Goal: Task Accomplishment & Management: Manage account settings

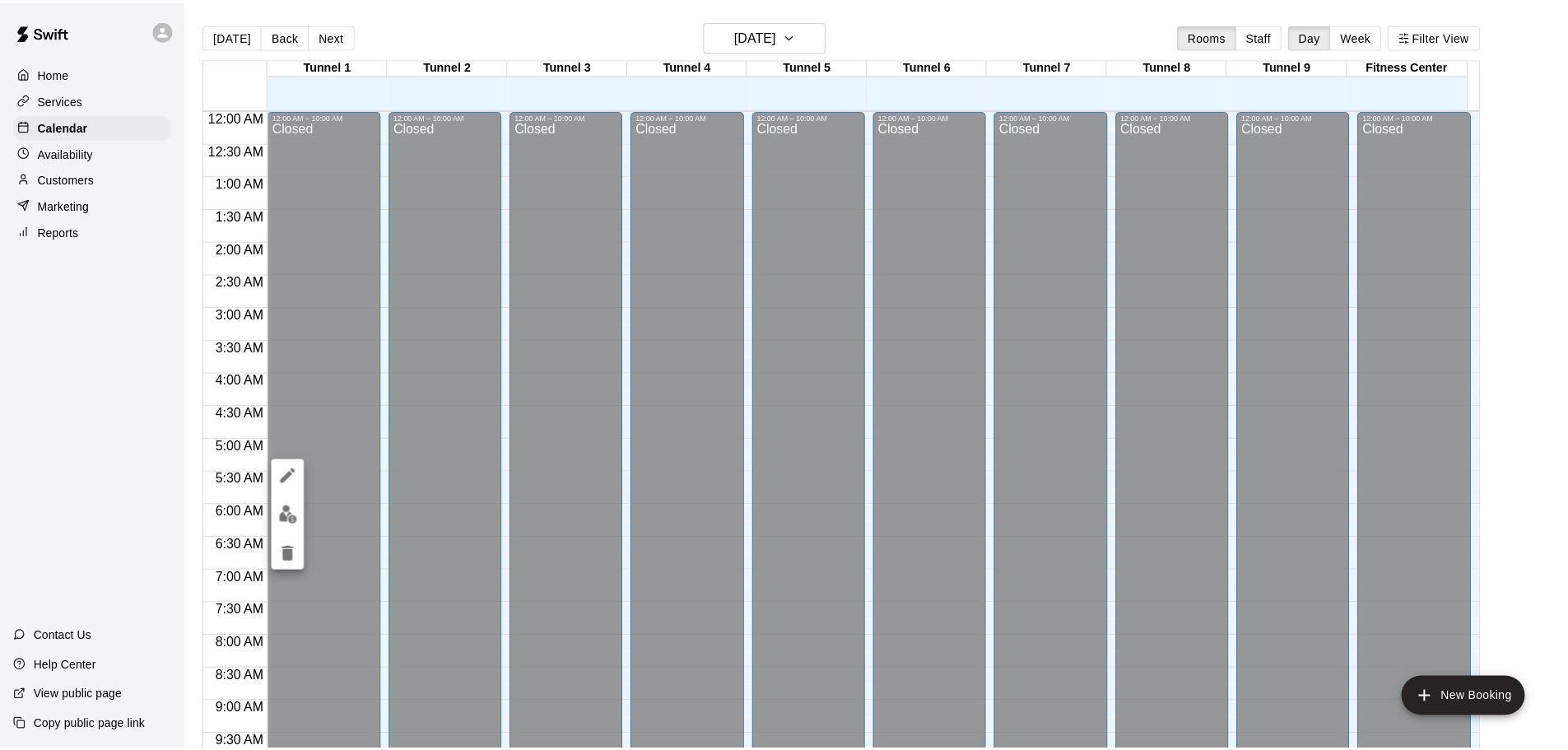
scroll to position [789, 0]
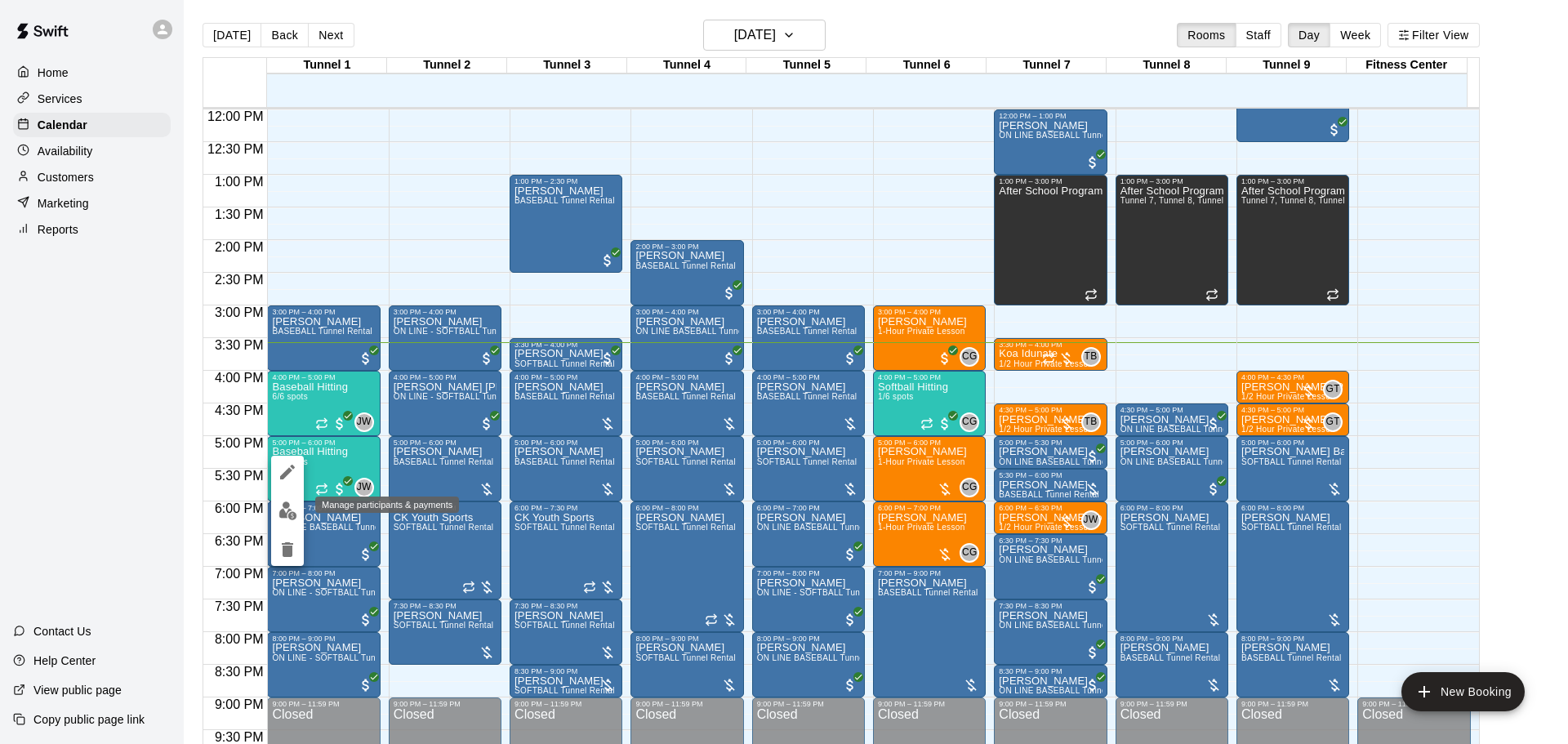
click at [295, 506] on img "edit" at bounding box center [288, 511] width 19 height 19
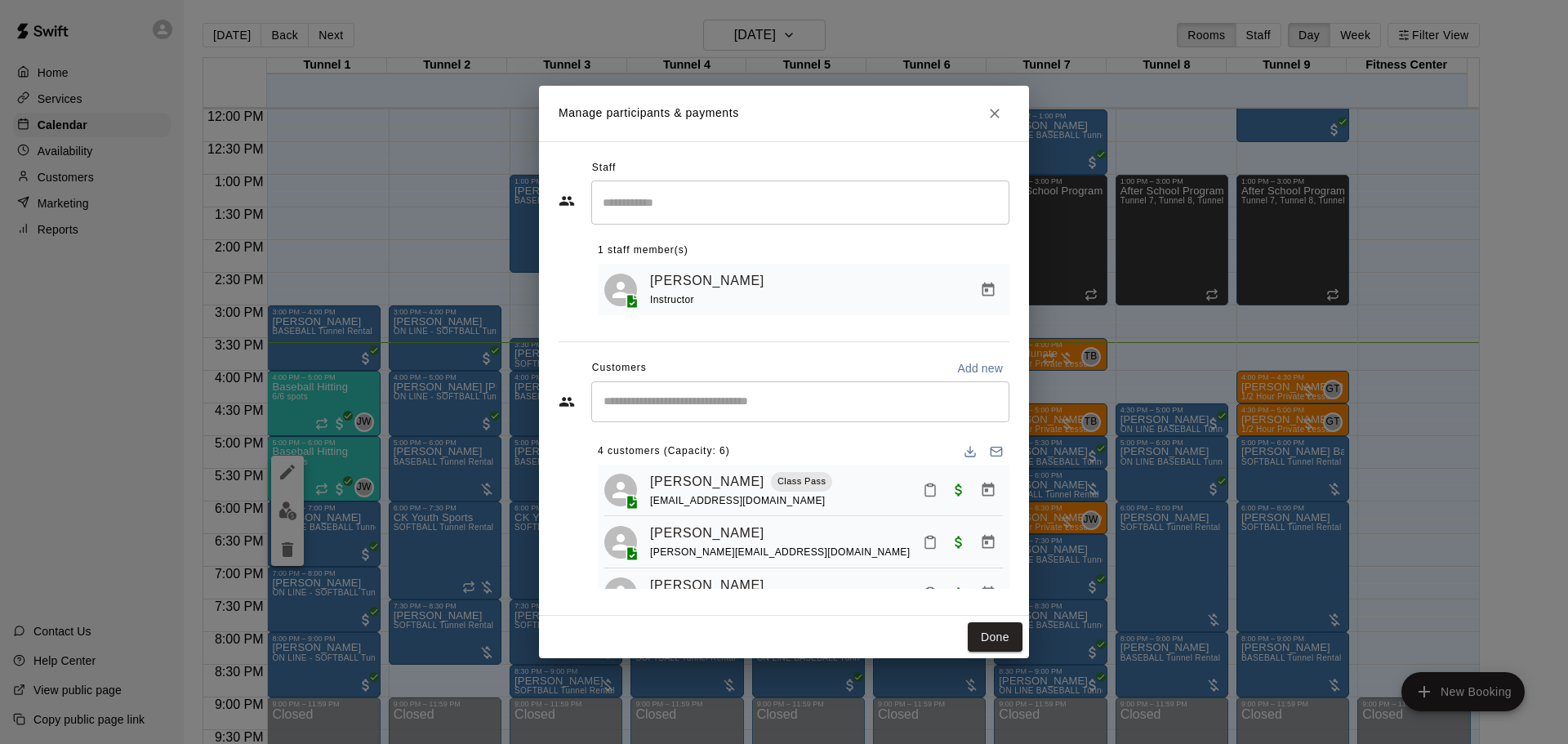
click at [704, 420] on div "​" at bounding box center [800, 402] width 418 height 41
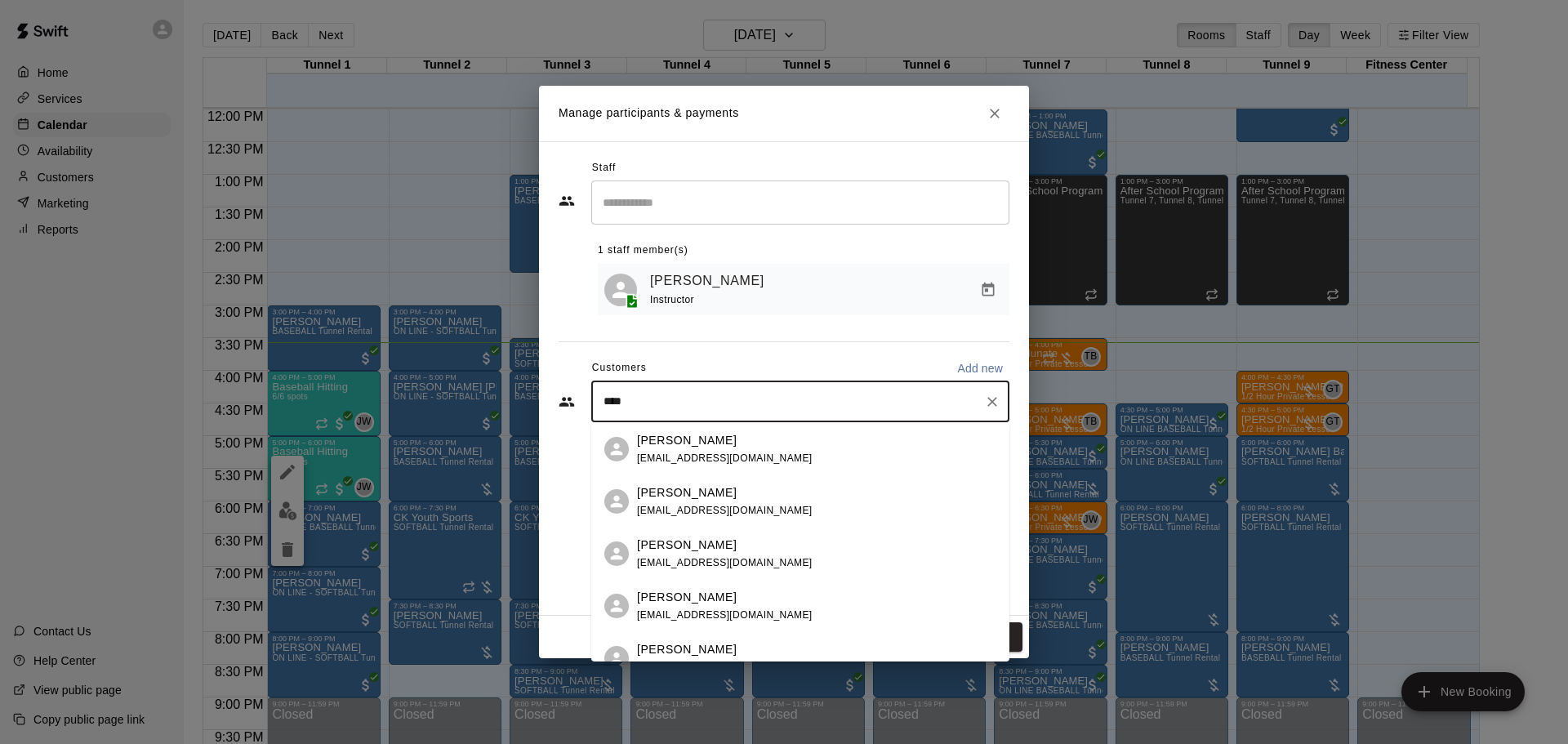
type input "*****"
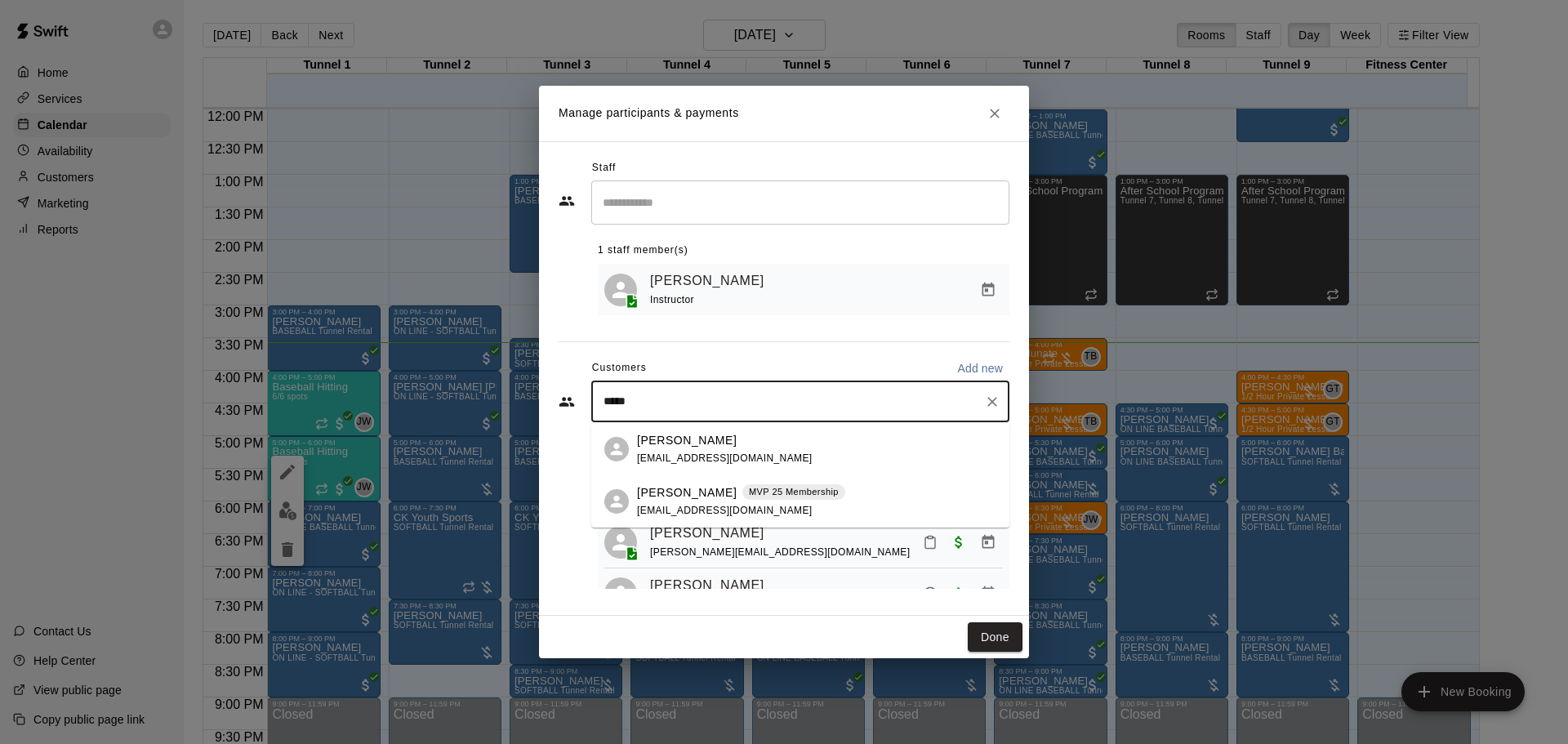
click at [727, 523] on div "Giancarlo Mauro MVP 25 Membership scottmauro72@hotmail.com" at bounding box center [800, 501] width 418 height 52
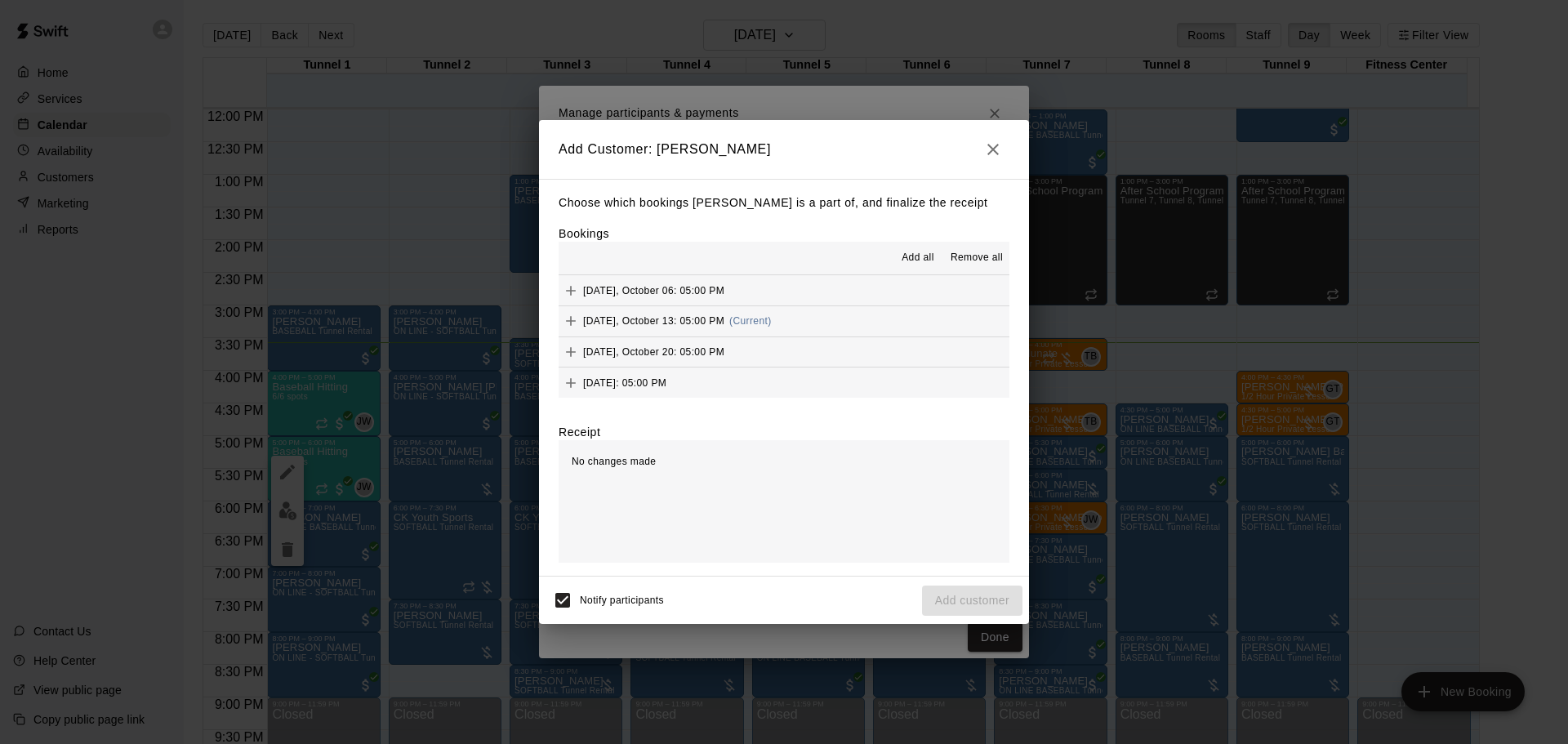
click at [824, 307] on div "Monday, October 06: 05:00 PM Monday, October 13: 05:00 PM (Current) Monday, Oct…" at bounding box center [784, 336] width 451 height 123
click at [825, 316] on button "Monday, October 13: 05:00 PM (Current)" at bounding box center [784, 322] width 451 height 31
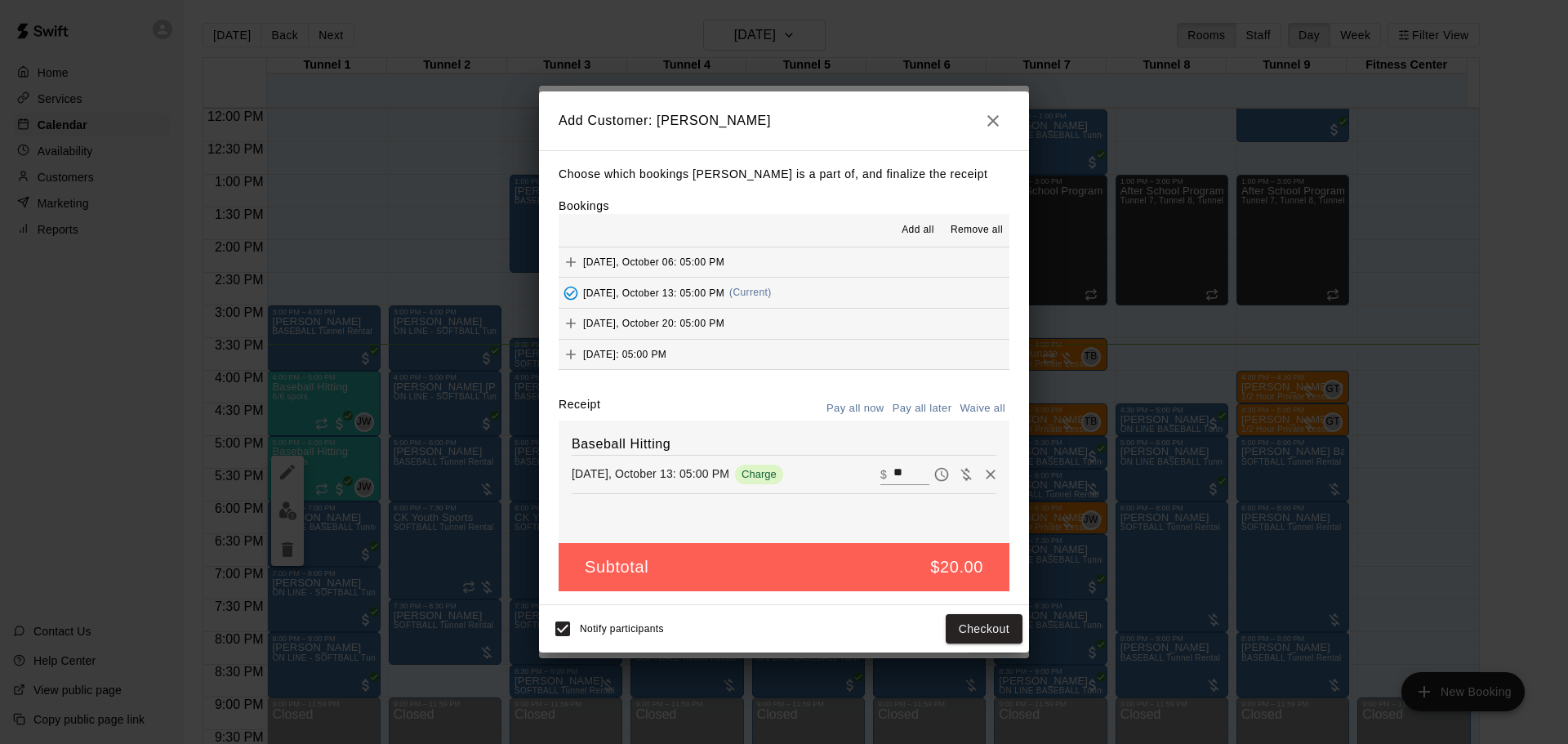
click at [918, 409] on button "Pay all later" at bounding box center [923, 409] width 68 height 26
click at [975, 627] on button "Add customer" at bounding box center [972, 630] width 100 height 31
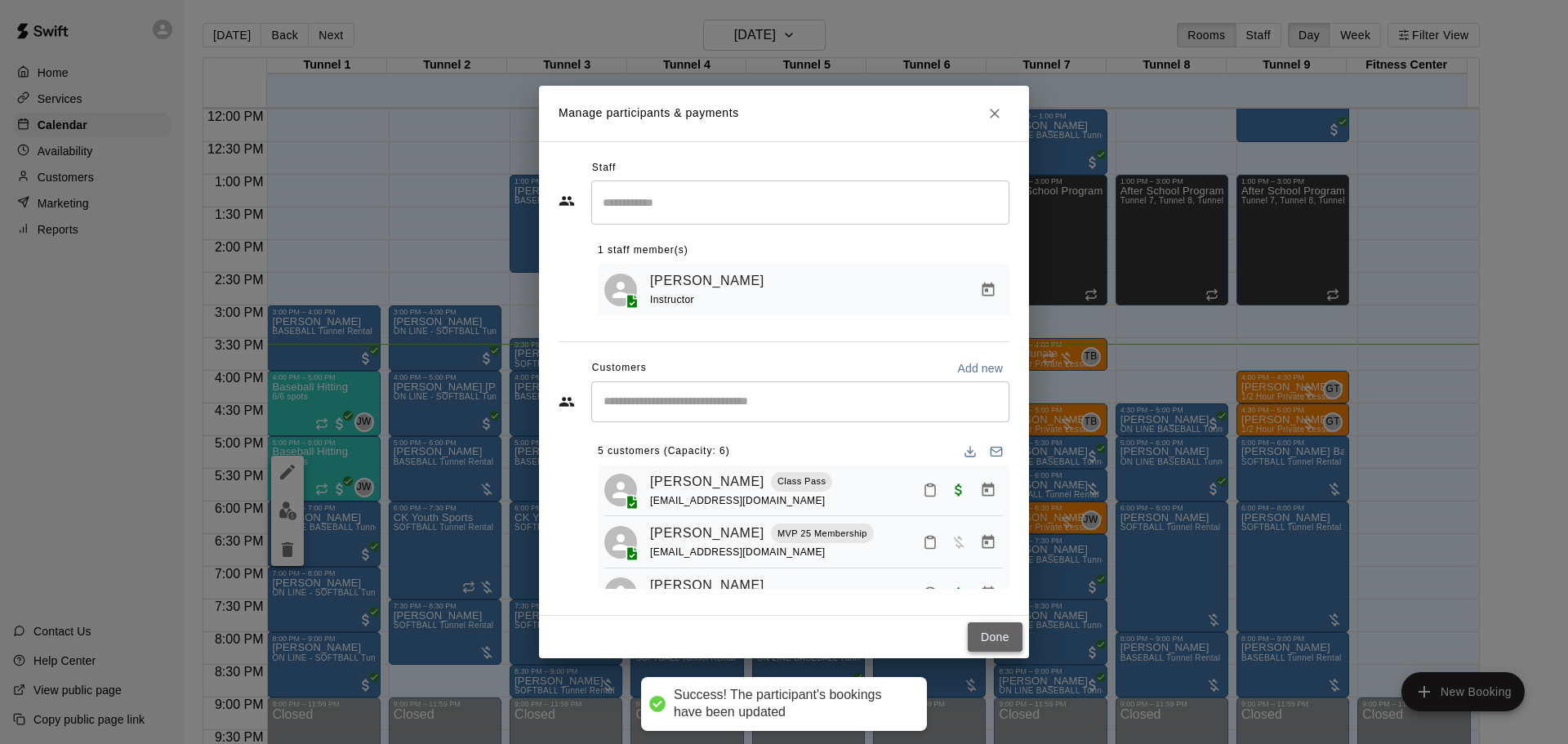
click at [994, 631] on button "Done" at bounding box center [995, 638] width 54 height 31
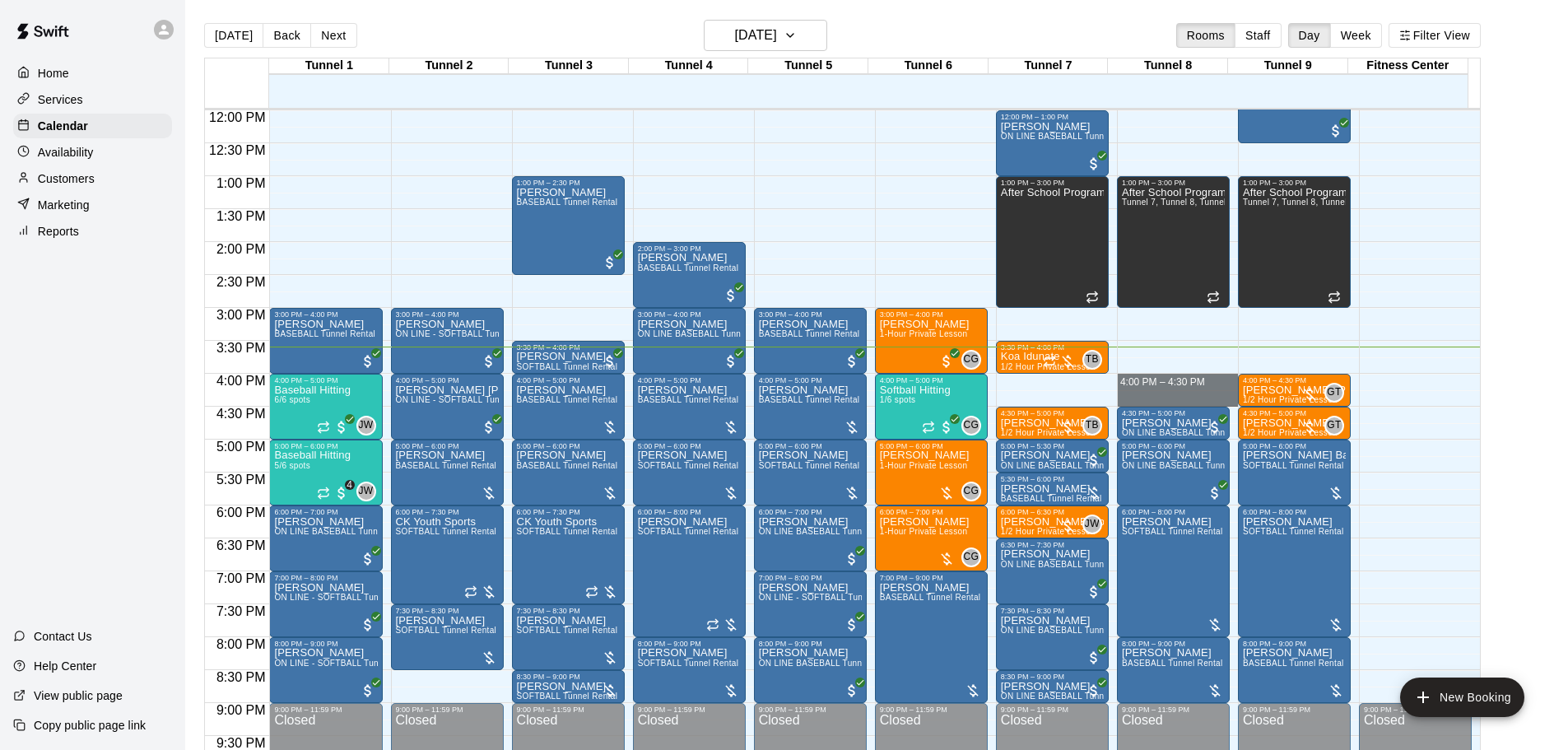
drag, startPoint x: 1147, startPoint y: 383, endPoint x: 1154, endPoint y: 397, distance: 15.7
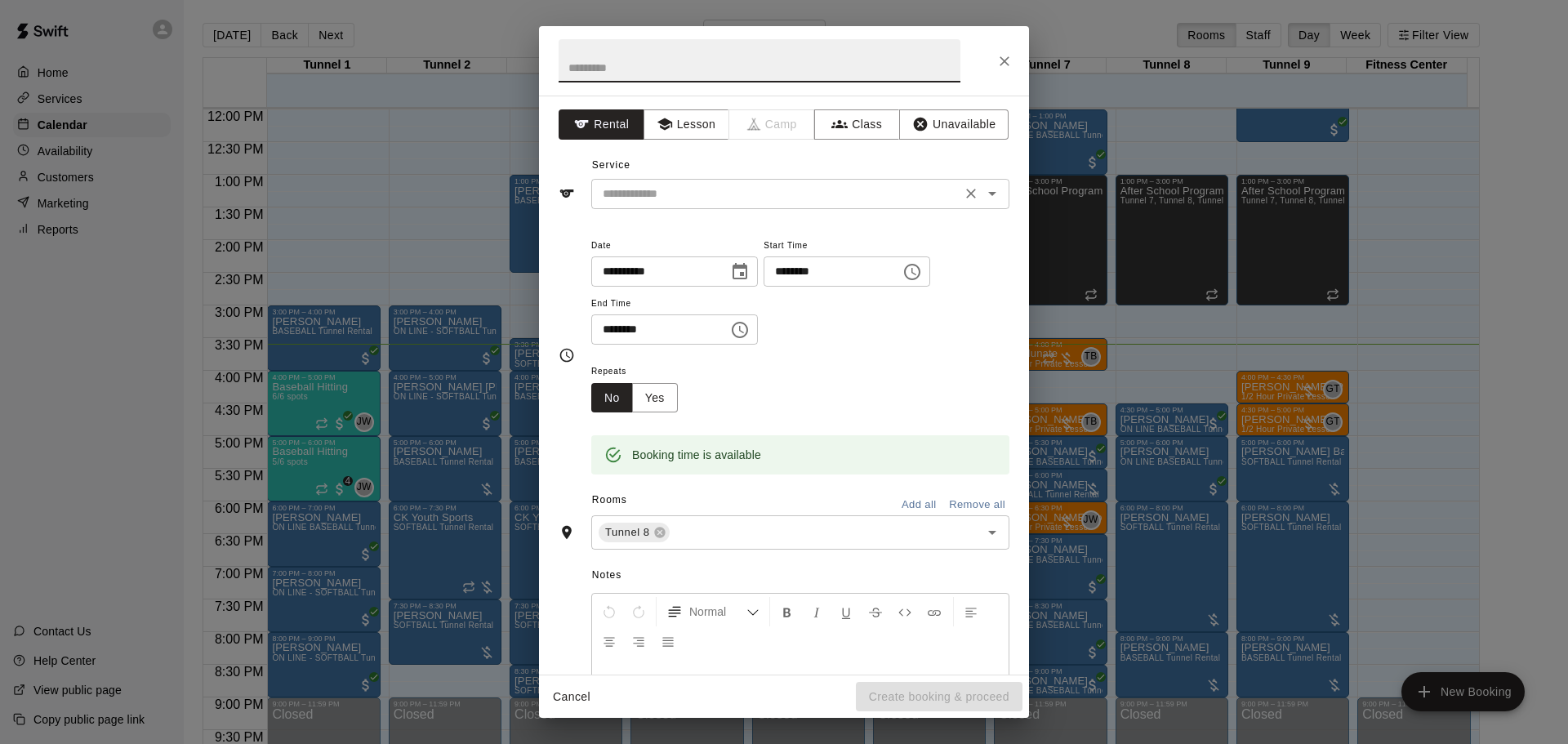
click at [700, 191] on input "text" at bounding box center [776, 194] width 360 height 20
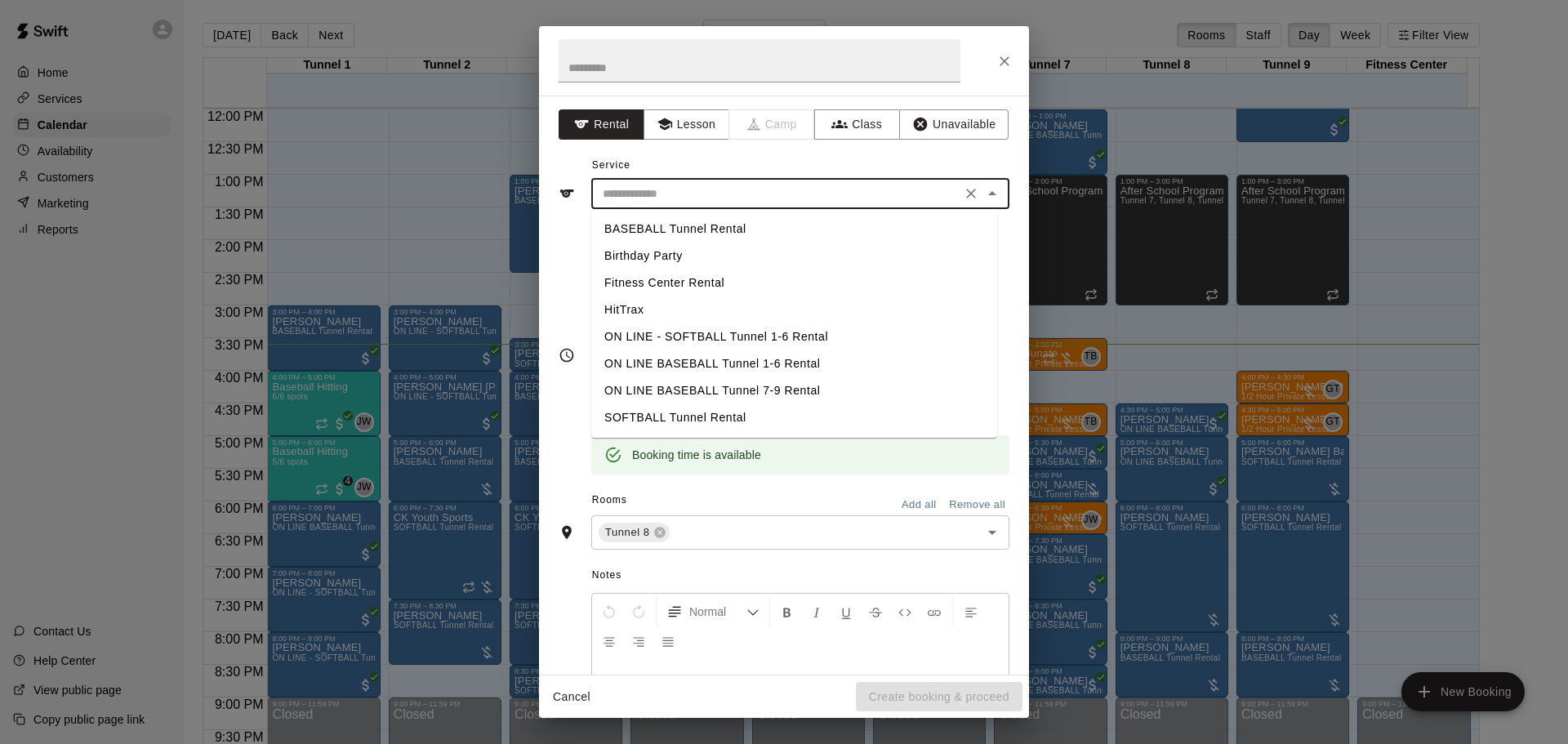
click at [712, 220] on li "BASEBALL Tunnel Rental" at bounding box center [794, 229] width 406 height 27
type input "**********"
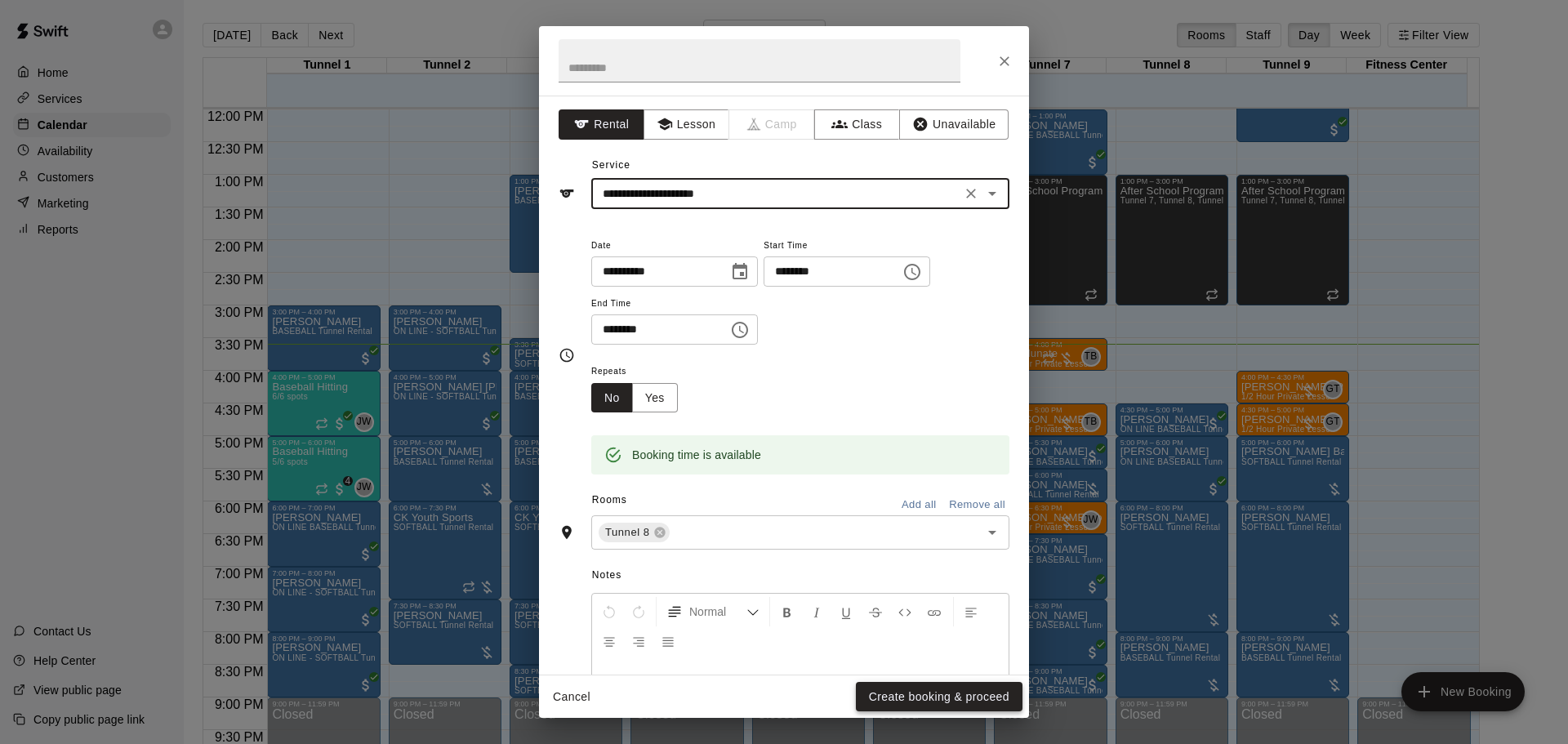
click at [915, 708] on button "Create booking & proceed" at bounding box center [940, 697] width 167 height 31
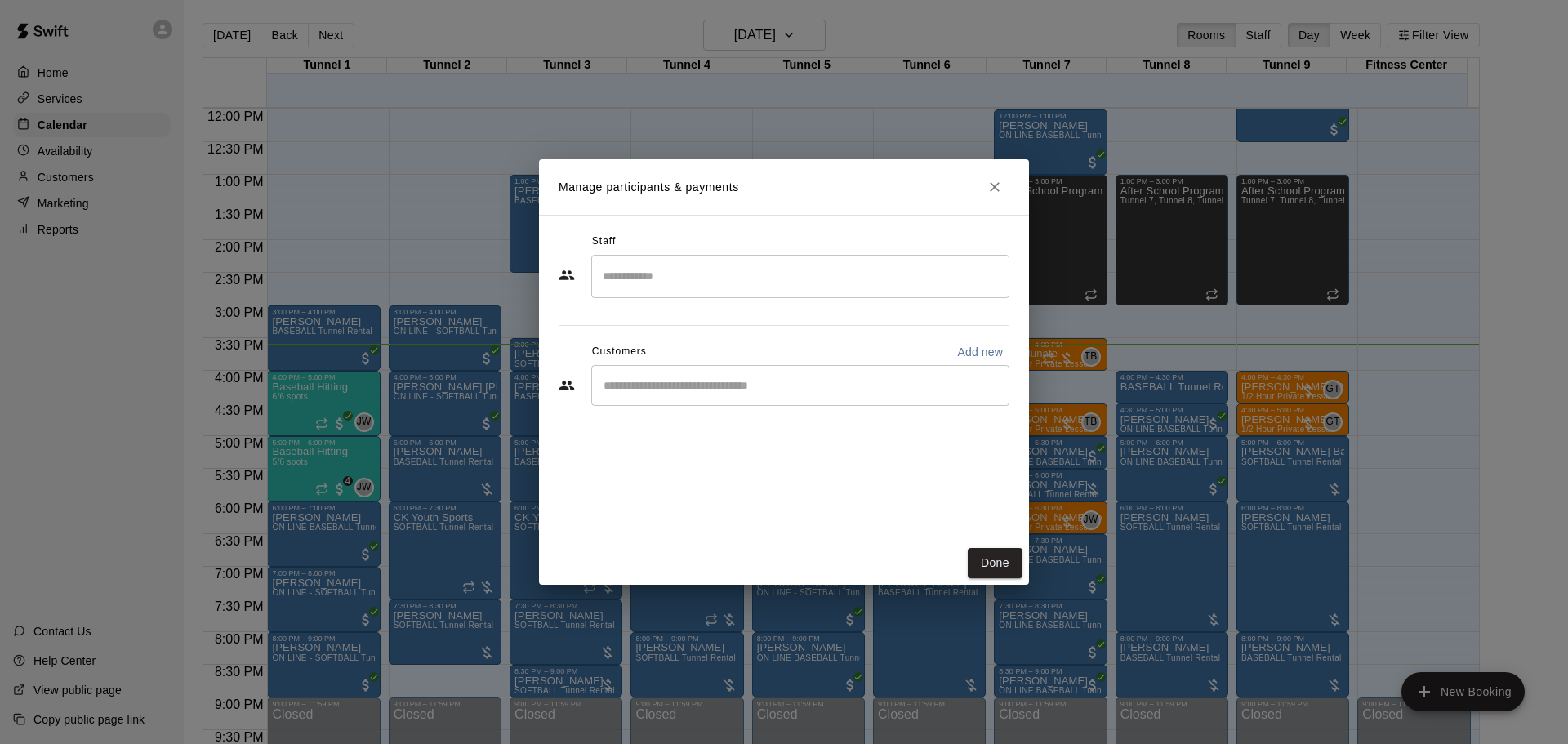
click at [747, 394] on div "​" at bounding box center [800, 386] width 418 height 41
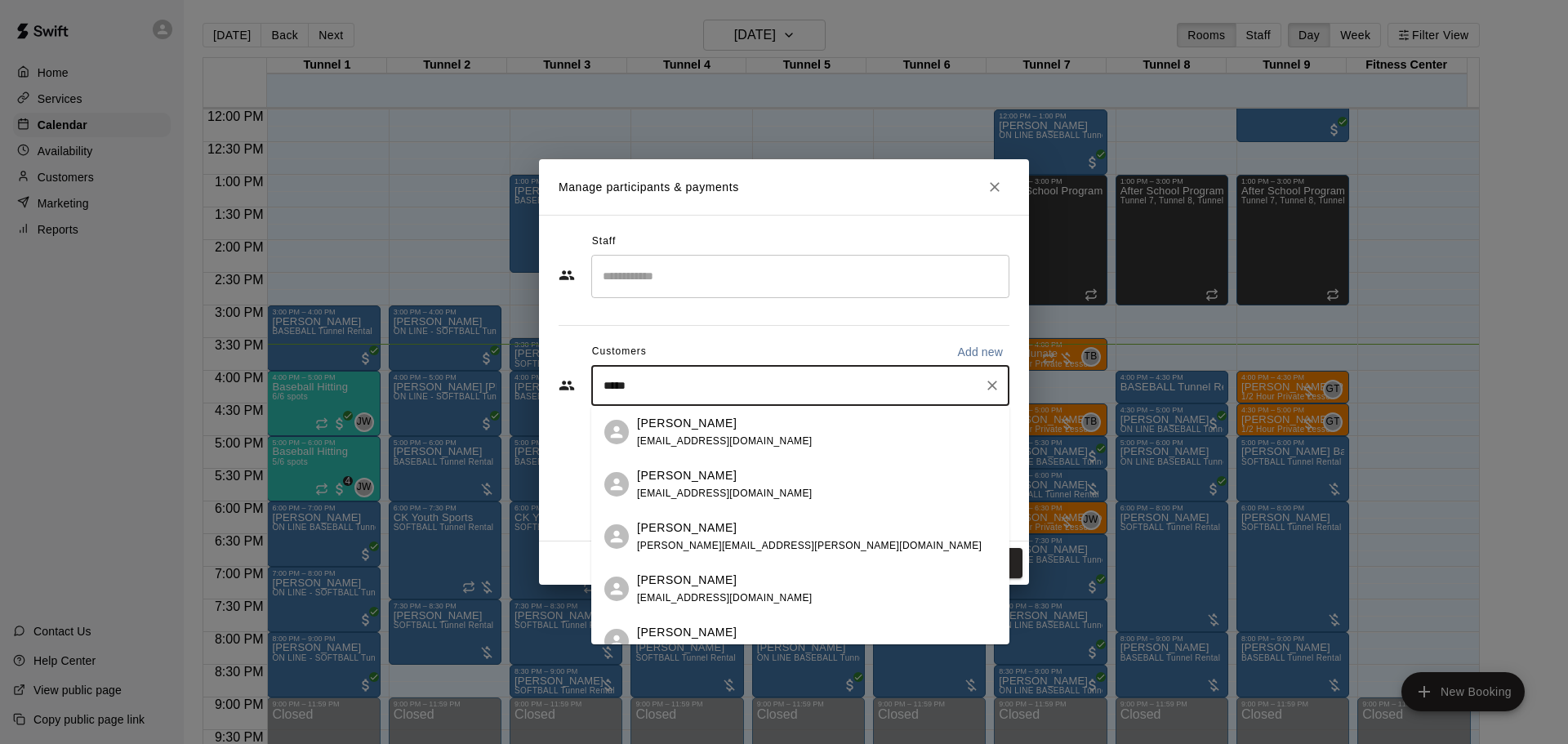
type input "******"
click at [720, 479] on div "Rick Surls thesurls@cox.net" at bounding box center [817, 484] width 359 height 35
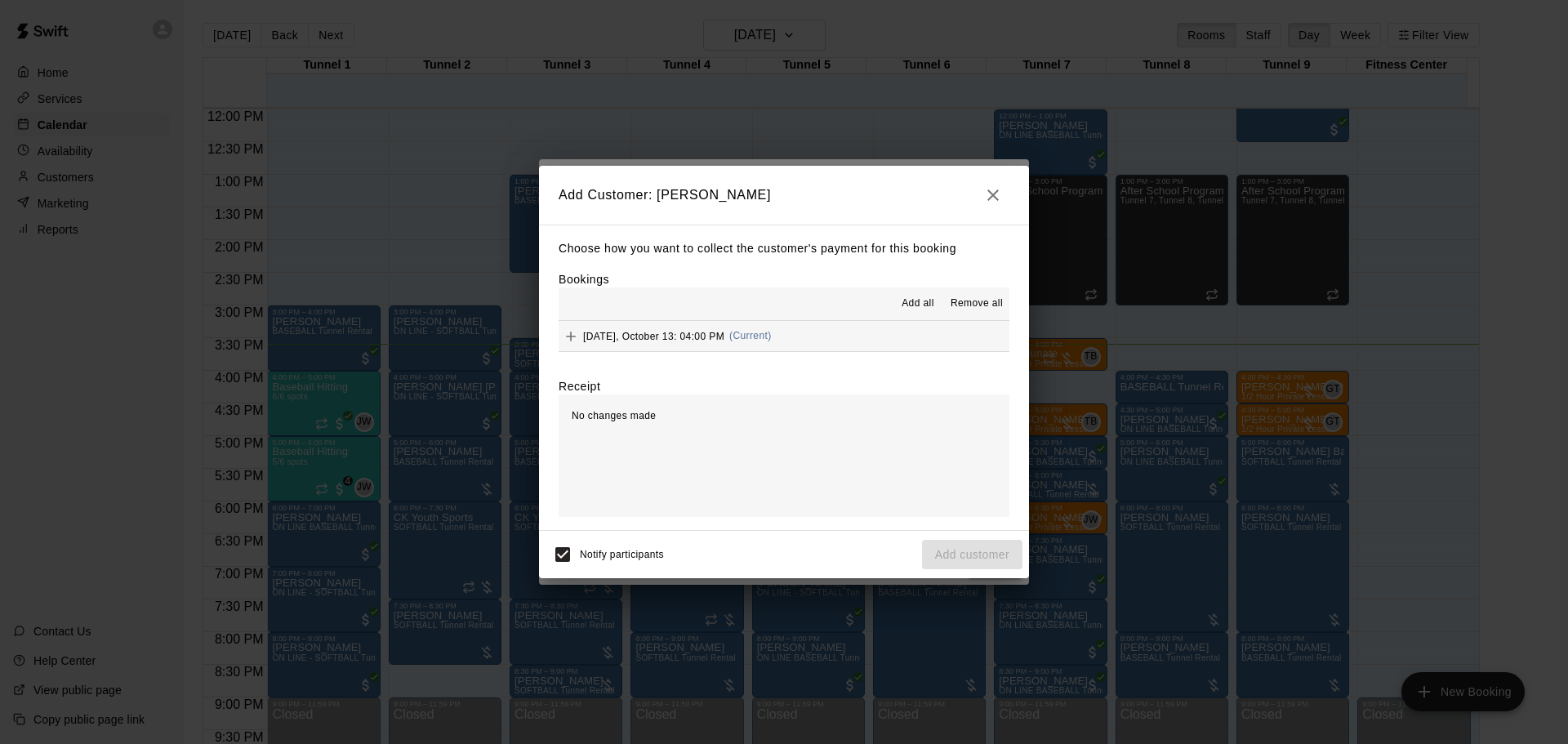
click at [766, 341] on span "(Current)" at bounding box center [751, 335] width 43 height 11
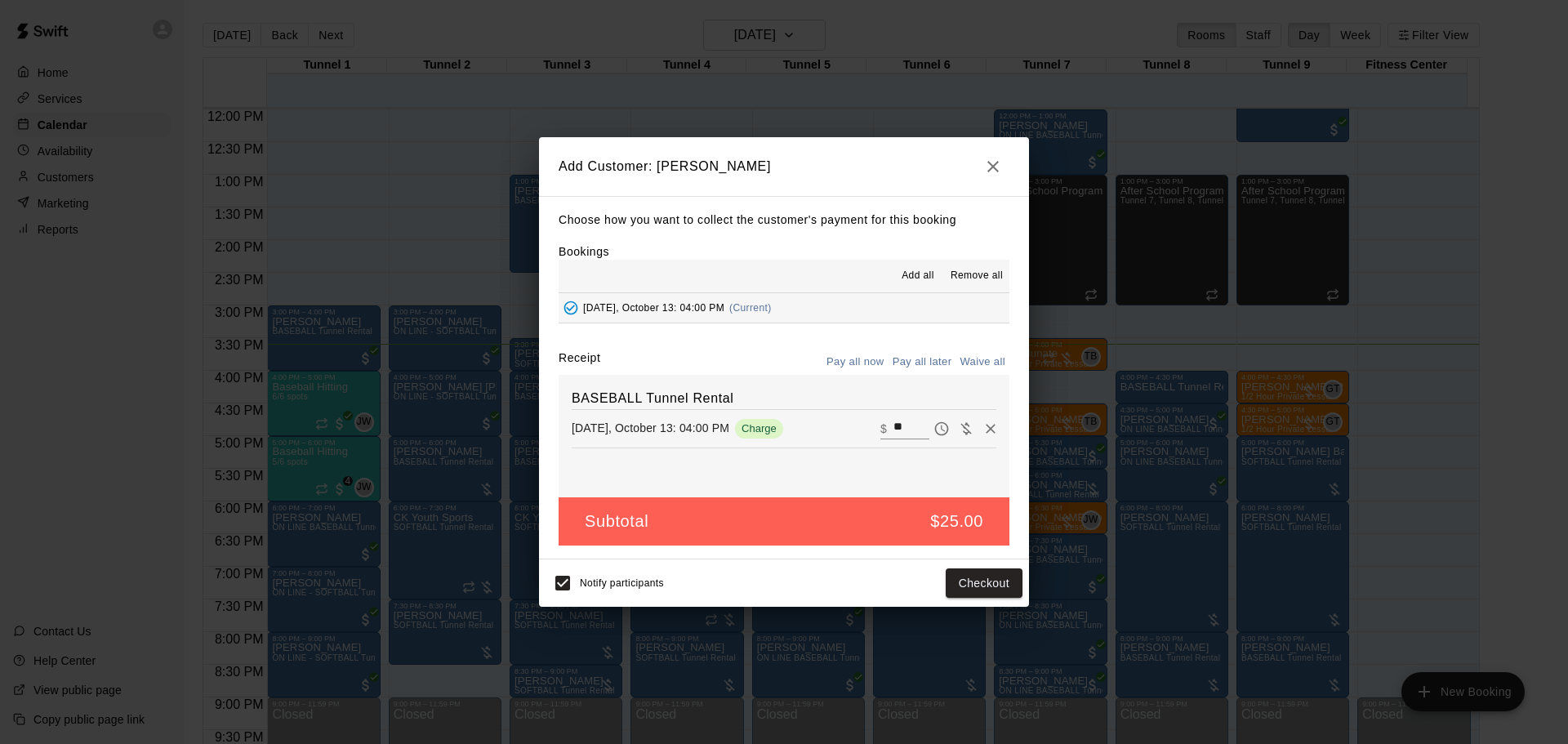
click at [941, 371] on button "Pay all later" at bounding box center [923, 363] width 68 height 26
click at [980, 596] on button "Add customer" at bounding box center [972, 584] width 100 height 31
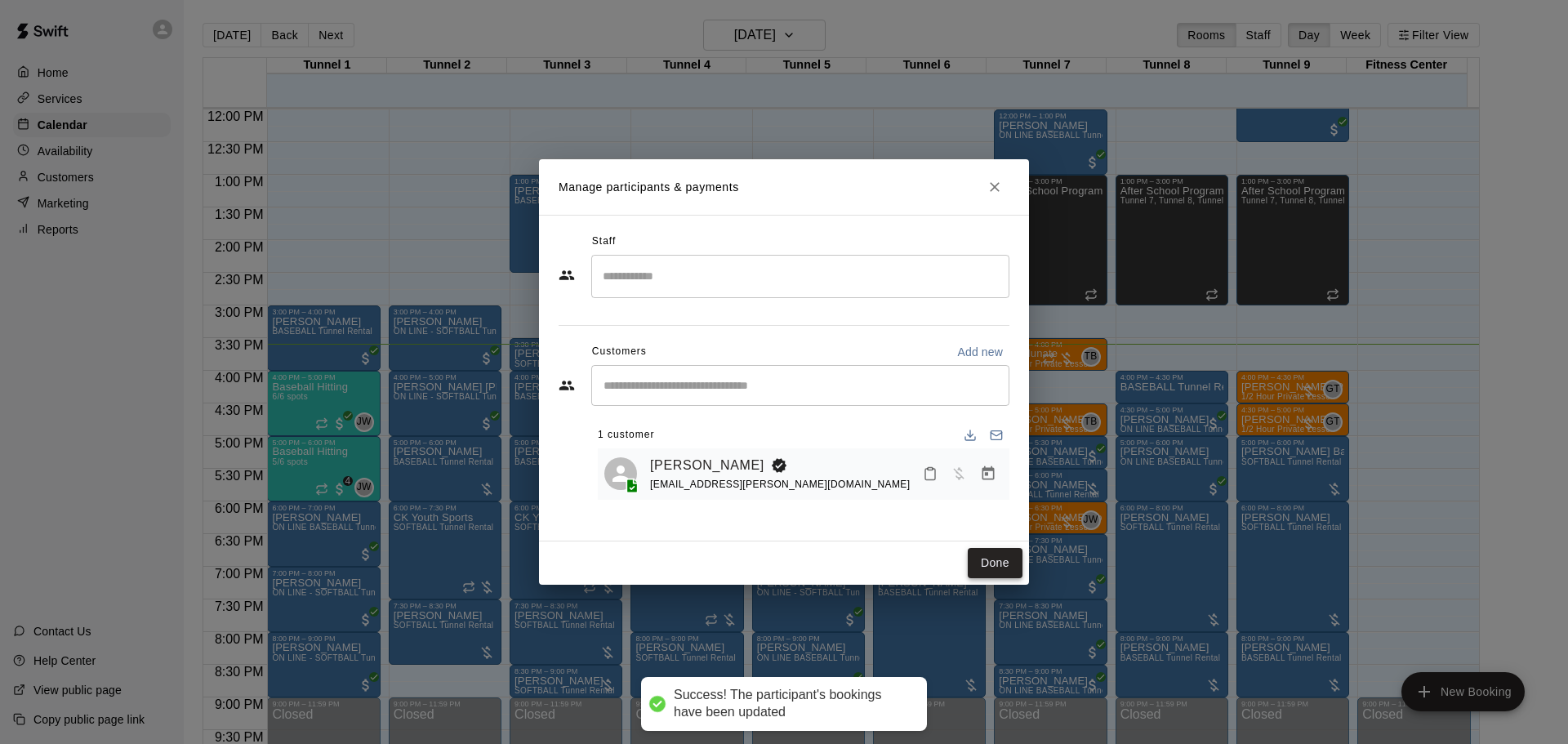
click at [980, 552] on button "Done" at bounding box center [995, 564] width 54 height 31
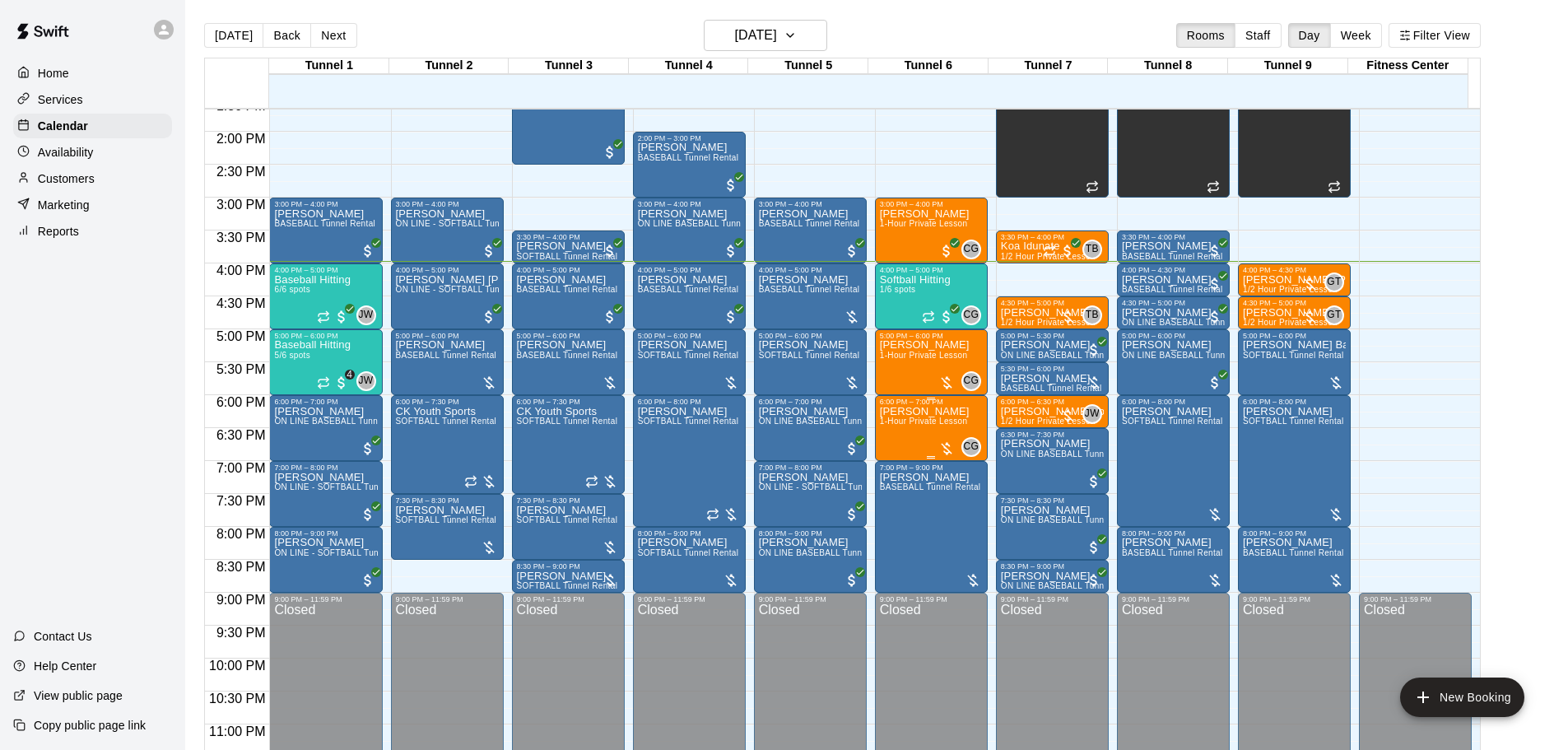
scroll to position [923, 0]
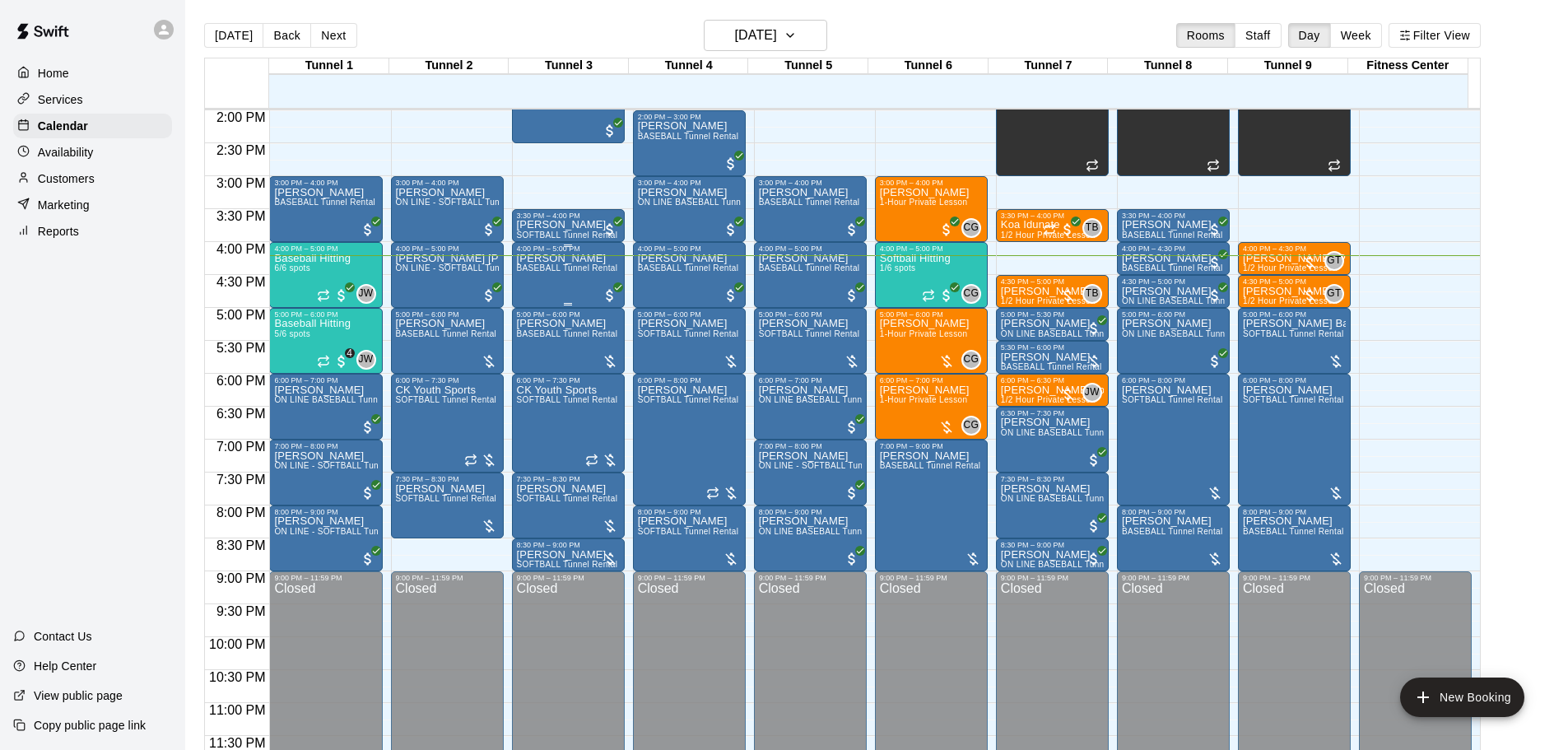
click at [554, 273] on span "BASEBALL Tunnel Rental" at bounding box center [568, 268] width 101 height 9
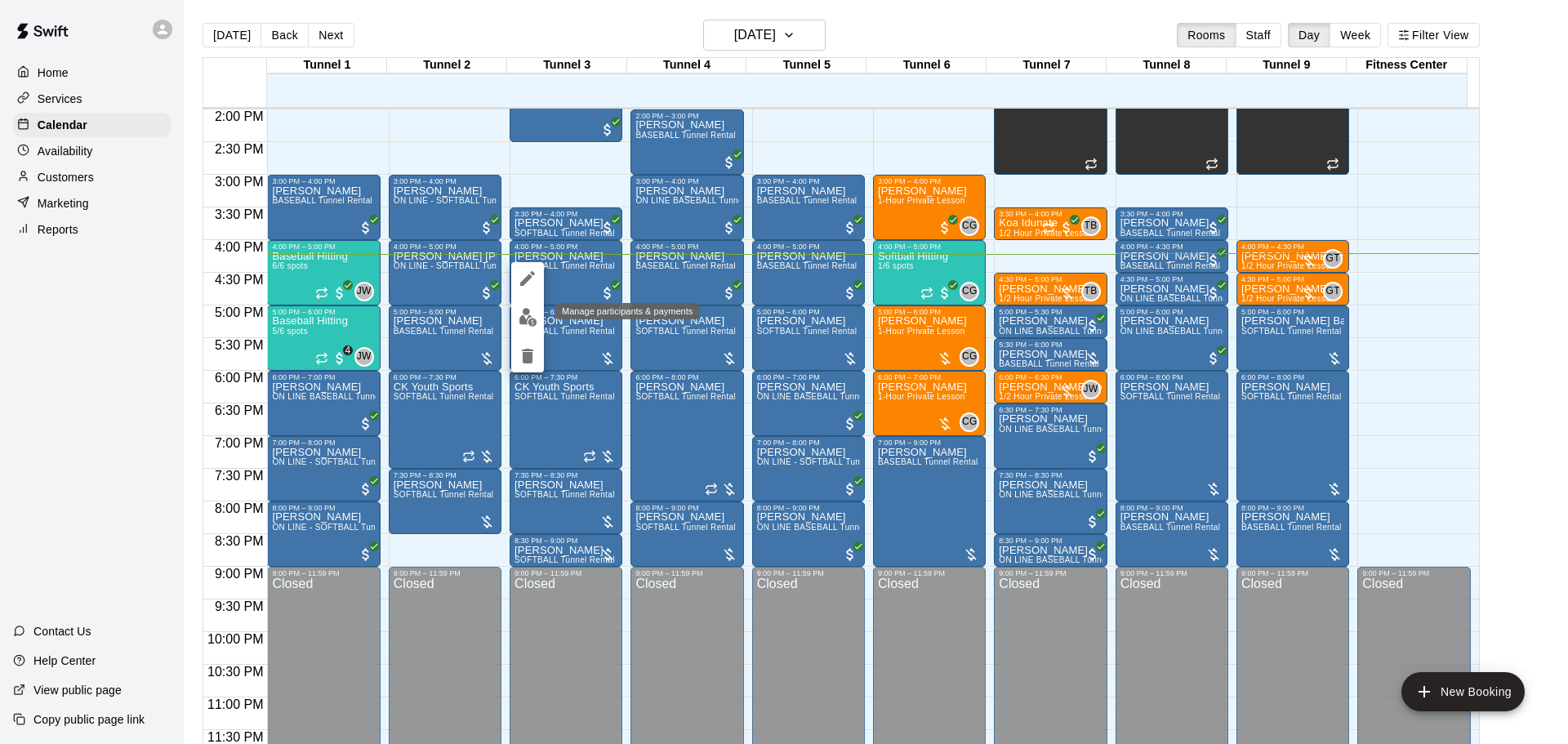
click at [535, 323] on img "edit" at bounding box center [528, 318] width 19 height 19
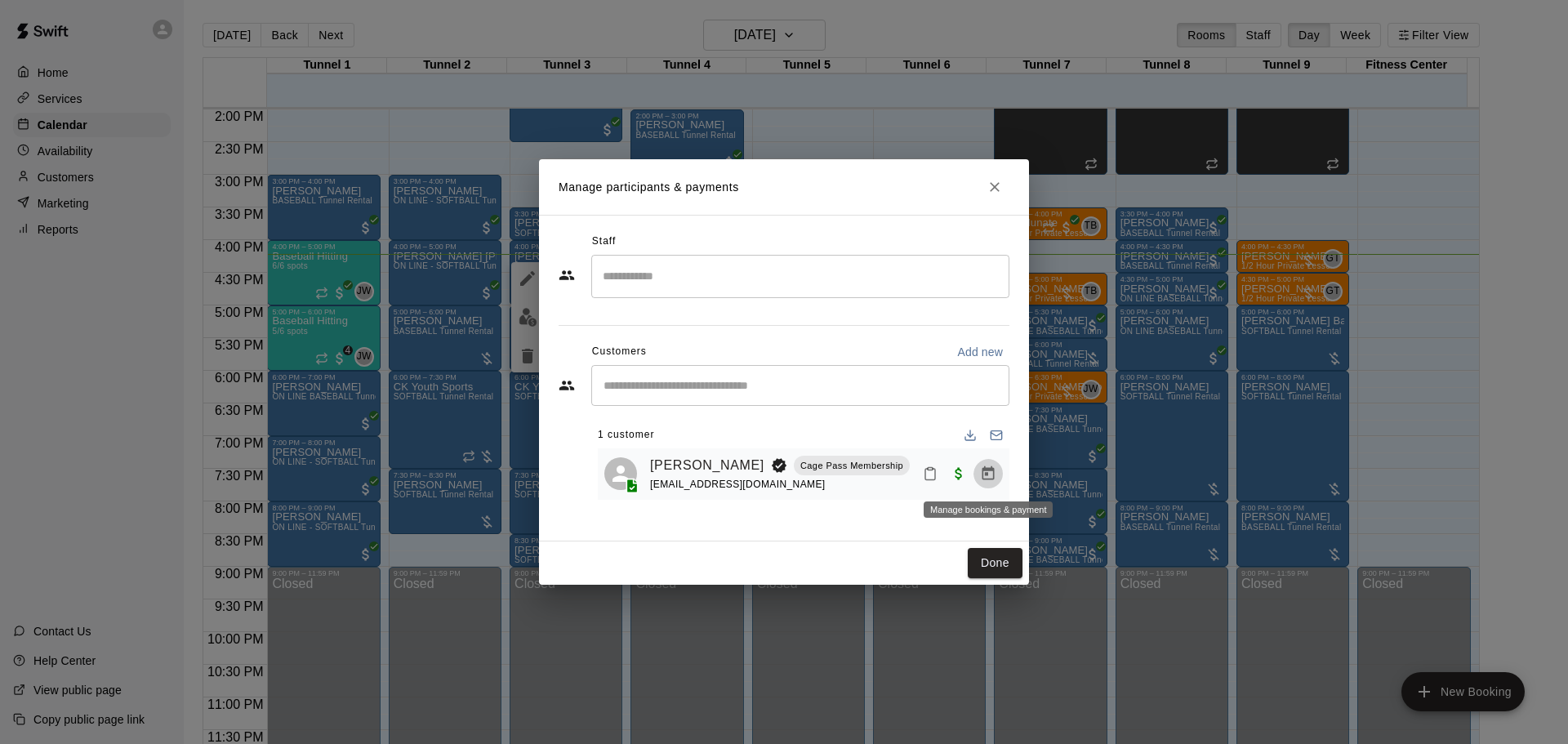
click at [981, 468] on icon "Manage bookings & payment" at bounding box center [988, 473] width 16 height 16
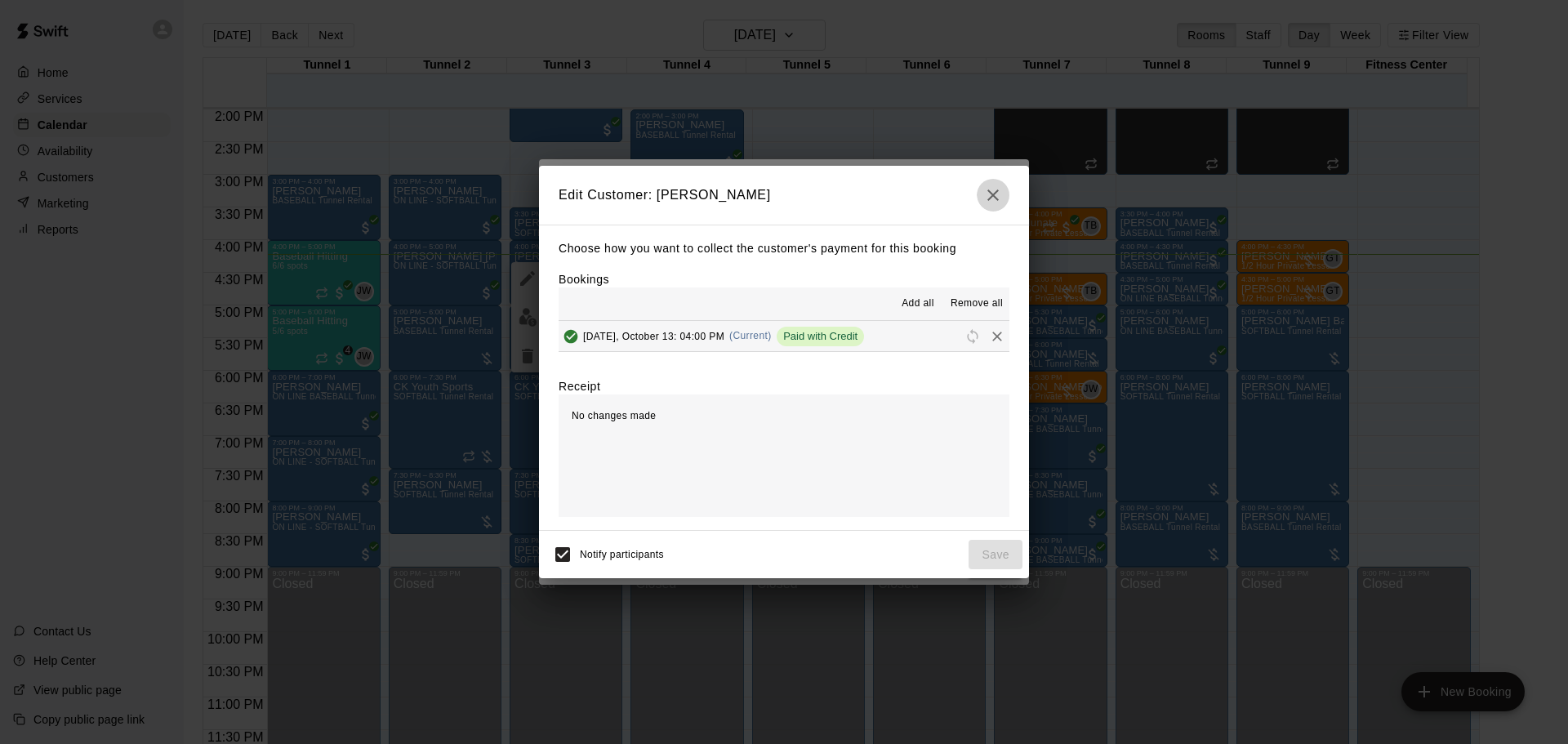
click at [993, 191] on icon "button" at bounding box center [993, 195] width 20 height 20
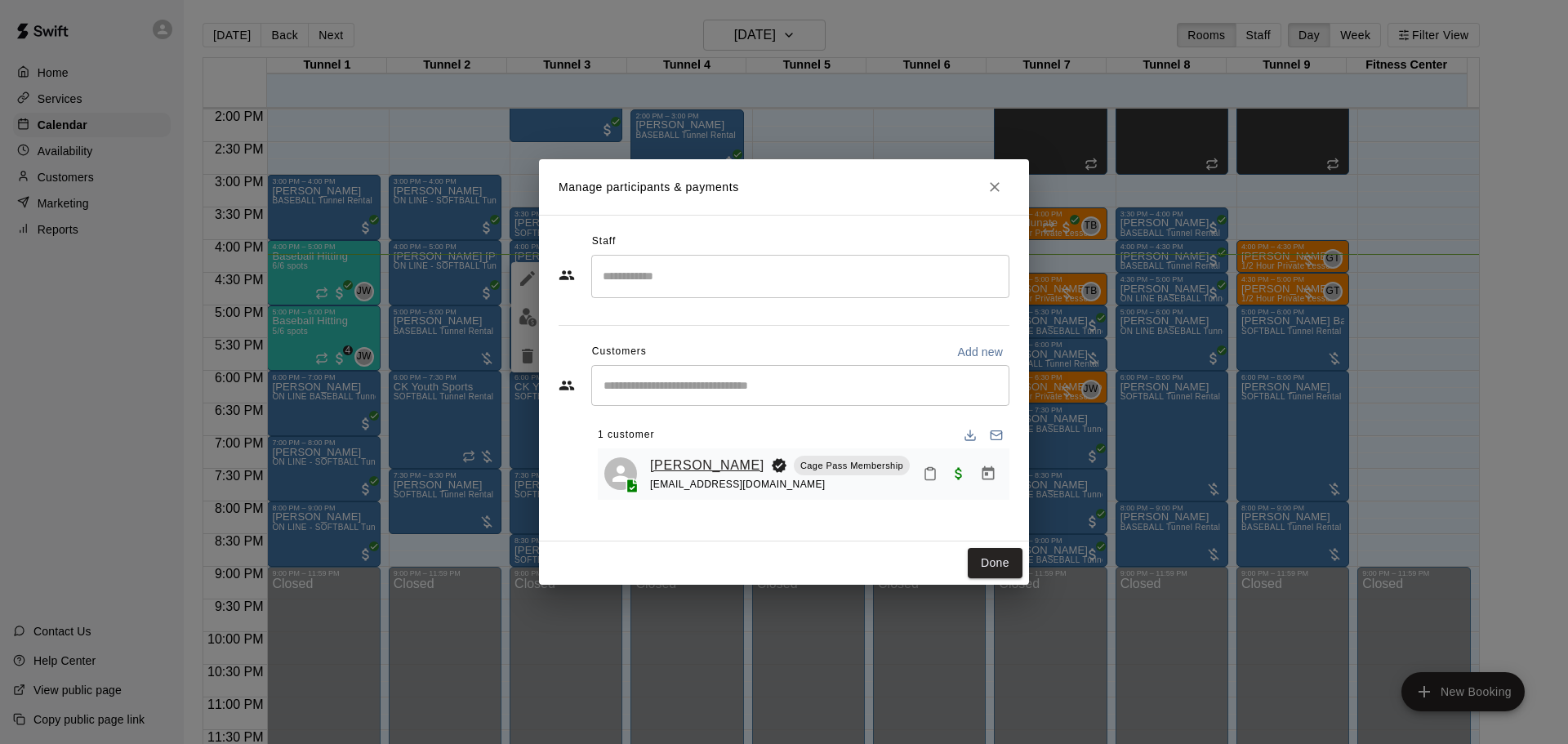
click at [697, 463] on link "[PERSON_NAME]" at bounding box center [707, 466] width 114 height 21
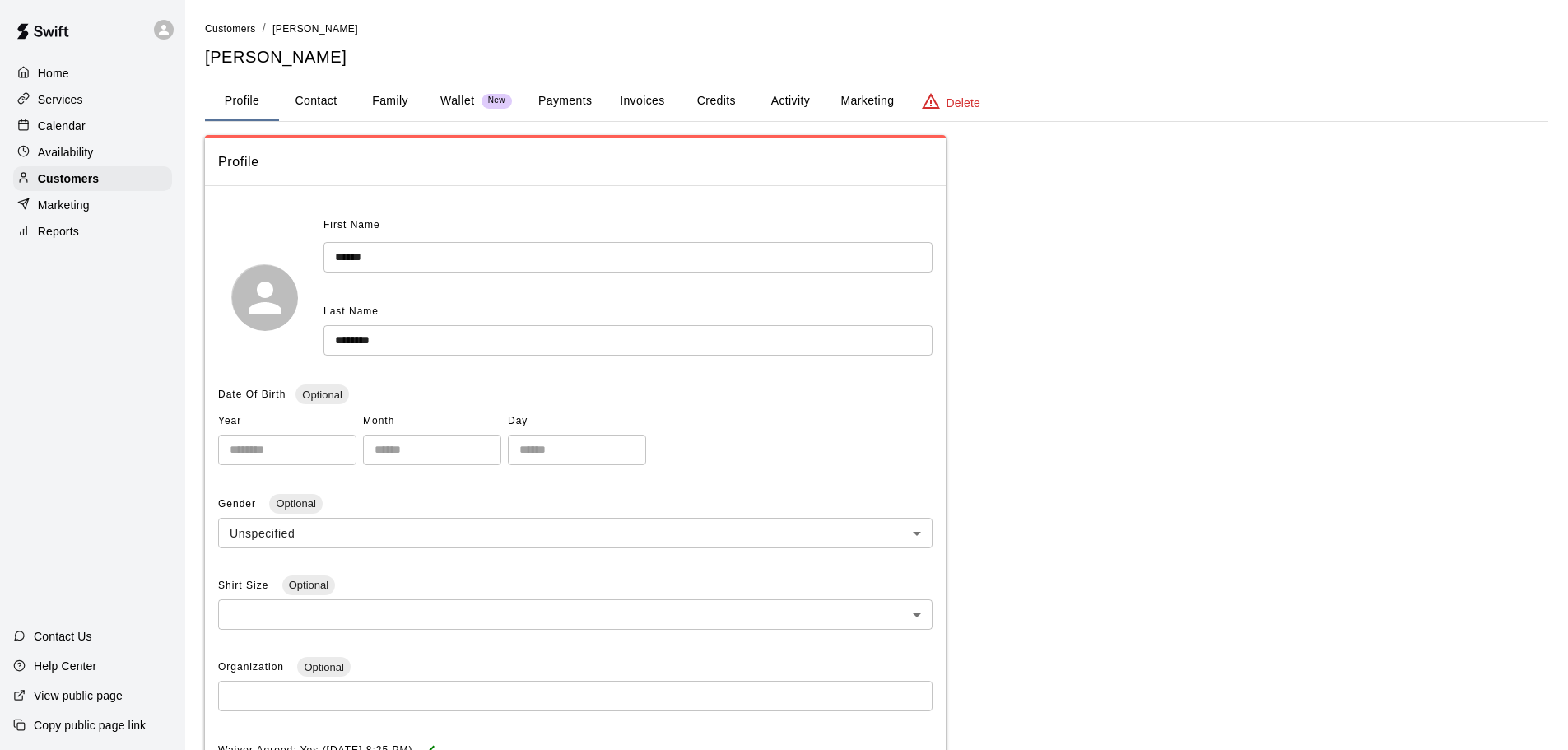
click at [581, 79] on div "**********" at bounding box center [877, 541] width 1343 height 1044
click at [582, 100] on button "Payments" at bounding box center [564, 101] width 80 height 39
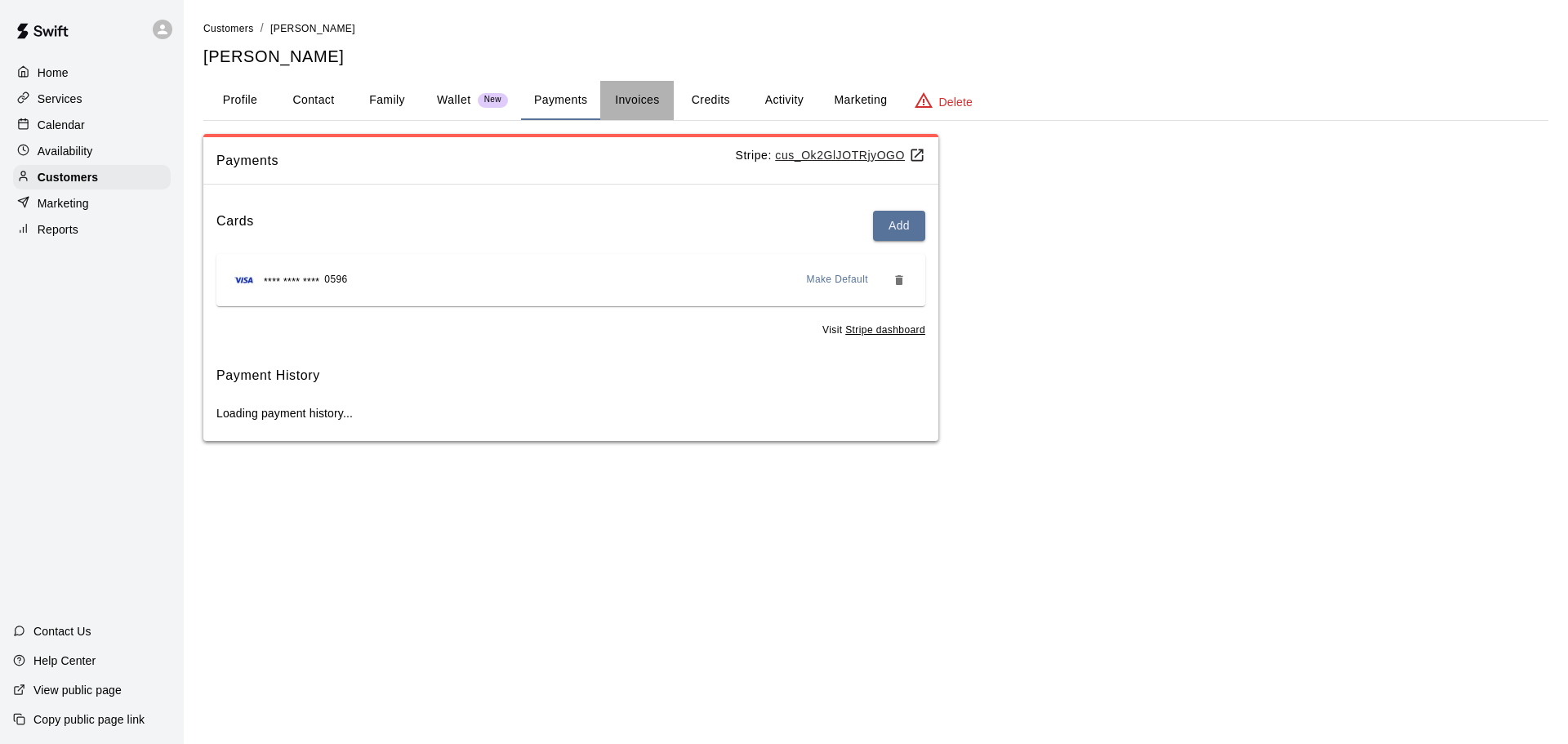
click at [652, 102] on button "Invoices" at bounding box center [637, 100] width 73 height 39
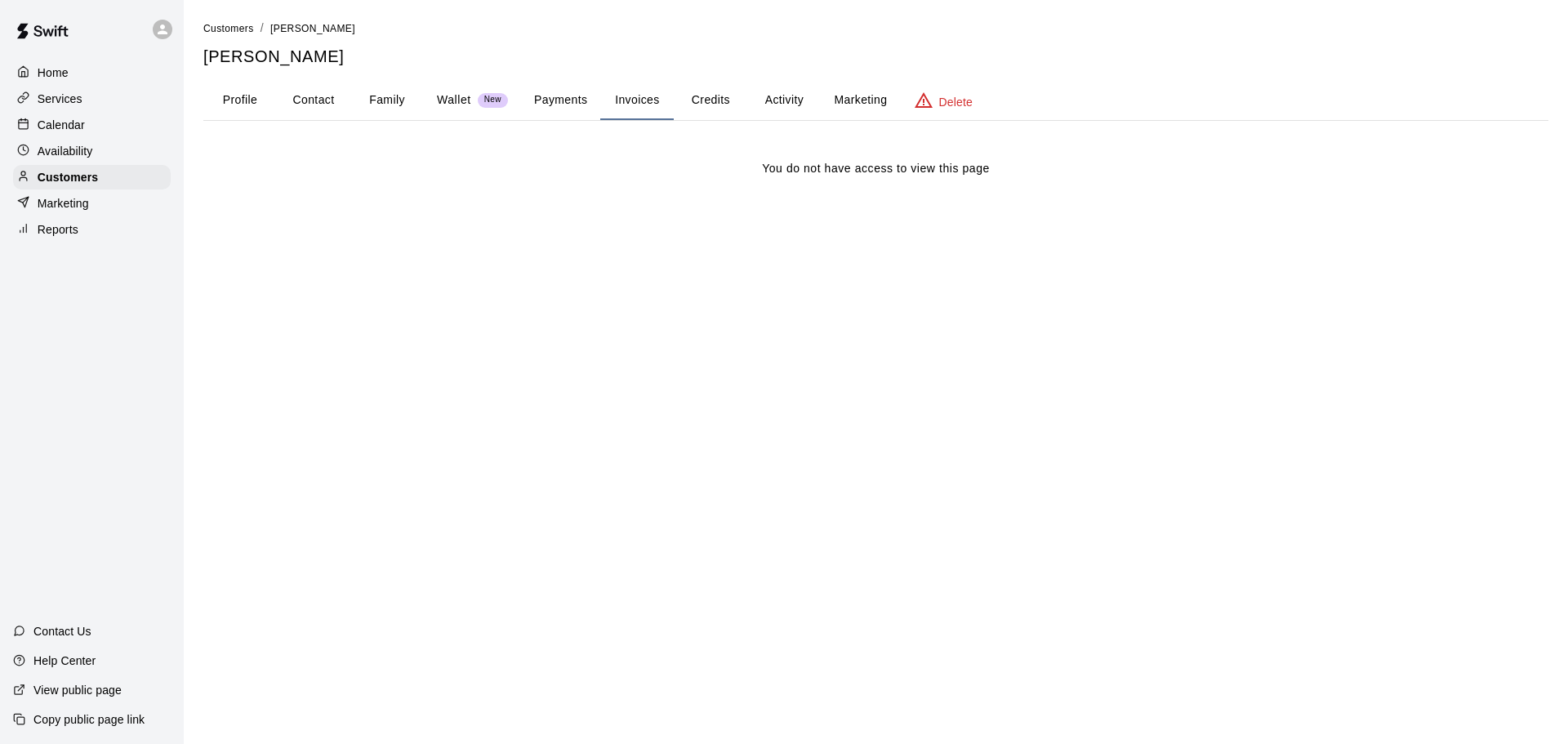
click at [580, 95] on button "Payments" at bounding box center [560, 100] width 79 height 39
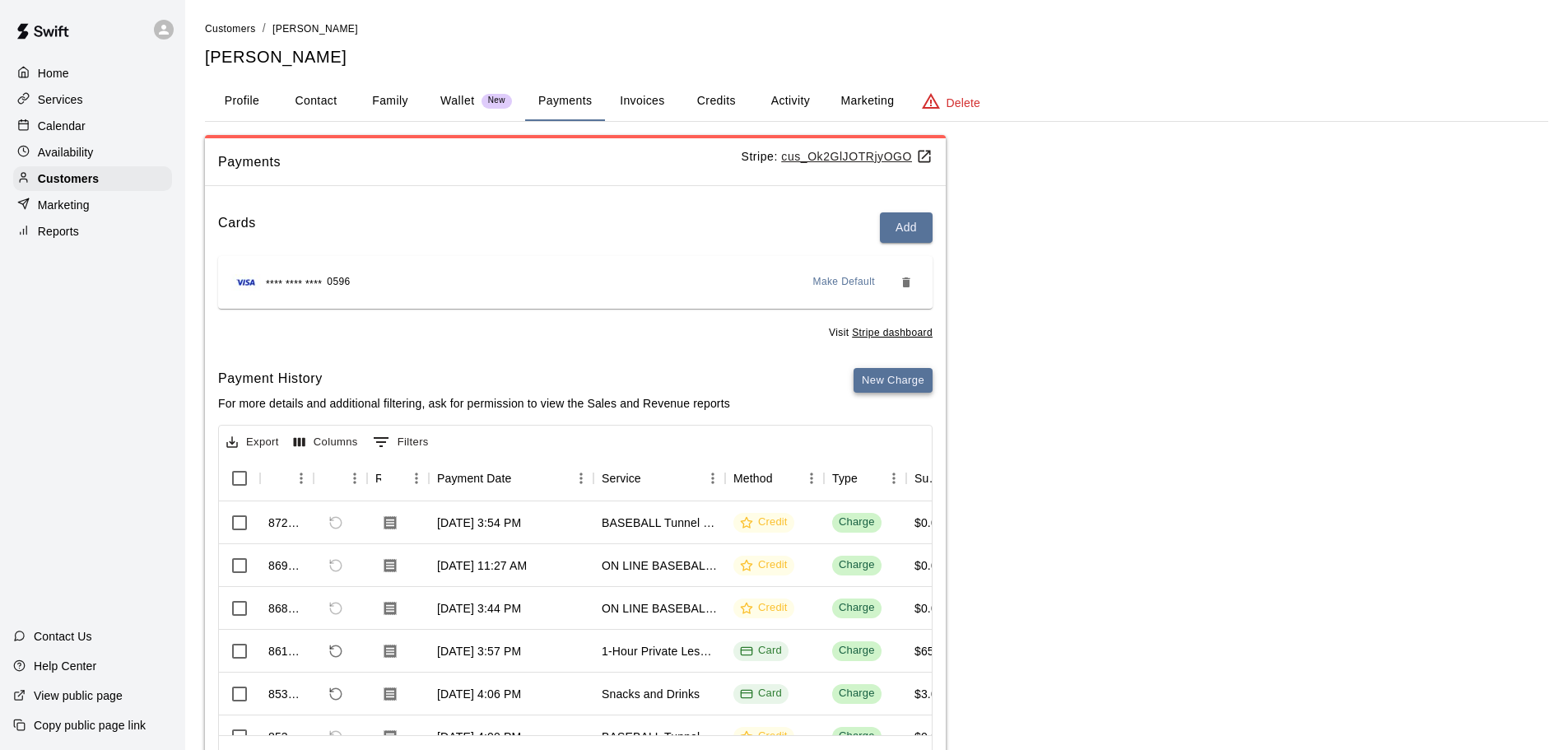
click at [890, 374] on button "New Charge" at bounding box center [893, 381] width 79 height 26
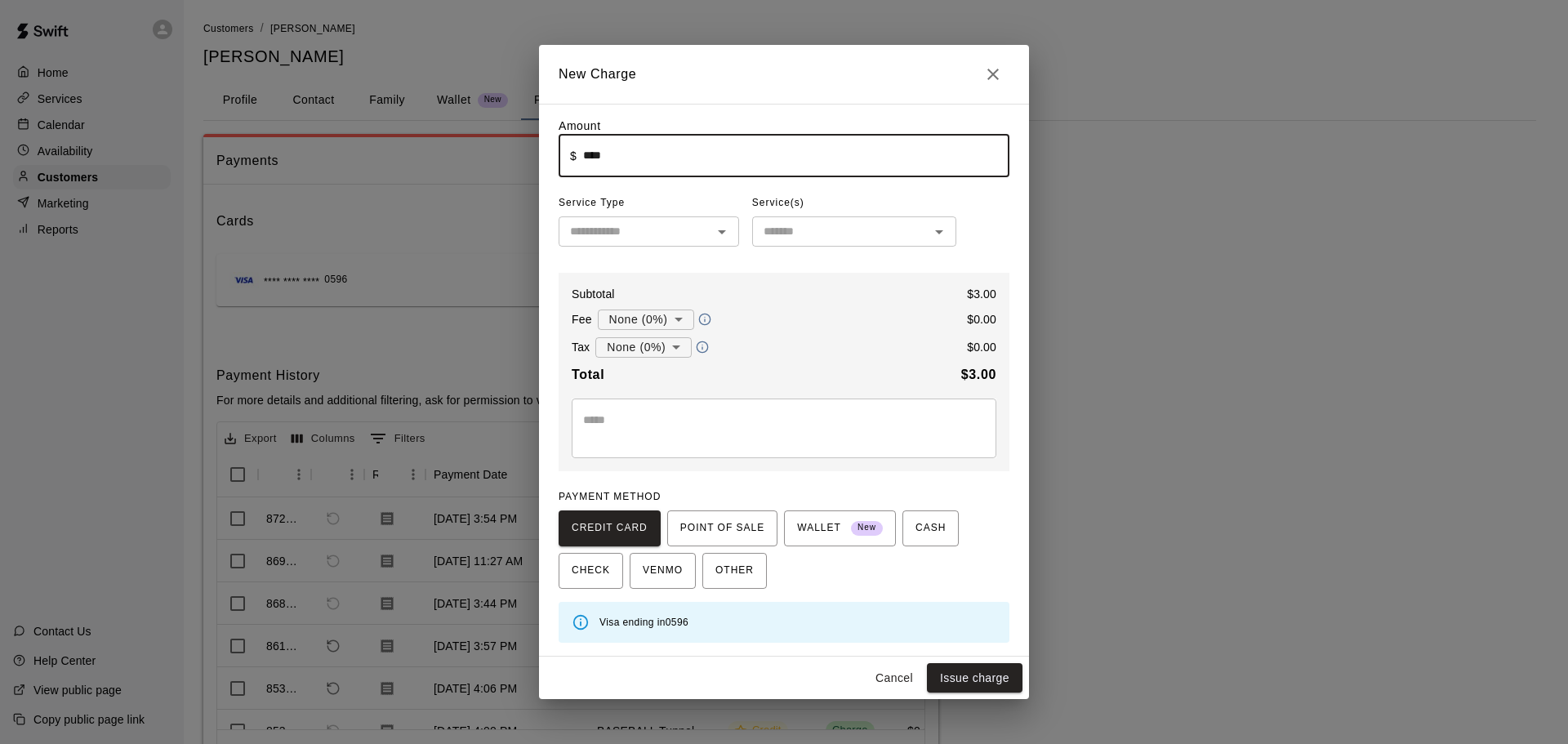
click at [975, 683] on button "Issue charge" at bounding box center [975, 678] width 95 height 31
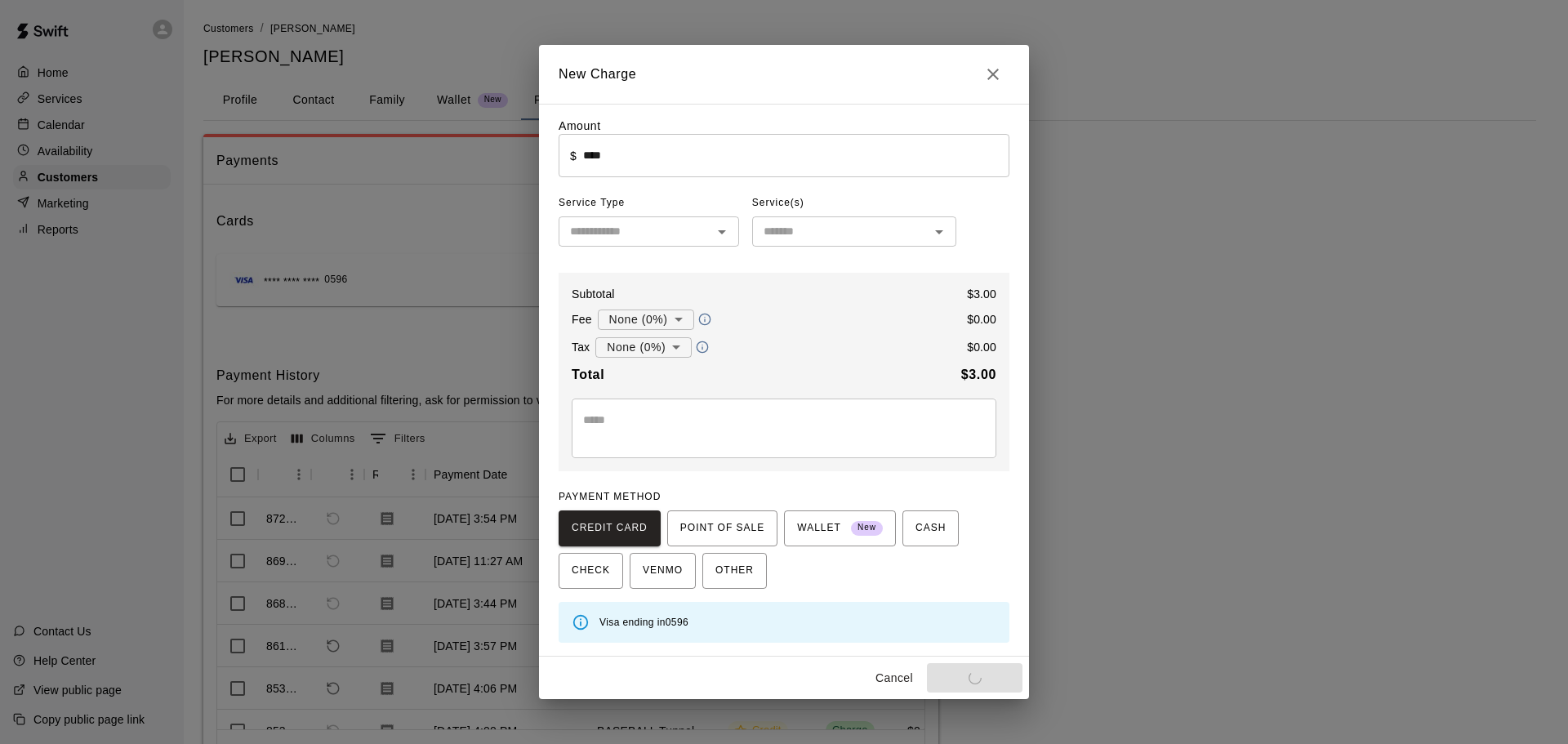
type input "*"
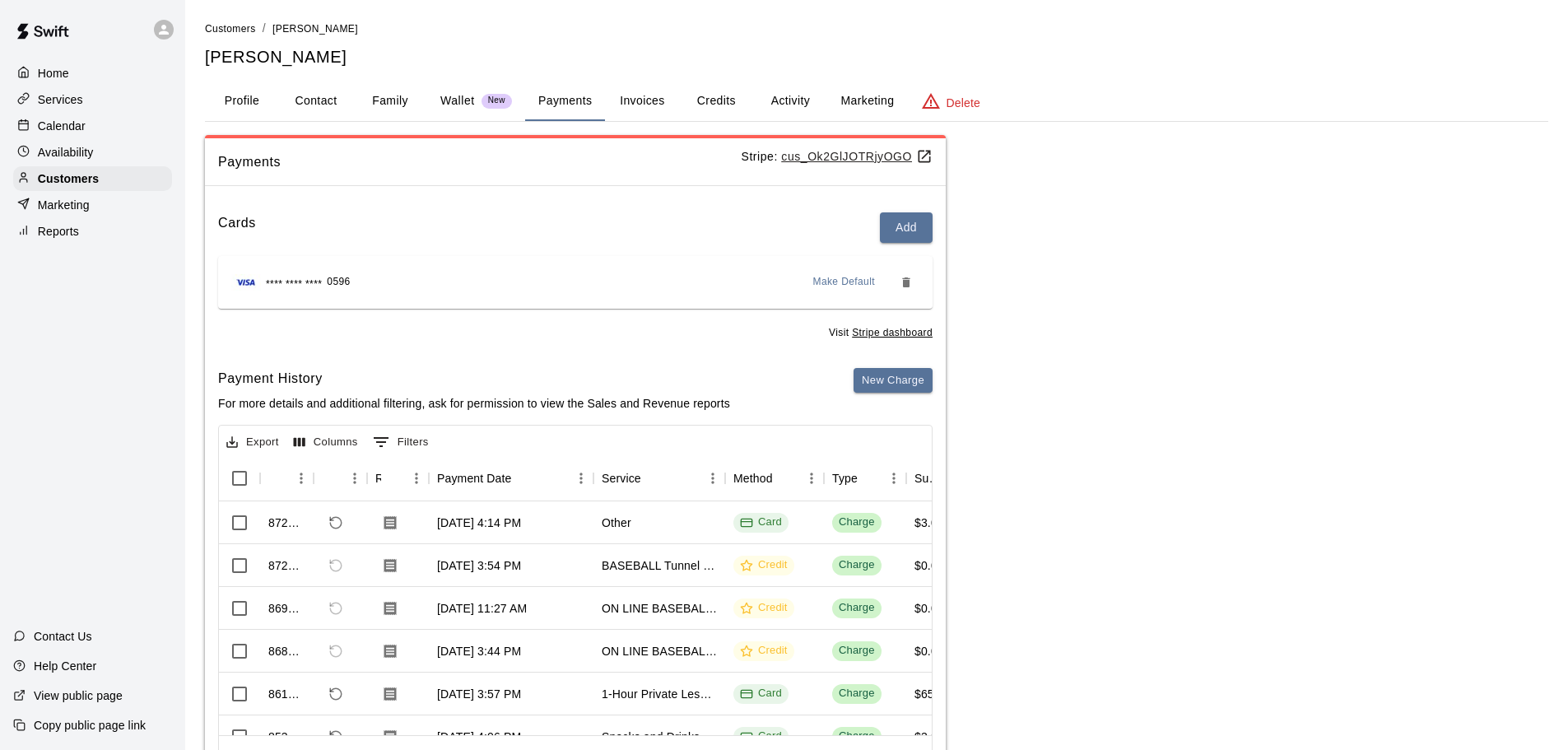
click at [81, 122] on p "Calendar" at bounding box center [62, 125] width 48 height 16
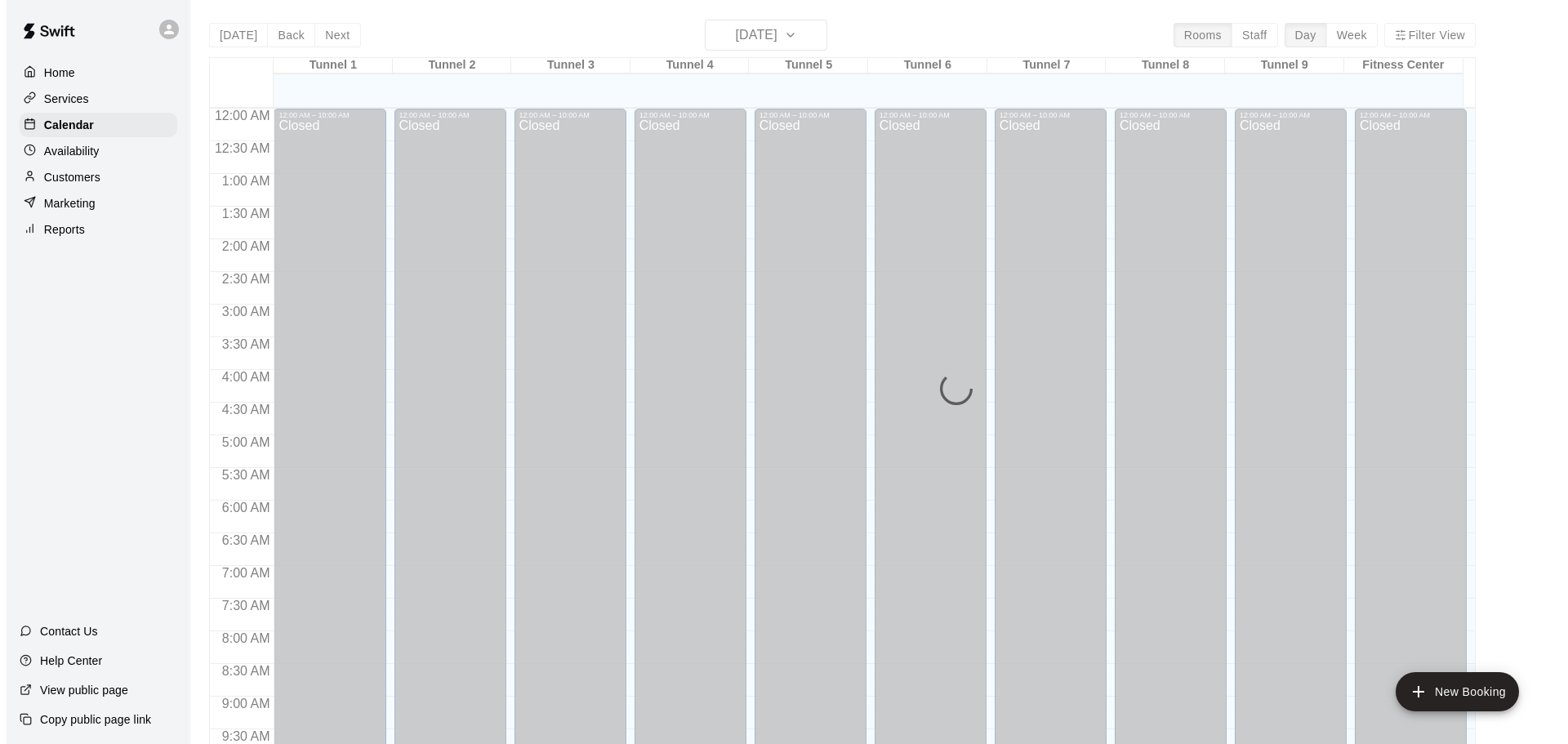
scroll to position [865, 0]
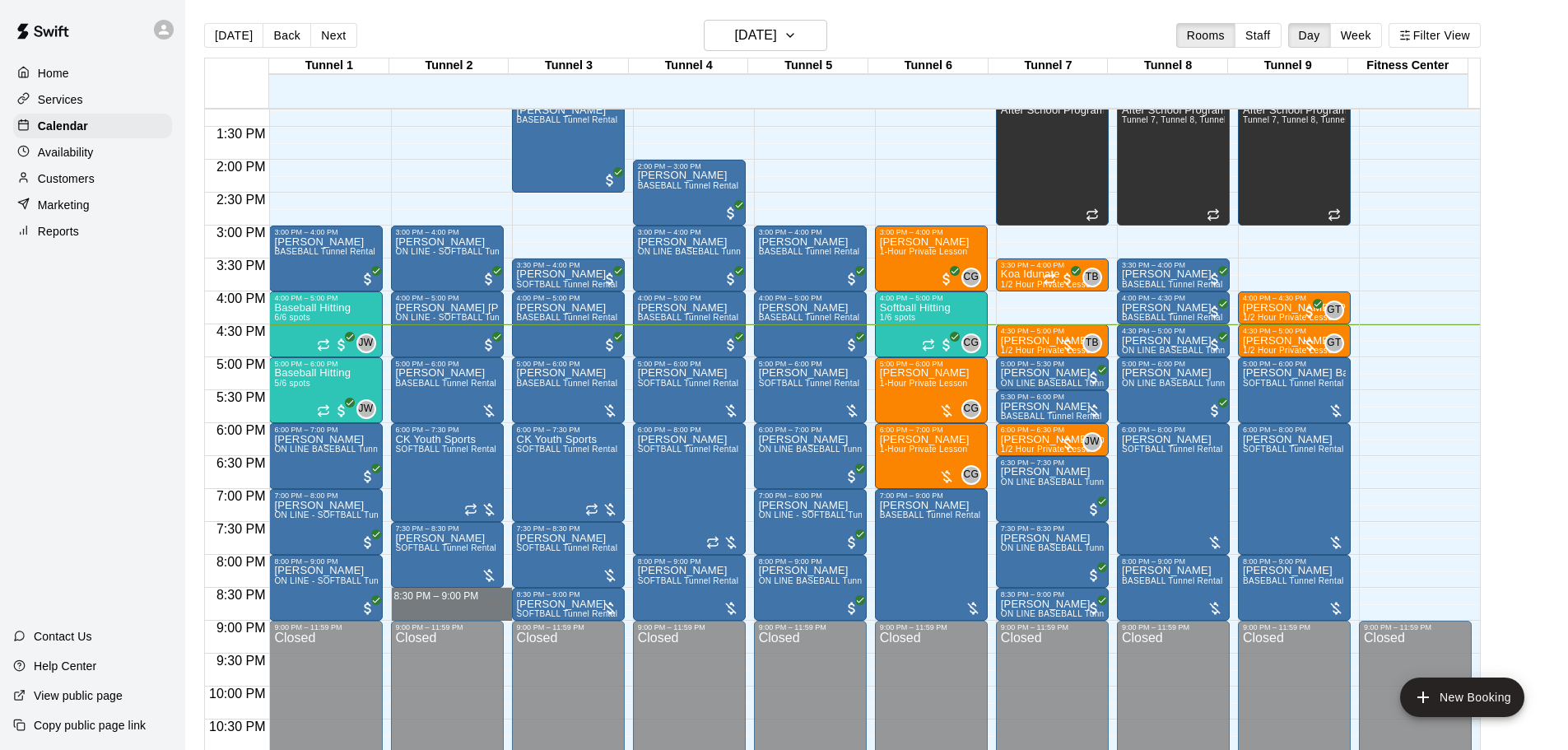
drag, startPoint x: 447, startPoint y: 590, endPoint x: 450, endPoint y: 615, distance: 25.2
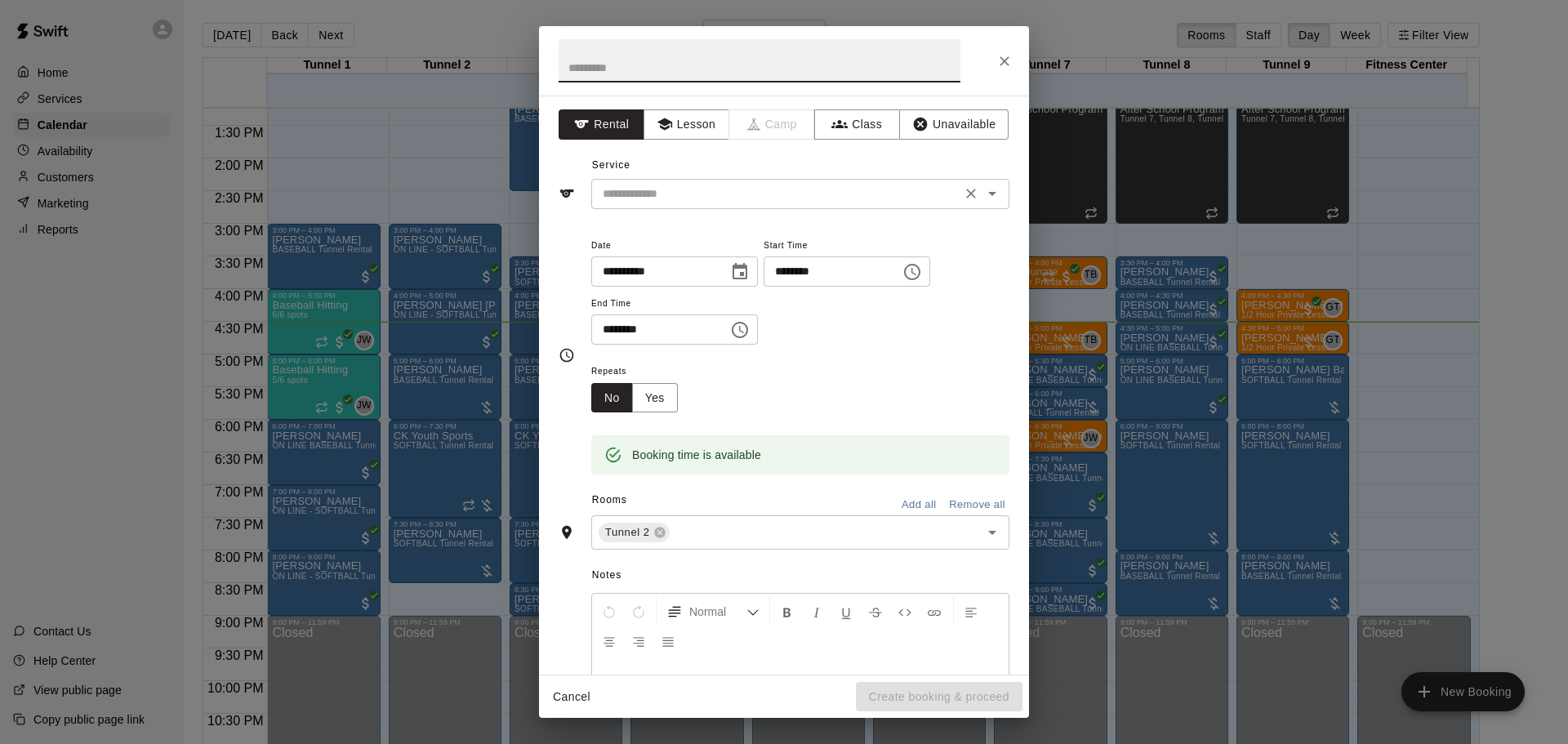
click at [762, 182] on div "​" at bounding box center [800, 194] width 418 height 31
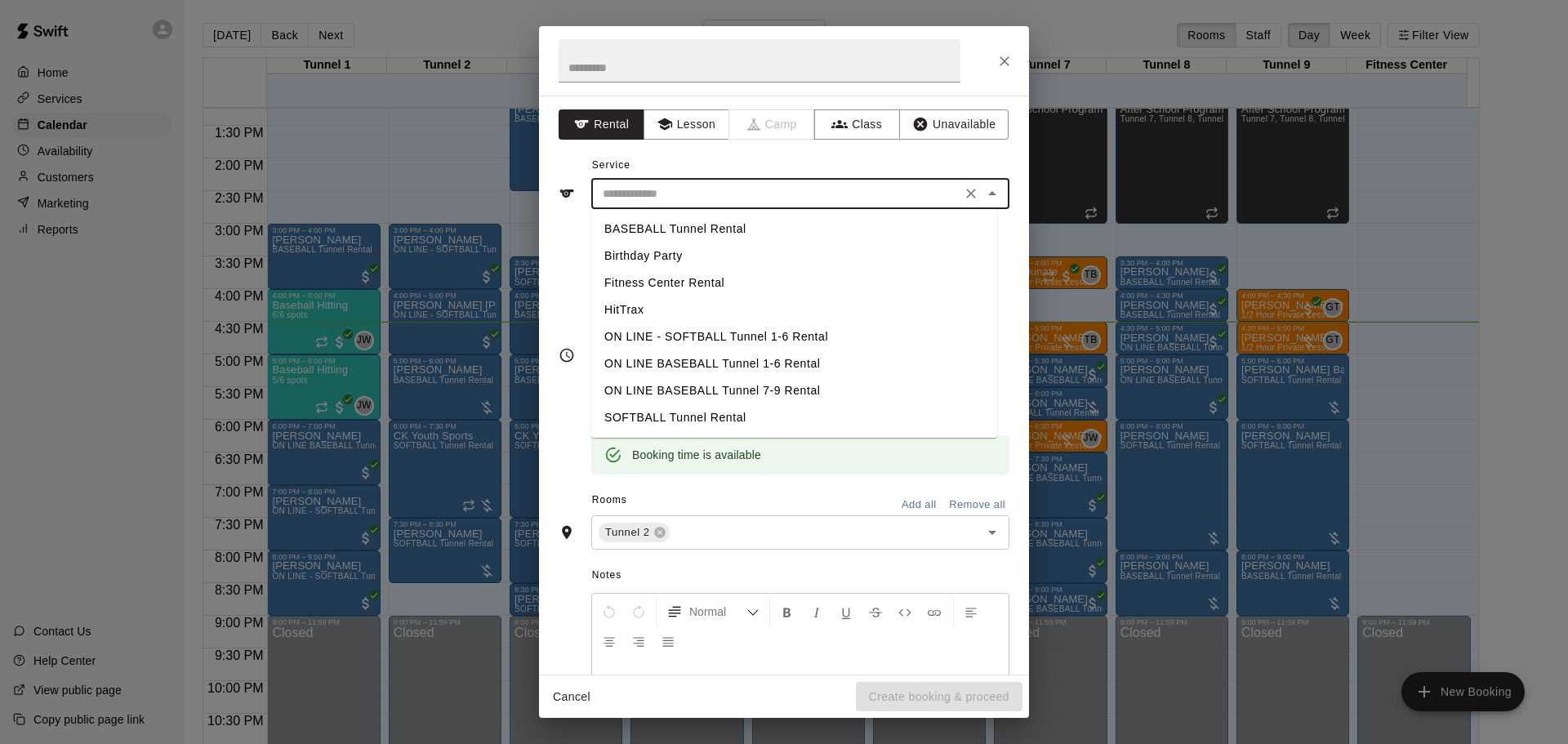
click at [715, 222] on li "BASEBALL Tunnel Rental" at bounding box center [794, 229] width 406 height 27
type input "**********"
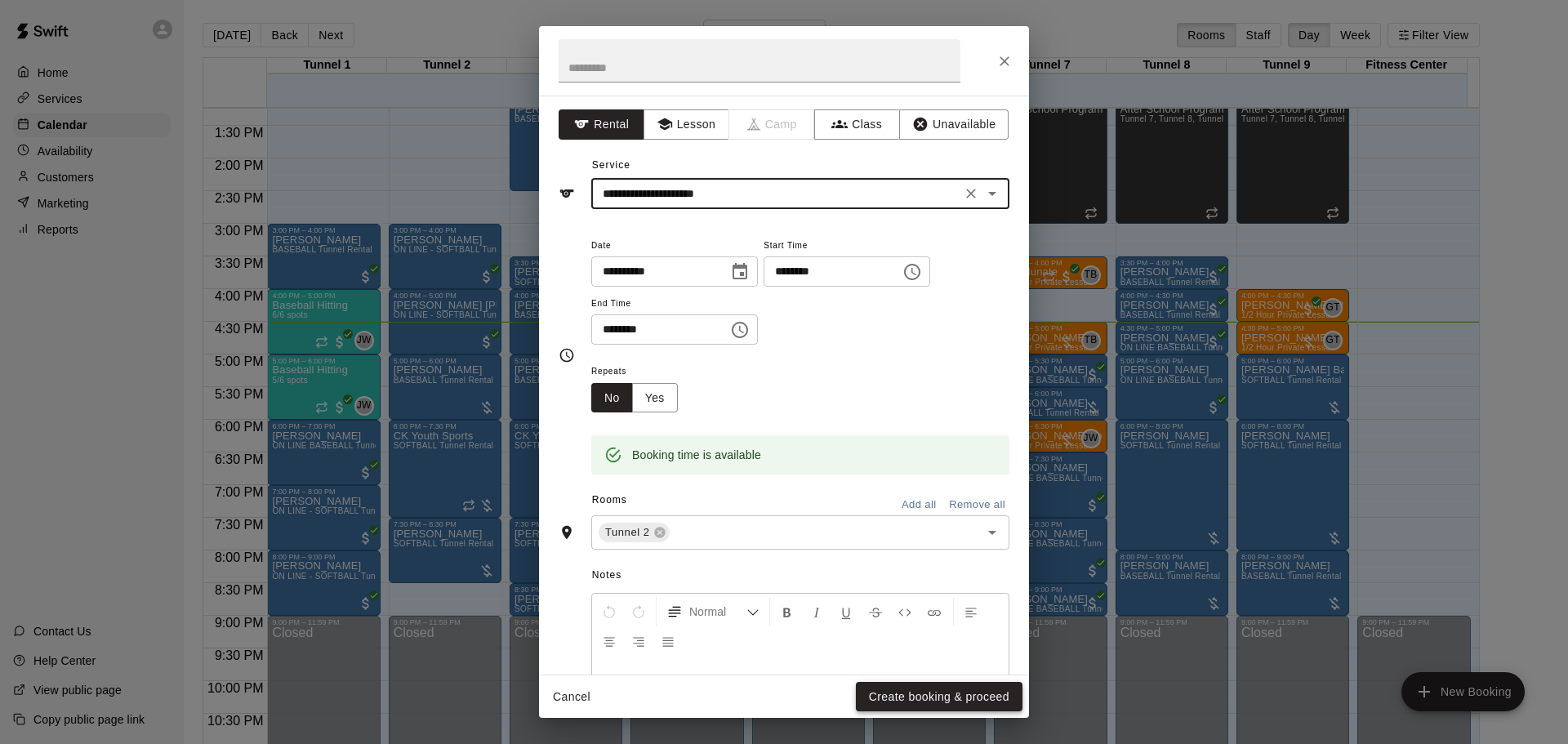
click at [924, 698] on button "Create booking & proceed" at bounding box center [940, 697] width 167 height 31
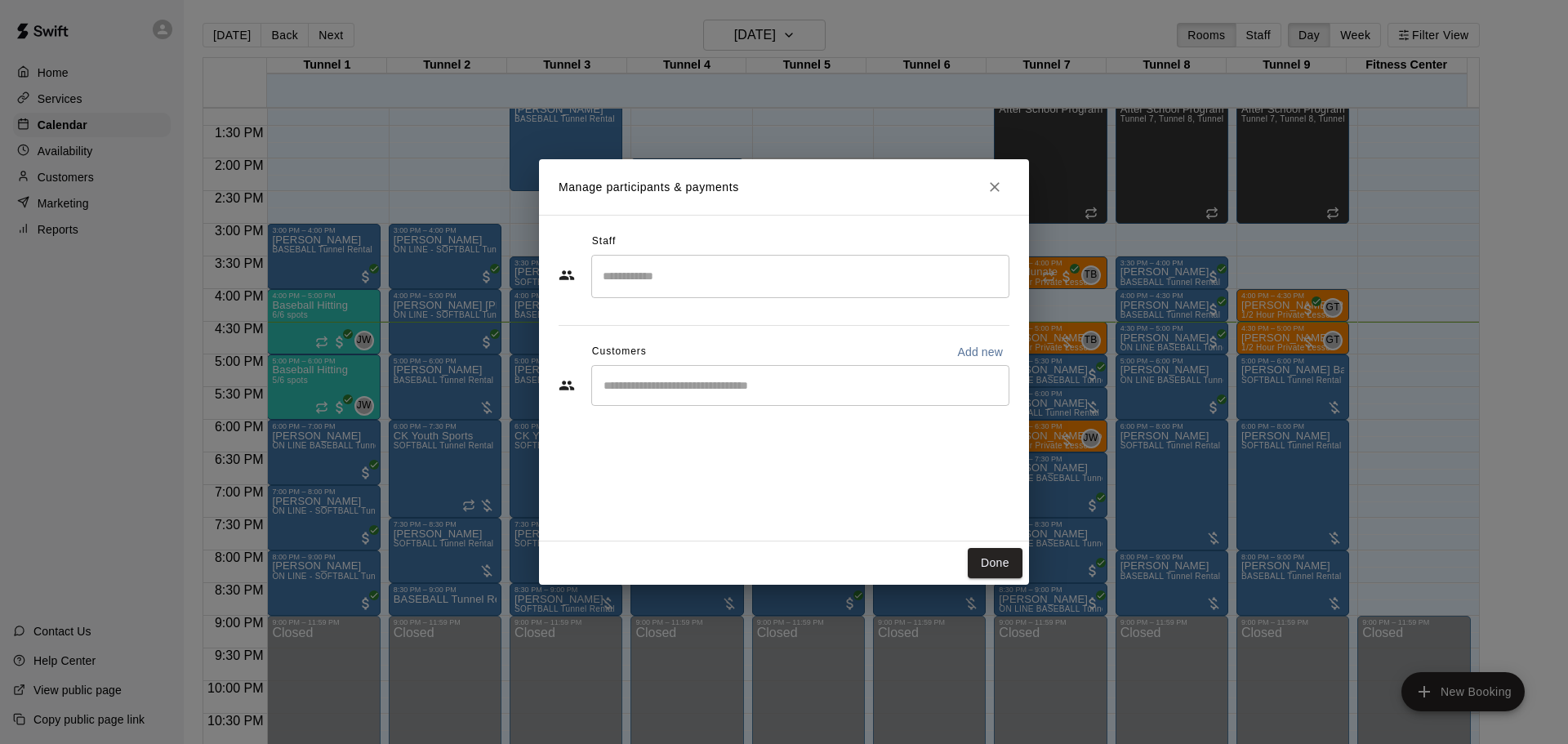
click at [741, 393] on input "Start typing to search customers..." at bounding box center [800, 385] width 403 height 16
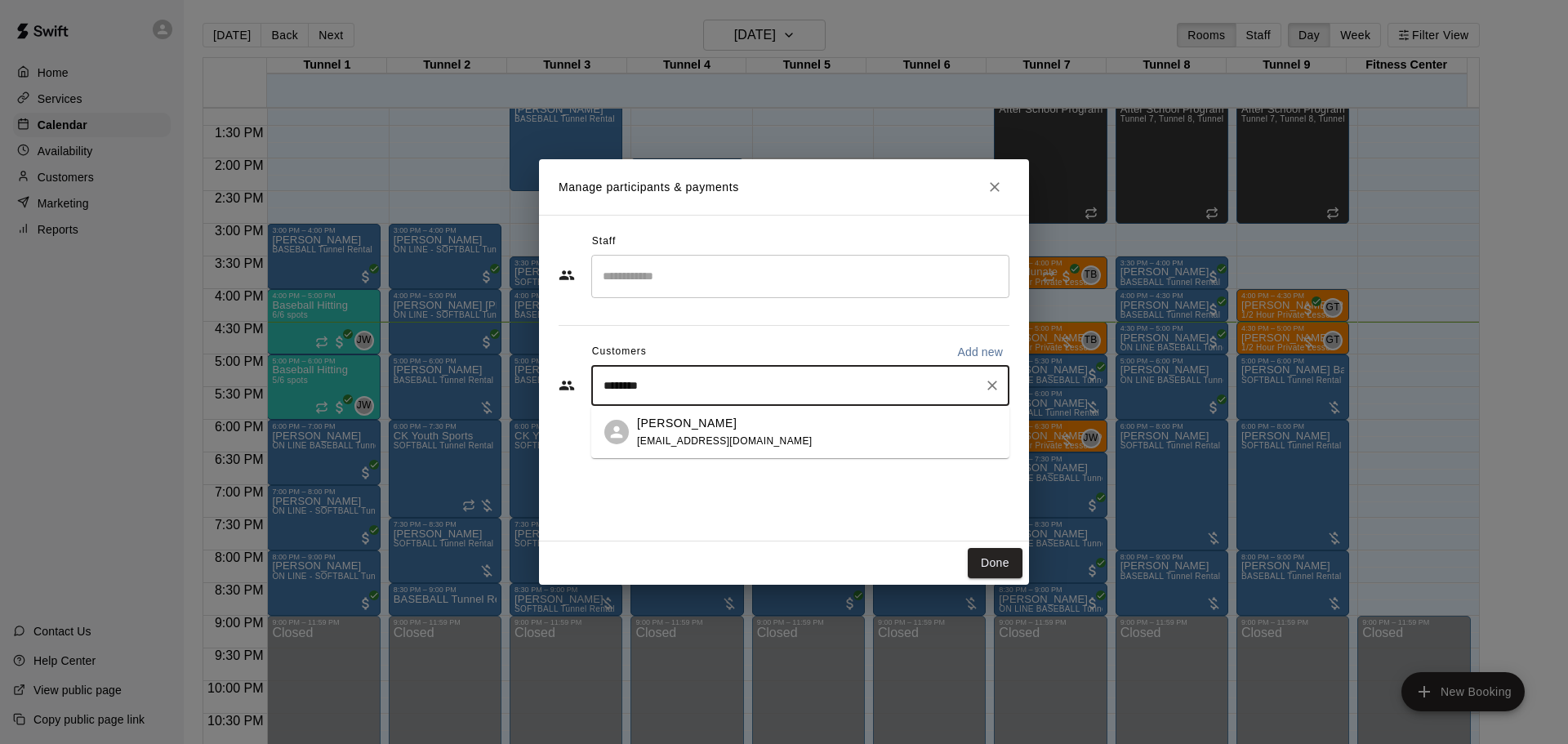
type input "*********"
click at [866, 424] on div "Logan Chilton ldchilton44@gmail.com" at bounding box center [817, 432] width 359 height 35
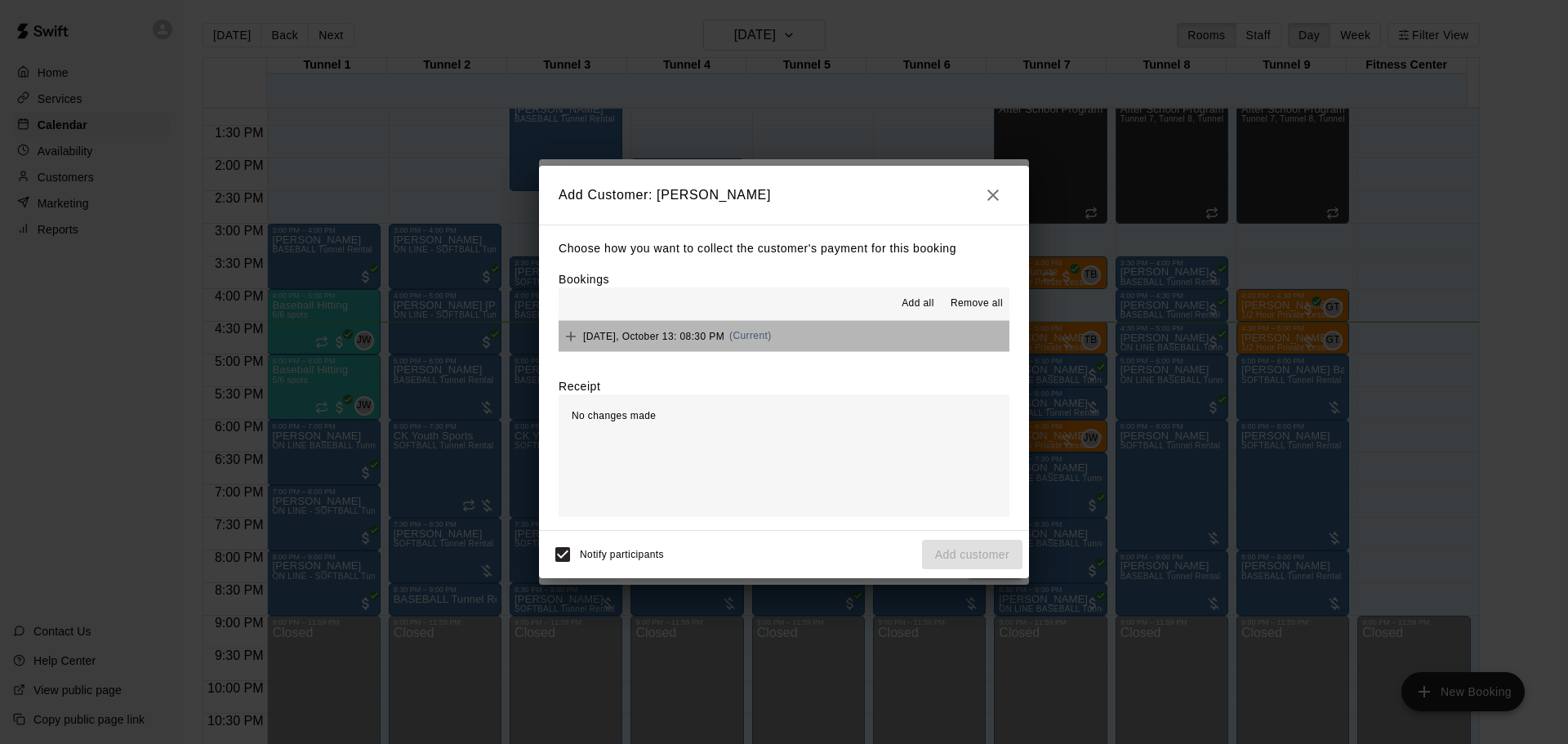
click at [821, 340] on button "Monday, October 13: 08:30 PM (Current)" at bounding box center [784, 336] width 451 height 31
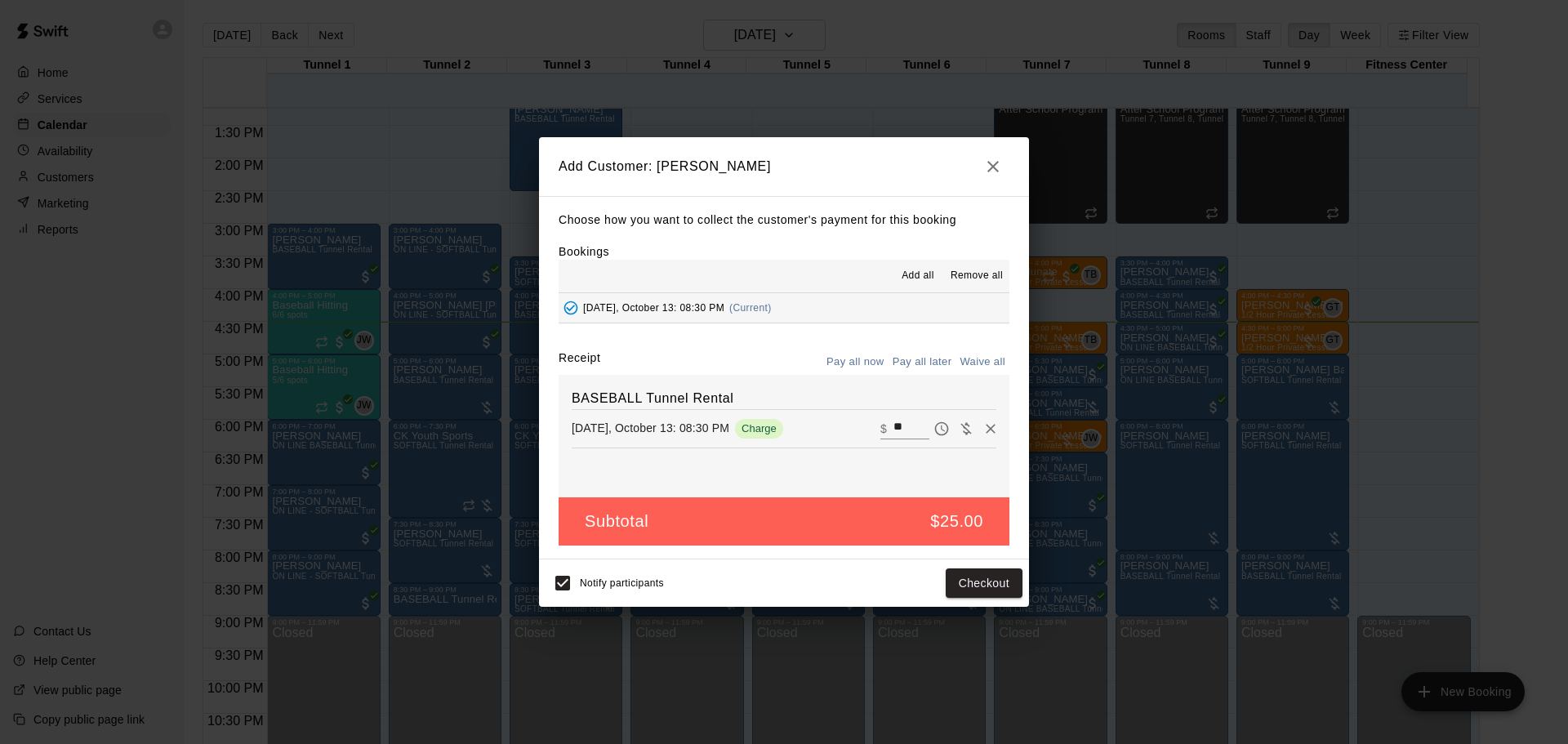
click at [916, 361] on button "Pay all later" at bounding box center [923, 363] width 68 height 26
click at [972, 576] on button "Add customer" at bounding box center [972, 584] width 100 height 31
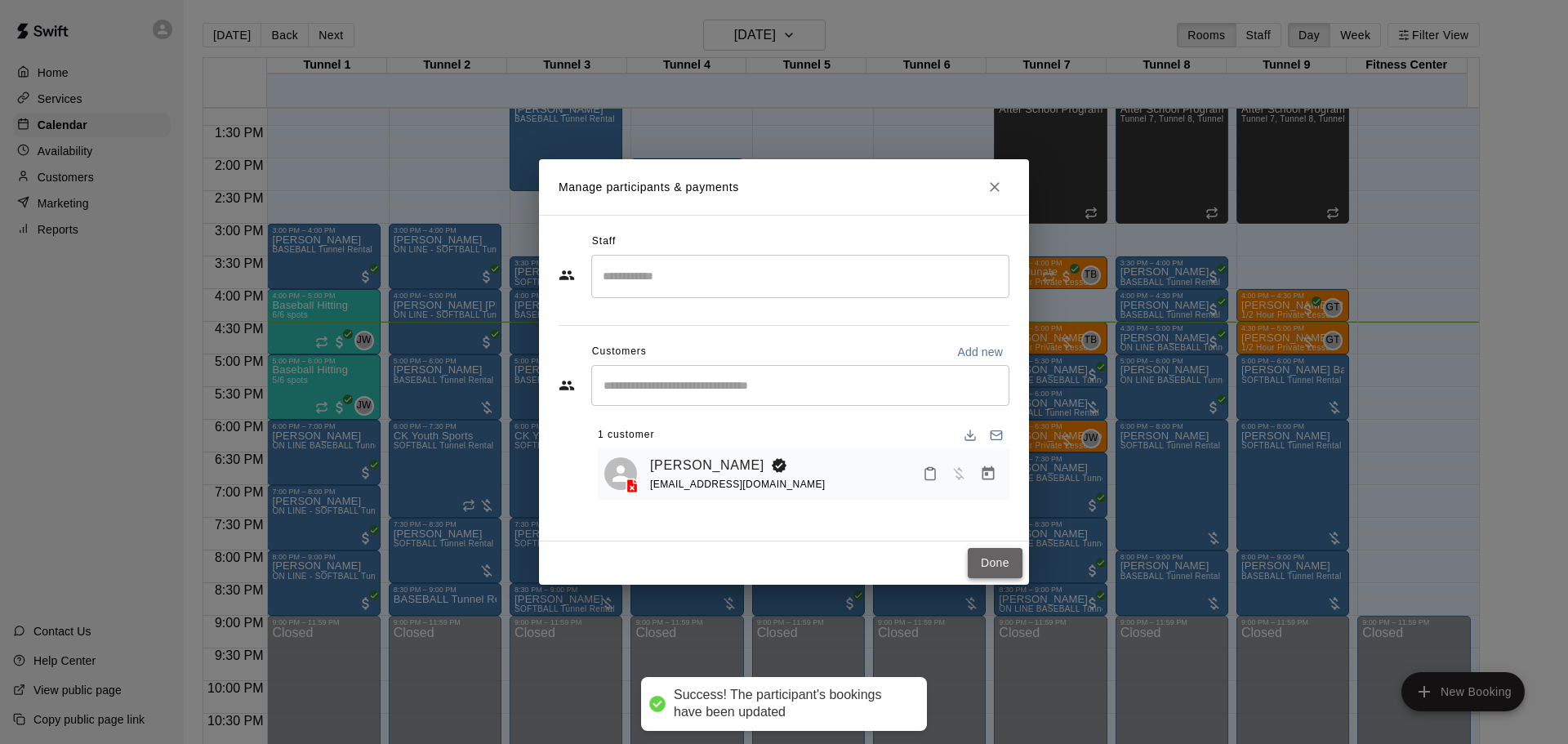
click at [1012, 562] on button "Done" at bounding box center [995, 564] width 54 height 31
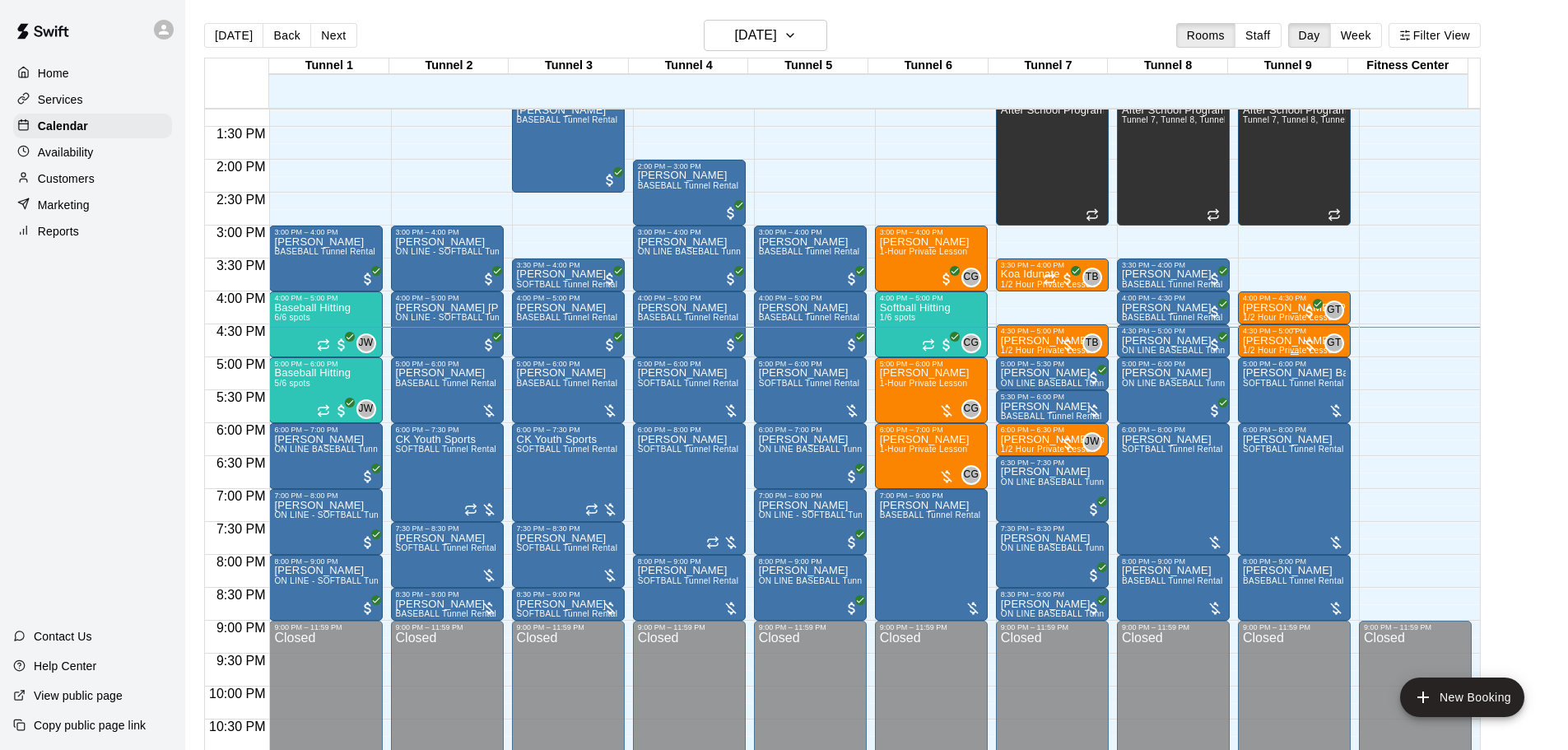
click at [1304, 347] on div at bounding box center [1309, 344] width 16 height 16
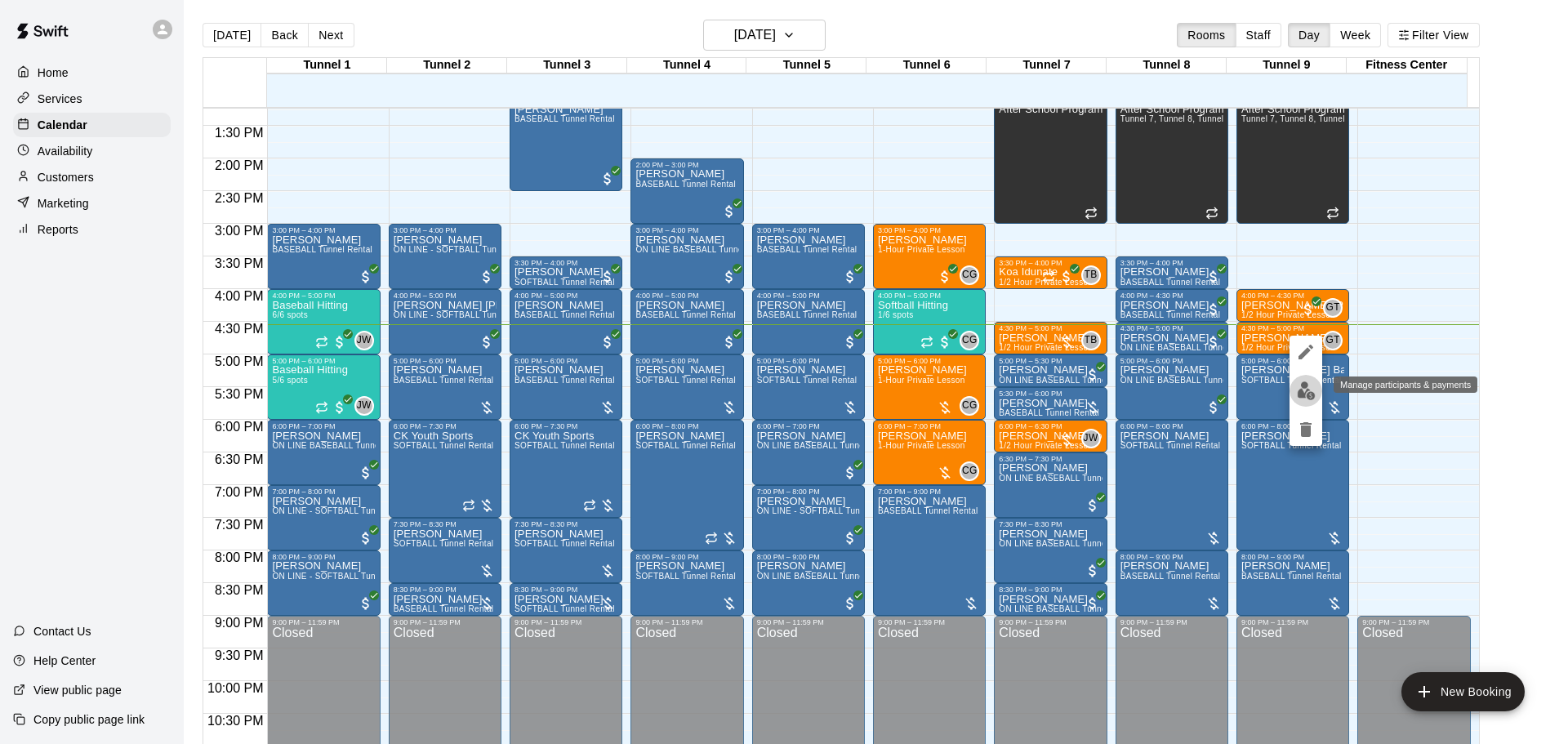
click at [1310, 394] on img "edit" at bounding box center [1307, 391] width 19 height 19
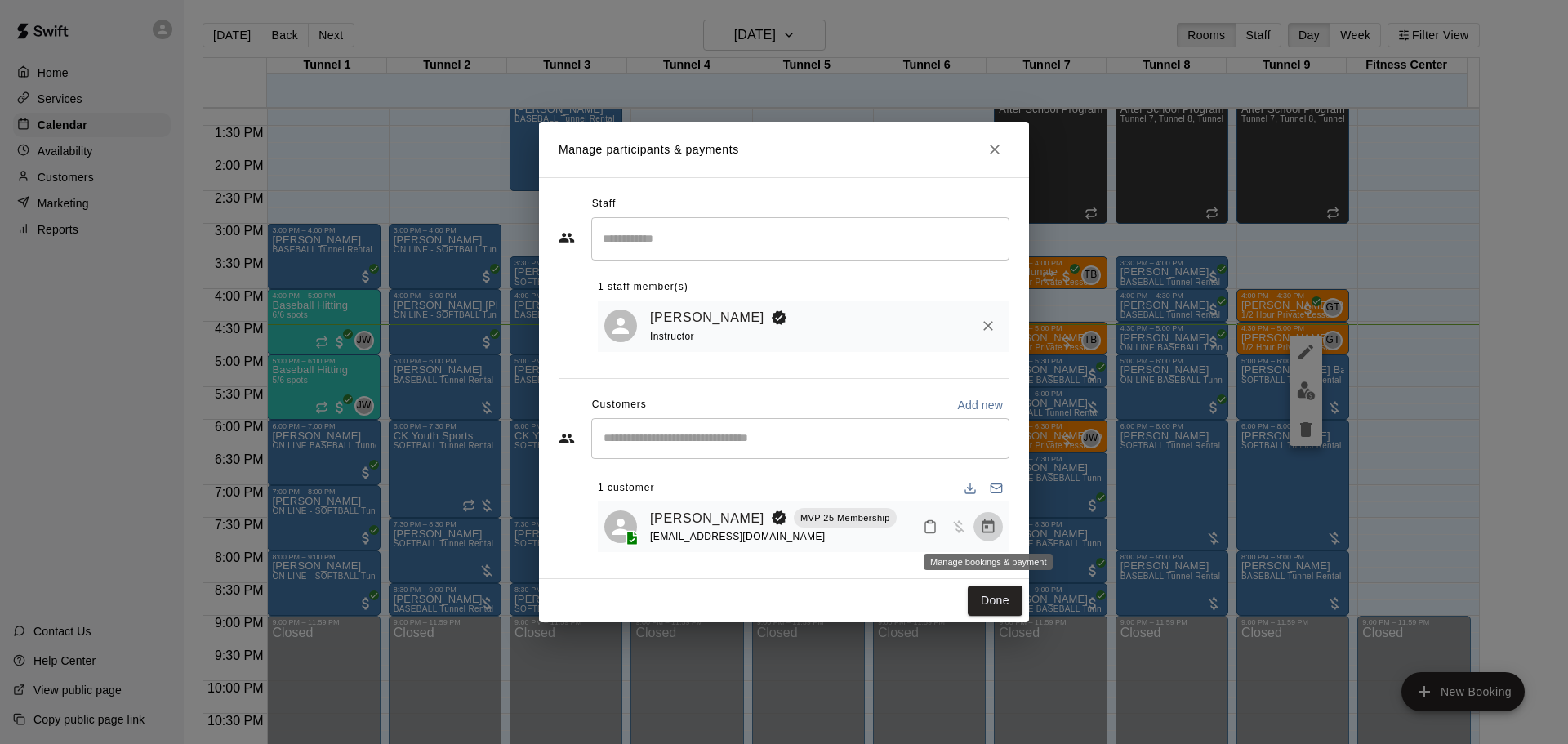
click at [983, 533] on icon "Manage bookings & payment" at bounding box center [988, 526] width 12 height 14
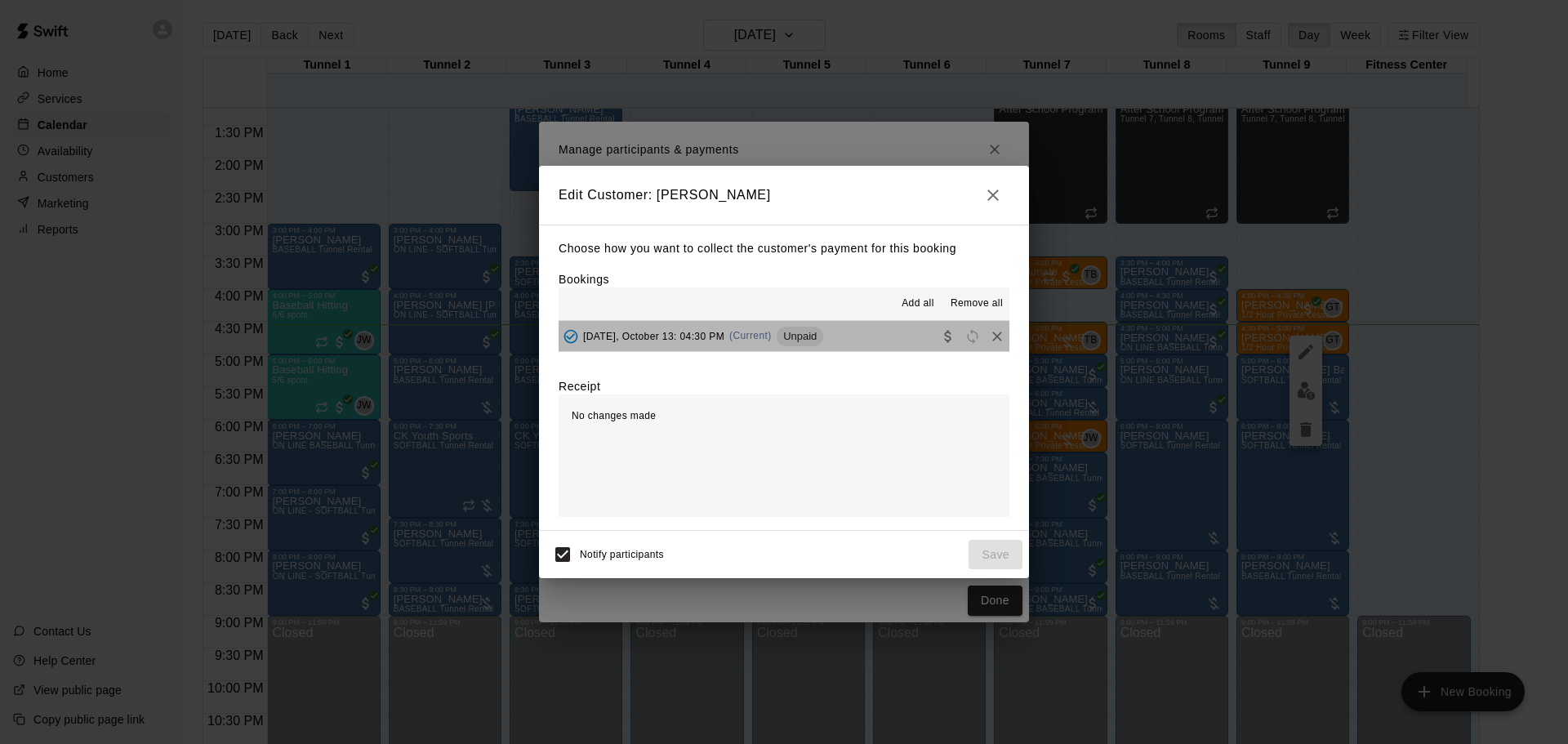
click at [845, 336] on button "Monday, October 13: 04:30 PM (Current) Unpaid" at bounding box center [784, 336] width 451 height 31
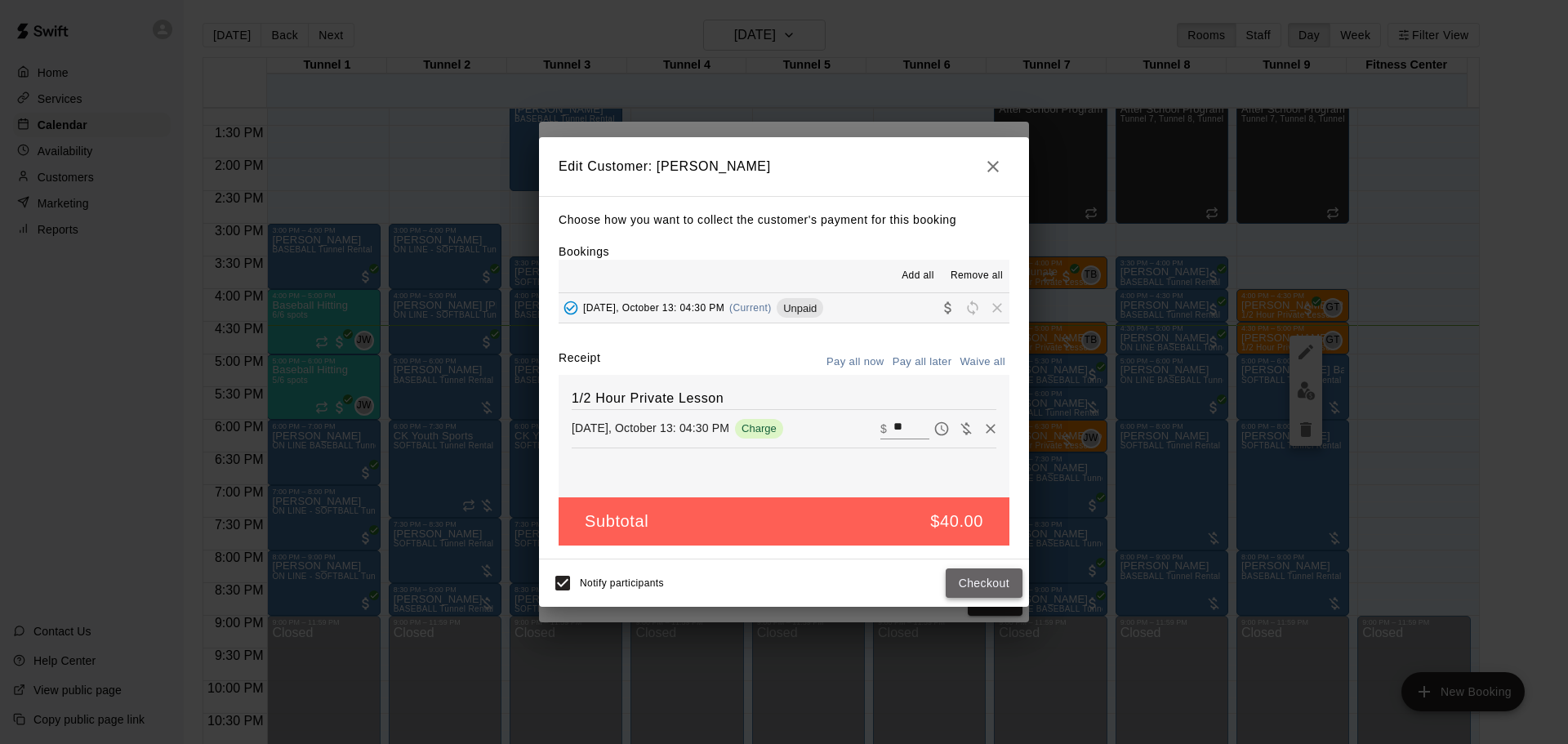
click at [963, 578] on button "Checkout" at bounding box center [984, 584] width 77 height 31
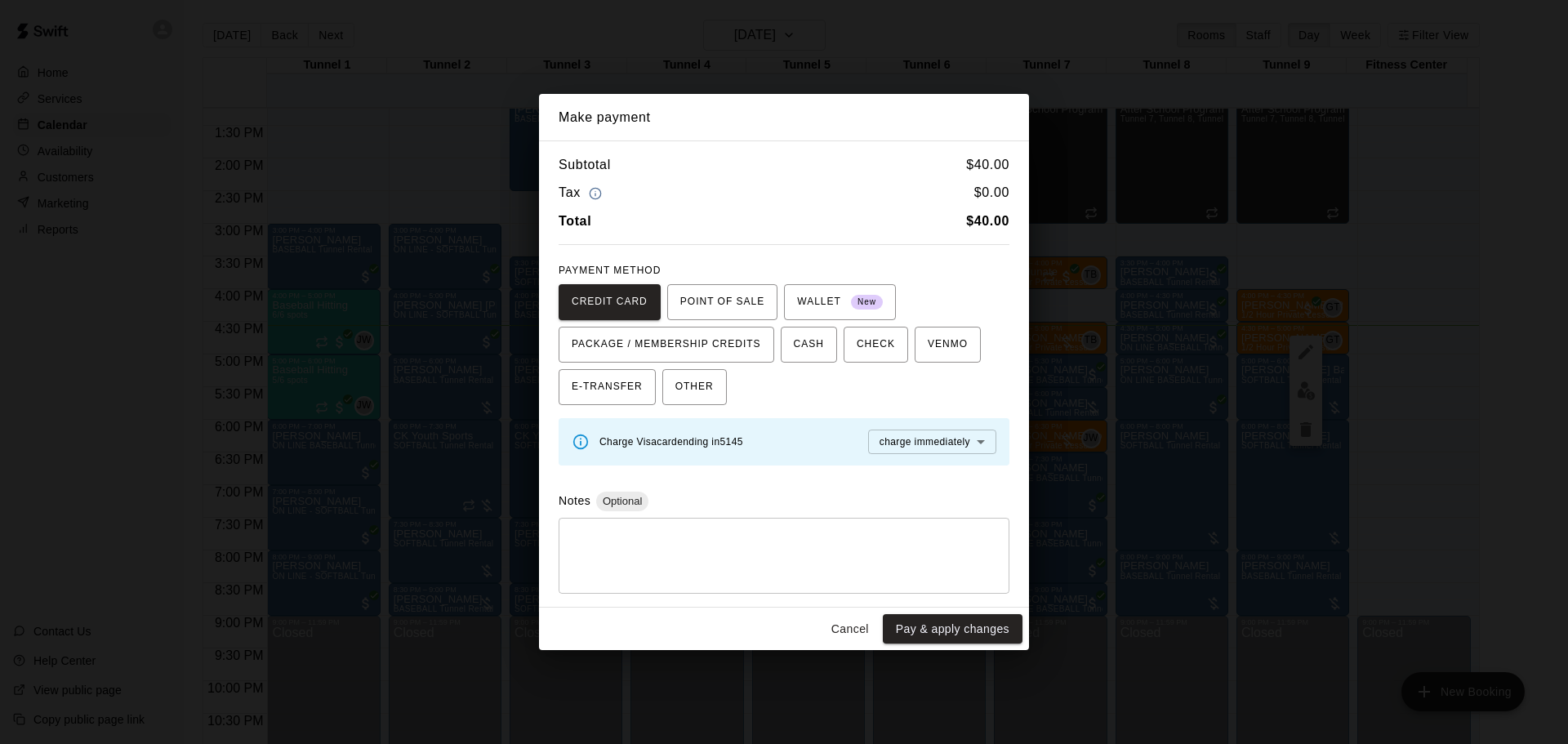
click at [843, 621] on button "Cancel" at bounding box center [850, 630] width 52 height 31
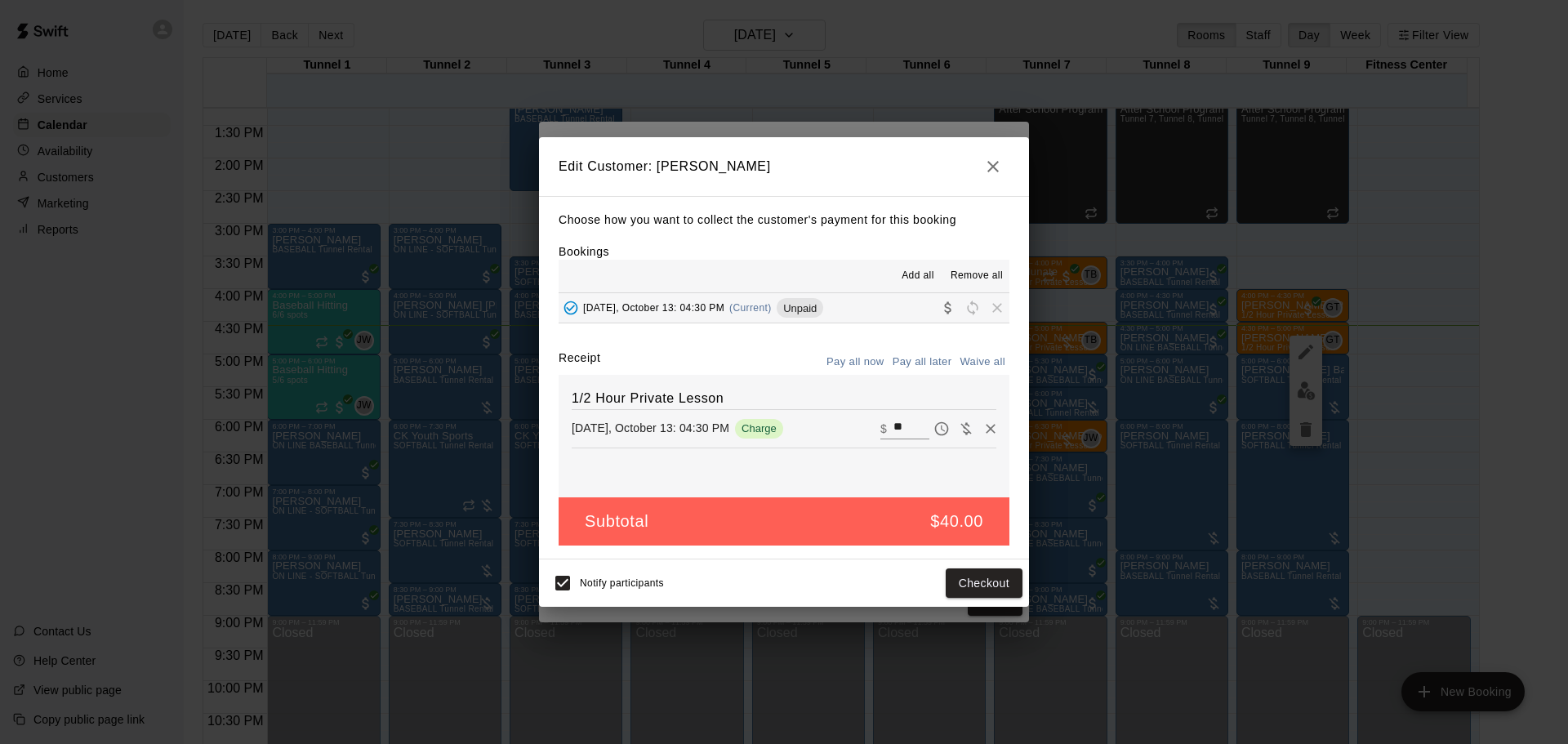
click at [993, 170] on icon "button" at bounding box center [993, 166] width 20 height 20
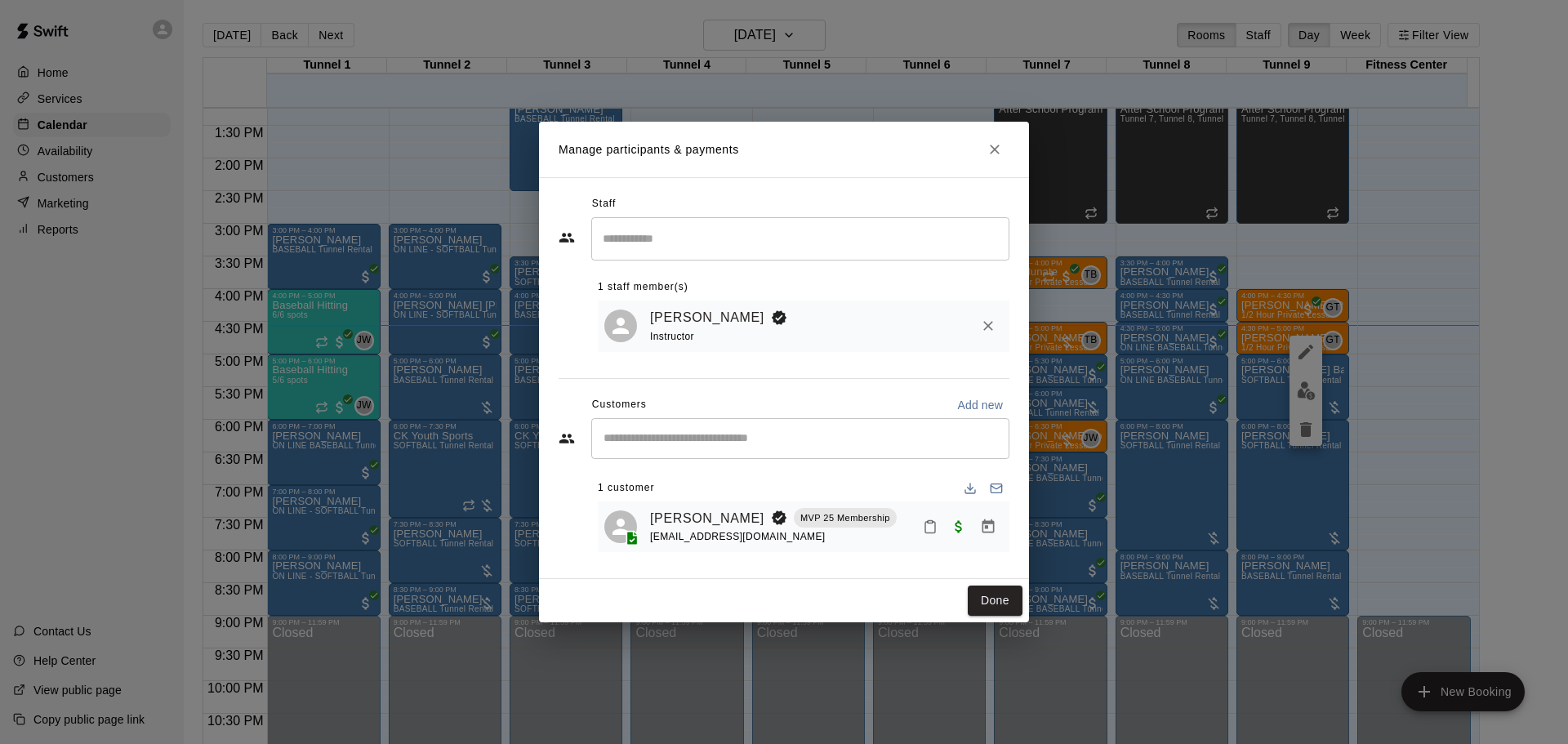
click at [996, 141] on icon "Close" at bounding box center [994, 149] width 16 height 16
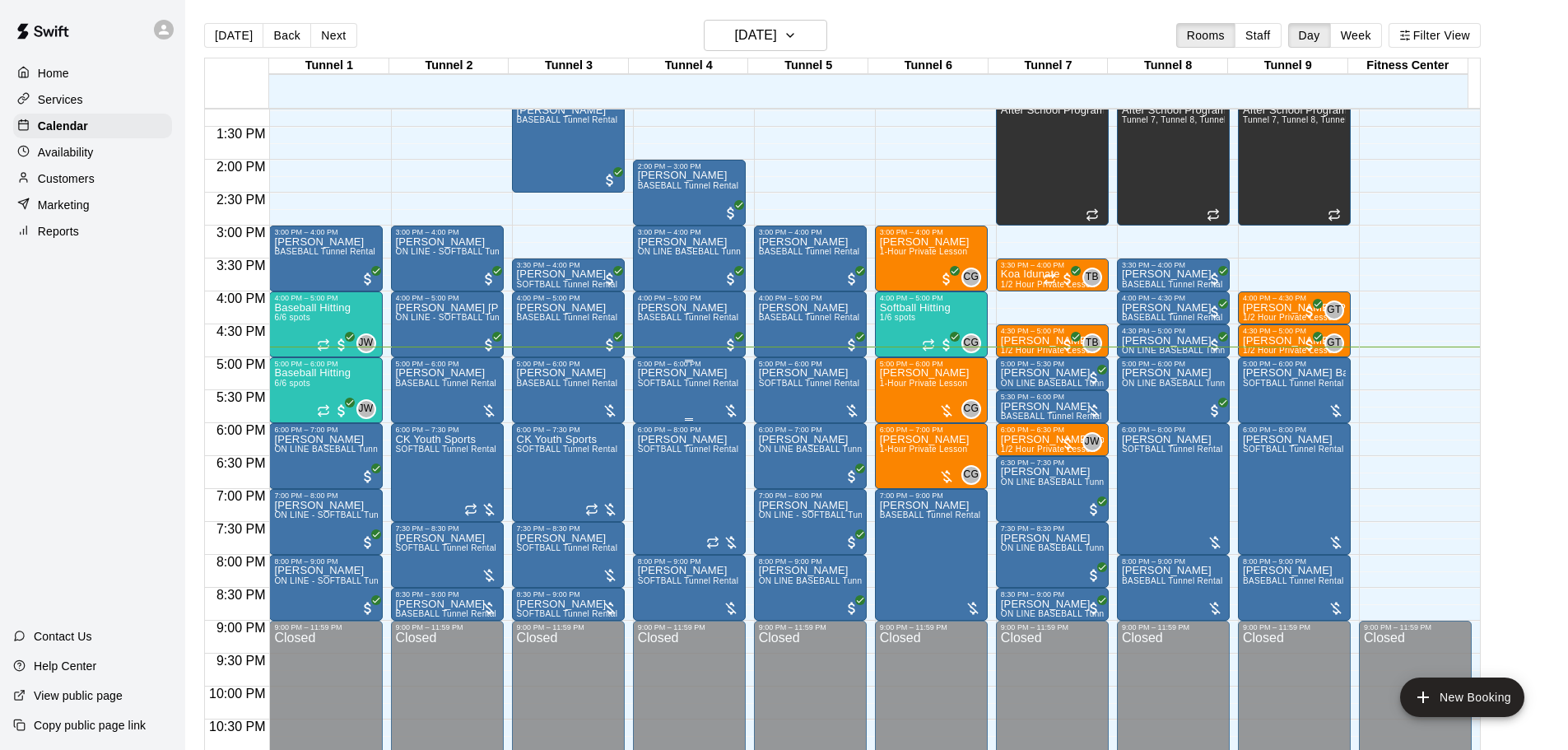
click at [723, 411] on div at bounding box center [731, 410] width 16 height 16
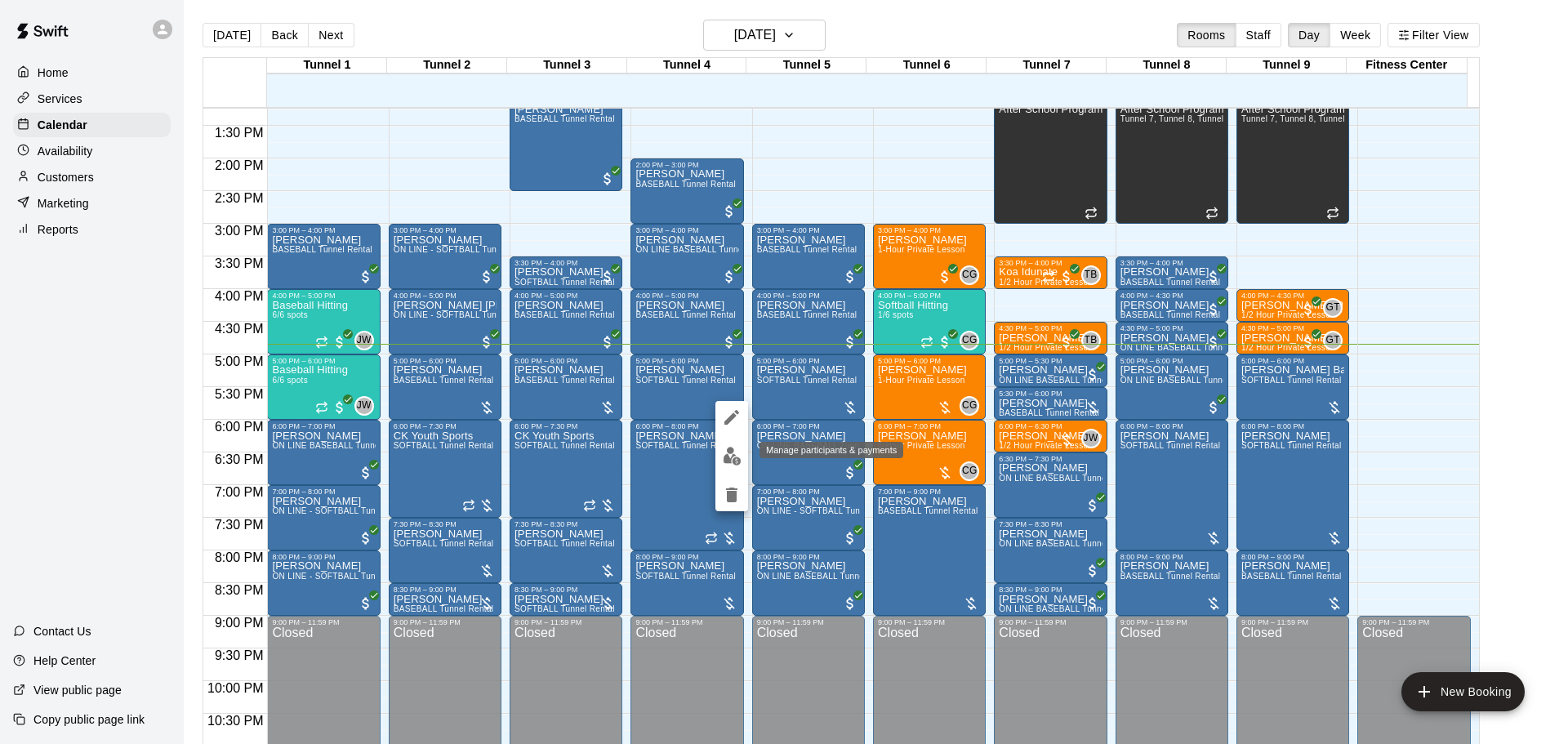
click at [729, 444] on button "edit" at bounding box center [732, 455] width 32 height 31
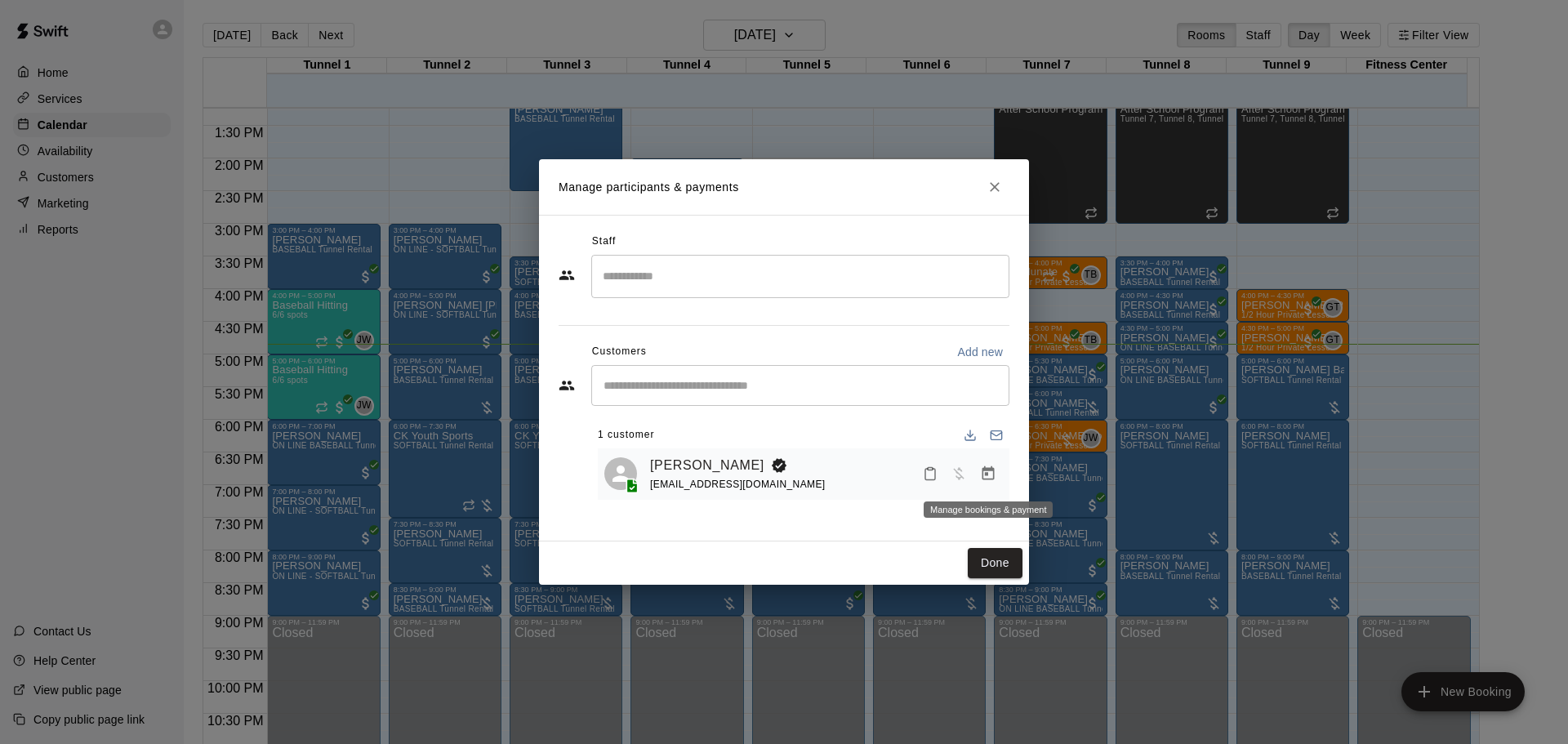
click at [988, 480] on icon "Manage bookings & payment" at bounding box center [988, 473] width 12 height 14
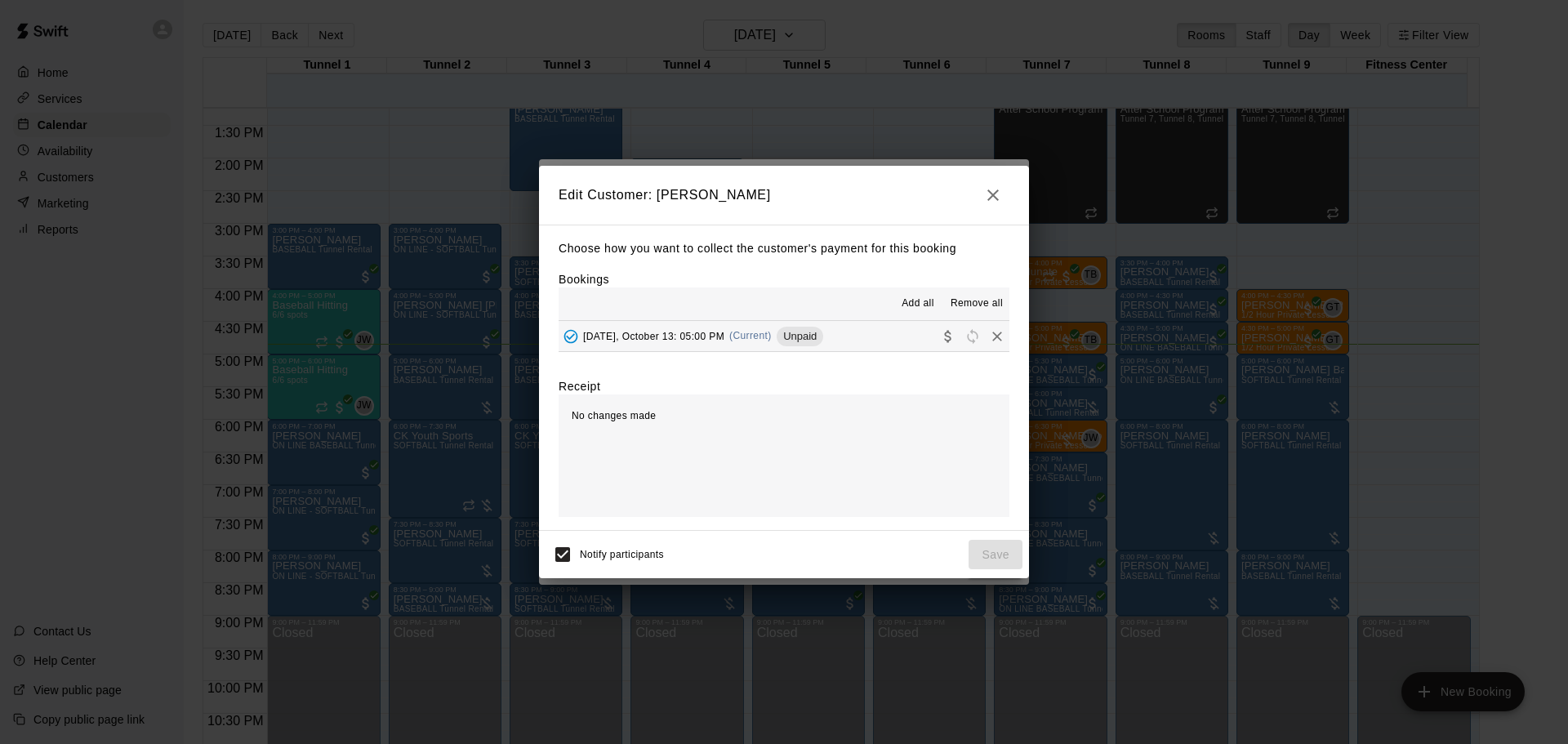
click at [881, 343] on button "Monday, October 13: 05:00 PM (Current) Unpaid" at bounding box center [784, 336] width 451 height 31
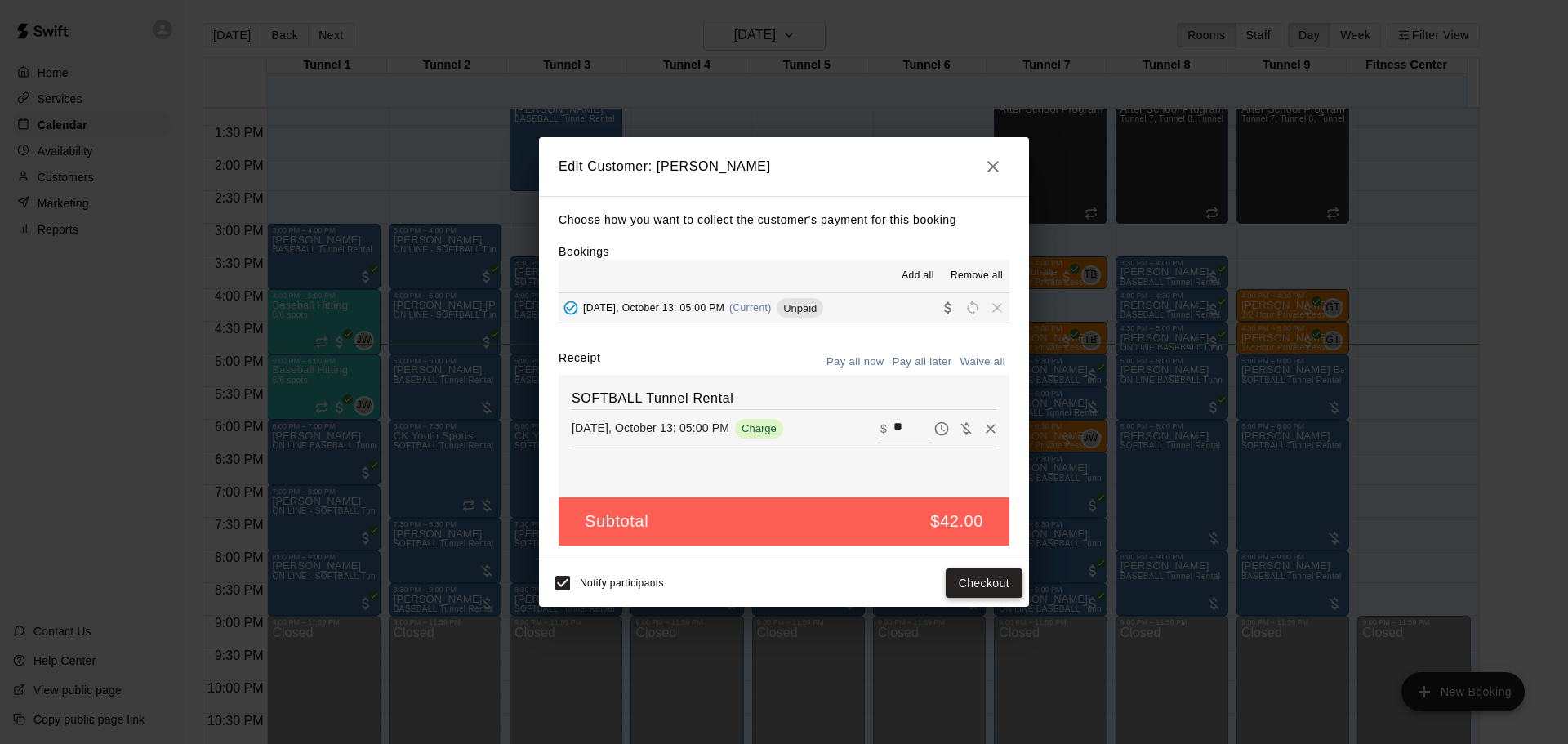
click at [993, 571] on button "Checkout" at bounding box center [984, 584] width 77 height 31
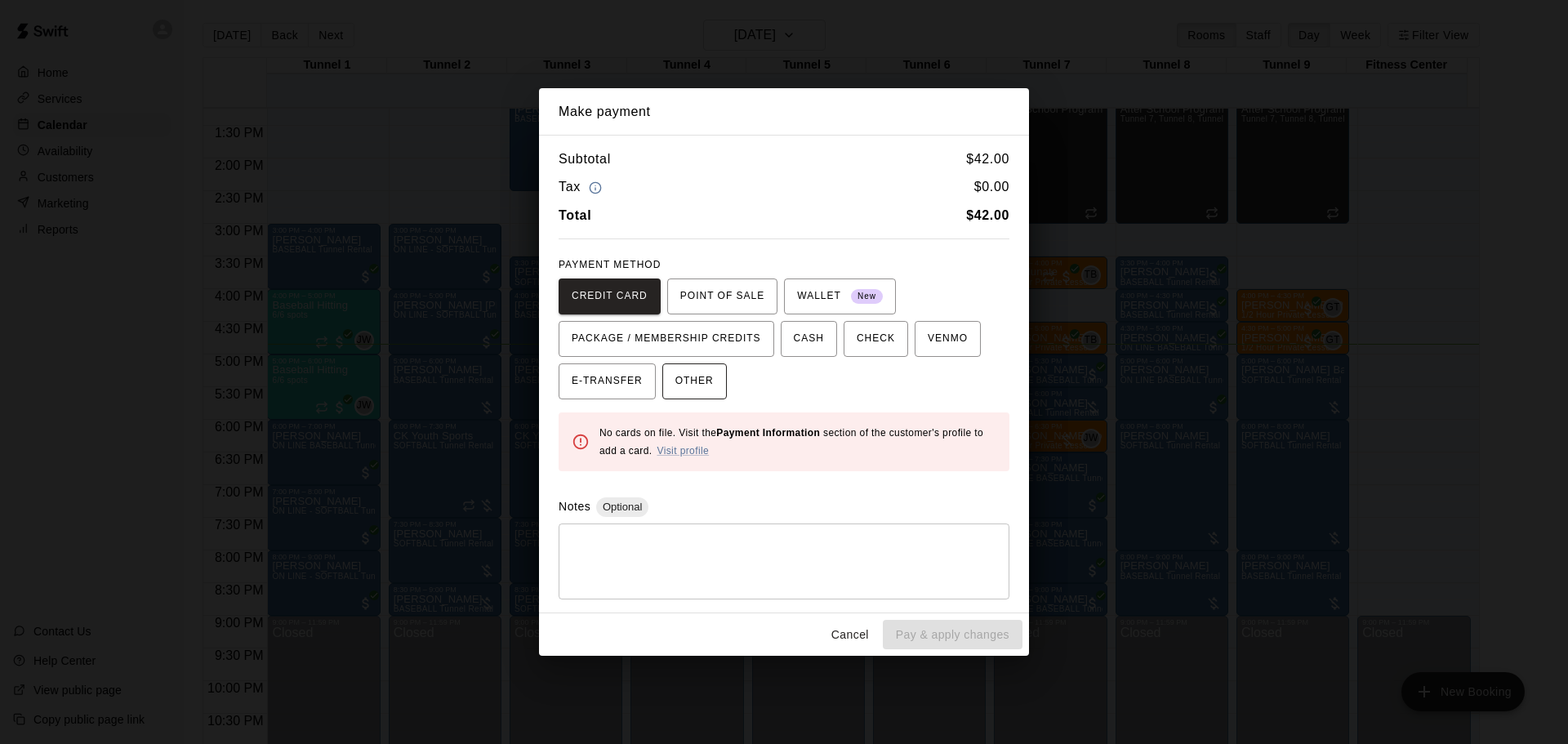
click at [691, 391] on span "OTHER" at bounding box center [695, 381] width 38 height 26
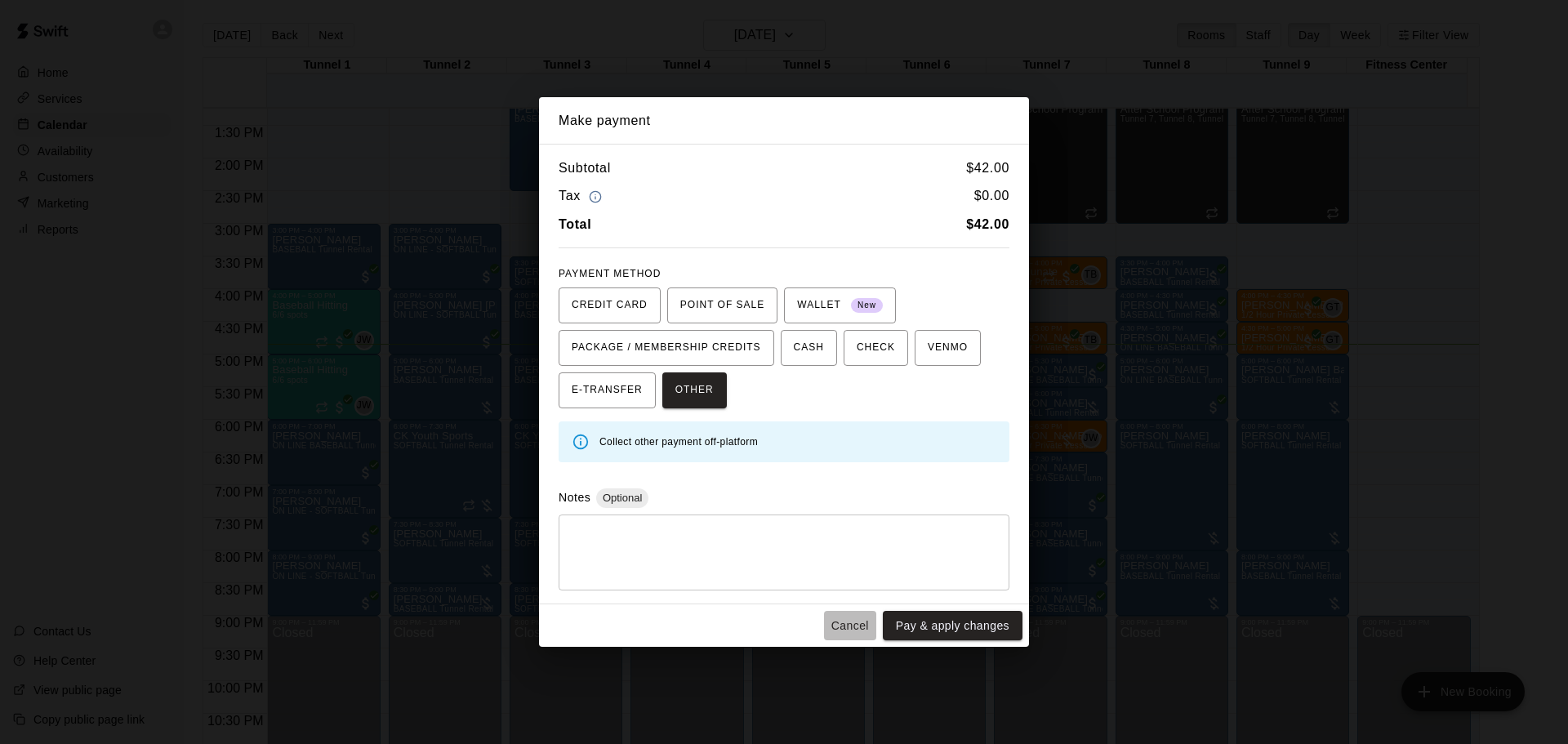
click at [829, 630] on button "Cancel" at bounding box center [850, 627] width 52 height 31
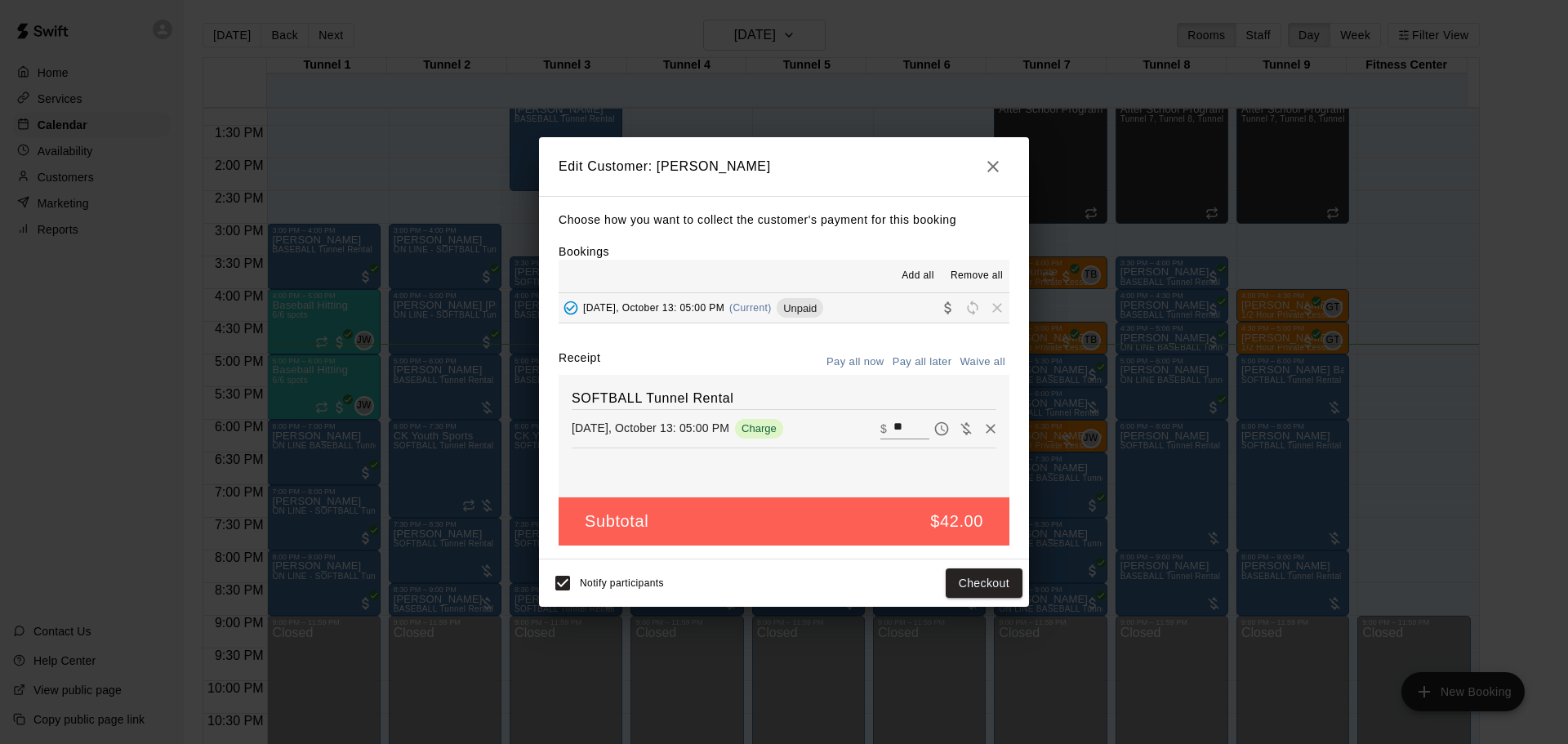
click at [1000, 161] on icon "button" at bounding box center [993, 166] width 20 height 20
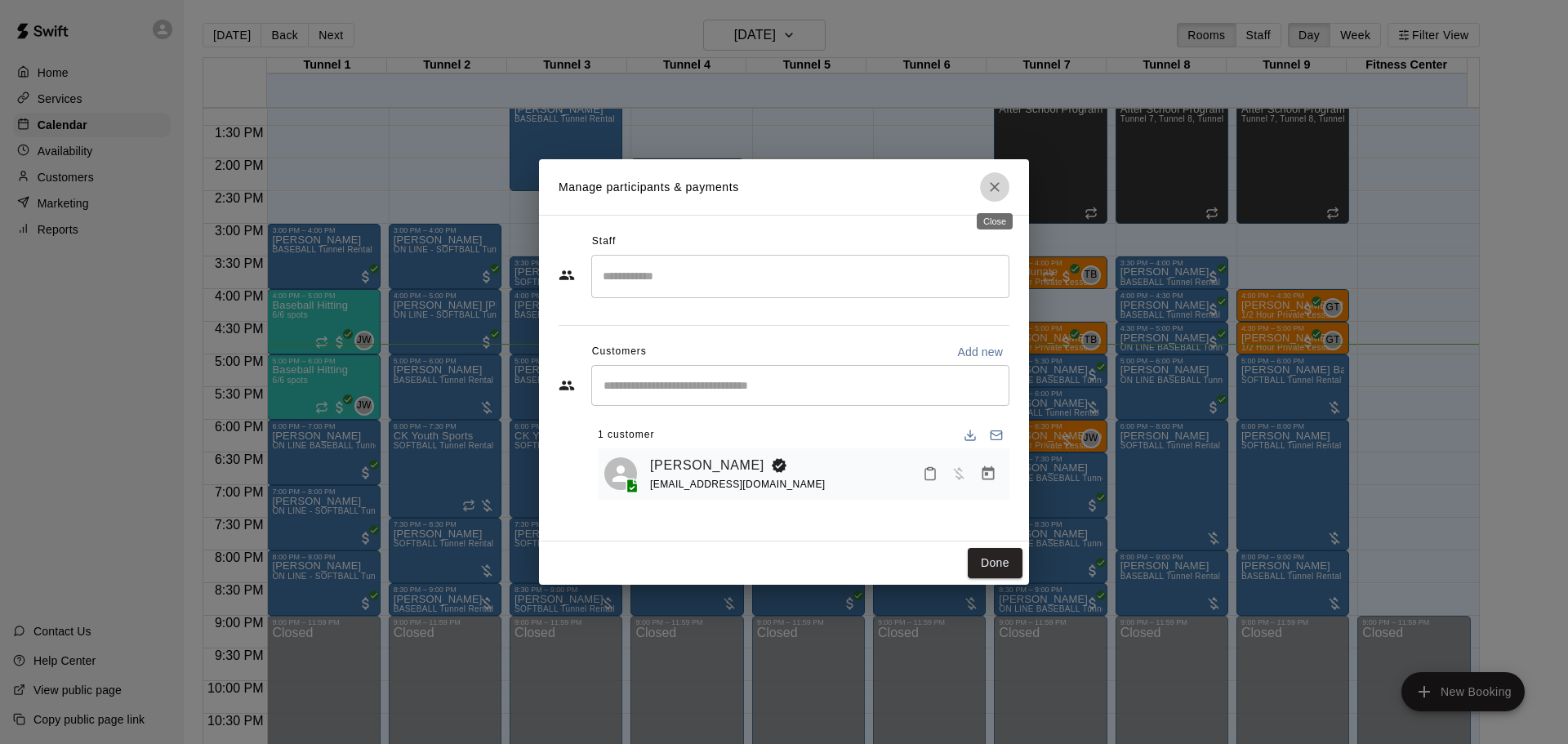
click at [993, 181] on icon "Close" at bounding box center [994, 186] width 16 height 16
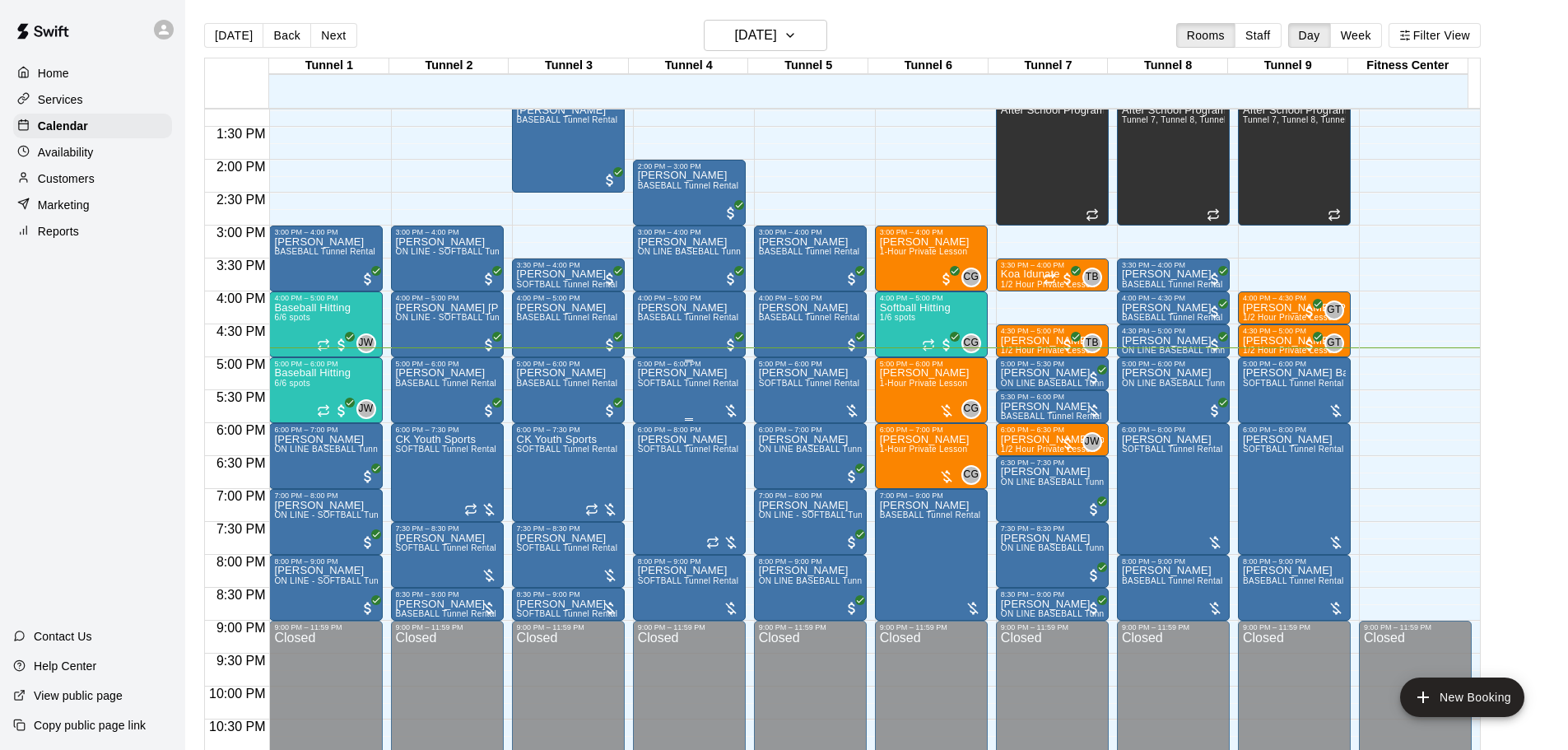
click at [727, 410] on div at bounding box center [731, 410] width 16 height 16
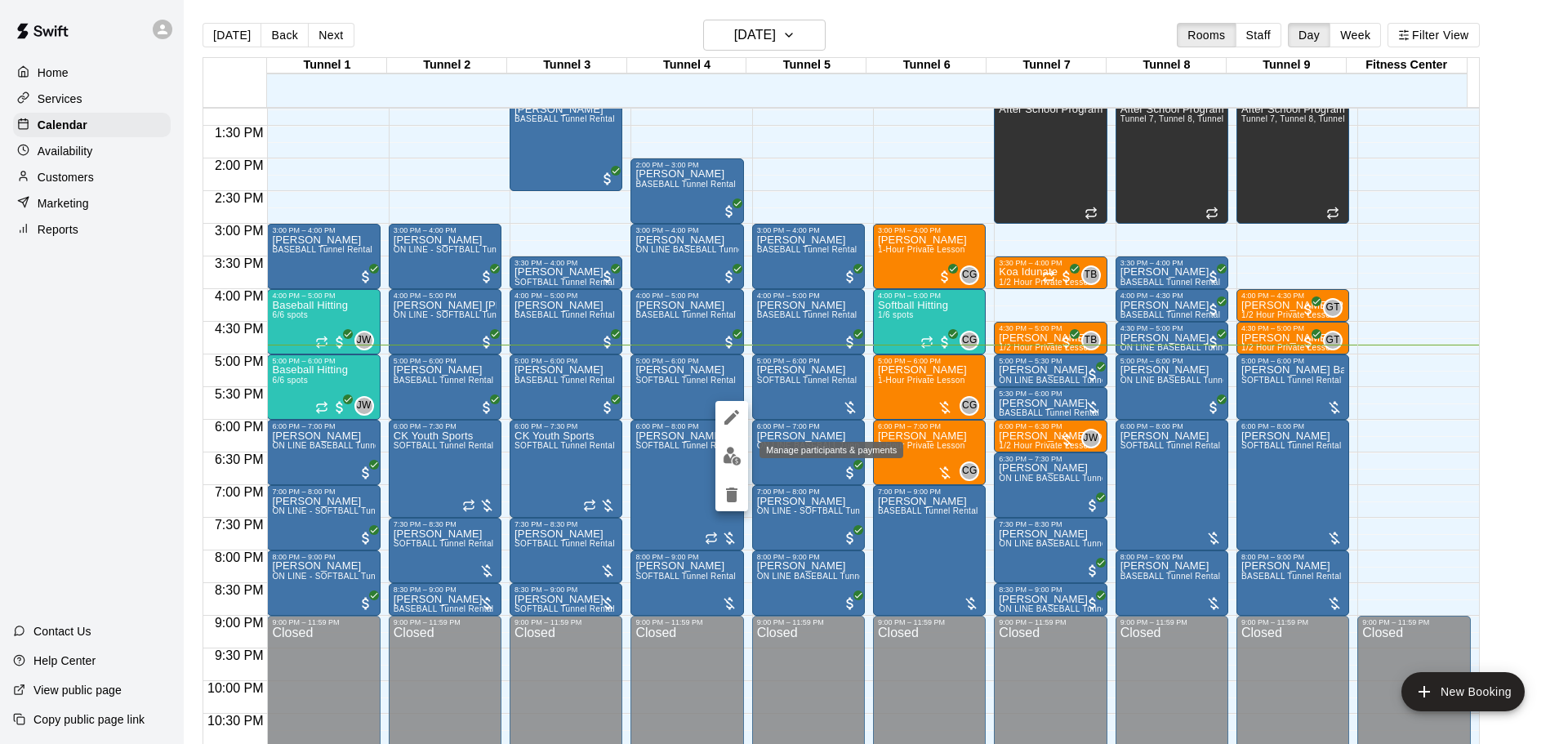
click at [743, 461] on button "edit" at bounding box center [732, 455] width 32 height 31
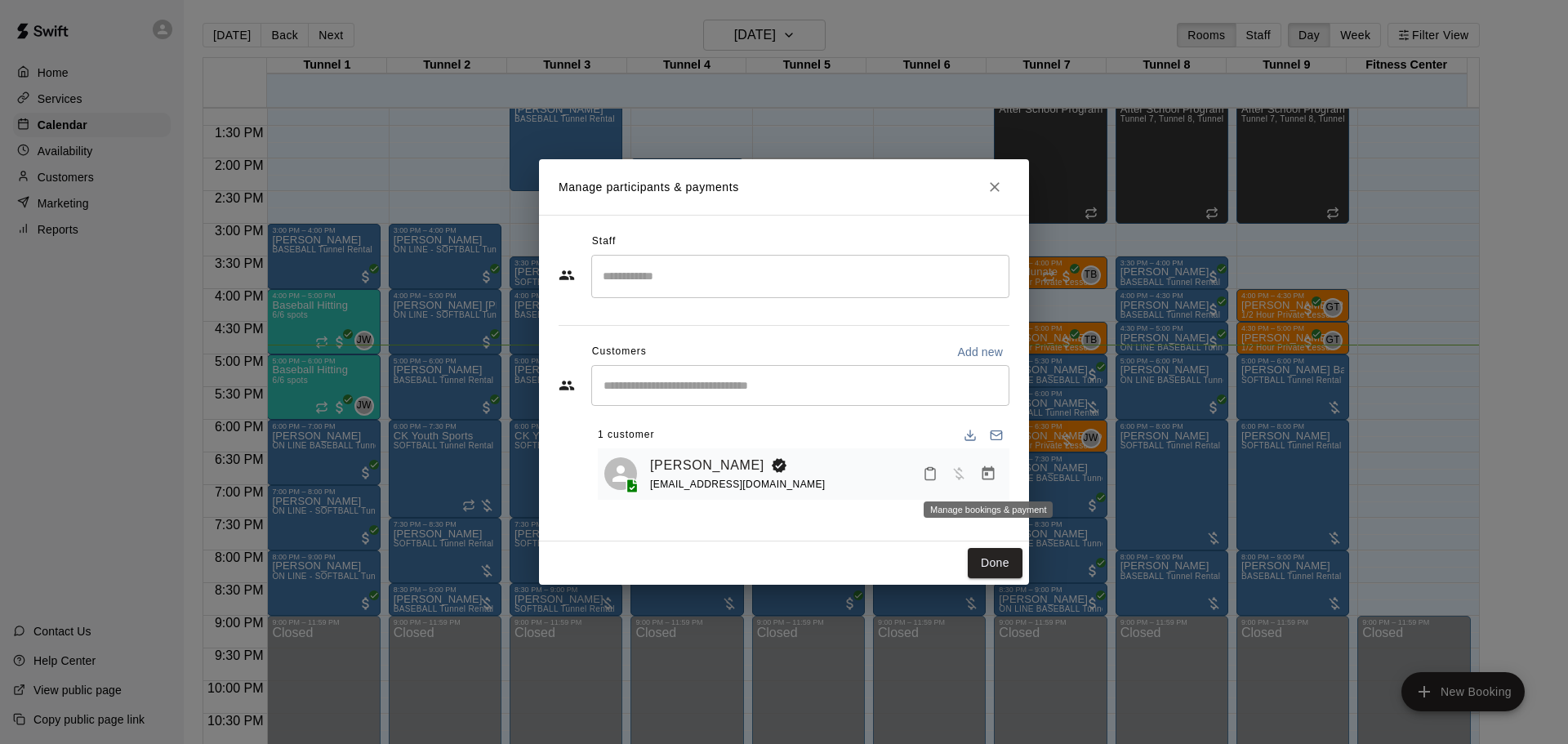
click at [979, 471] on button "Manage bookings & payment" at bounding box center [988, 473] width 30 height 30
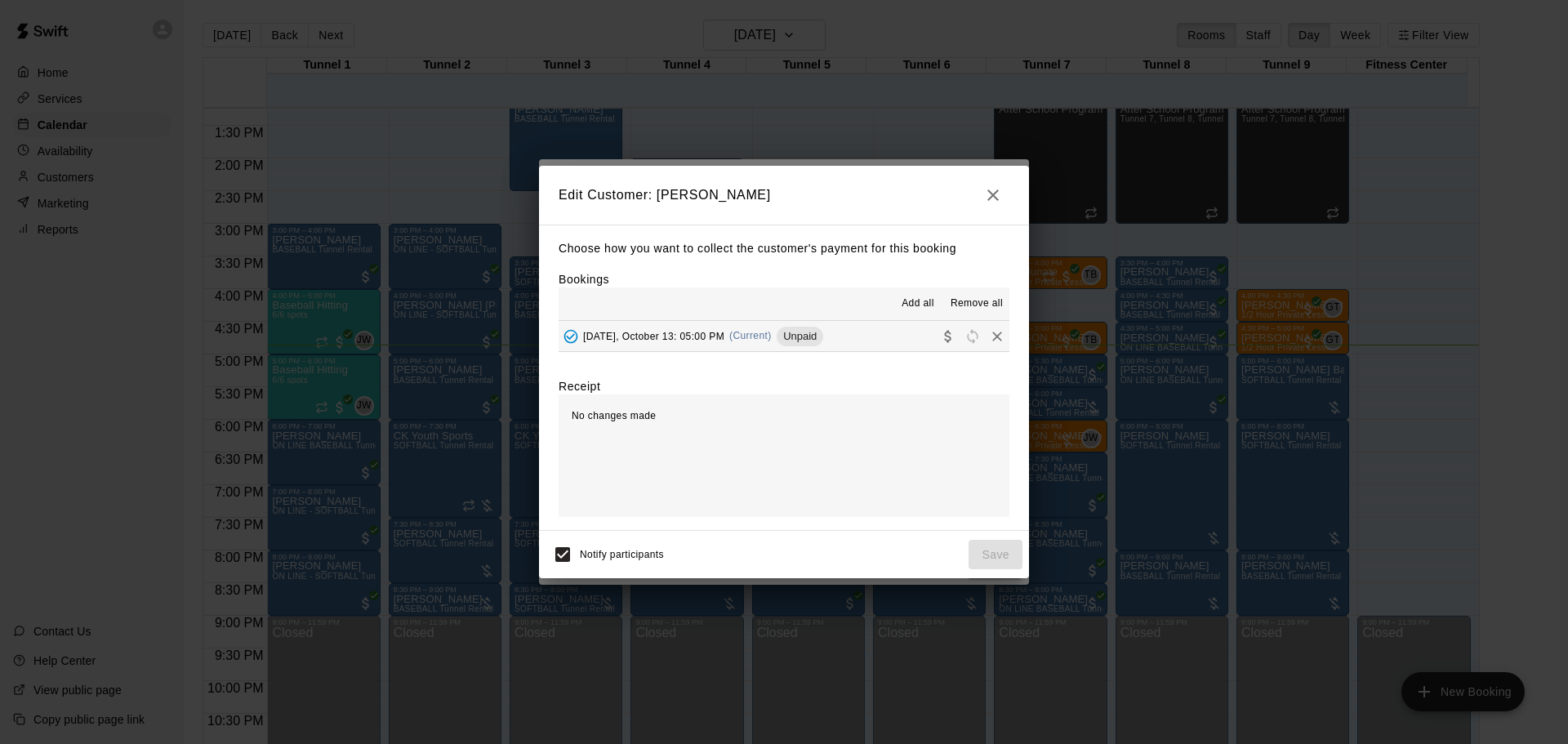
click at [837, 341] on button "Monday, October 13: 05:00 PM (Current) Unpaid" at bounding box center [784, 336] width 451 height 31
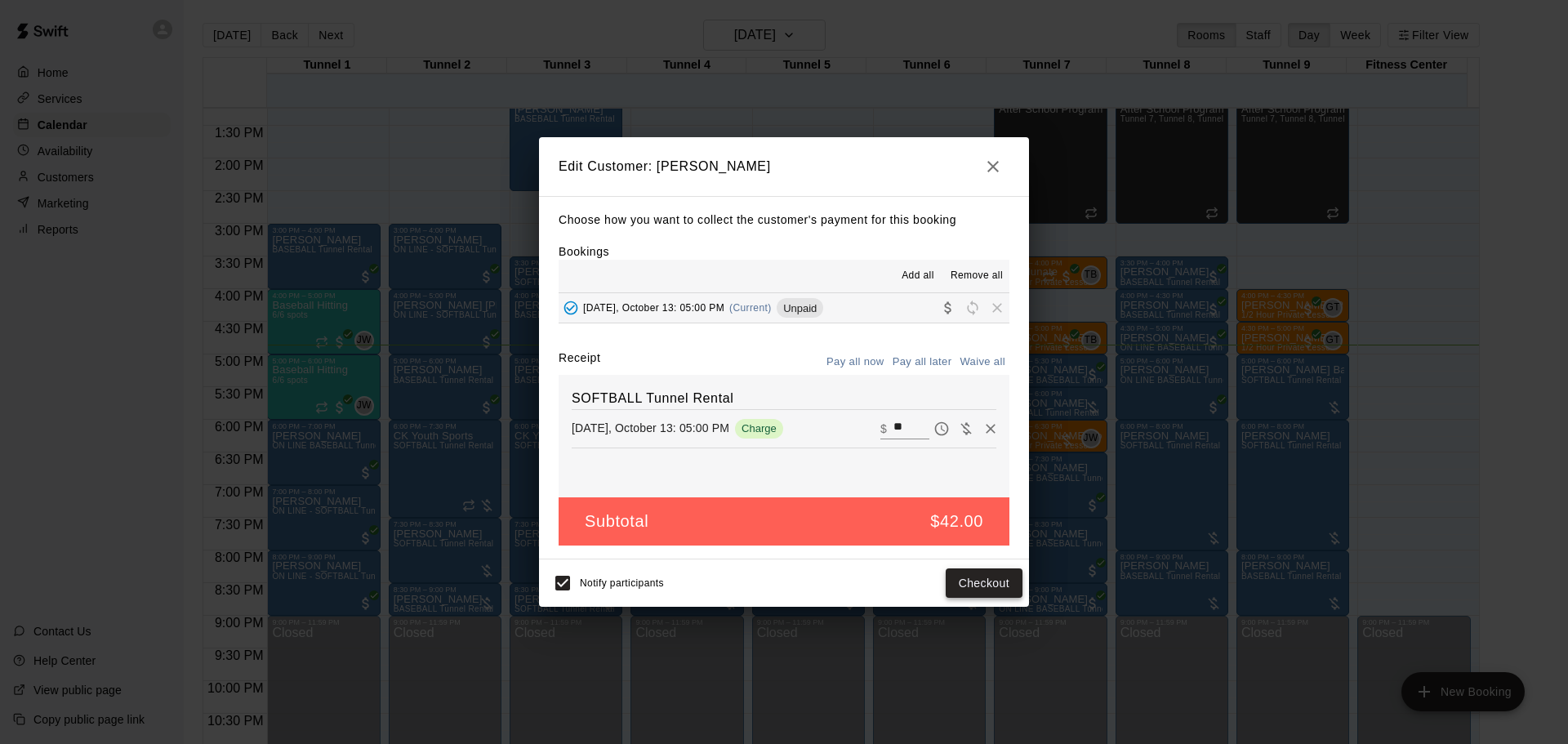
click at [981, 579] on button "Checkout" at bounding box center [984, 584] width 77 height 31
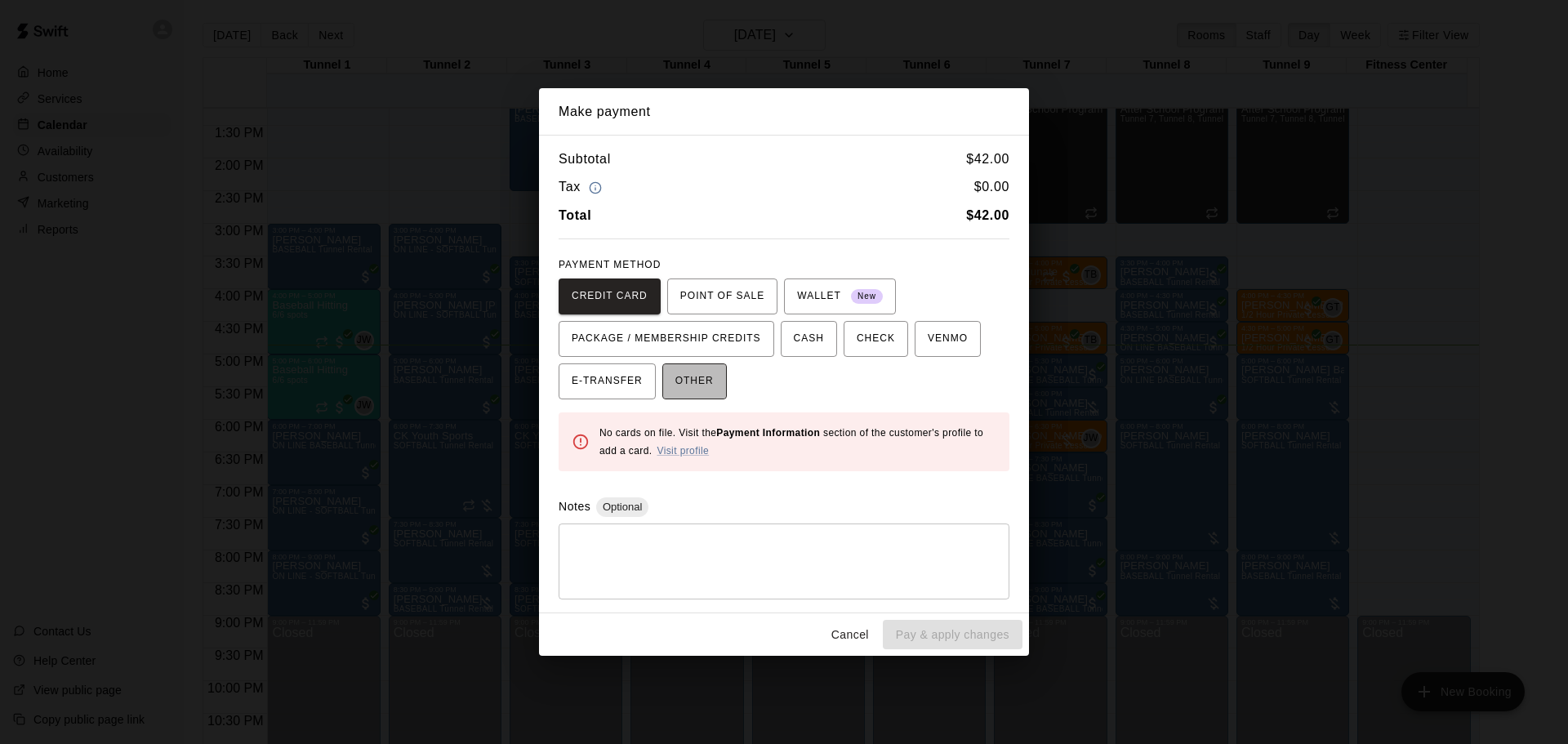
click at [698, 393] on span "OTHER" at bounding box center [695, 381] width 38 height 26
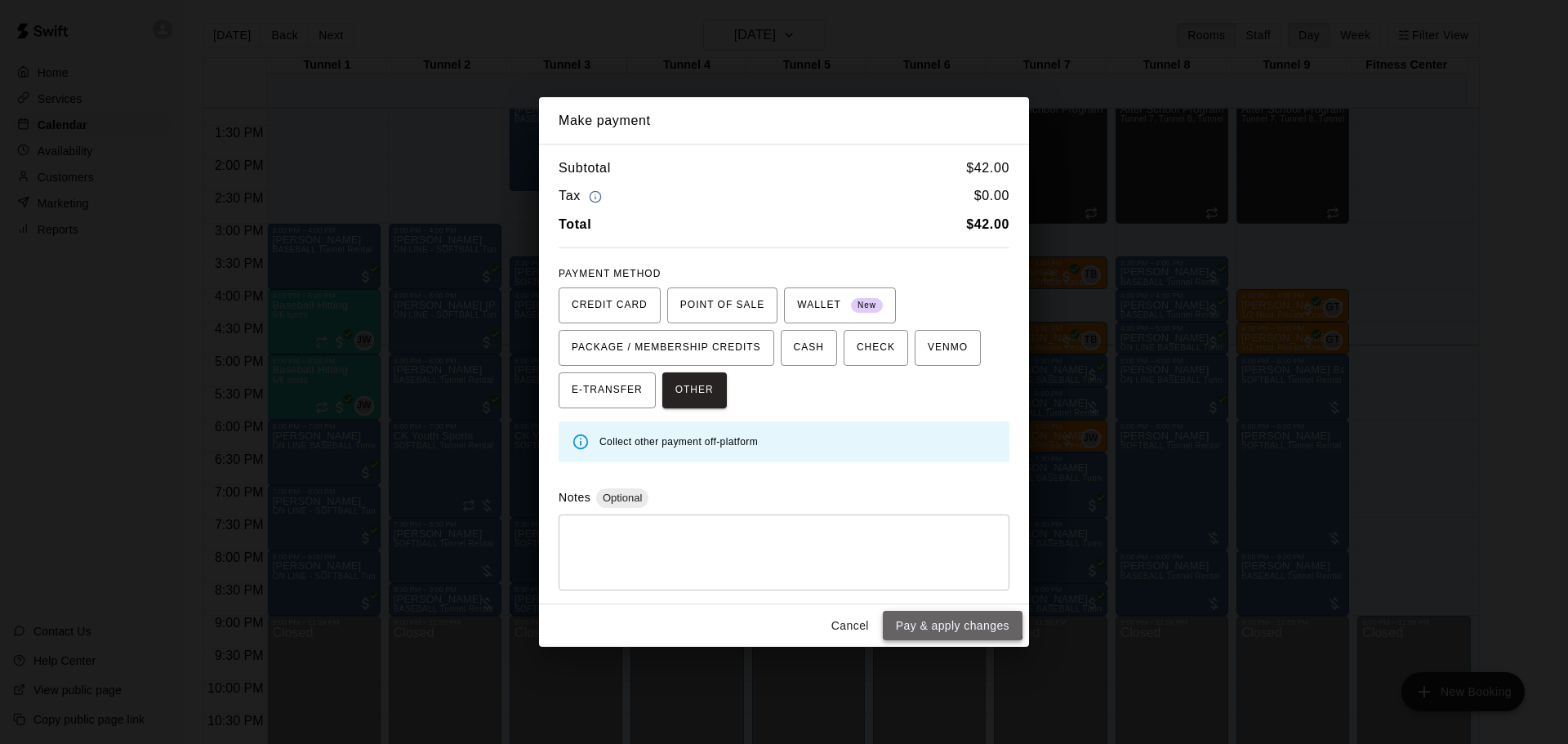
click at [938, 615] on button "Pay & apply changes" at bounding box center [953, 627] width 140 height 31
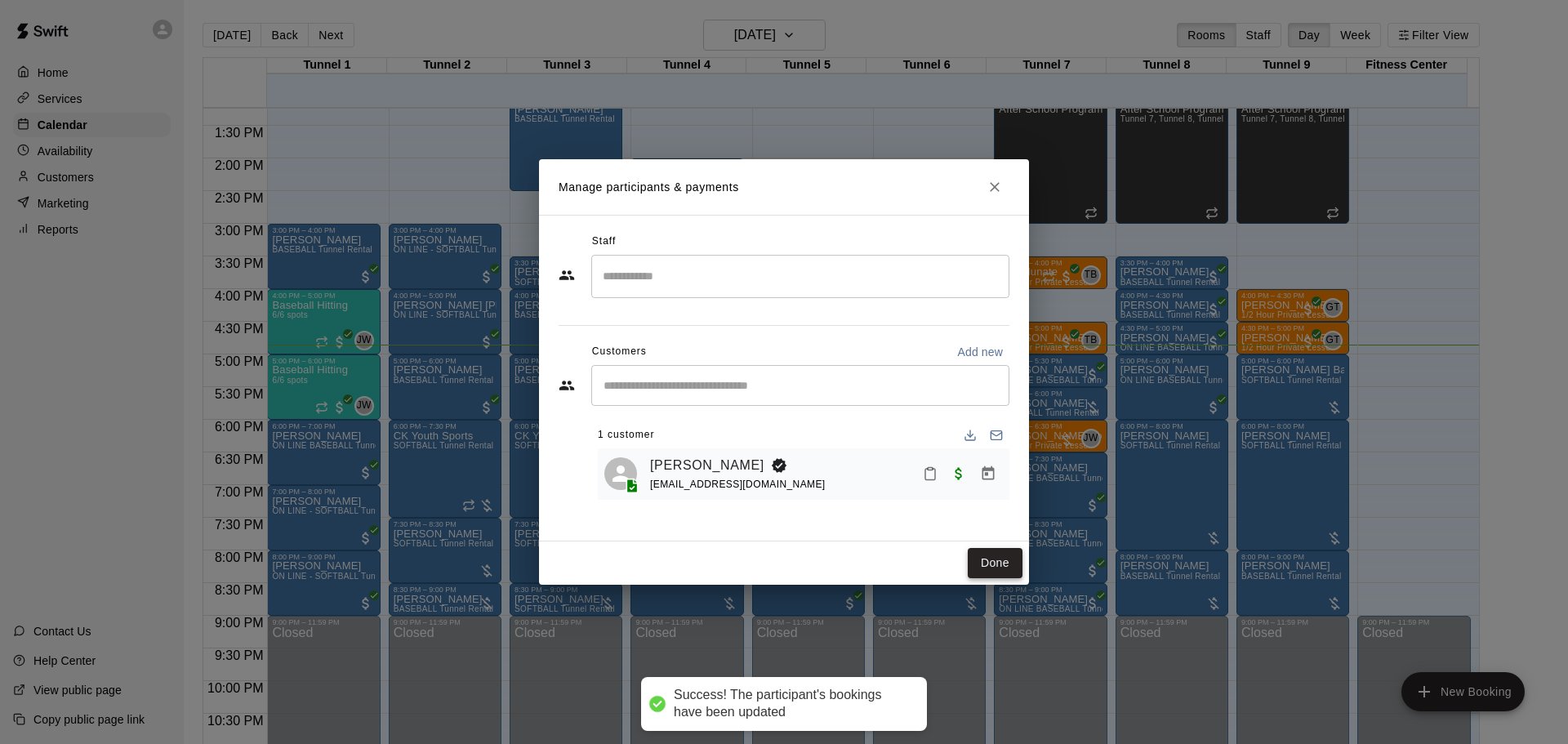
click at [1015, 561] on button "Done" at bounding box center [995, 564] width 54 height 31
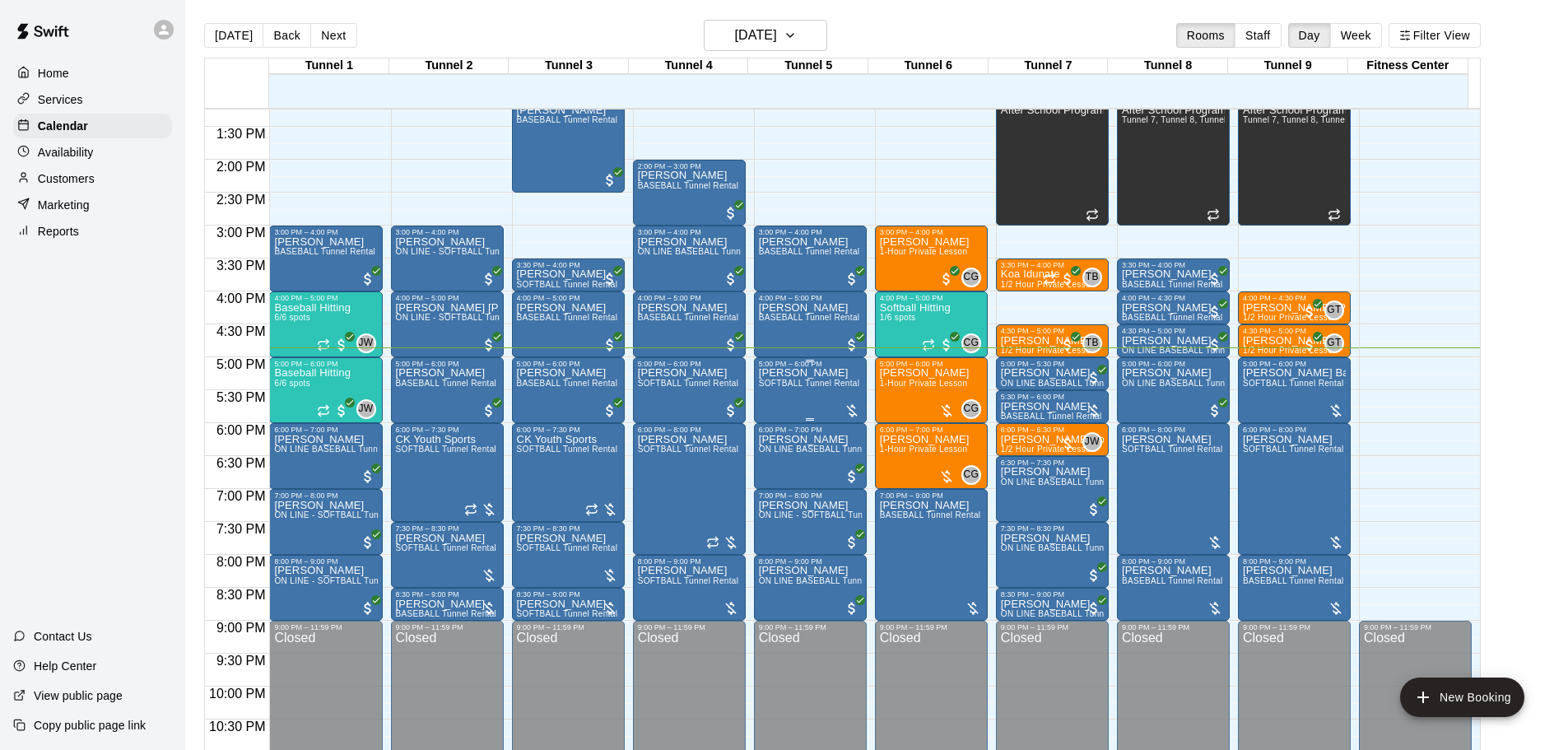
click at [851, 414] on div at bounding box center [852, 410] width 16 height 16
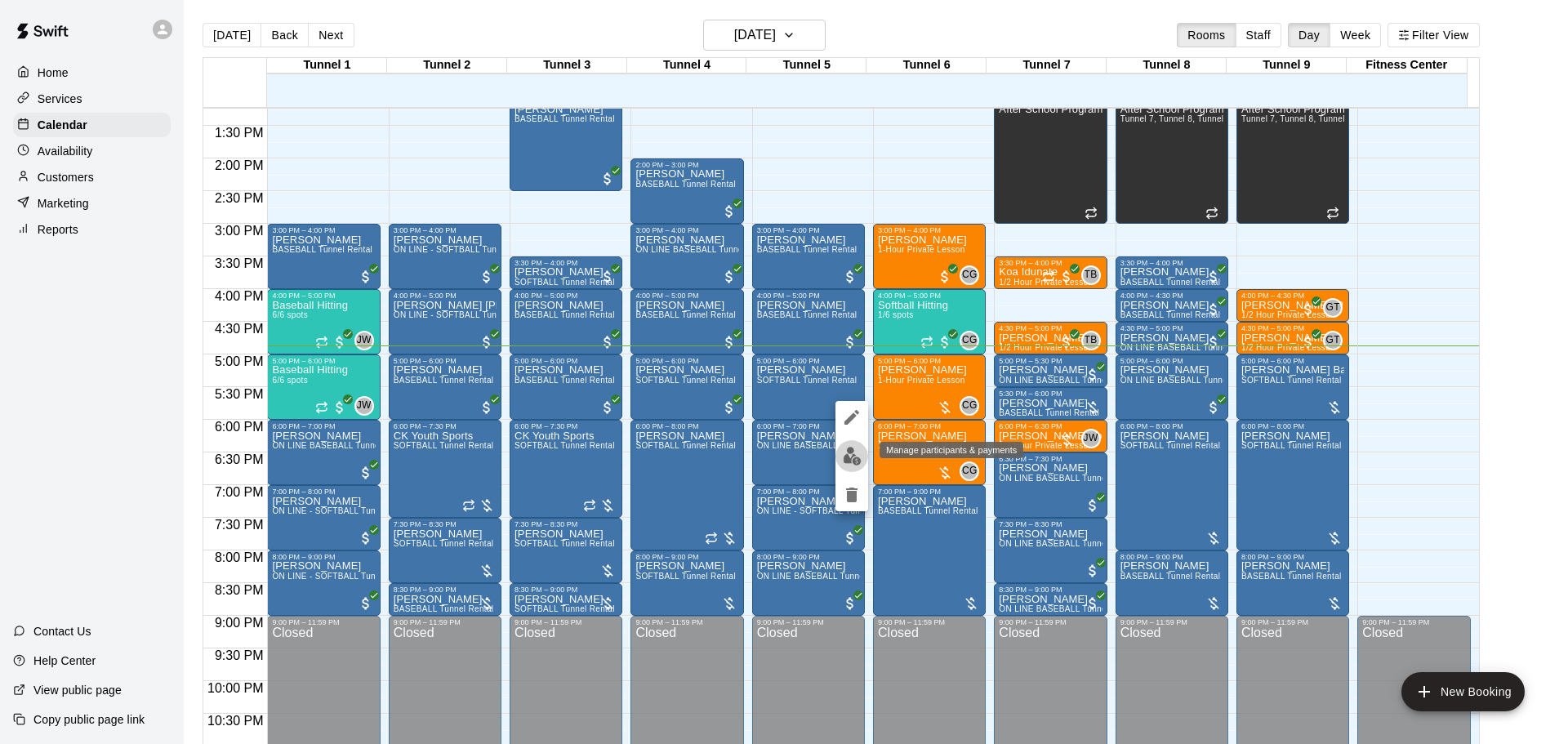
click at [853, 459] on img "edit" at bounding box center [852, 456] width 19 height 19
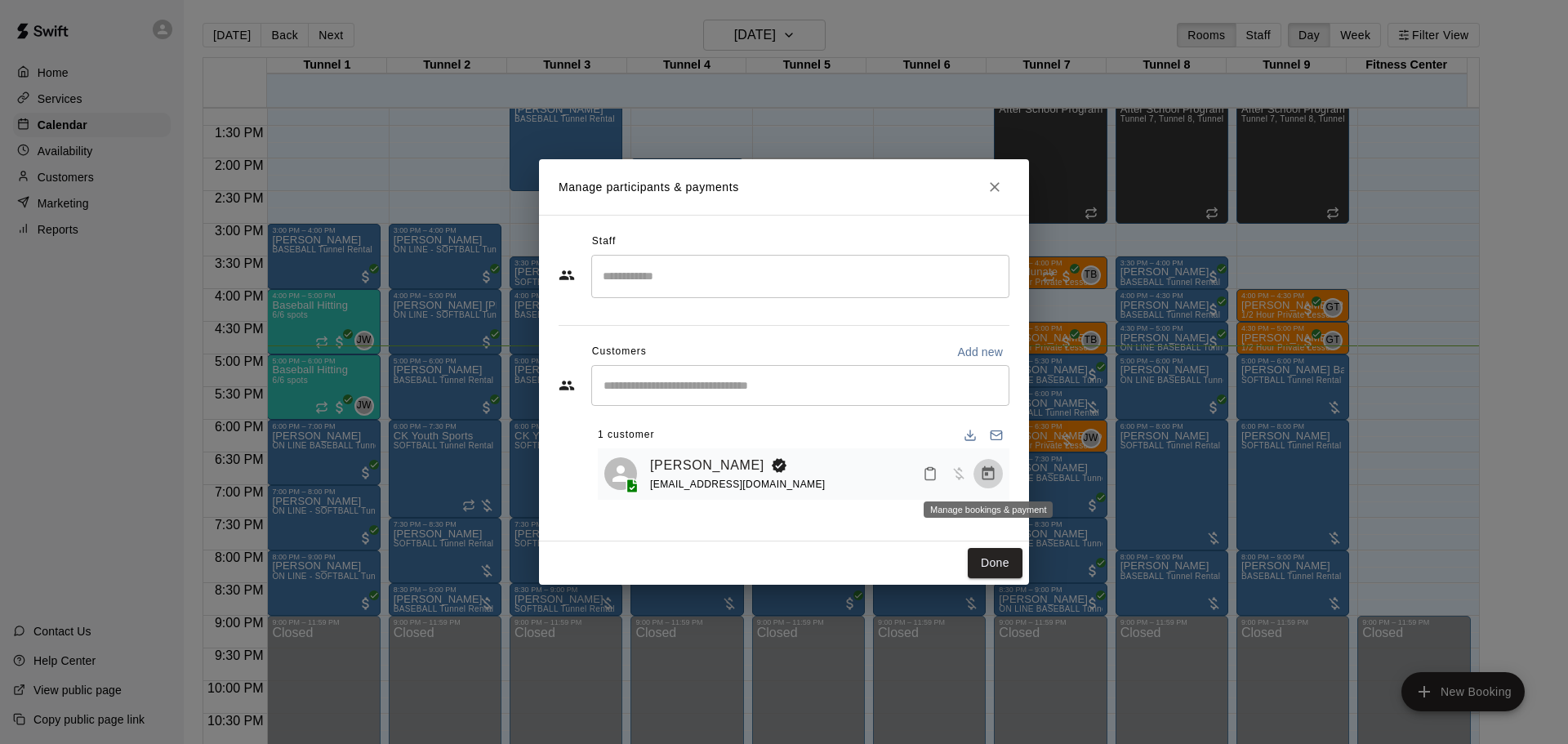
click at [993, 480] on icon "Manage bookings & payment" at bounding box center [988, 473] width 12 height 14
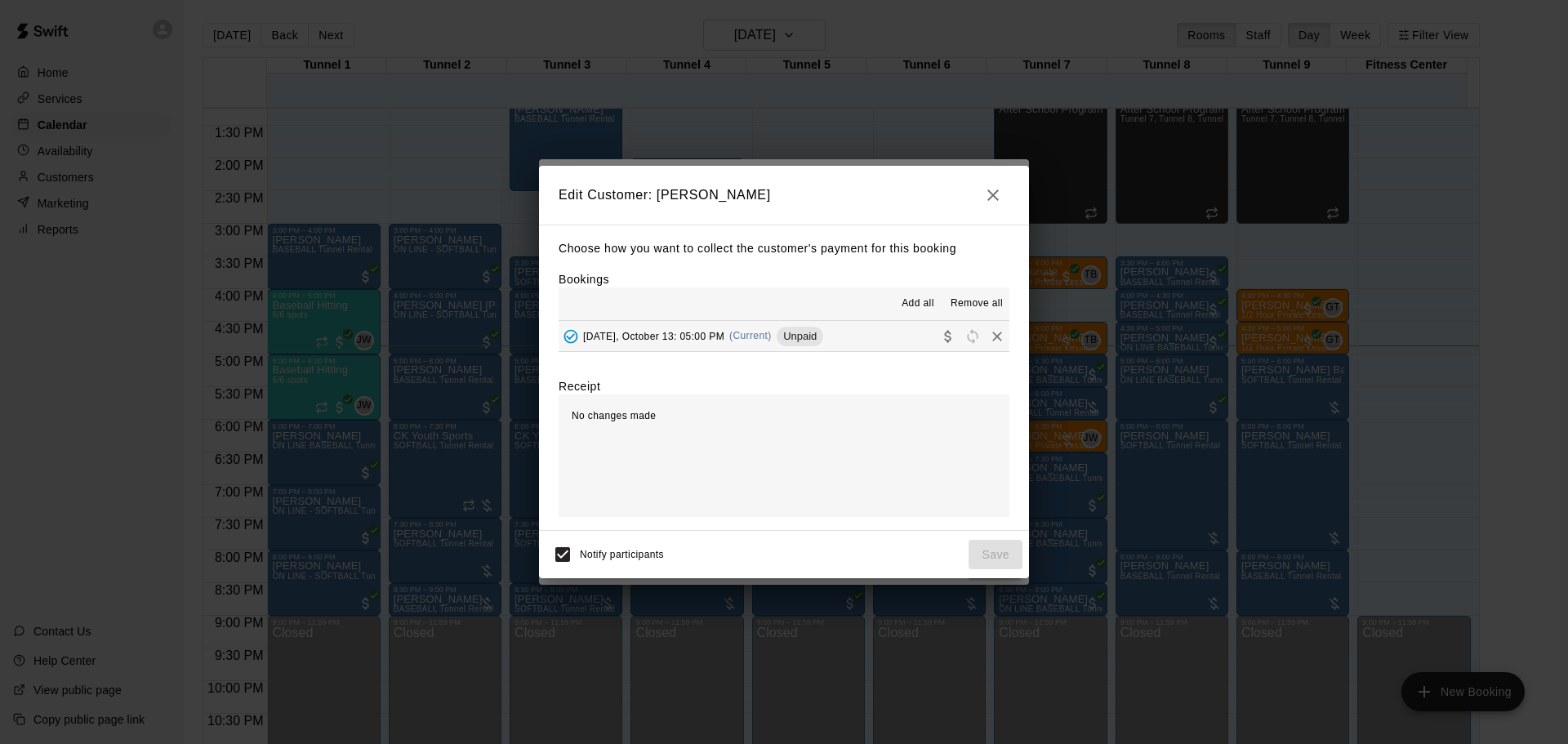
click at [863, 346] on button "Monday, October 13: 05:00 PM (Current) Unpaid" at bounding box center [784, 336] width 451 height 31
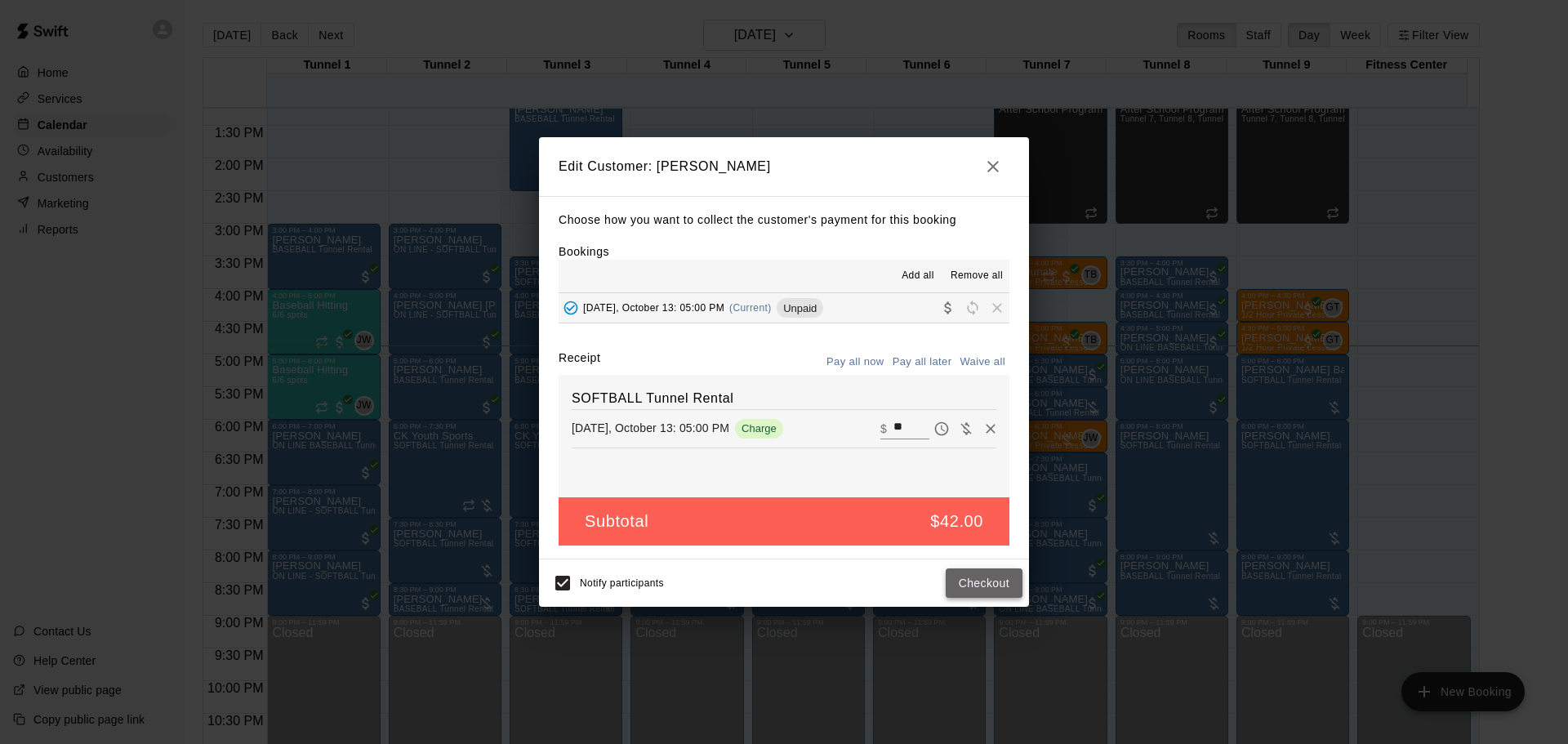
click at [987, 592] on button "Checkout" at bounding box center [984, 584] width 77 height 31
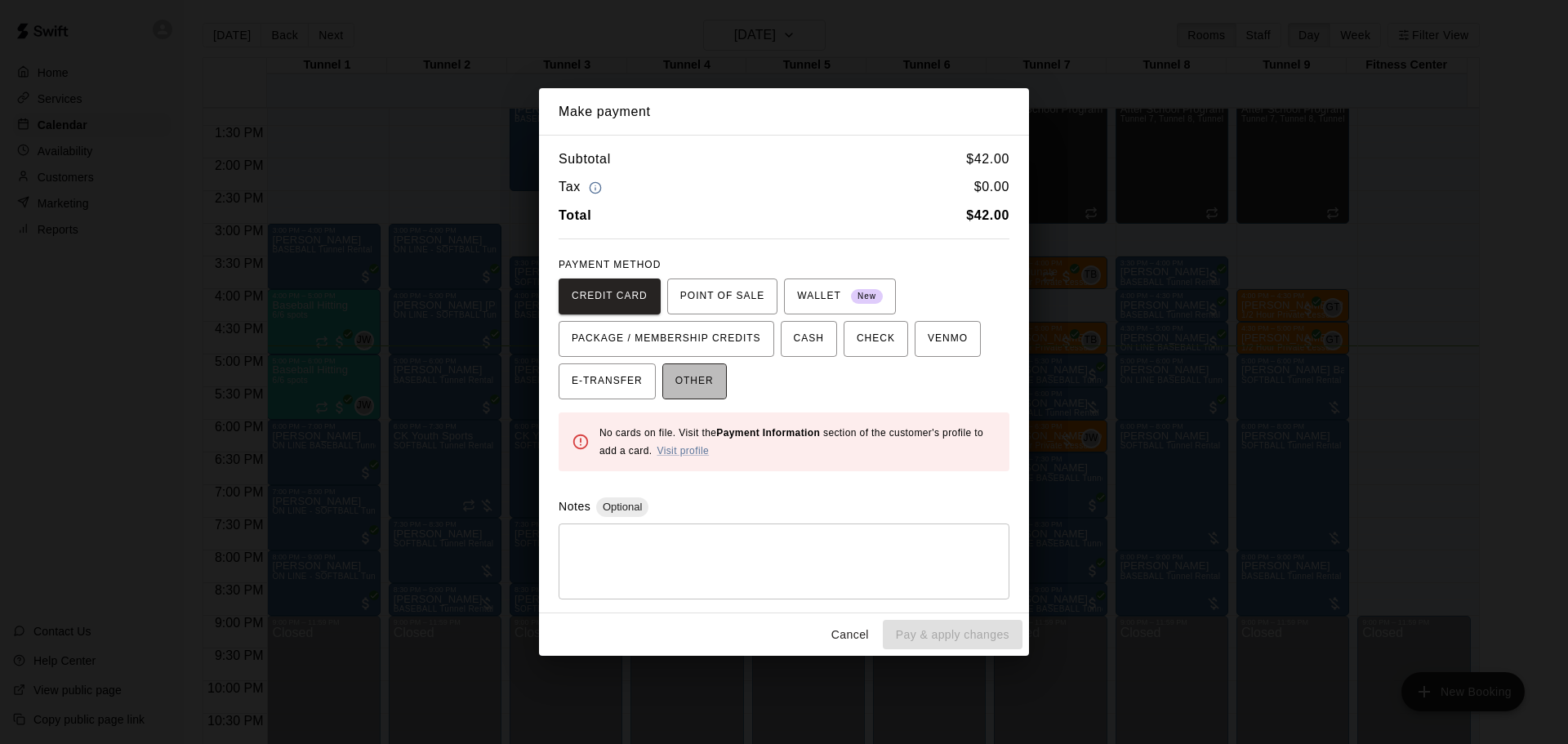
click at [712, 381] on button "OTHER" at bounding box center [695, 381] width 65 height 36
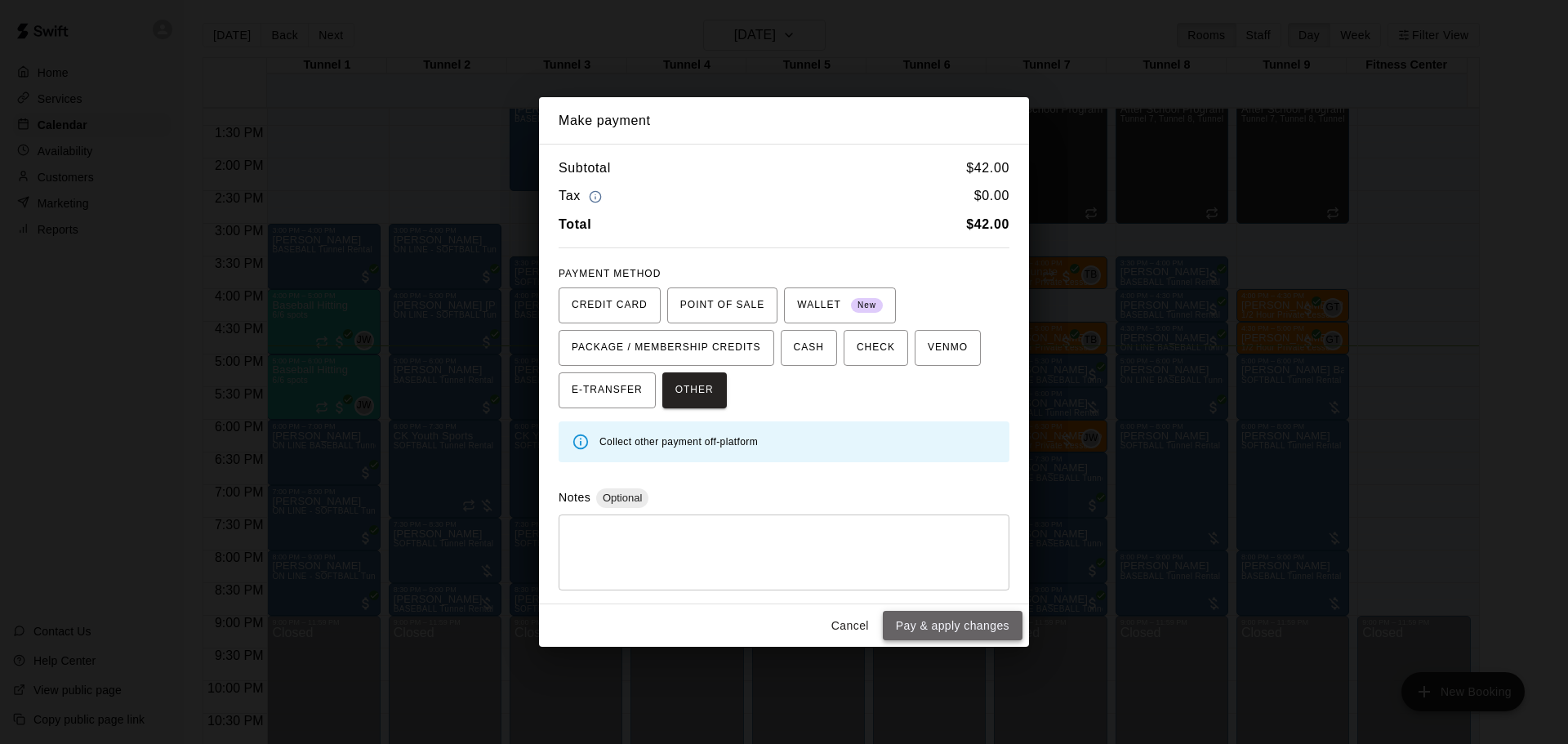
click at [1010, 619] on button "Pay & apply changes" at bounding box center [953, 627] width 140 height 31
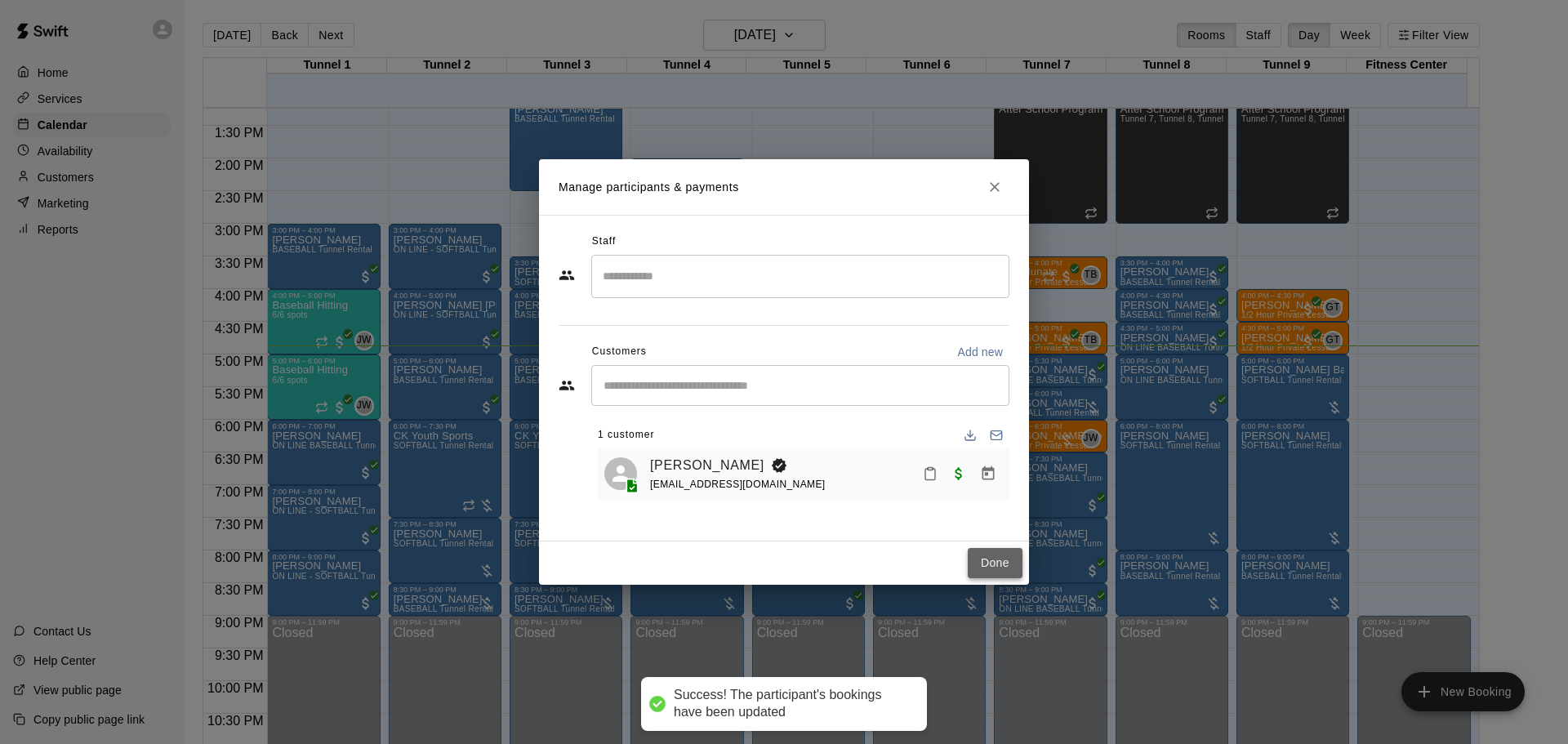
click at [1018, 558] on button "Done" at bounding box center [995, 564] width 54 height 31
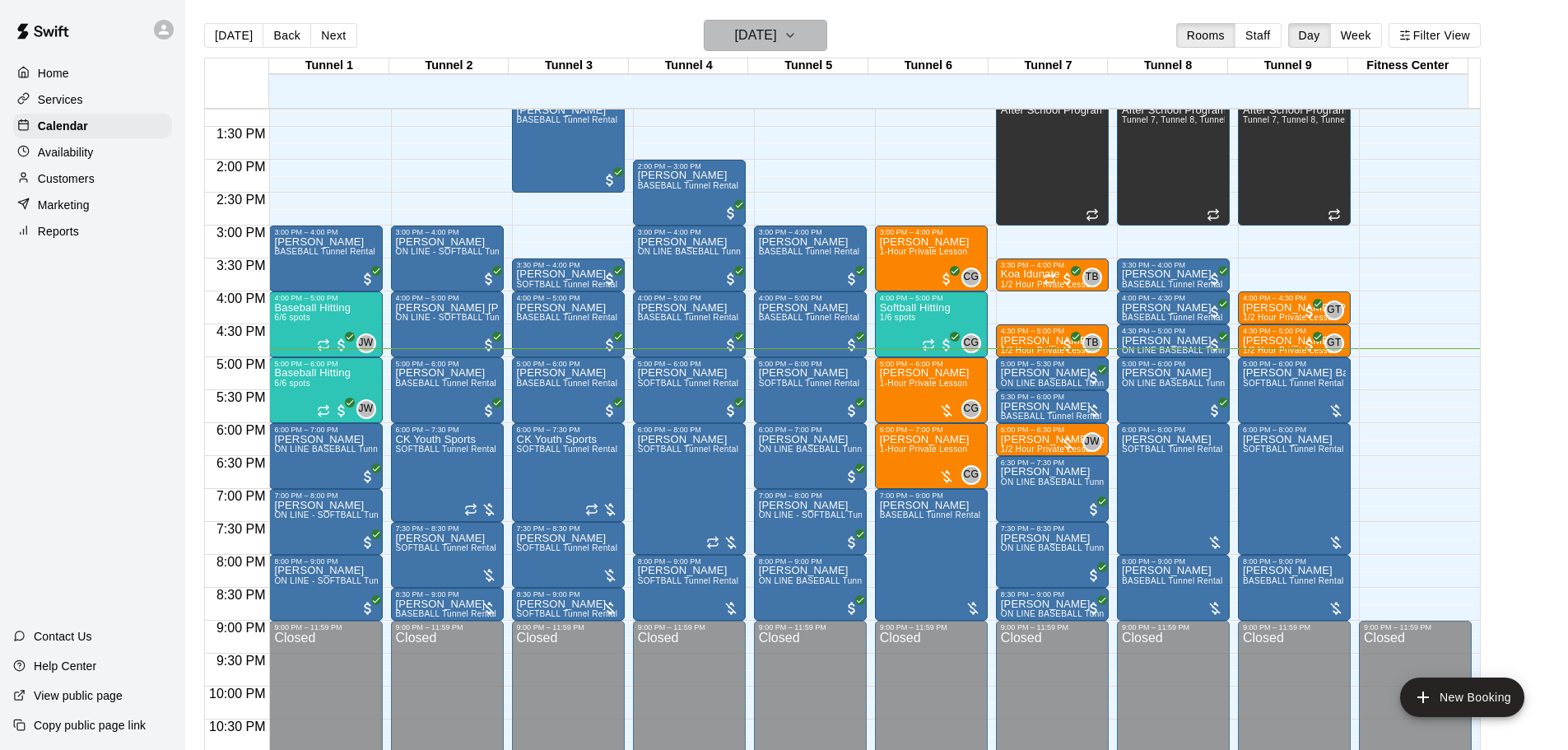
click at [774, 37] on h6 "[DATE]" at bounding box center [756, 35] width 42 height 23
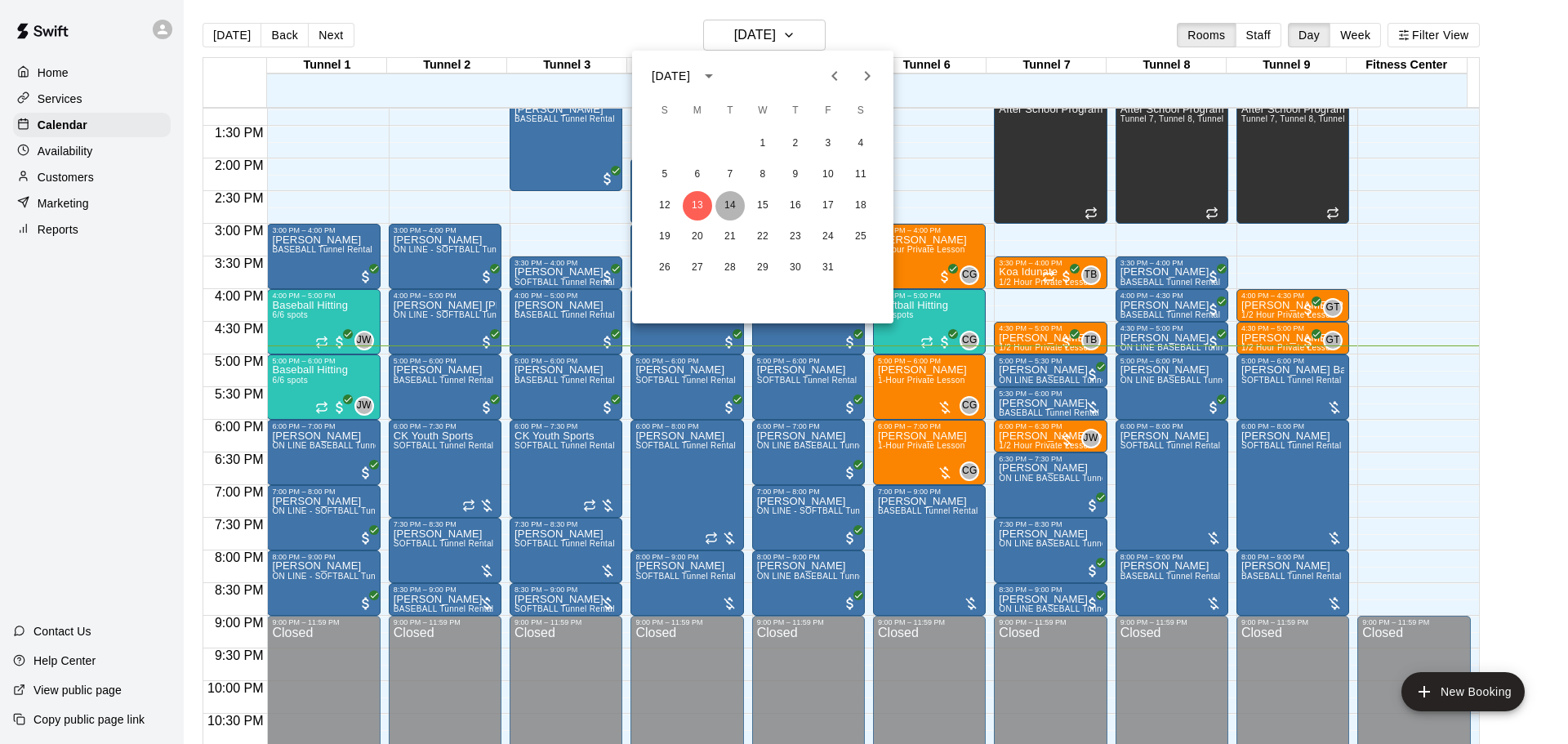
click at [728, 208] on button "14" at bounding box center [730, 206] width 30 height 30
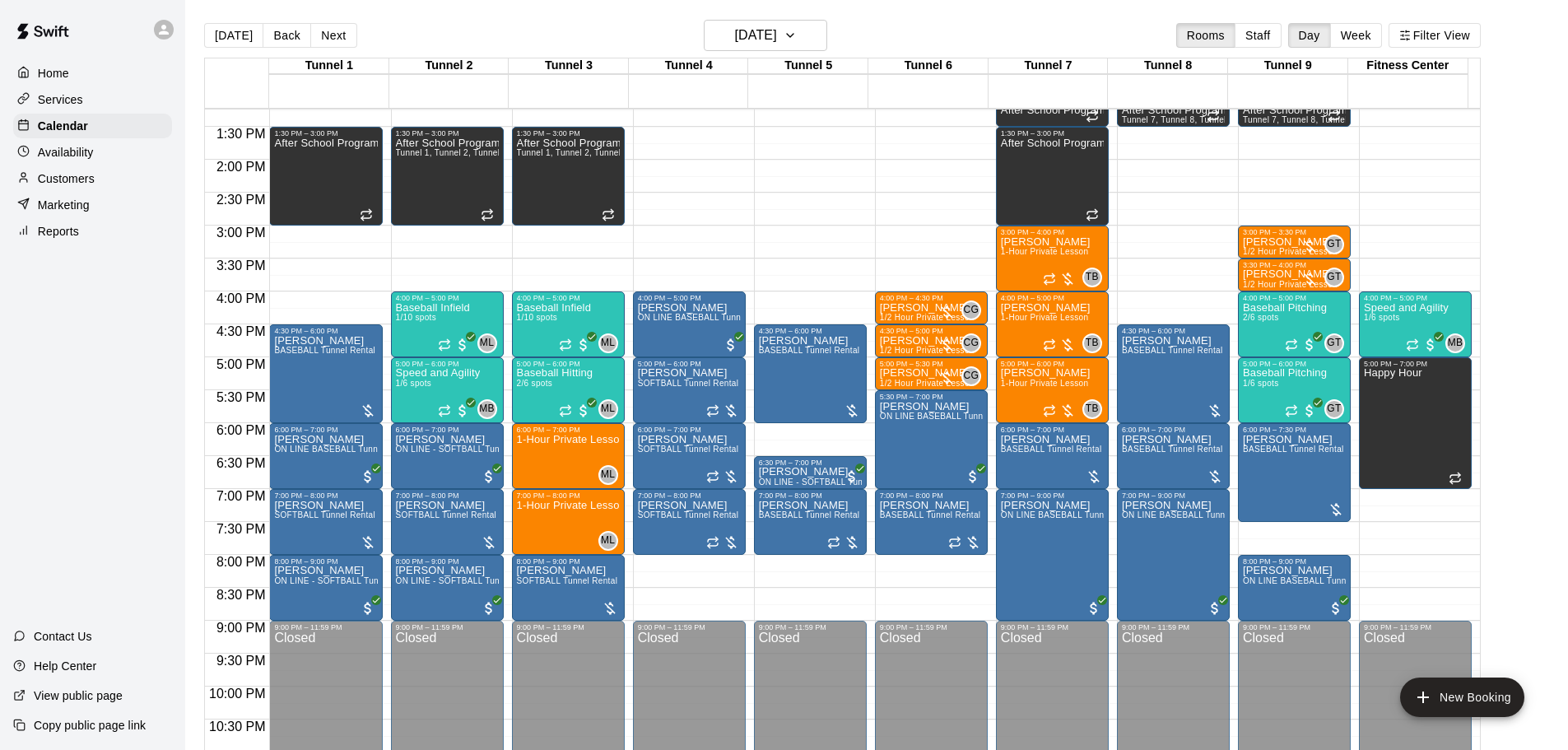
click at [228, 40] on button "[DATE]" at bounding box center [233, 35] width 59 height 25
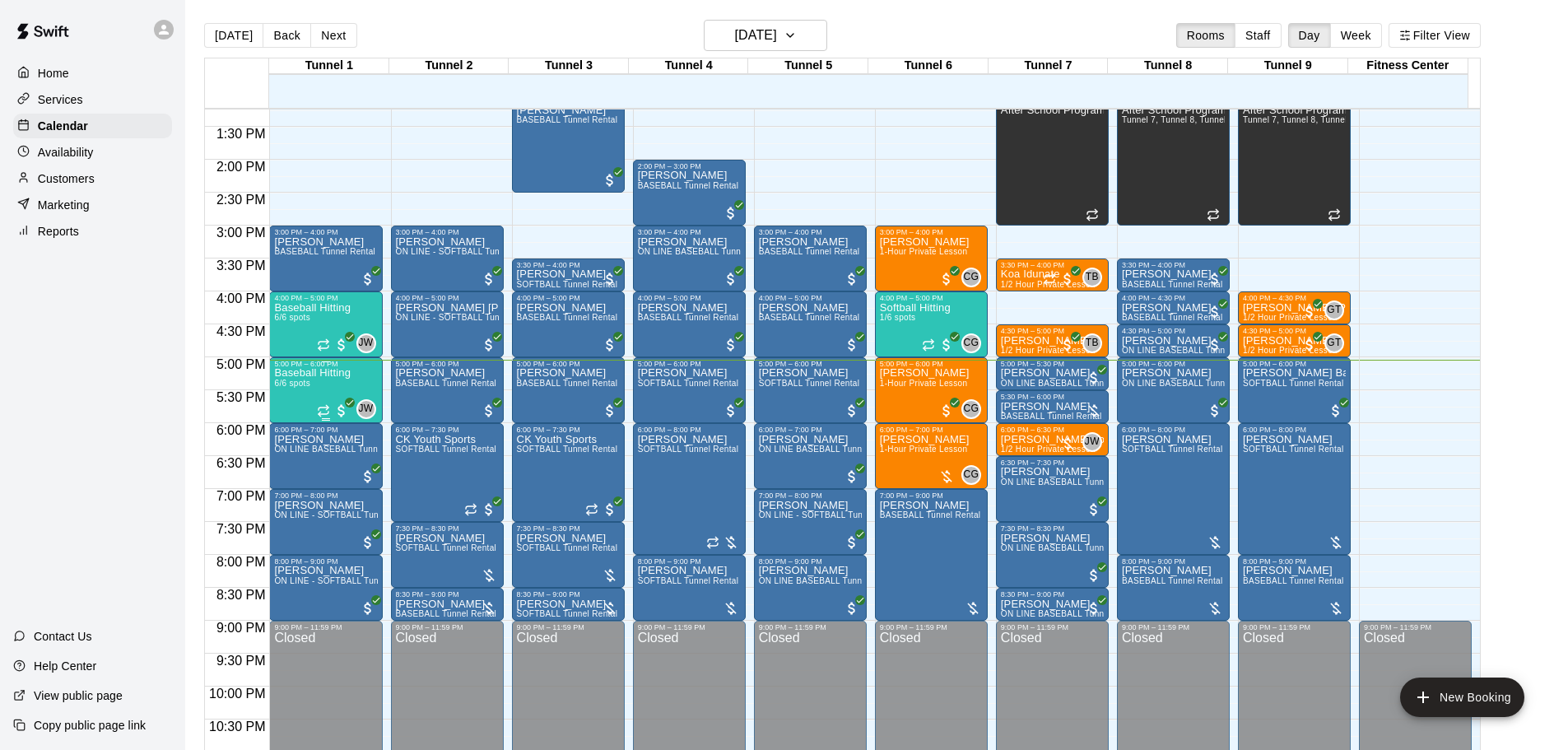
click at [312, 384] on div "Baseball Hitting 6/6 spots" at bounding box center [312, 743] width 76 height 750
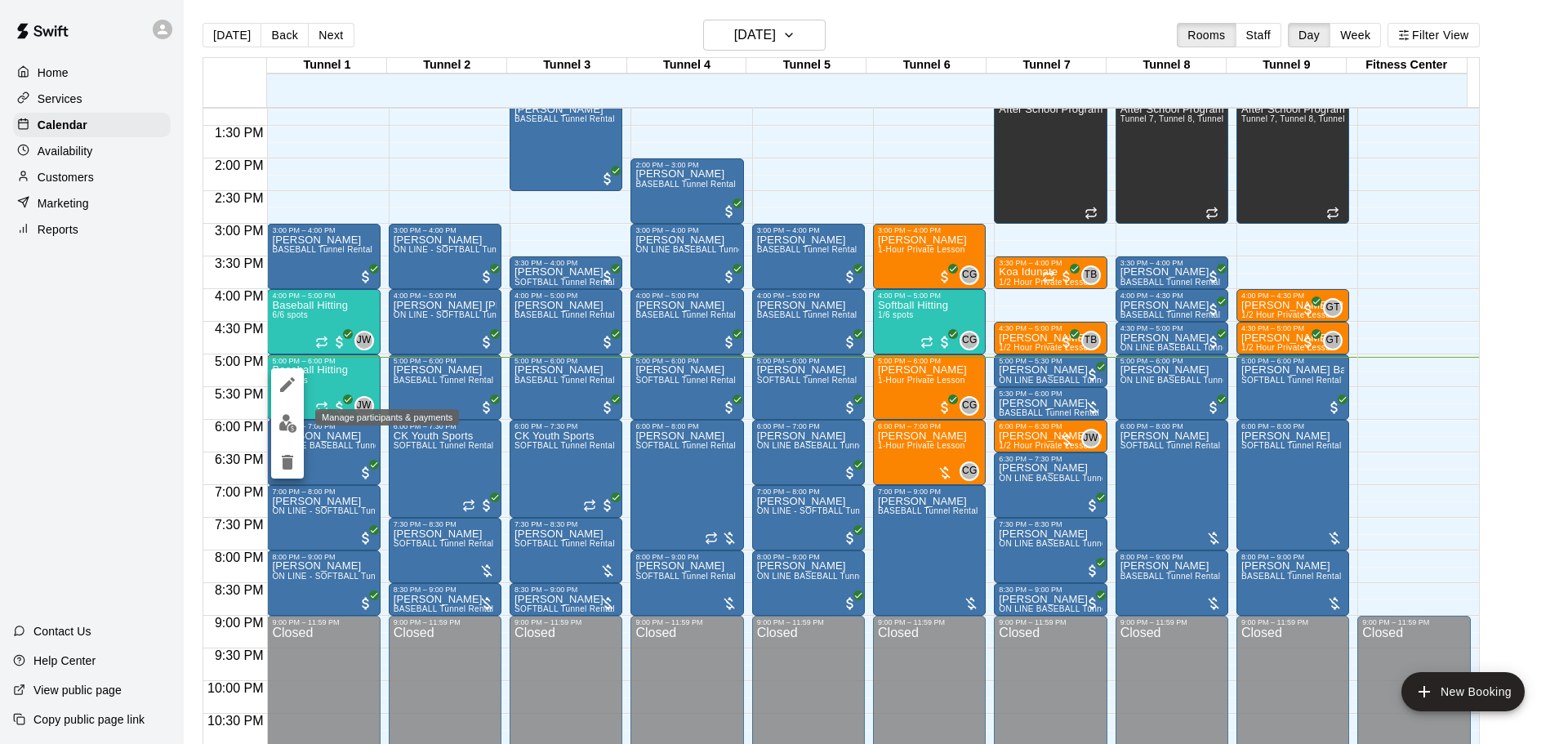
click at [285, 429] on img "edit" at bounding box center [288, 424] width 19 height 19
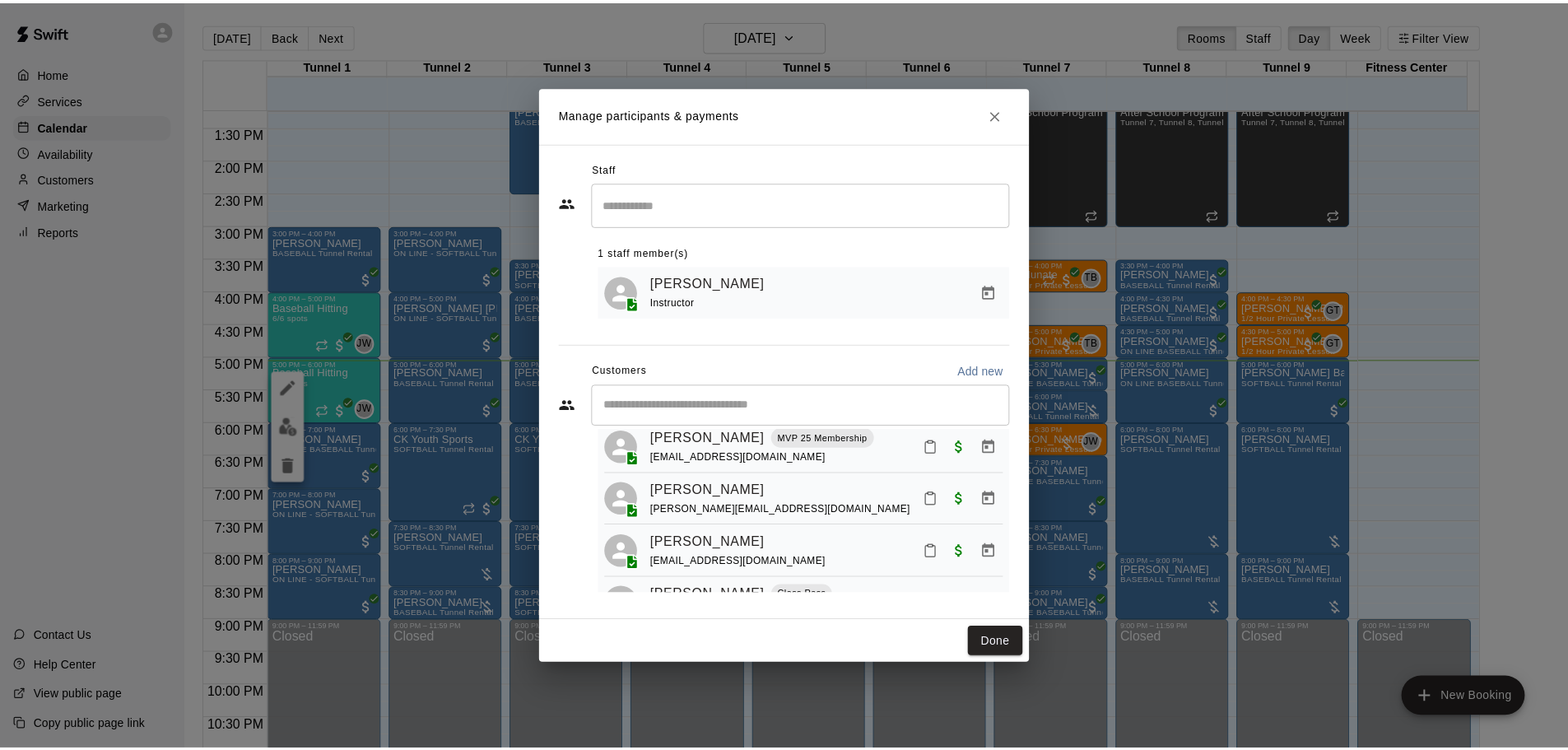
scroll to position [128, 0]
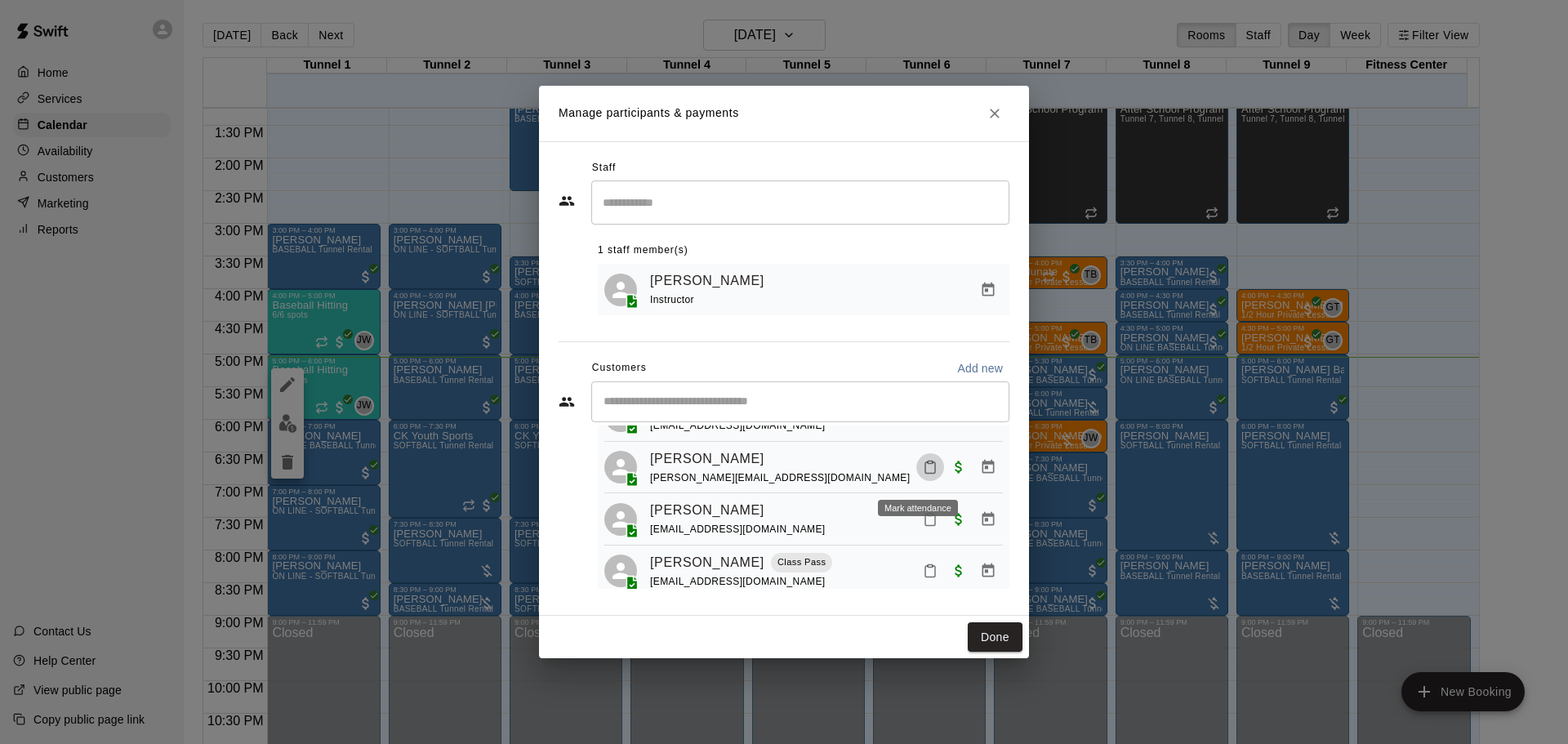
click at [923, 473] on icon "Mark attendance" at bounding box center [930, 466] width 14 height 14
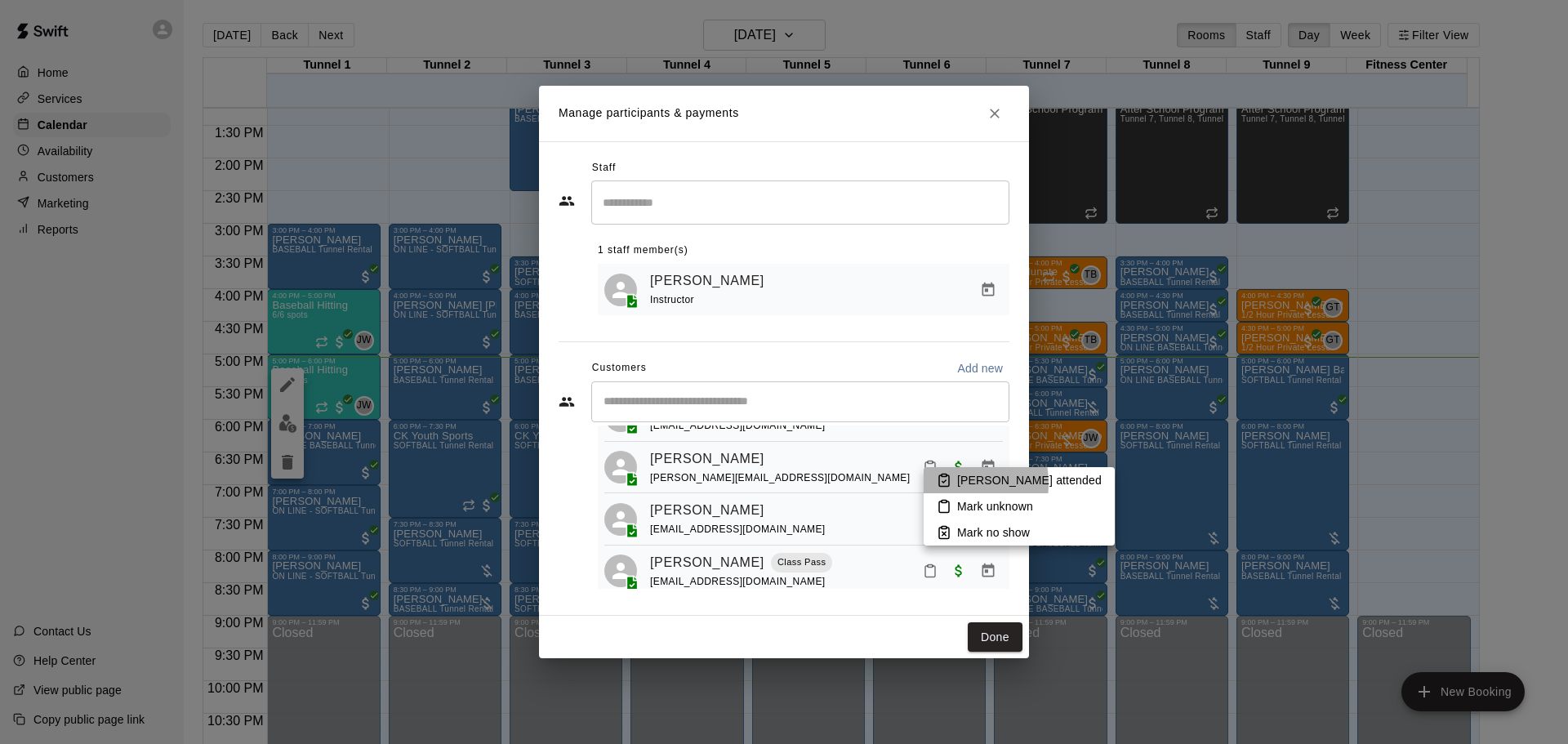
click at [943, 484] on icon at bounding box center [944, 480] width 14 height 14
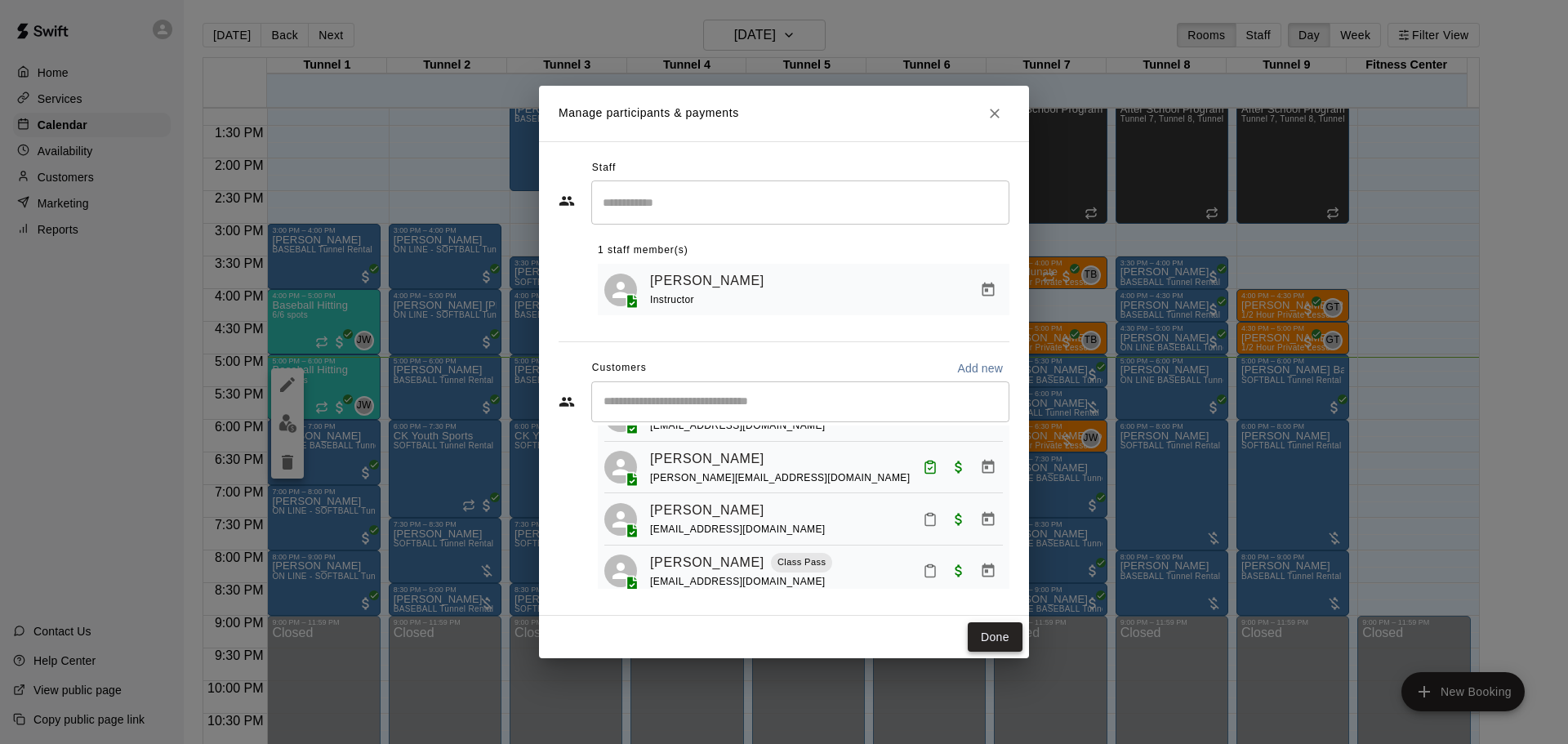
click at [996, 641] on button "Done" at bounding box center [995, 638] width 54 height 31
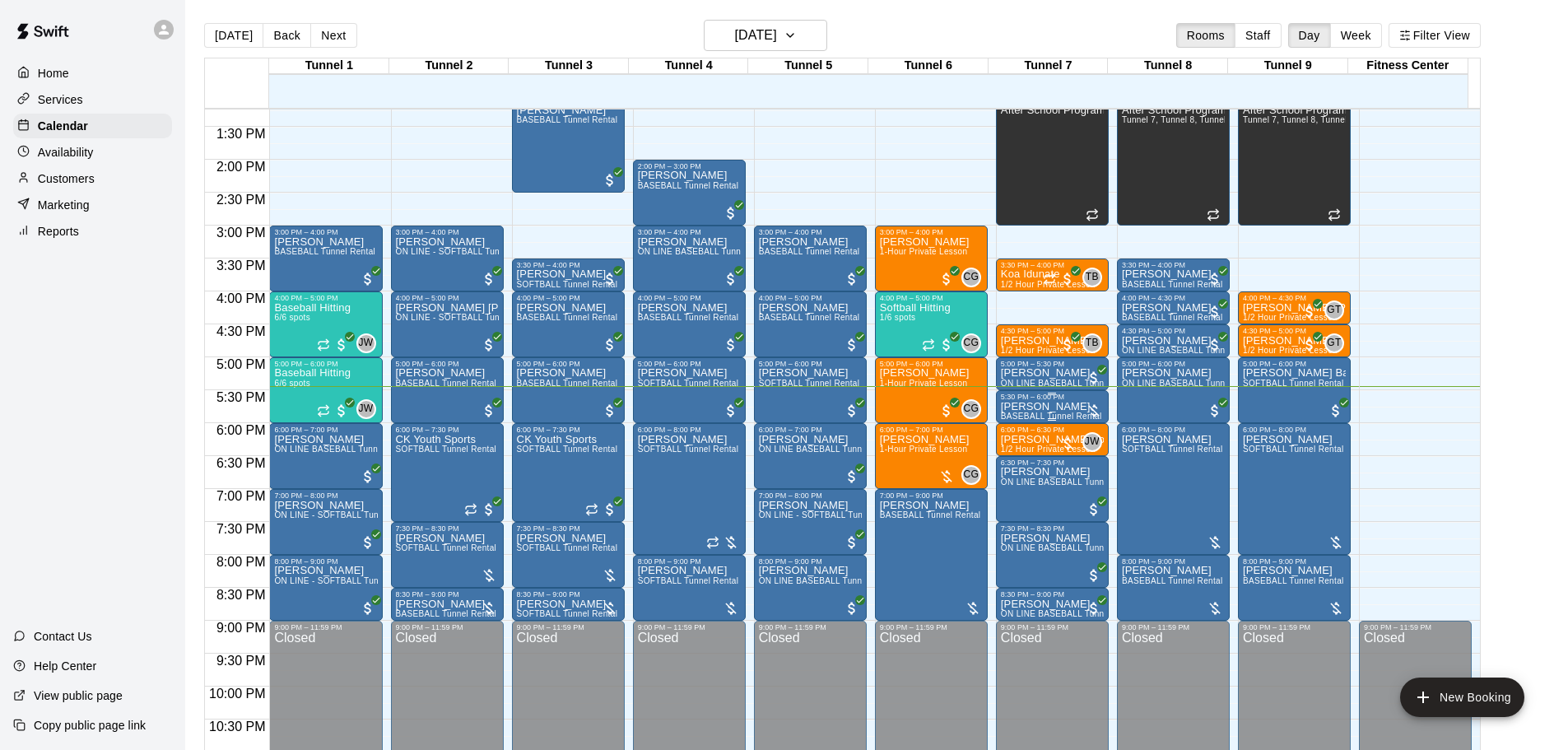
click at [1091, 408] on div at bounding box center [1094, 410] width 16 height 16
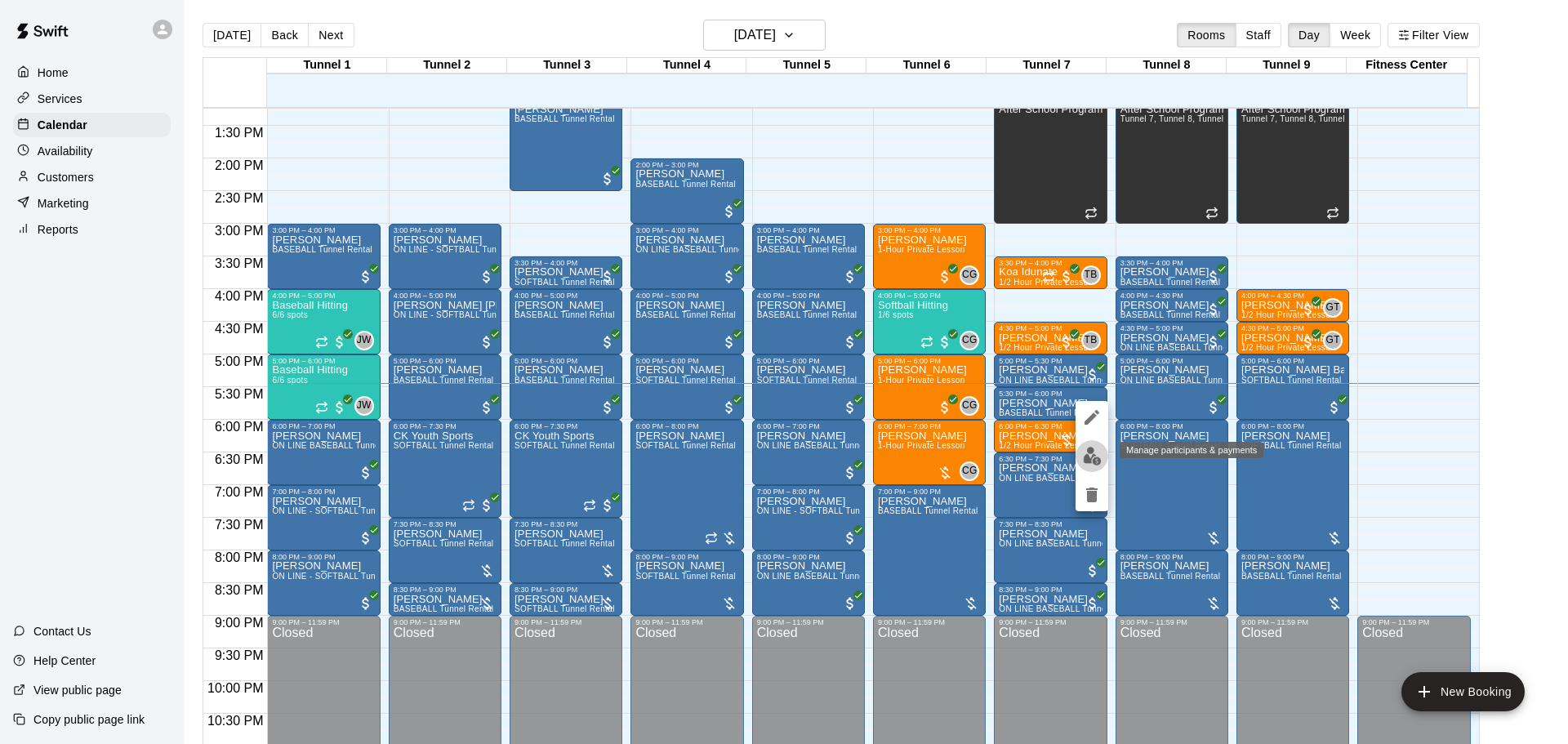
click at [1104, 453] on button "edit" at bounding box center [1092, 455] width 32 height 31
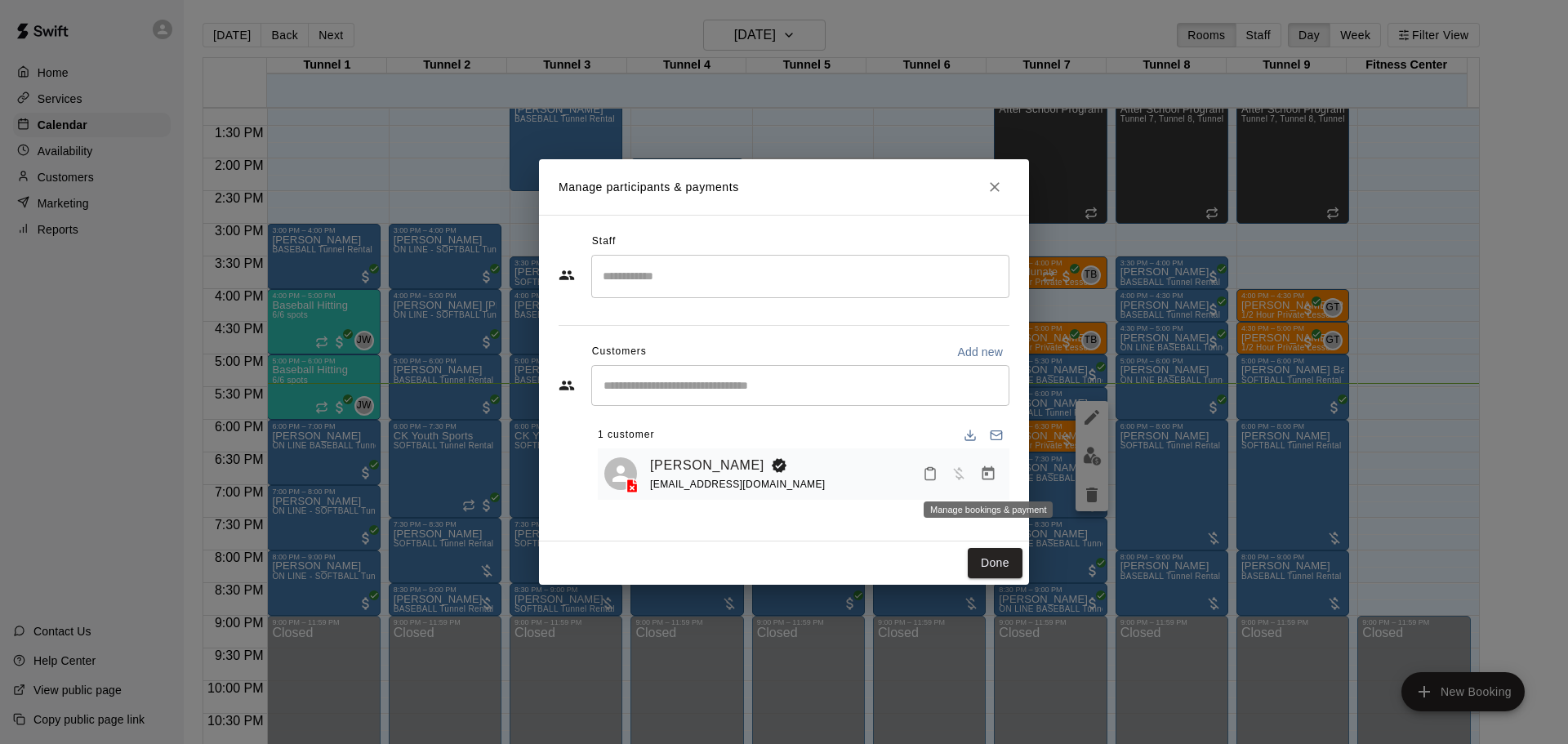
click at [992, 472] on icon "Manage bookings & payment" at bounding box center [988, 473] width 12 height 14
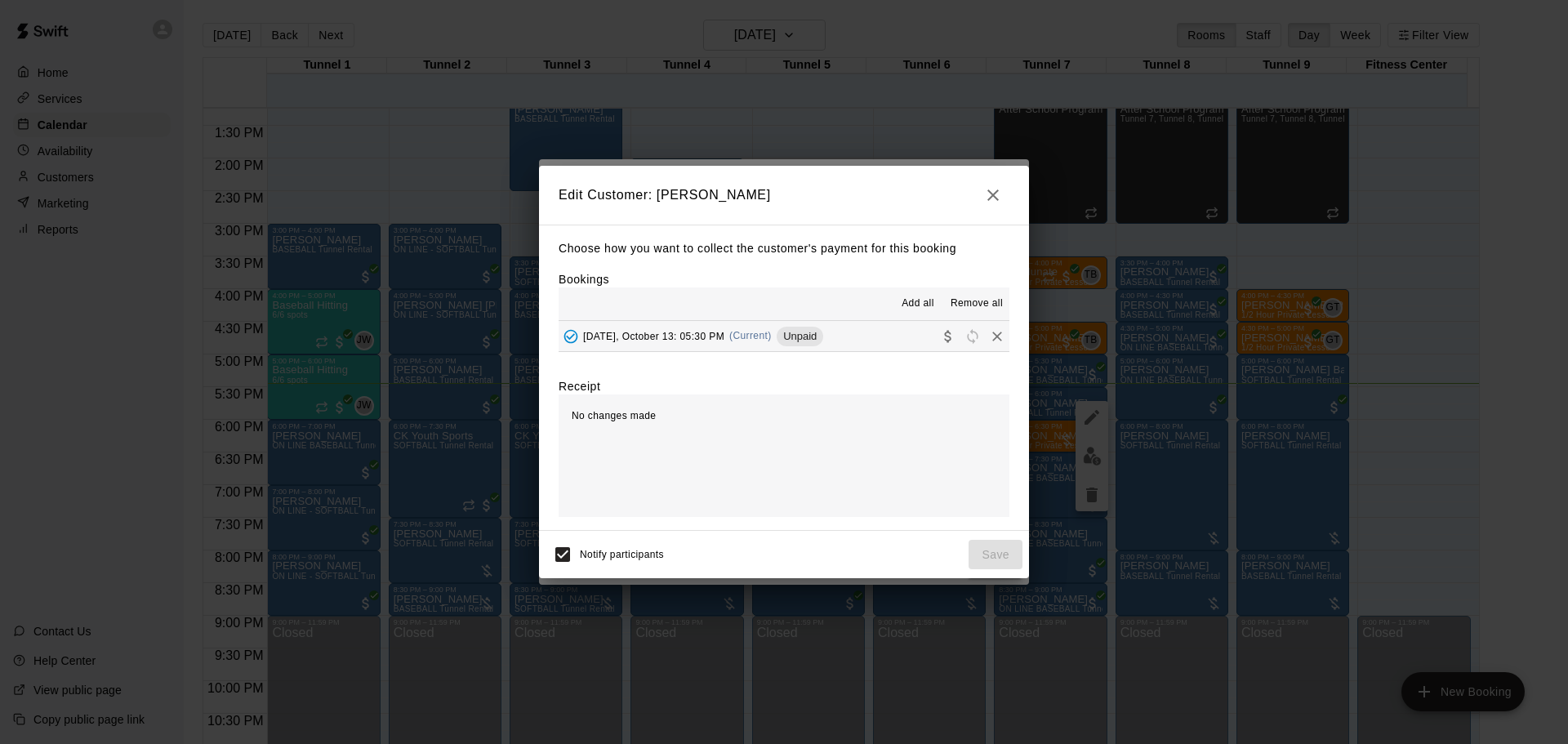
click at [901, 346] on button "Monday, October 13: 05:30 PM (Current) Unpaid" at bounding box center [784, 336] width 451 height 31
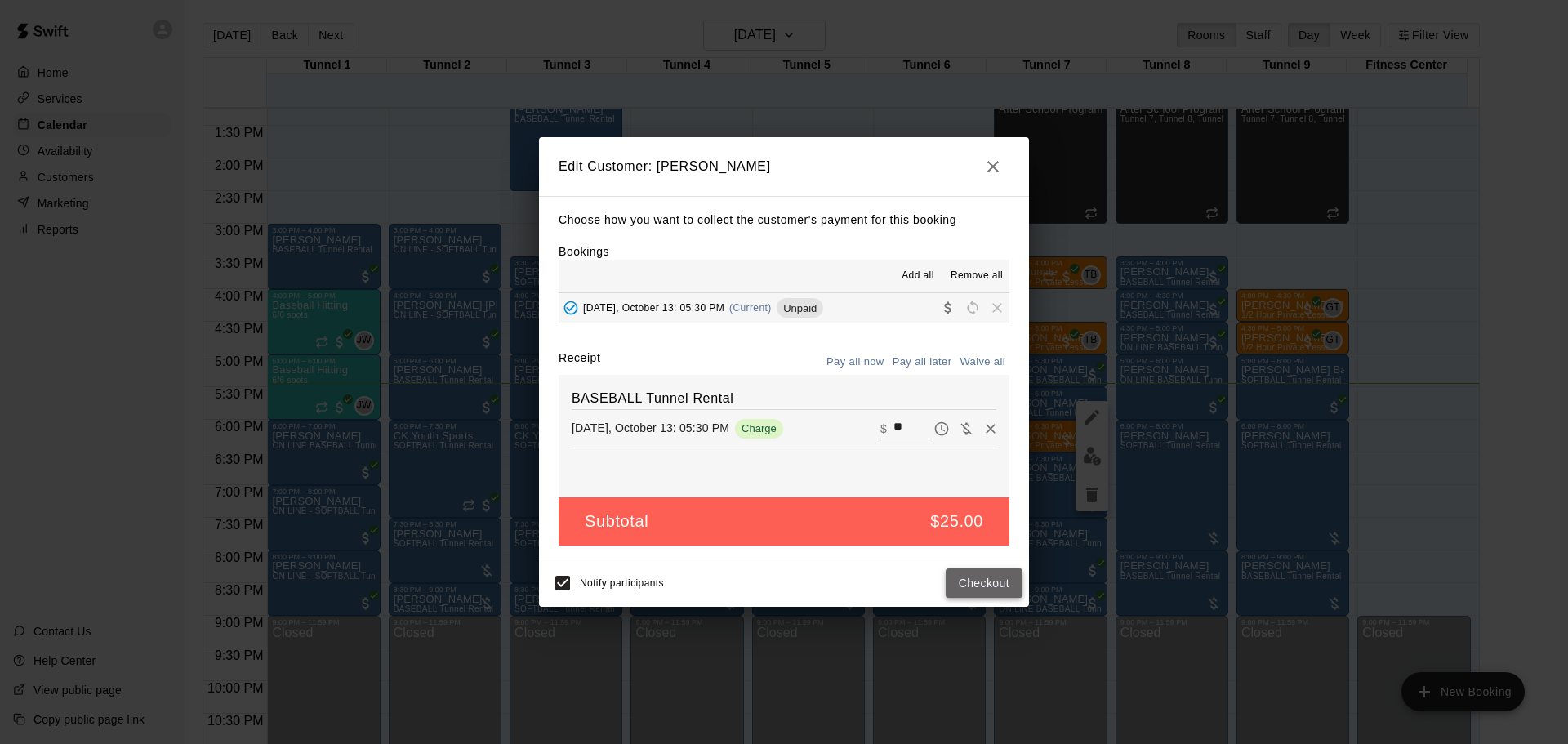
click at [988, 585] on button "Checkout" at bounding box center [984, 584] width 77 height 31
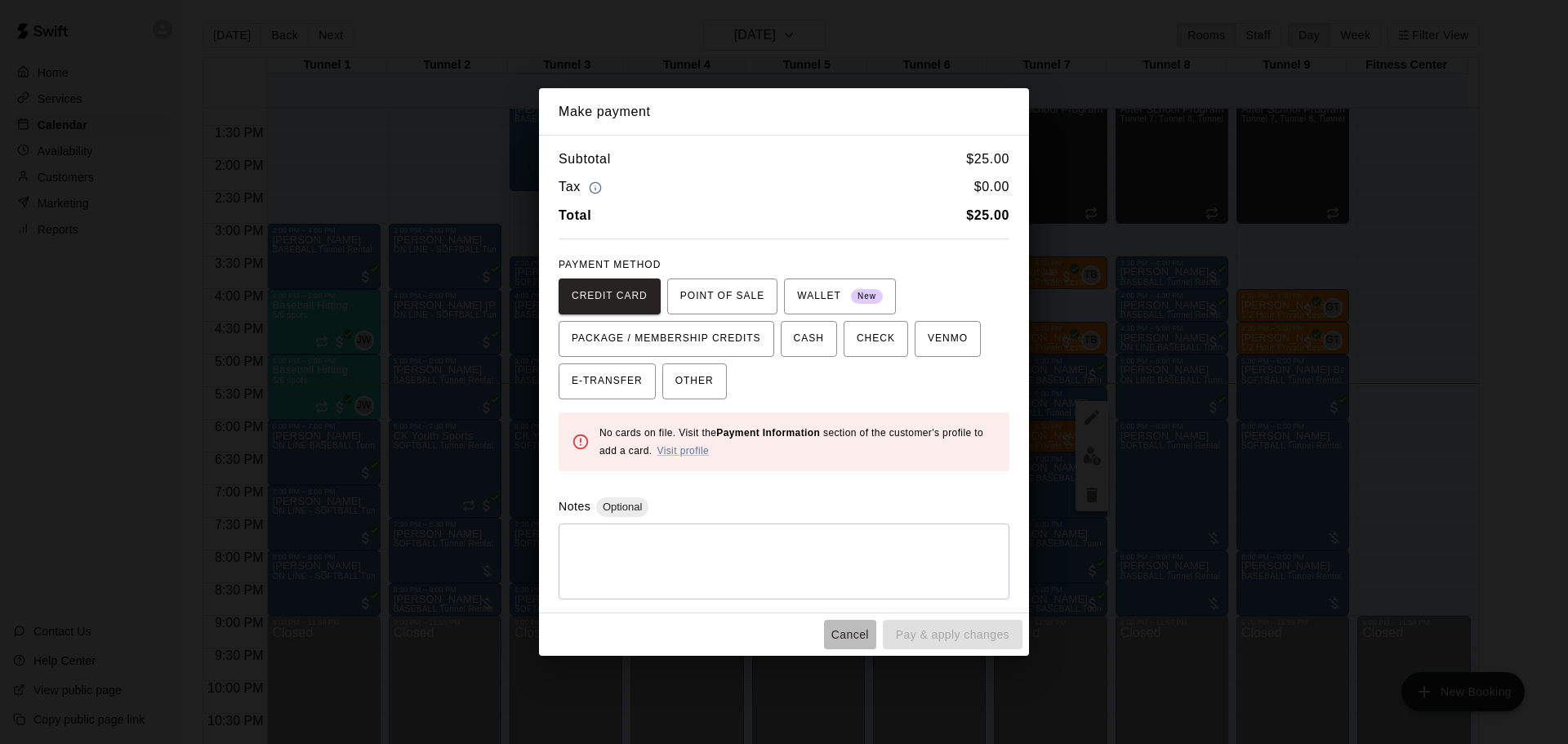
click at [860, 640] on button "Cancel" at bounding box center [850, 635] width 52 height 31
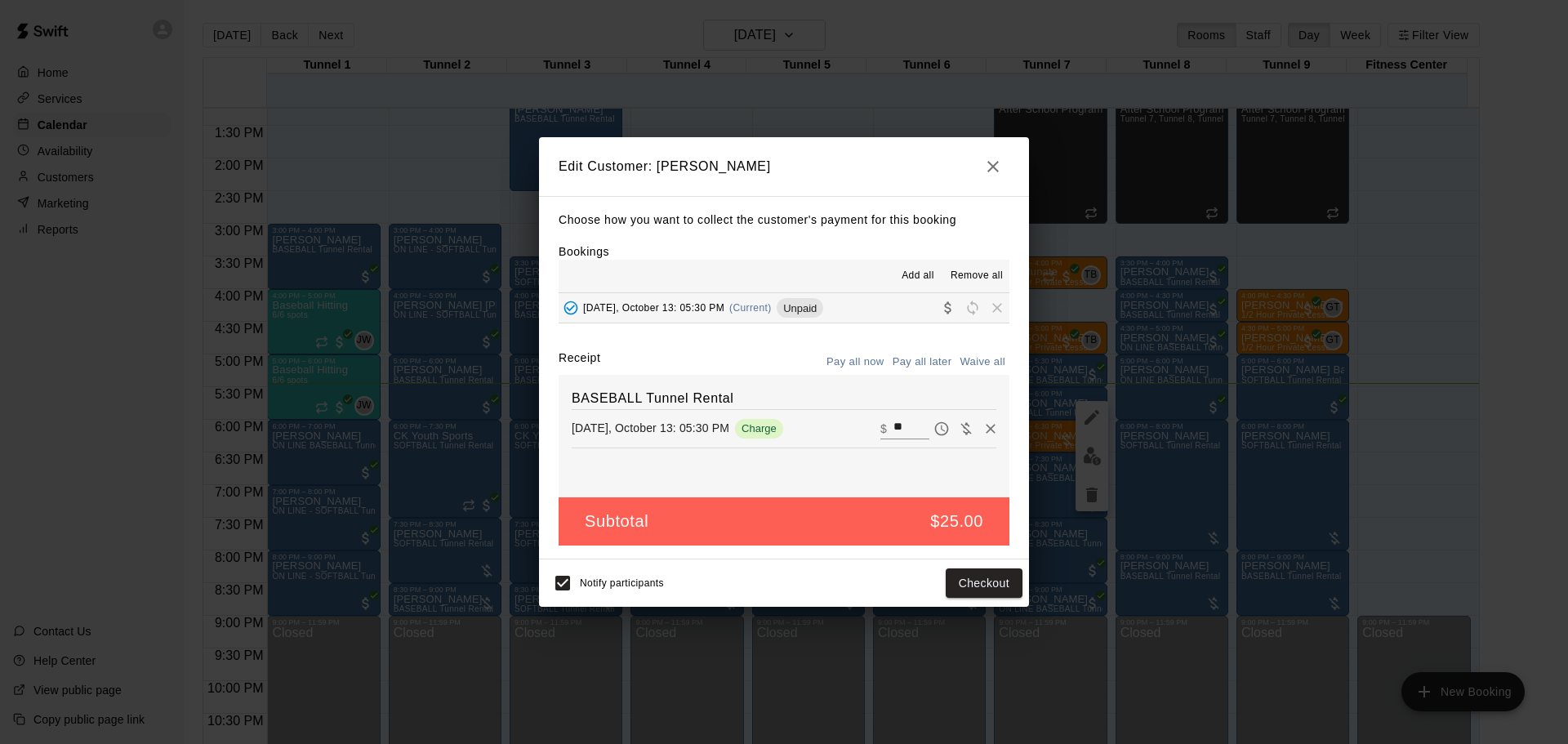
drag, startPoint x: 989, startPoint y: 169, endPoint x: 1005, endPoint y: 187, distance: 24.1
click at [995, 176] on button "button" at bounding box center [993, 167] width 32 height 32
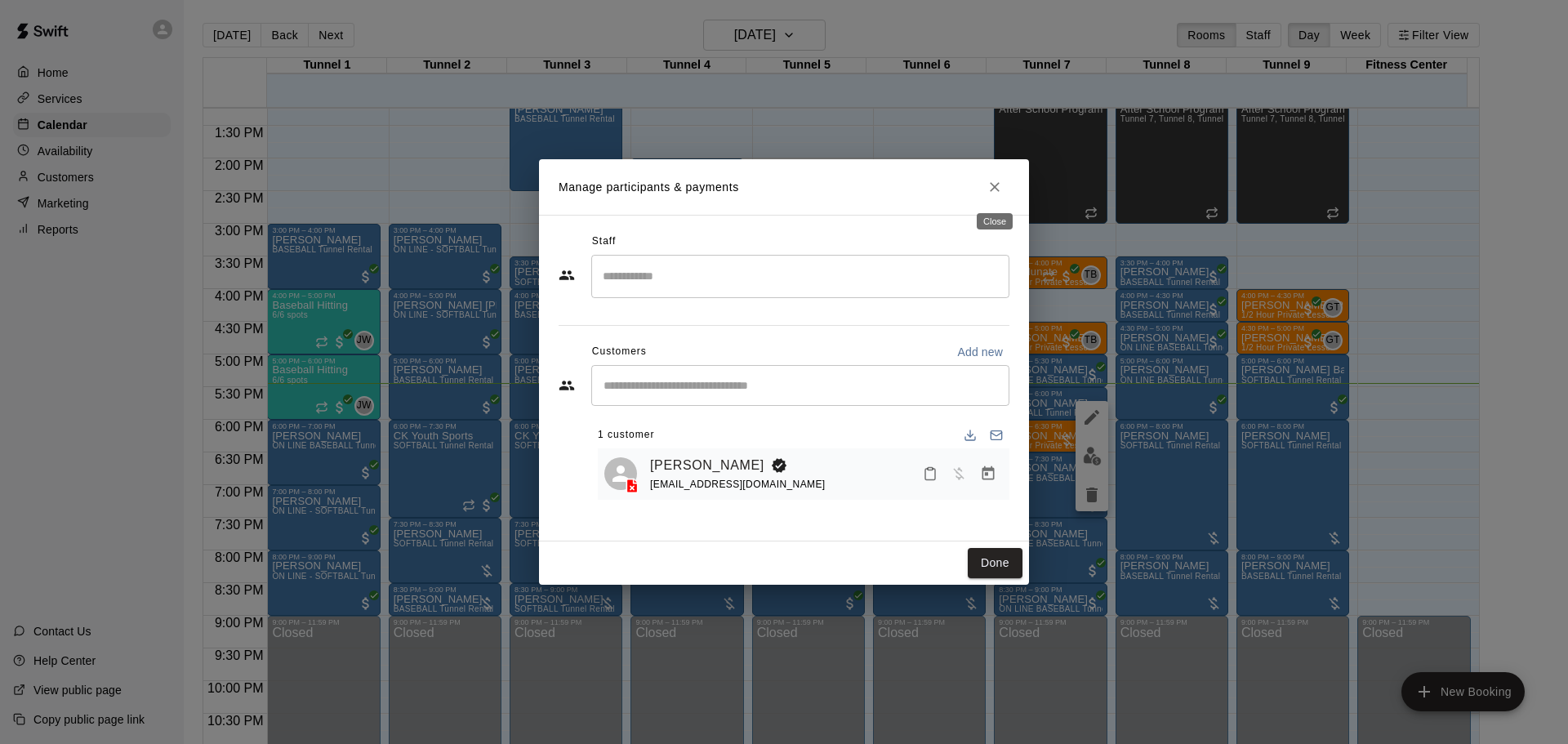
click at [1004, 179] on button "Close" at bounding box center [995, 186] width 30 height 30
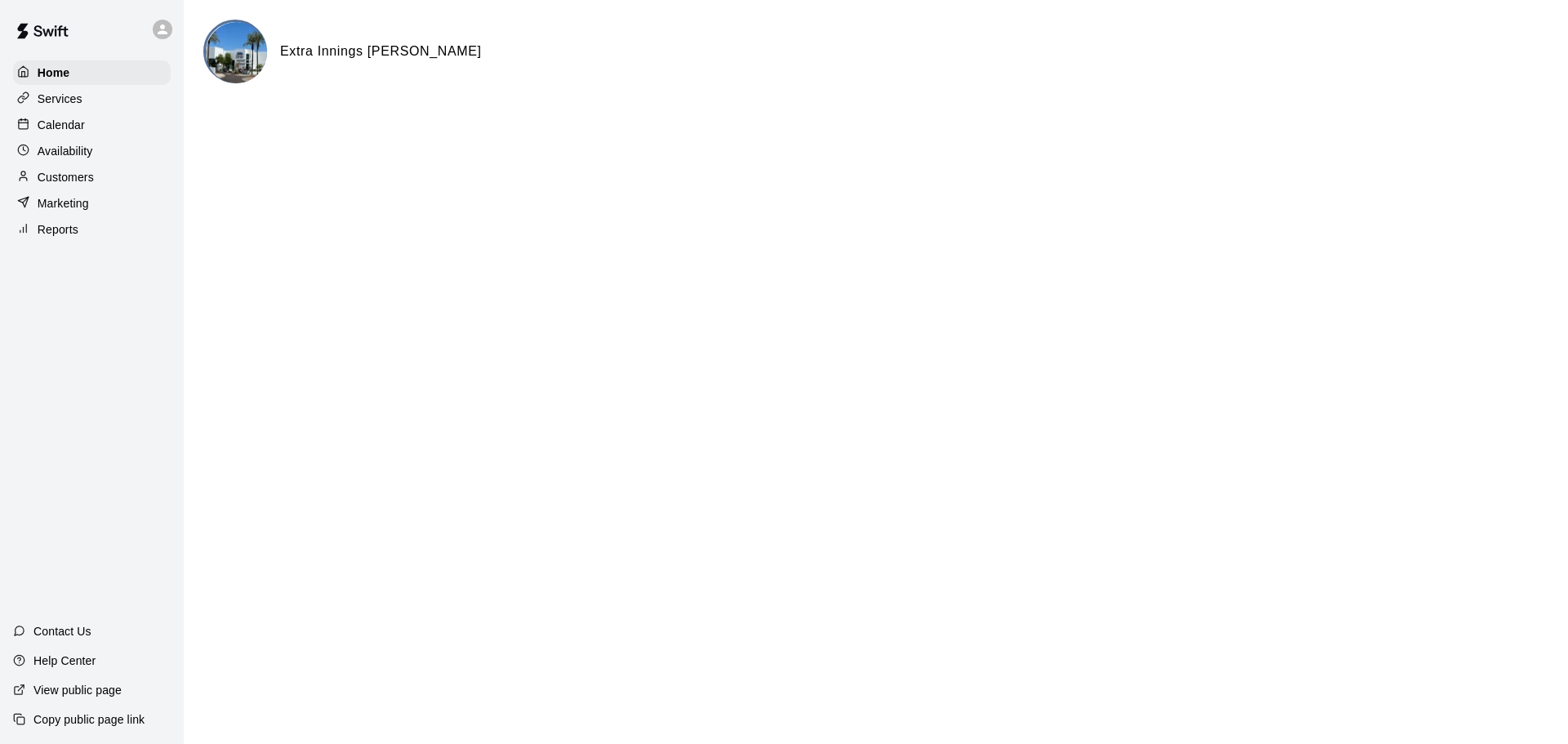
click at [96, 123] on div "Calendar" at bounding box center [91, 124] width 157 height 25
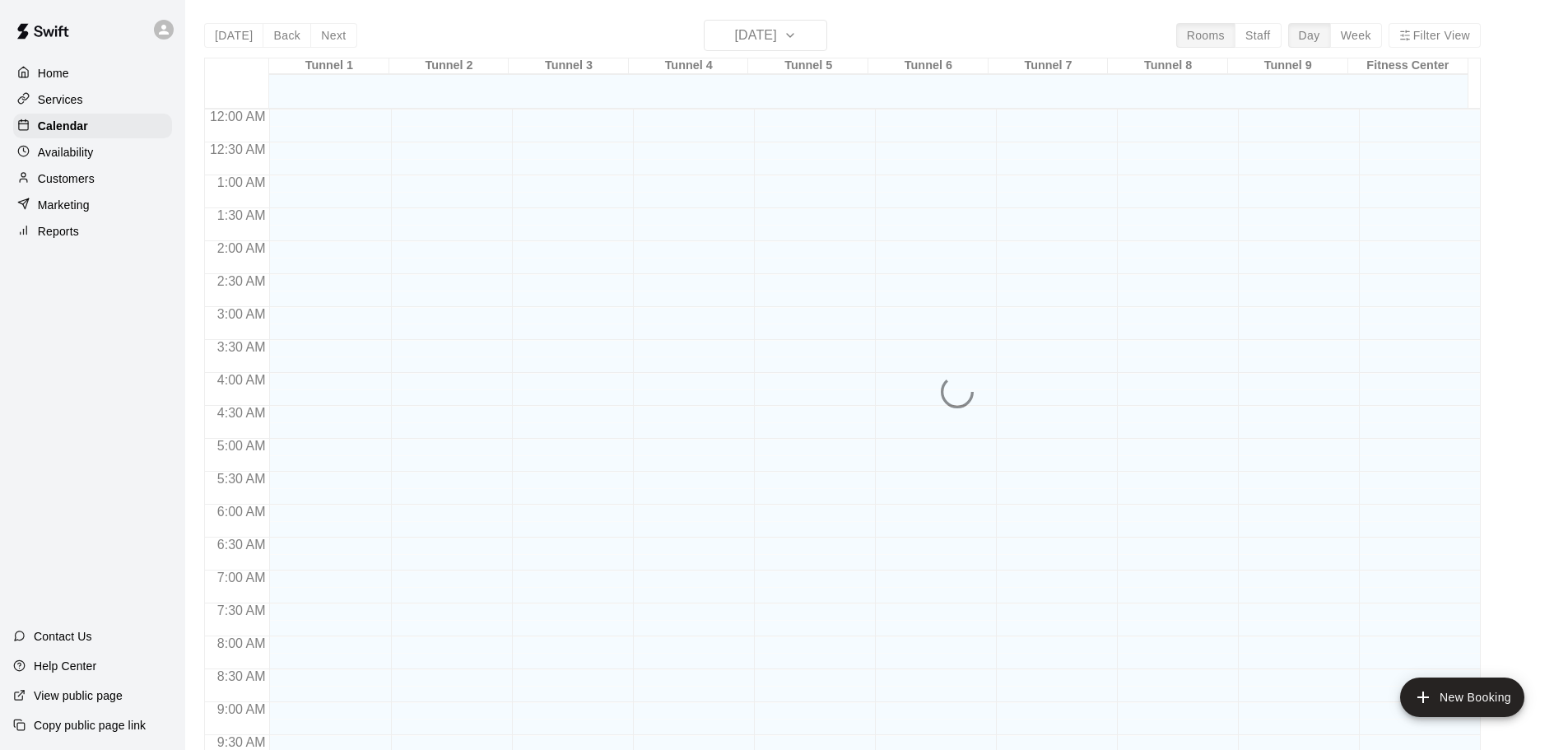
scroll to position [872, 0]
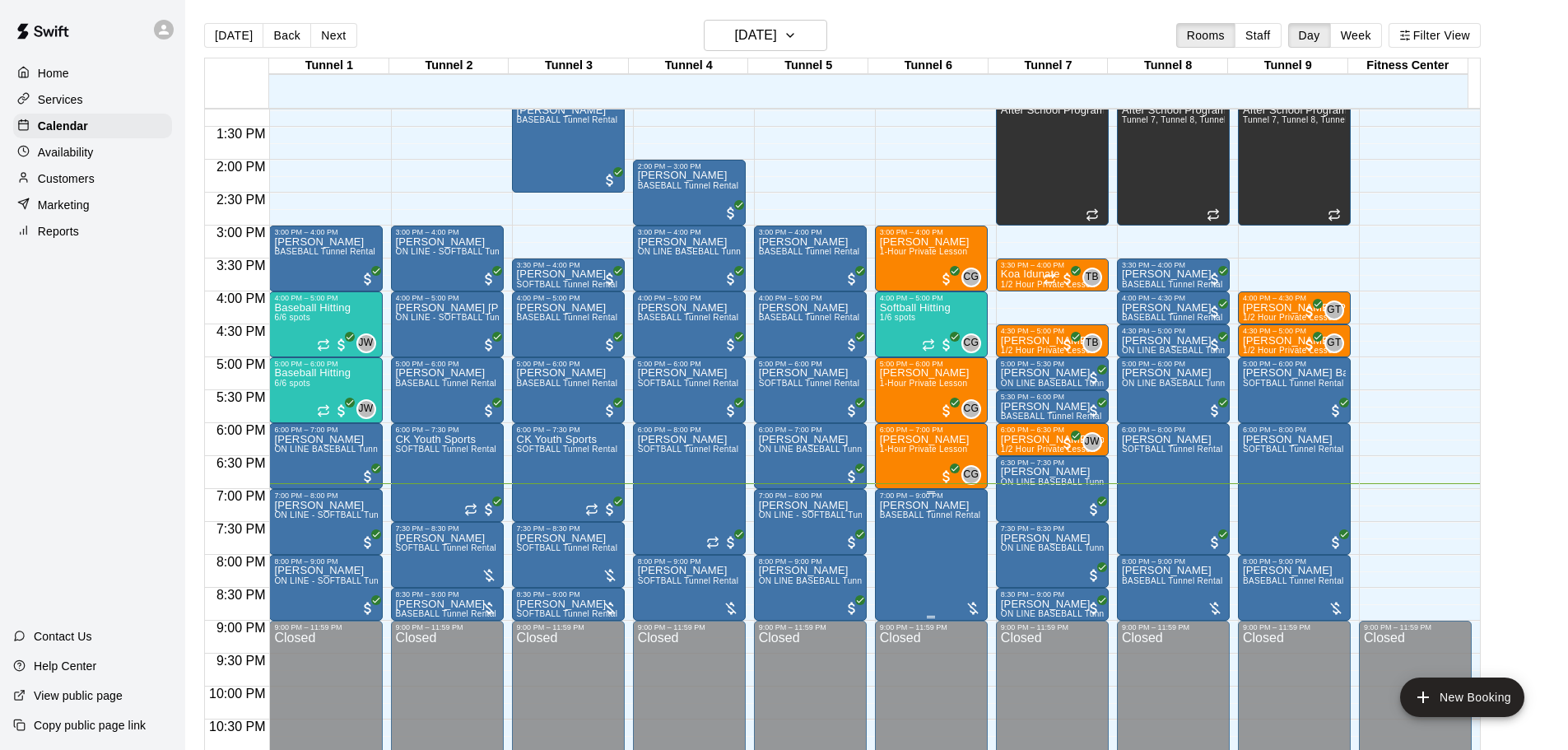
click at [976, 608] on div at bounding box center [973, 608] width 16 height 16
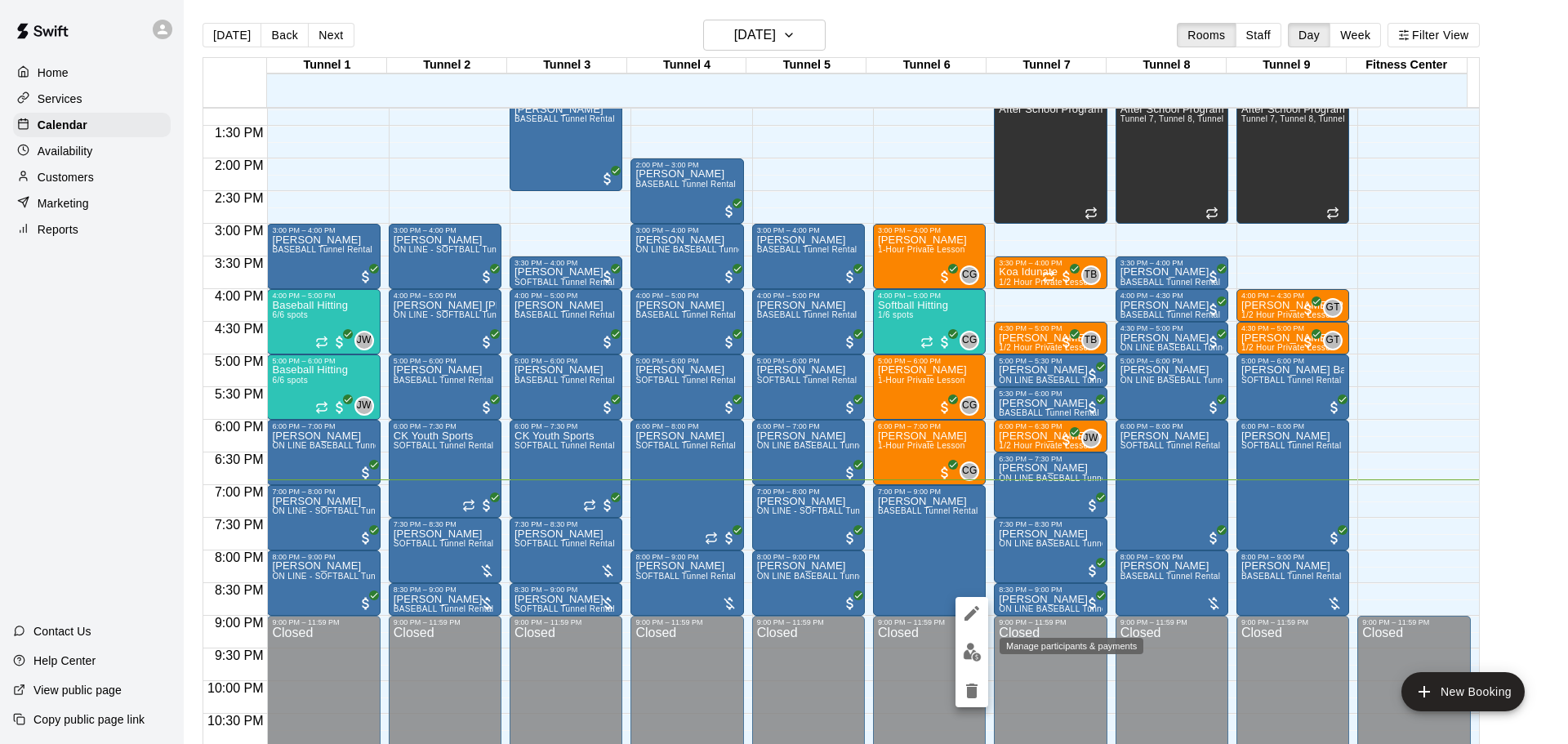
click at [970, 666] on button "edit" at bounding box center [972, 652] width 32 height 31
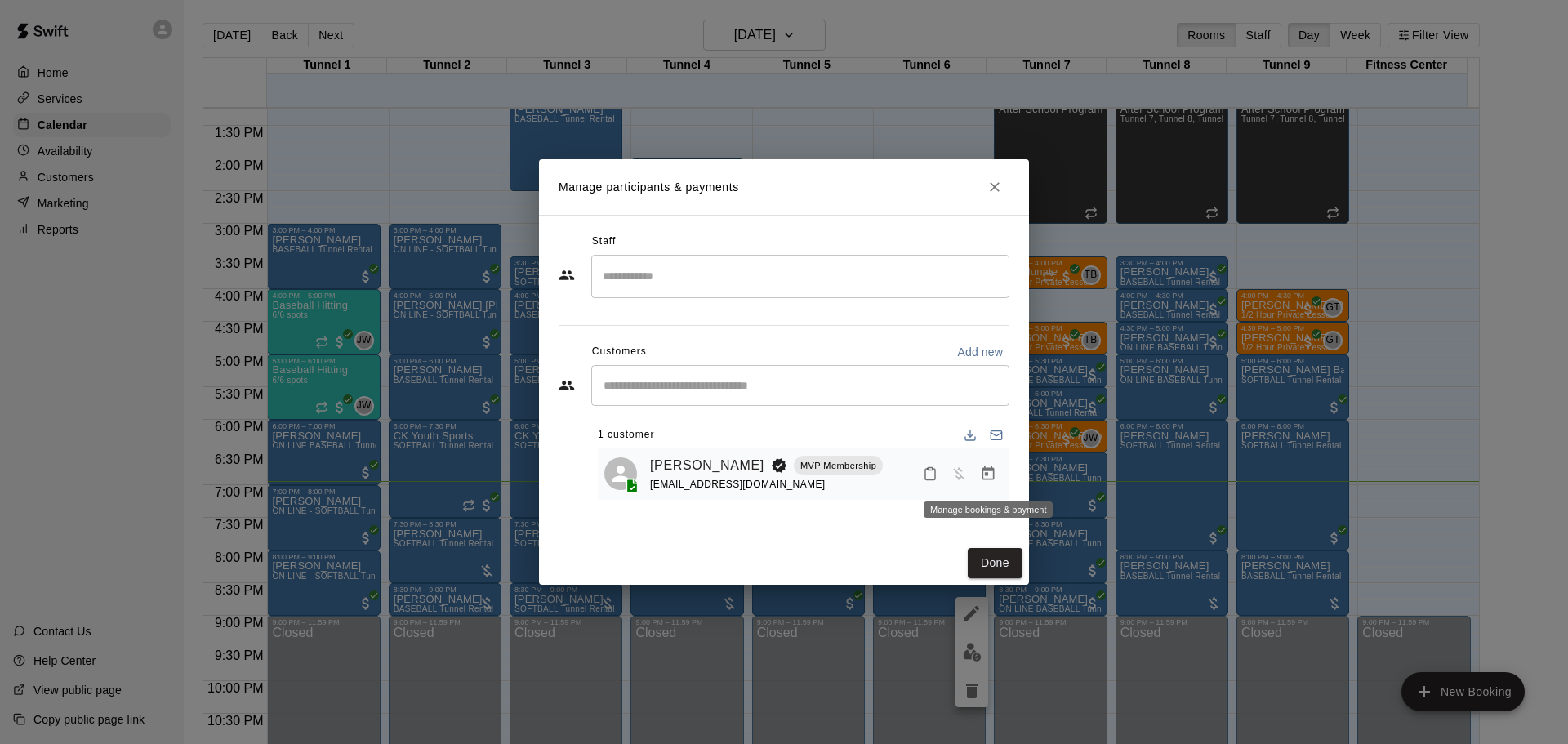
click at [977, 472] on button "Manage bookings & payment" at bounding box center [988, 473] width 30 height 30
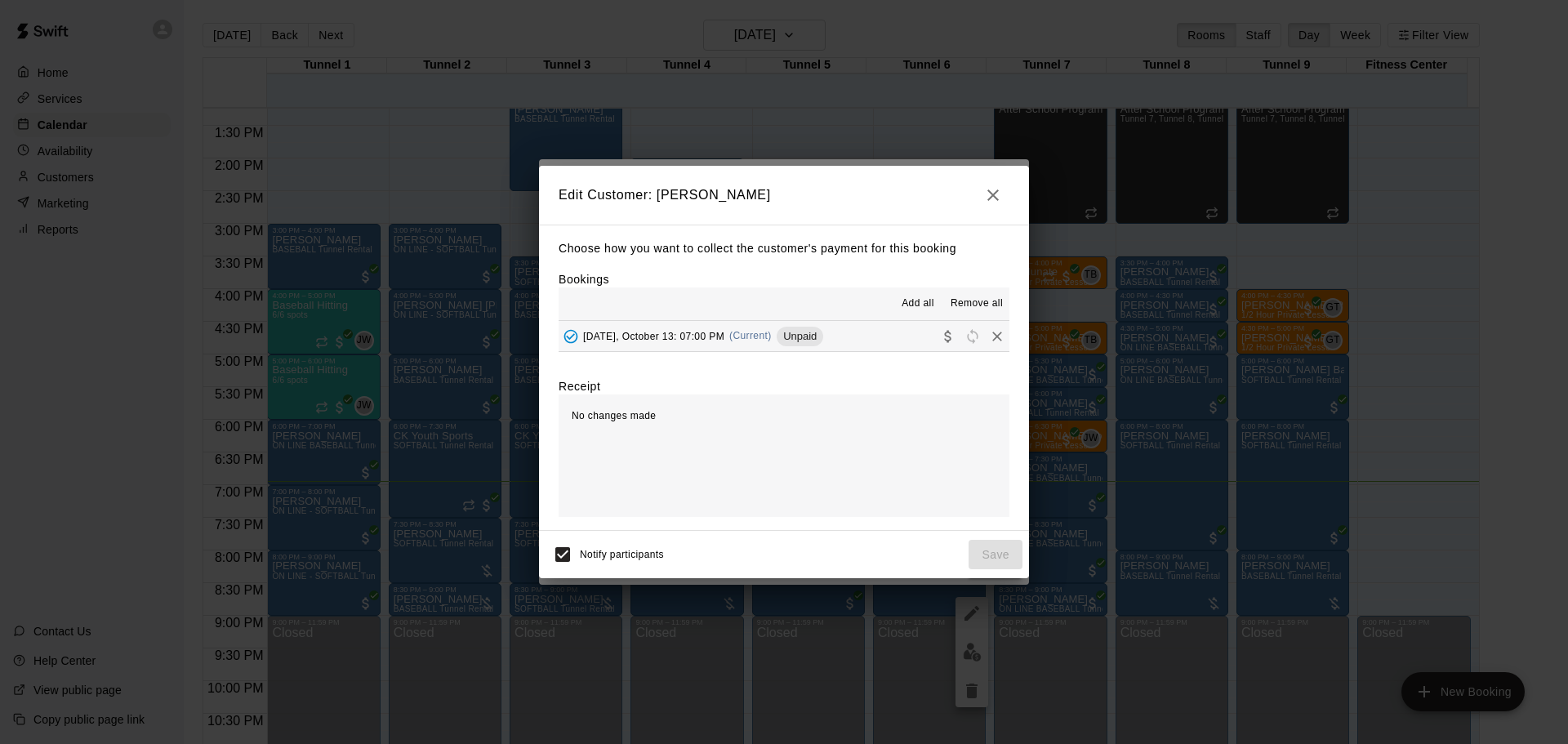
click at [868, 345] on button "[DATE], October 13: 07:00 PM (Current) Unpaid" at bounding box center [784, 336] width 451 height 31
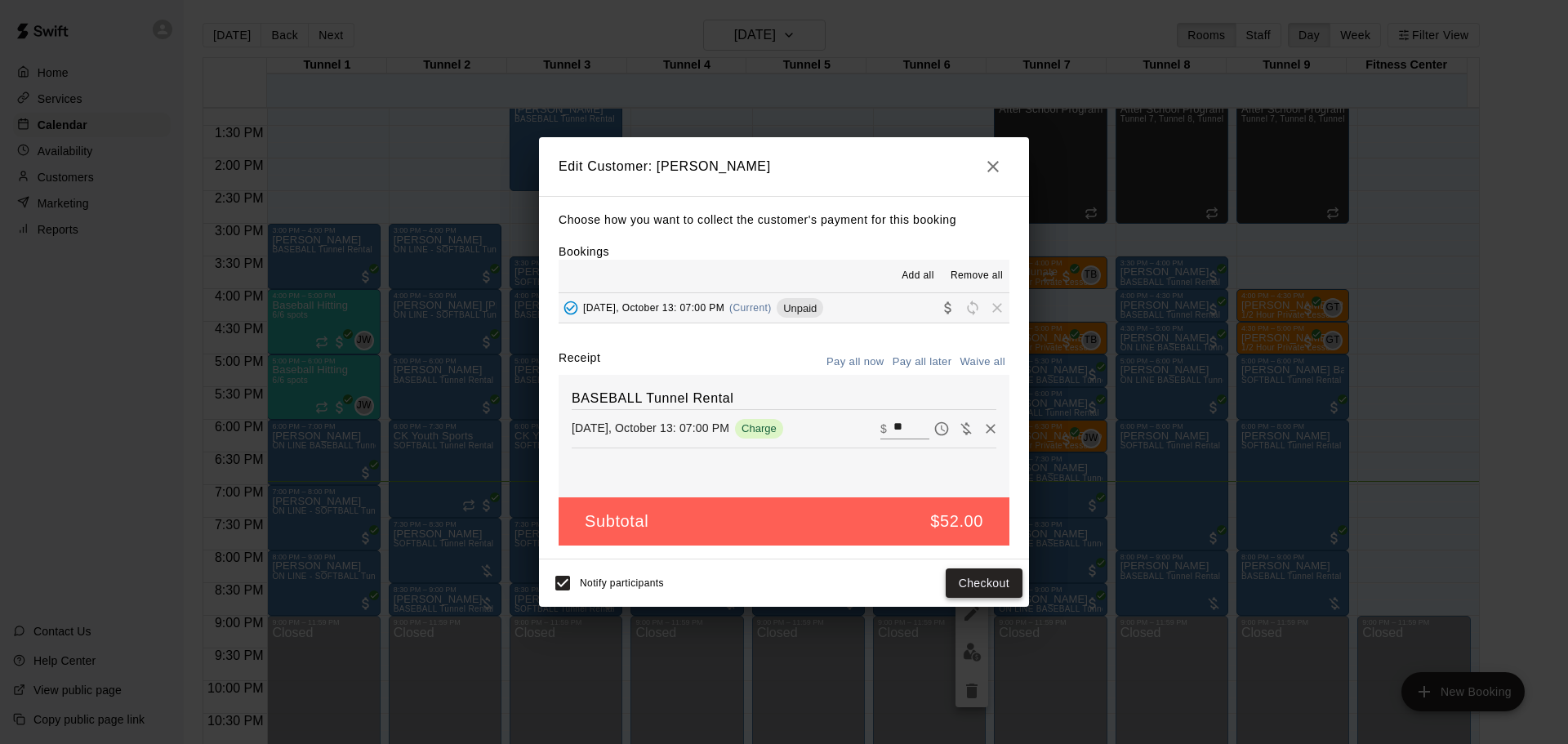
click at [984, 585] on button "Checkout" at bounding box center [984, 584] width 77 height 31
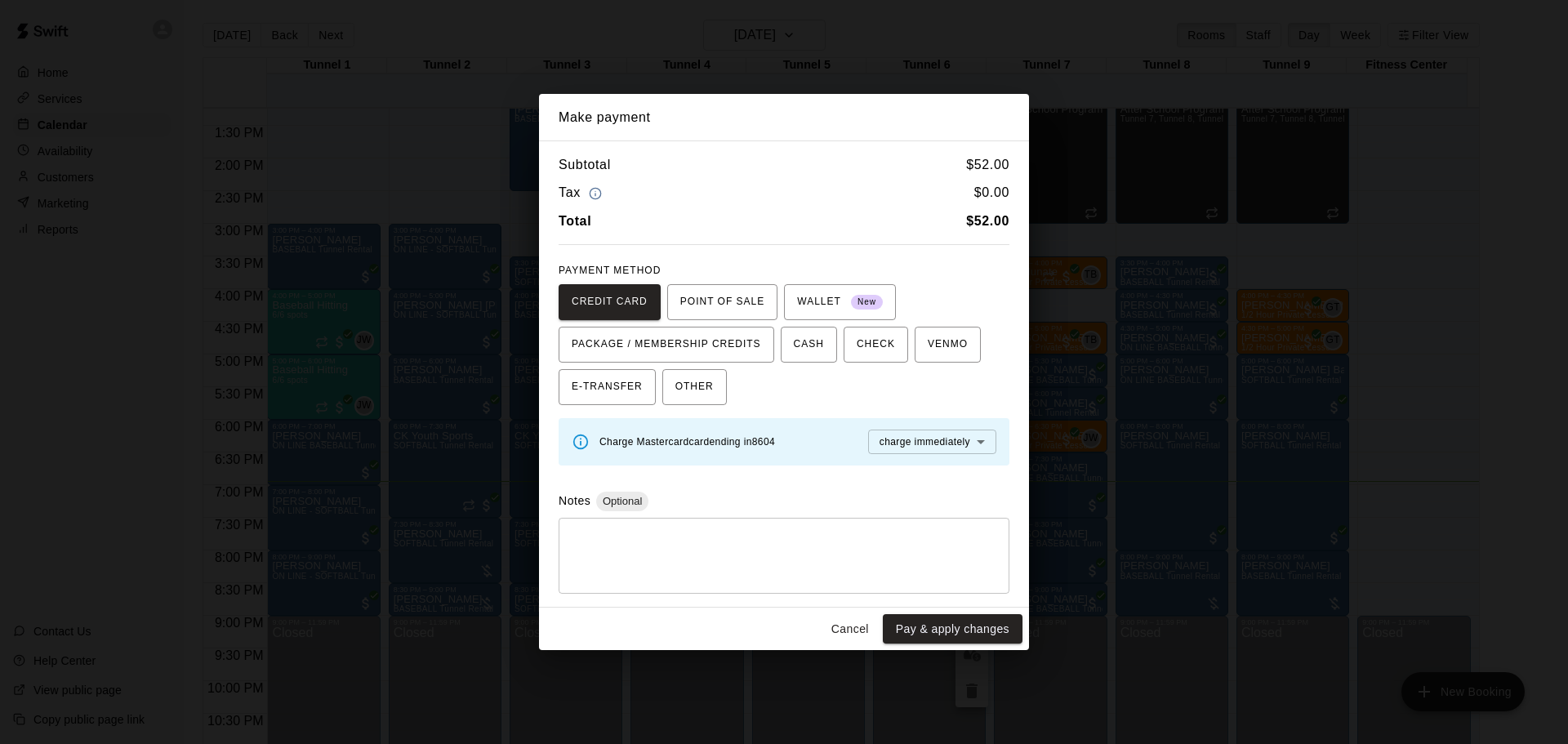
click at [979, 623] on button "Pay & apply changes" at bounding box center [953, 630] width 140 height 31
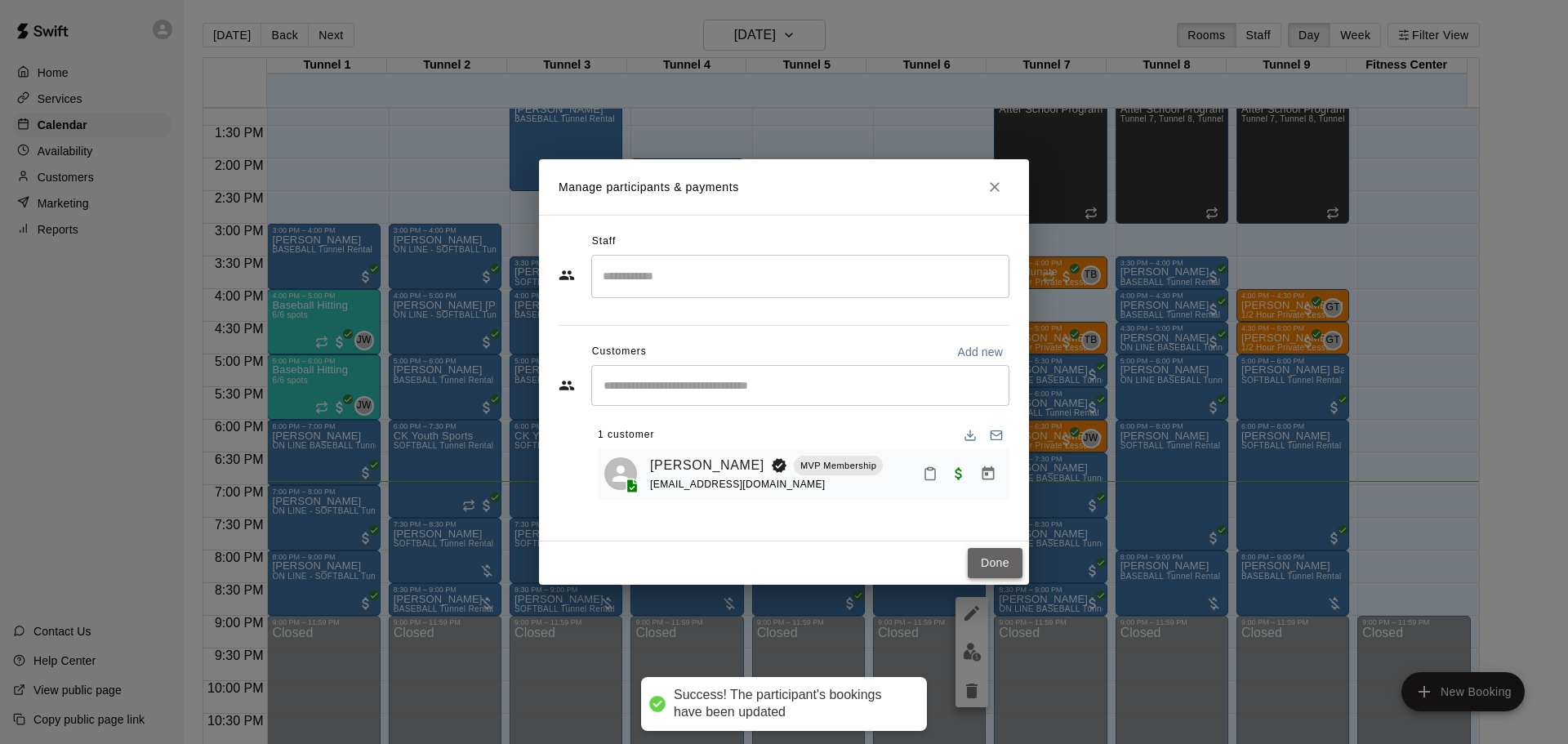
click at [997, 566] on button "Done" at bounding box center [995, 564] width 54 height 31
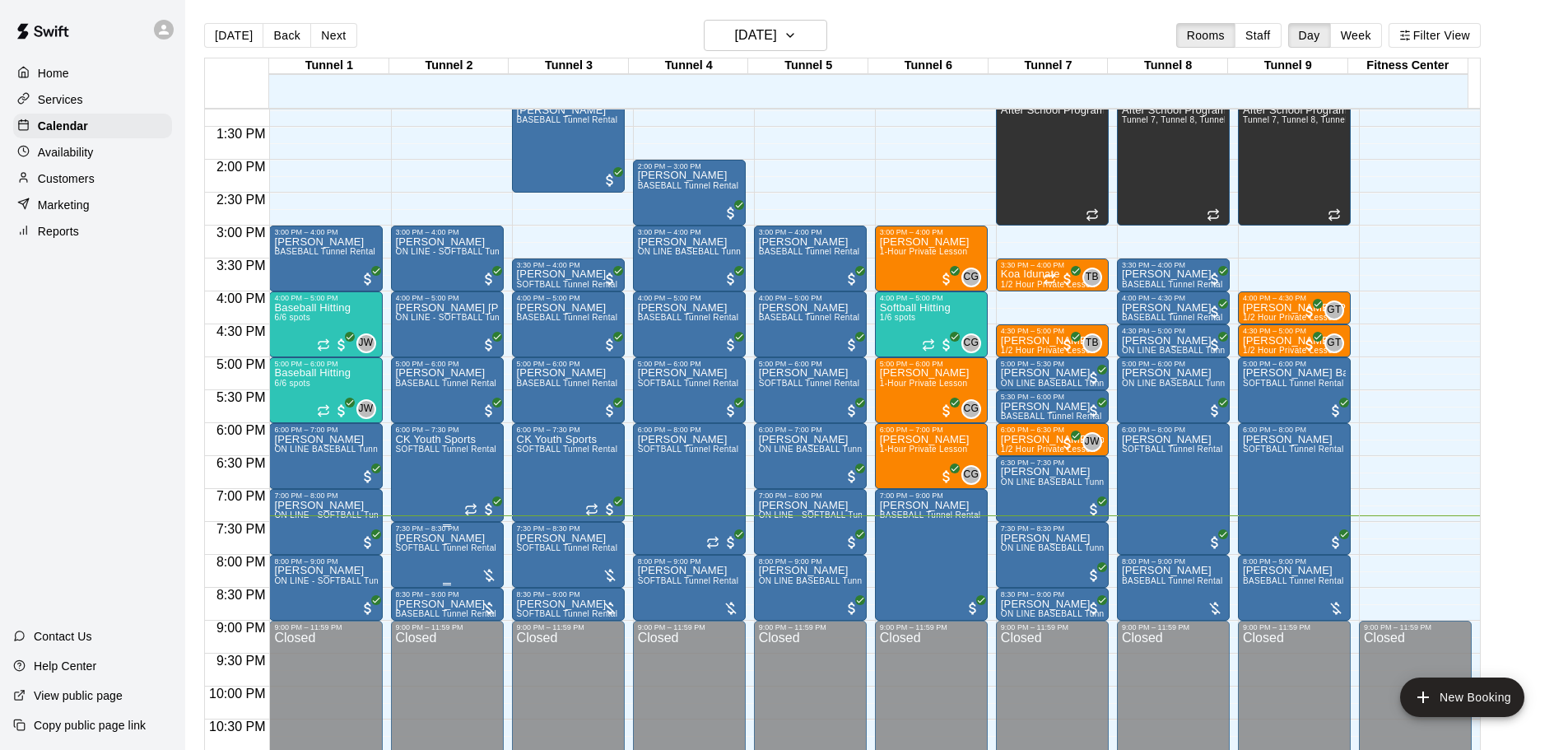
click at [483, 572] on div at bounding box center [488, 575] width 16 height 16
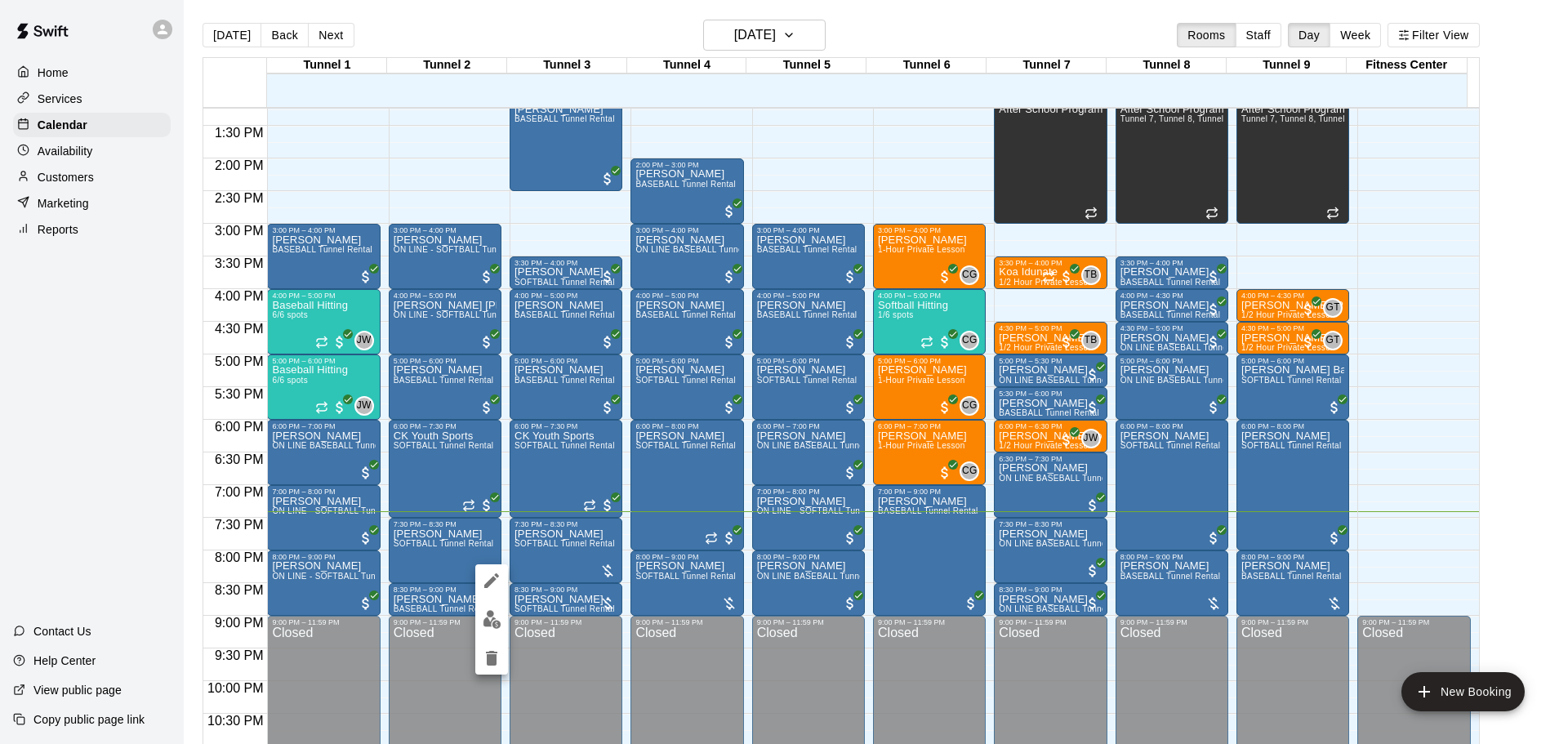
click at [496, 617] on img "edit" at bounding box center [492, 620] width 19 height 19
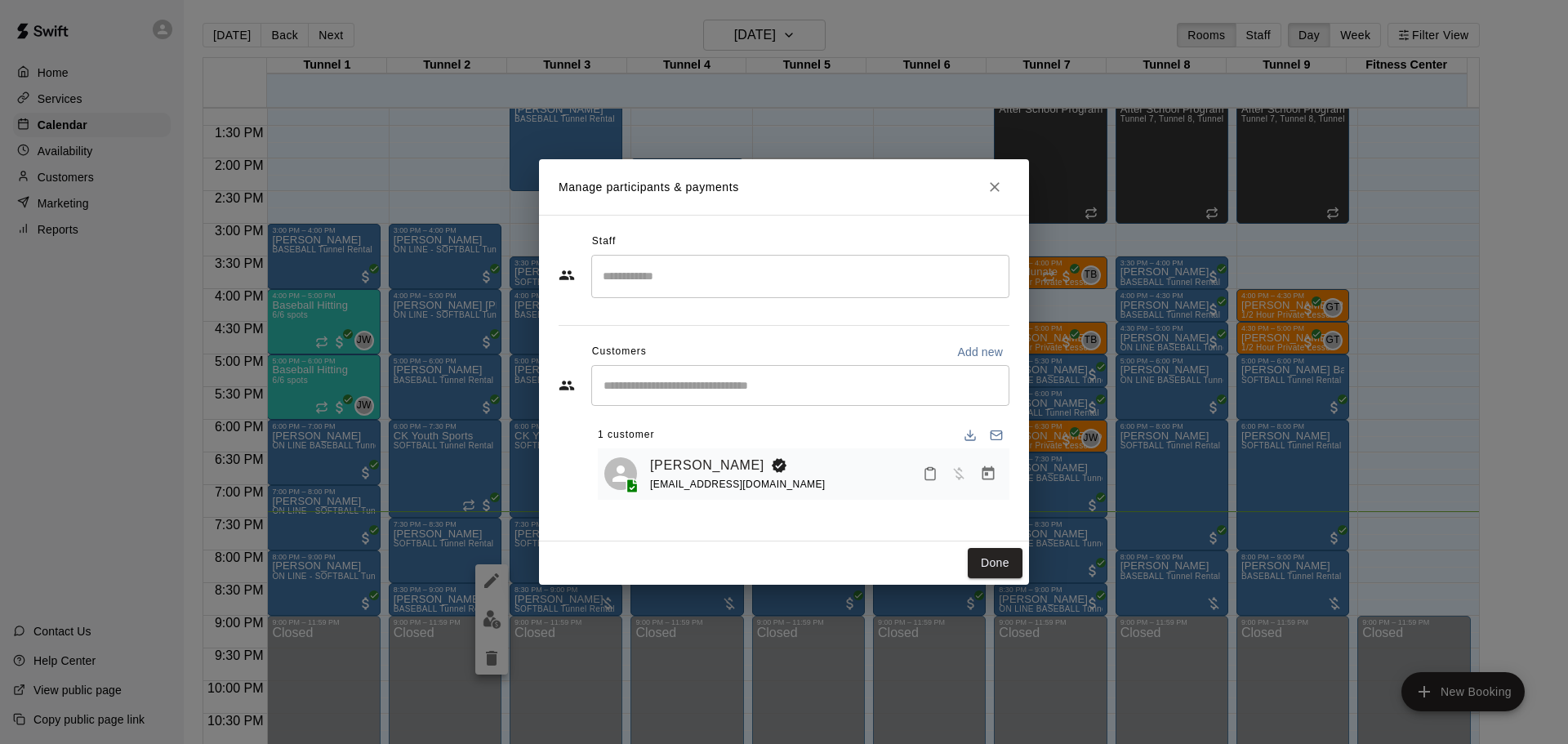
click at [989, 466] on icon "Manage bookings & payment" at bounding box center [988, 473] width 16 height 16
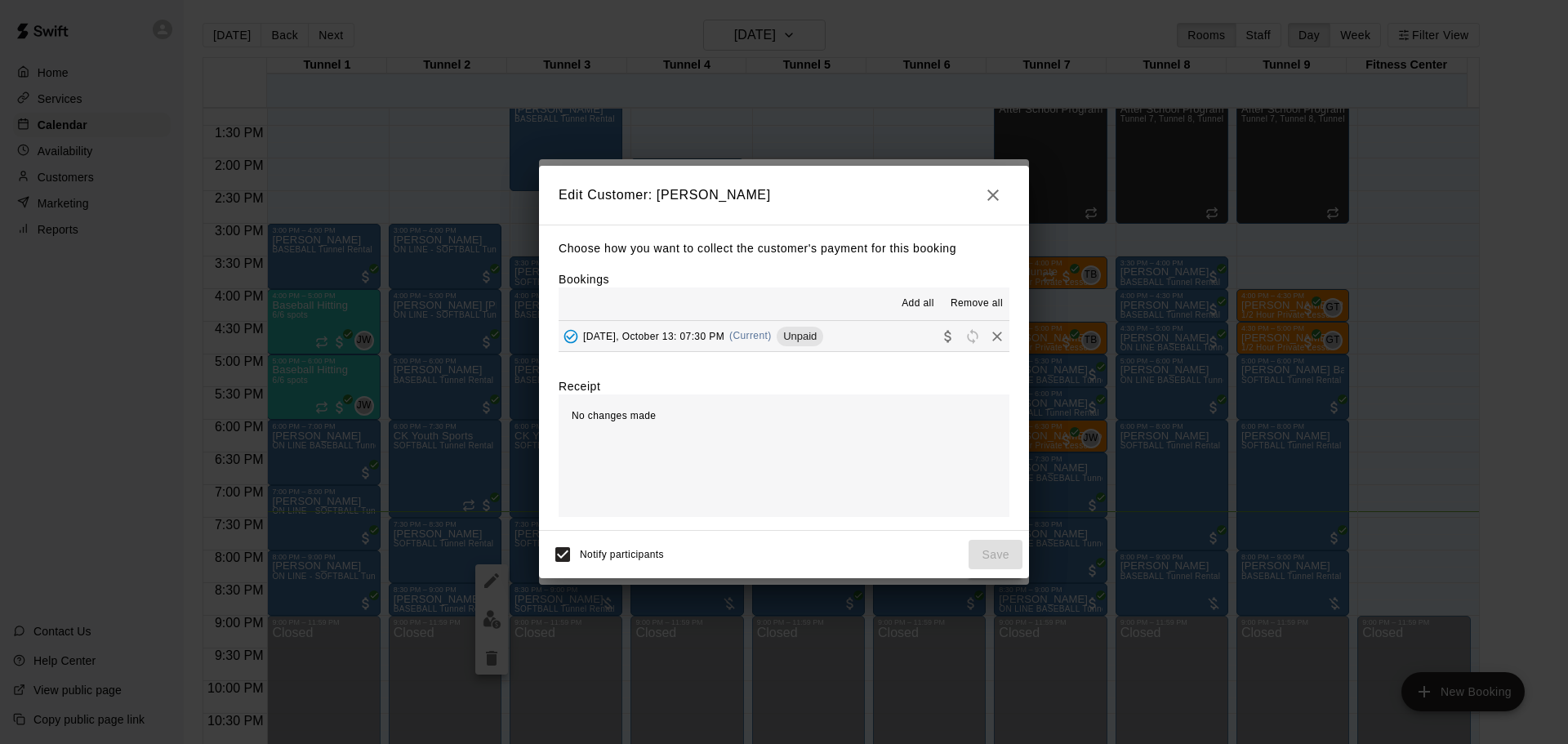
drag, startPoint x: 850, startPoint y: 335, endPoint x: 921, endPoint y: 368, distance: 78.3
click at [851, 335] on button "[DATE], October 13: 07:30 PM (Current) Unpaid" at bounding box center [784, 336] width 451 height 31
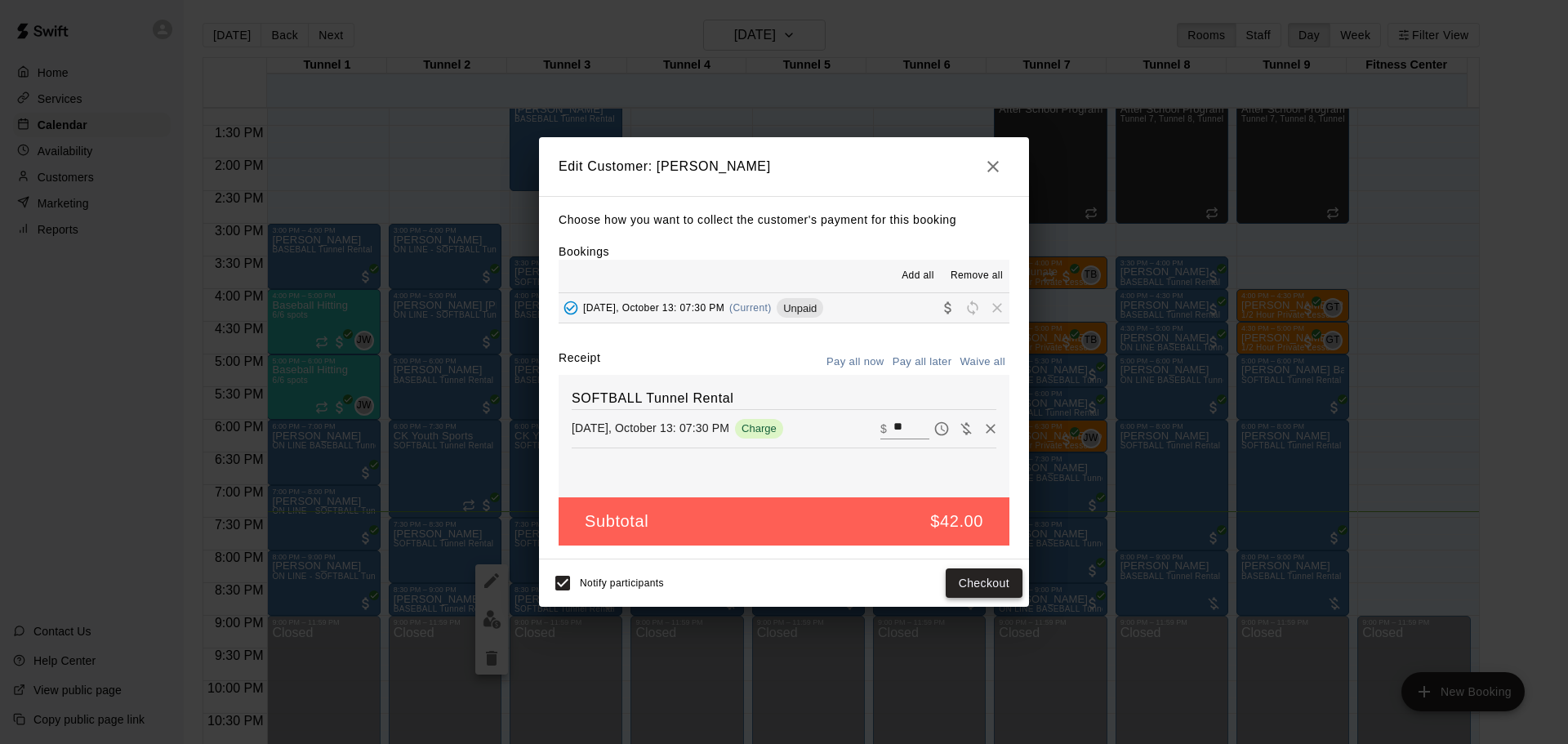
click at [991, 581] on button "Checkout" at bounding box center [984, 584] width 77 height 31
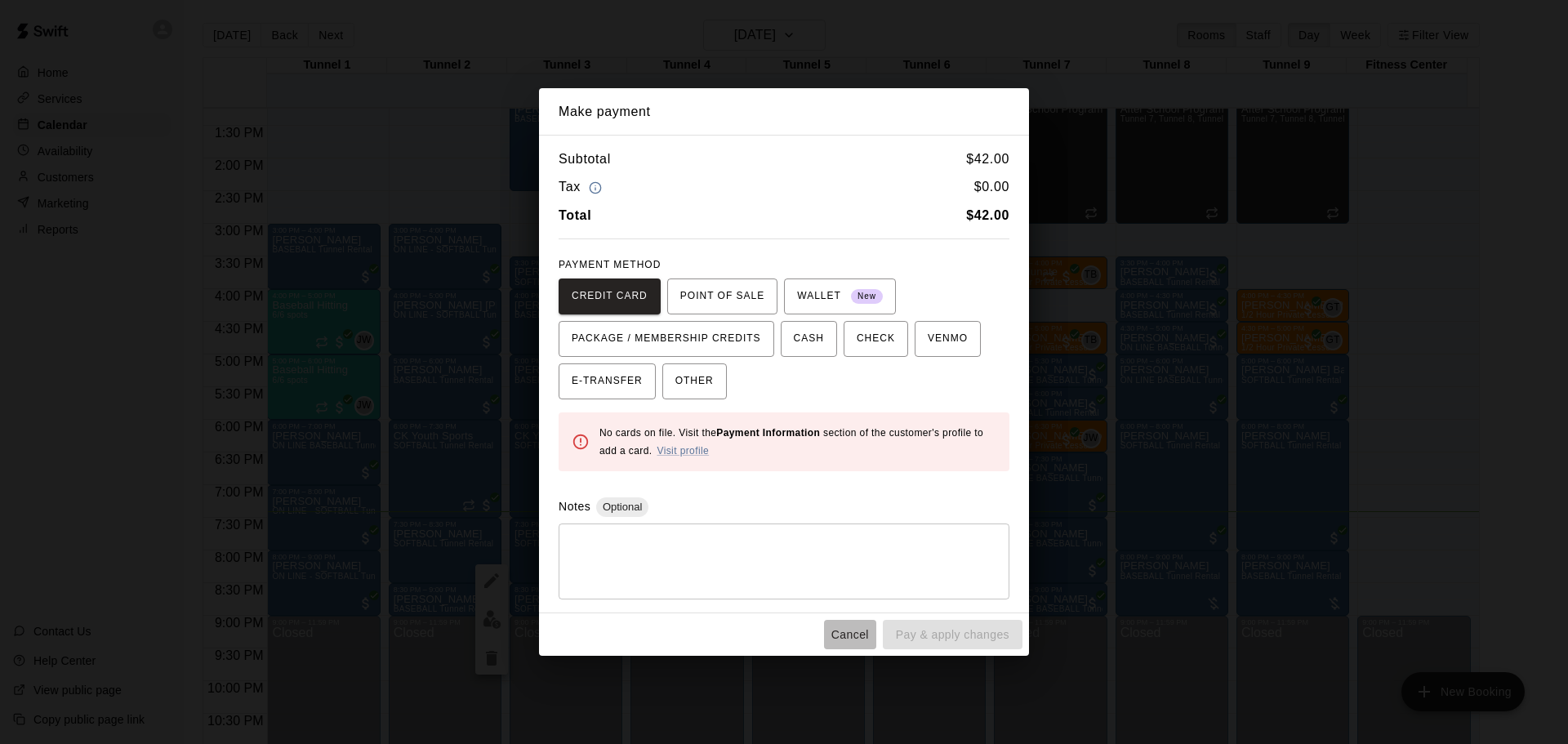
click at [850, 629] on button "Cancel" at bounding box center [850, 635] width 52 height 31
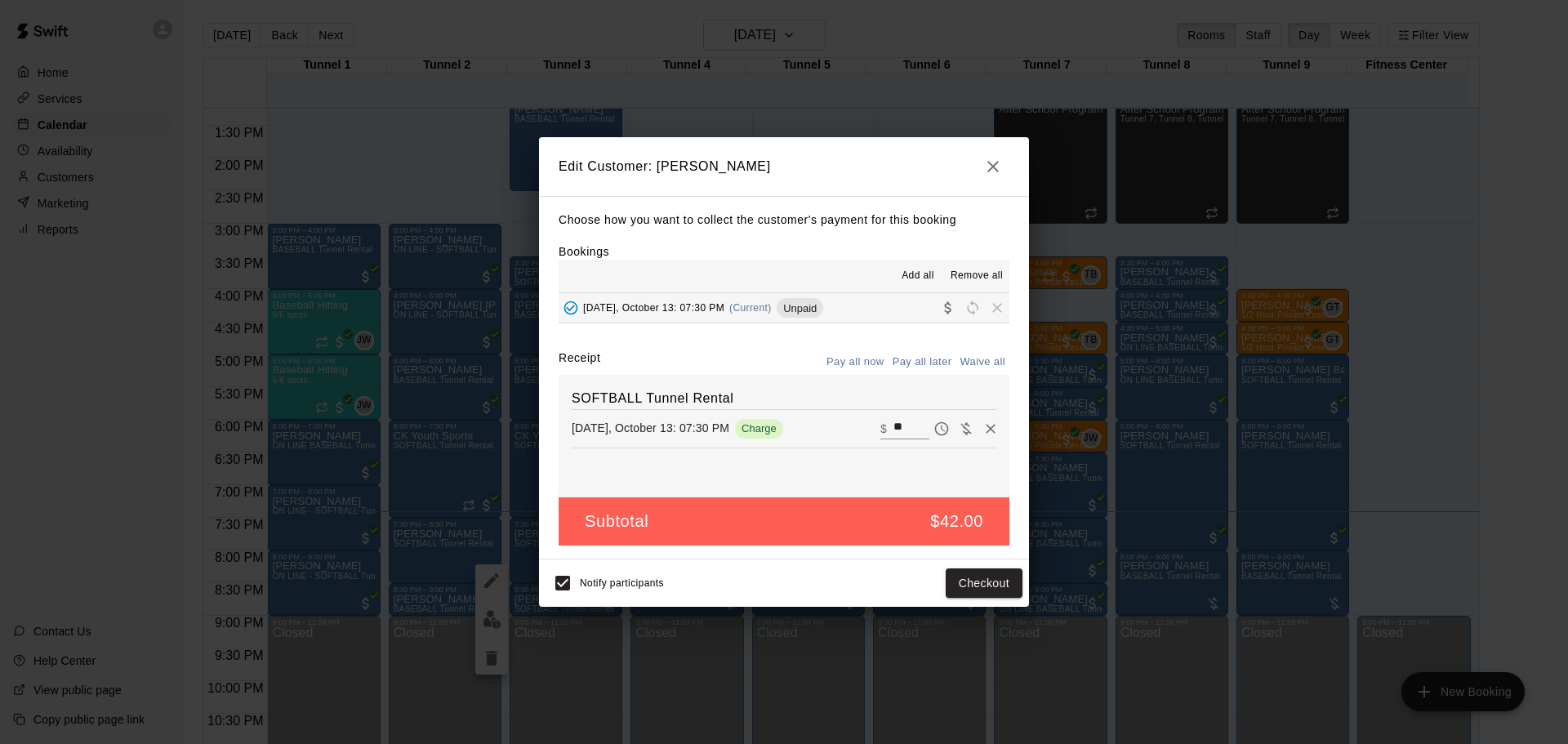
click at [1009, 177] on h2 "Edit Customer: [PERSON_NAME]" at bounding box center [784, 166] width 490 height 59
click at [993, 169] on icon "button" at bounding box center [993, 166] width 20 height 20
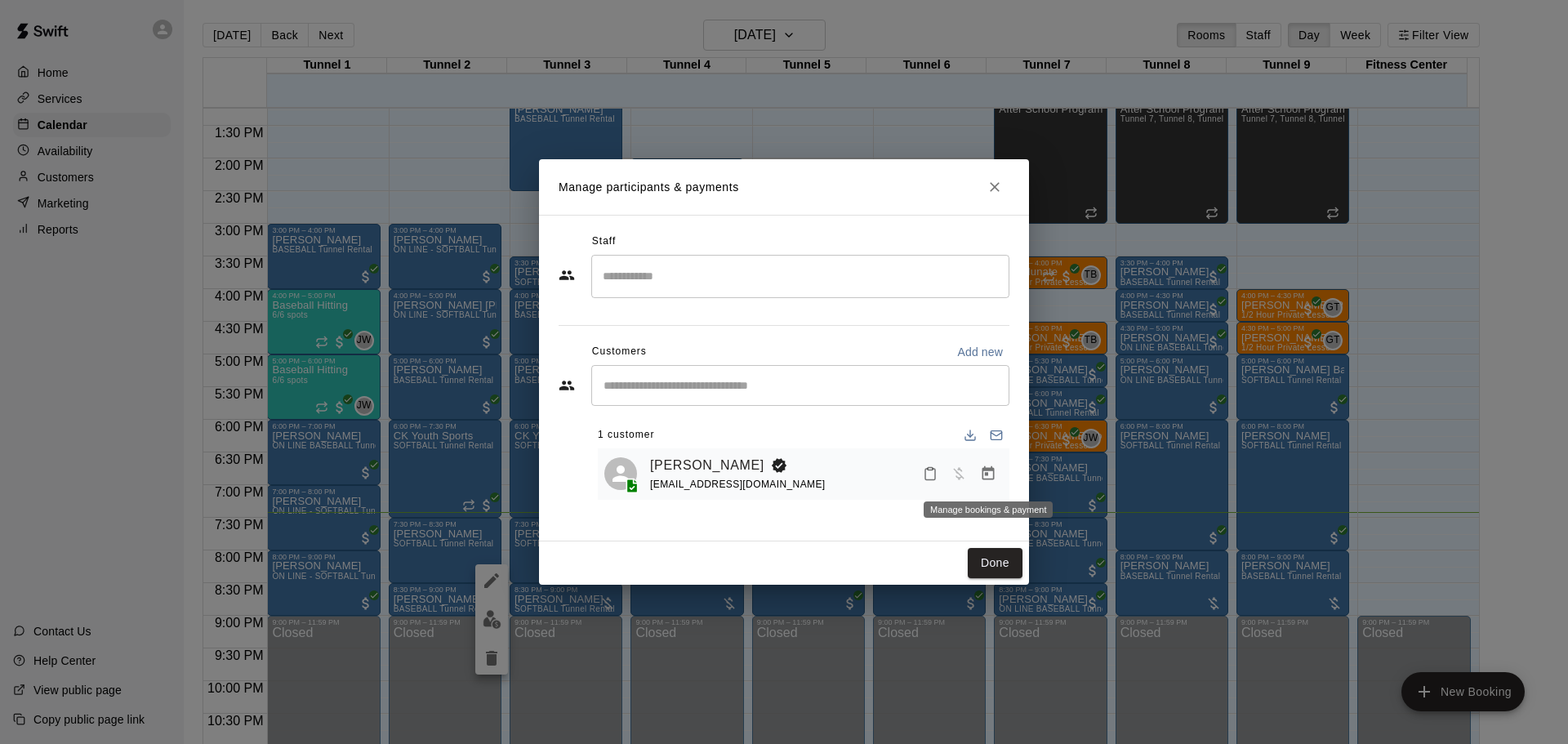
click at [983, 482] on icon "Manage bookings & payment" at bounding box center [988, 473] width 16 height 16
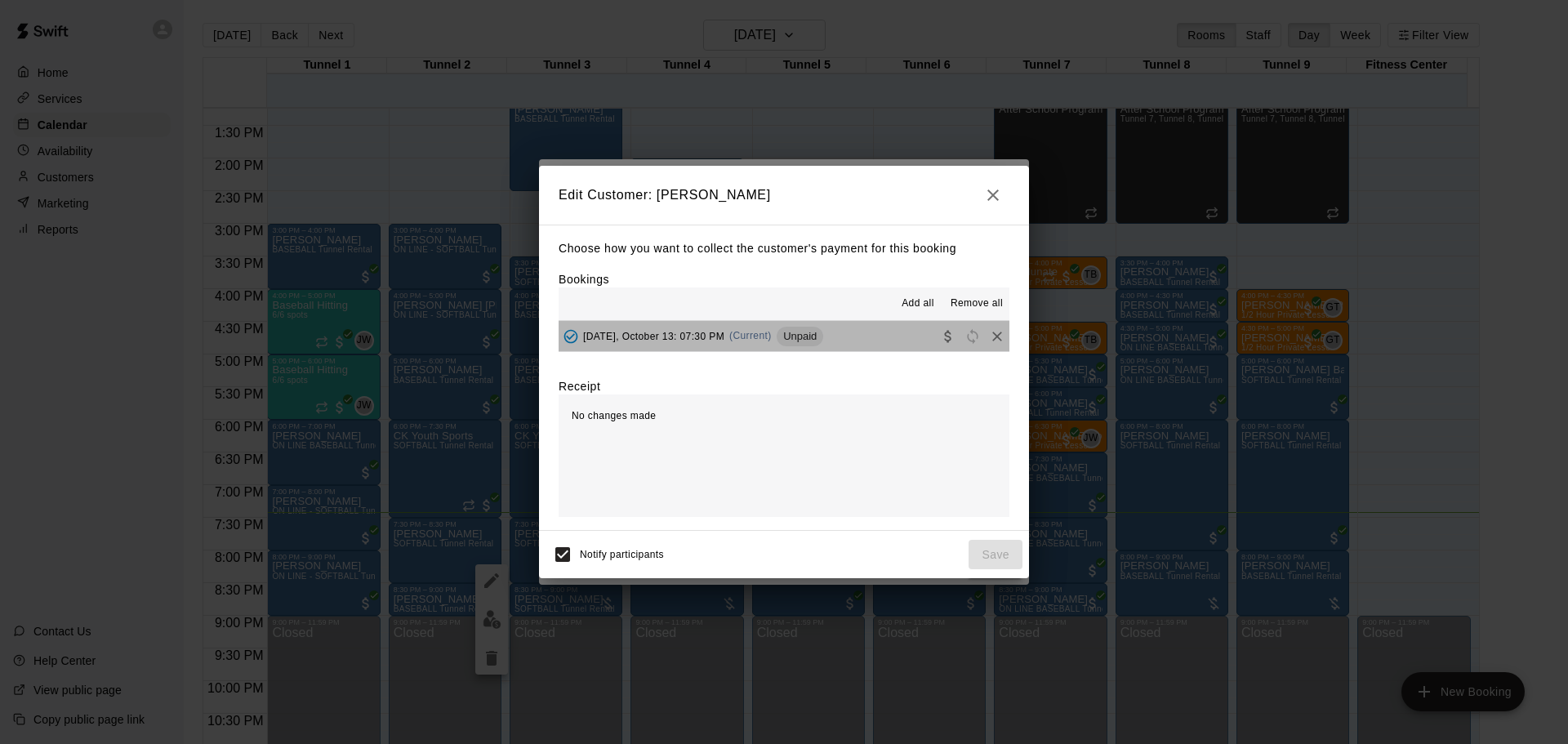
click at [876, 346] on button "[DATE], October 13: 07:30 PM (Current) Unpaid" at bounding box center [784, 336] width 451 height 31
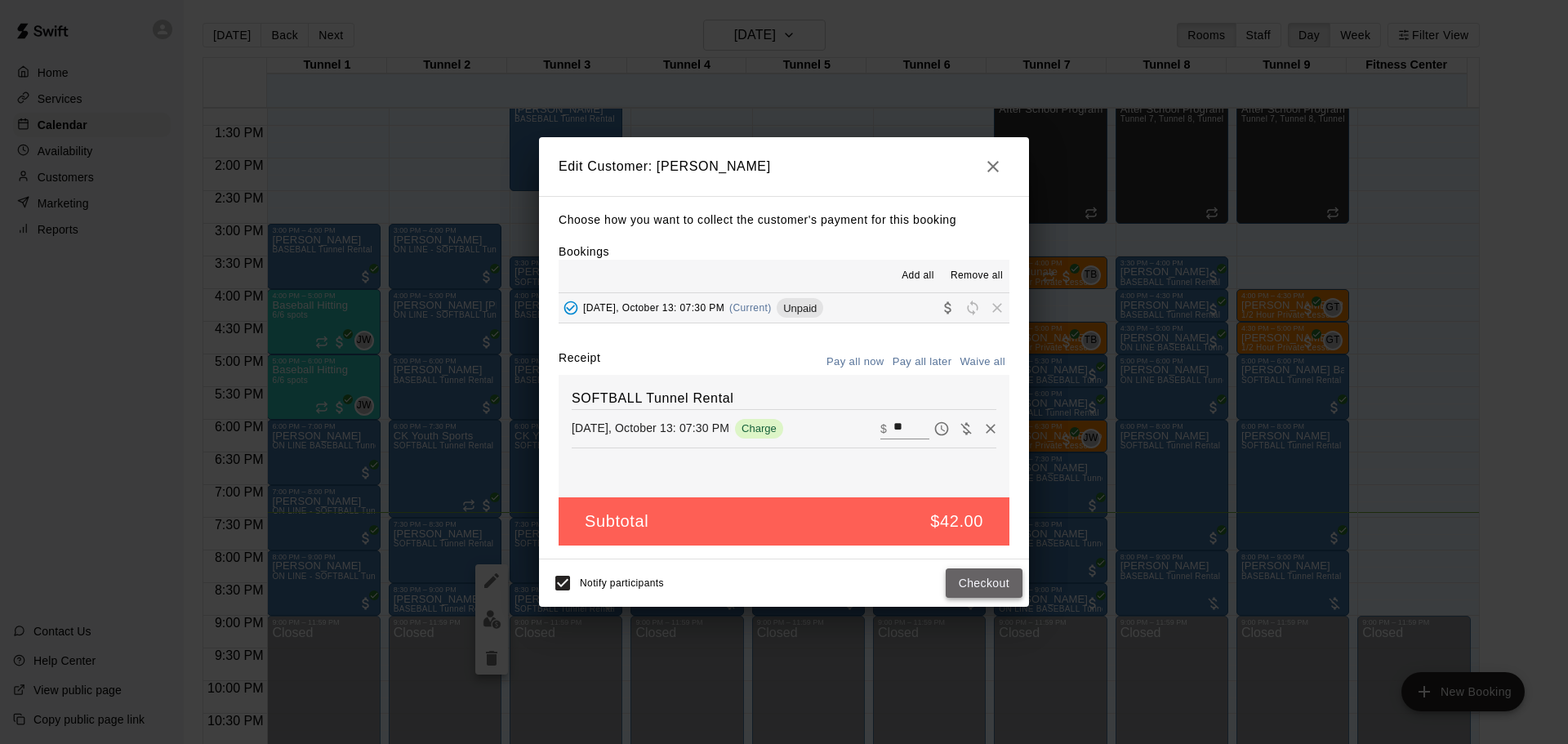
click at [990, 583] on button "Checkout" at bounding box center [984, 584] width 77 height 31
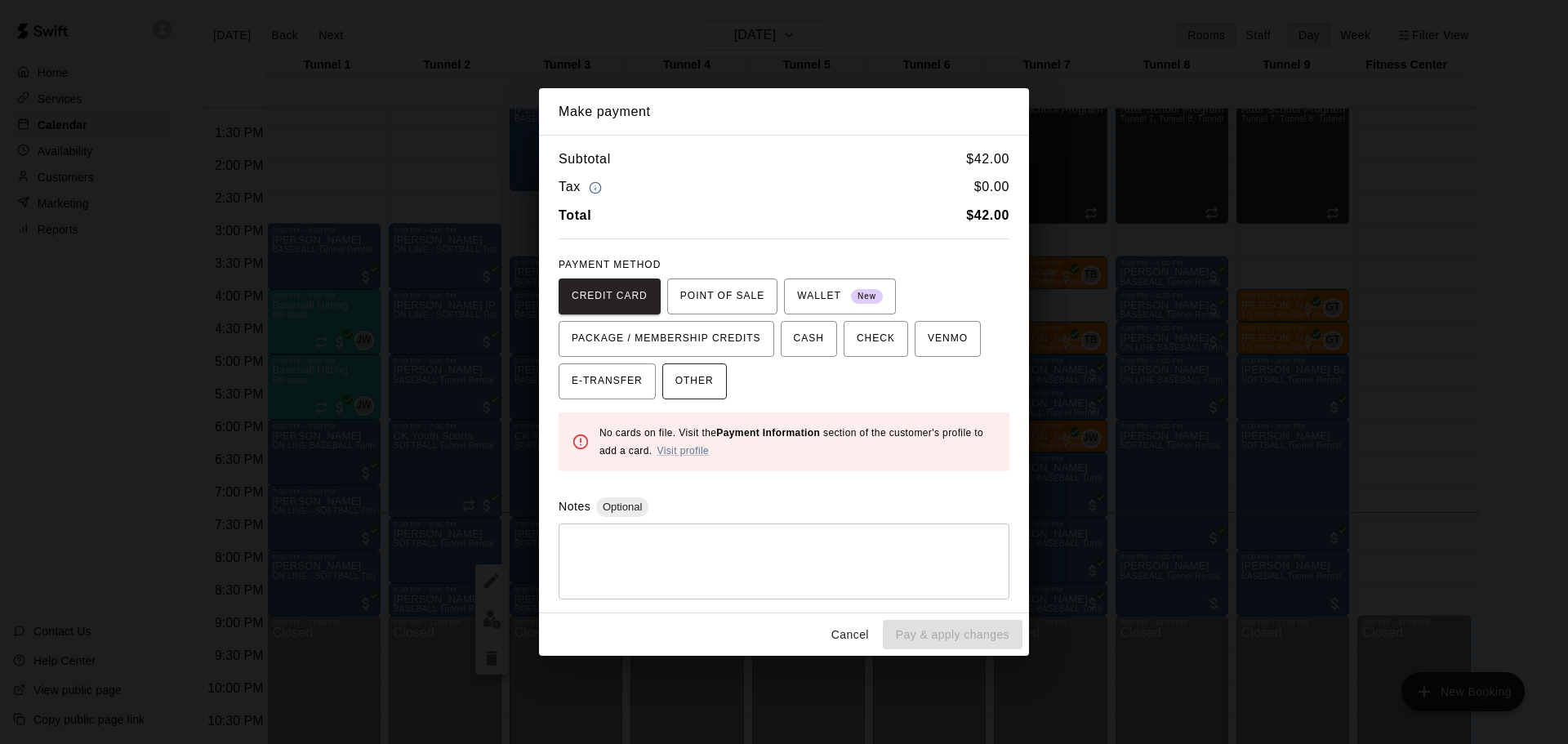
click at [707, 376] on button "OTHER" at bounding box center [695, 381] width 65 height 36
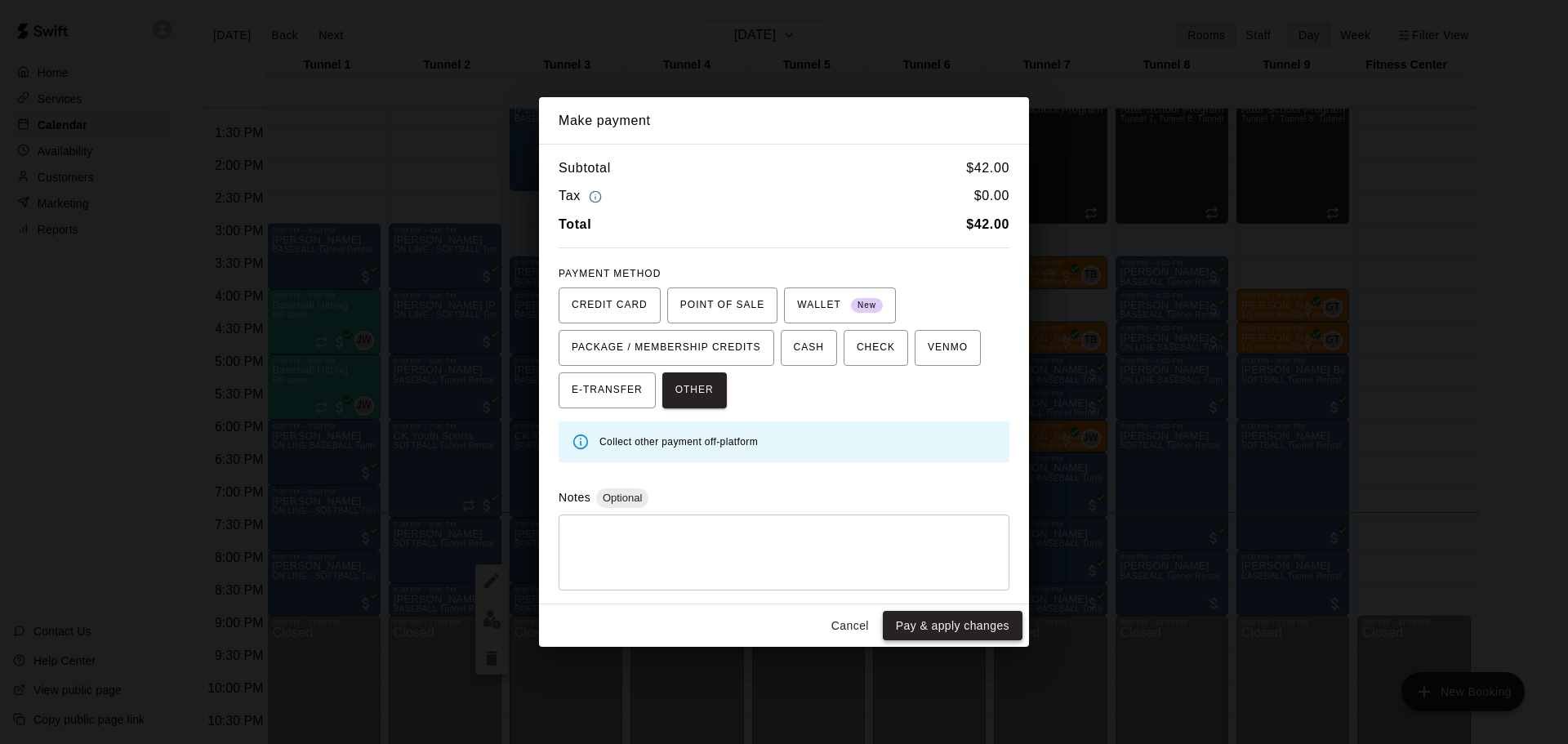
click at [953, 616] on button "Pay & apply changes" at bounding box center [953, 627] width 140 height 31
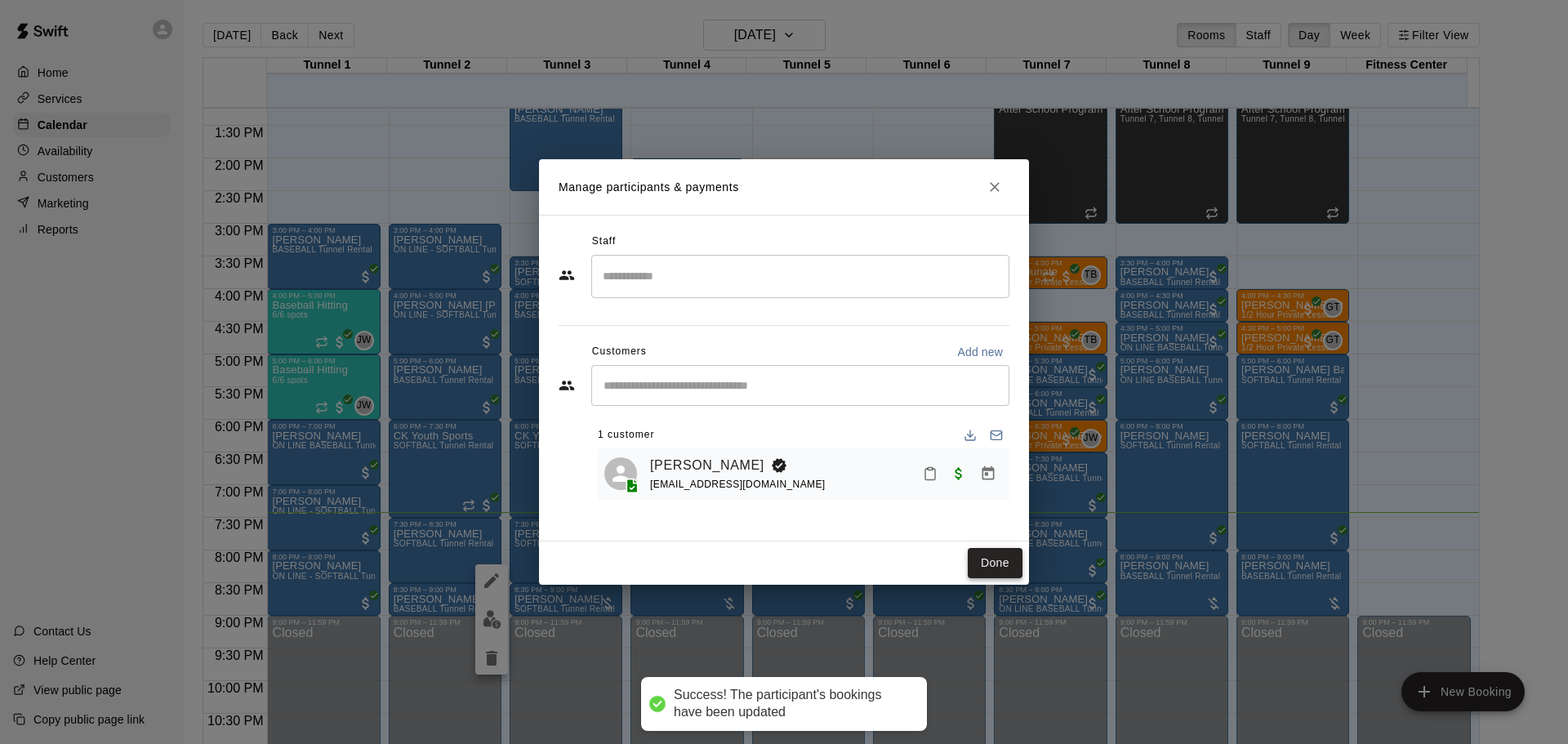
click at [993, 560] on button "Done" at bounding box center [995, 564] width 54 height 31
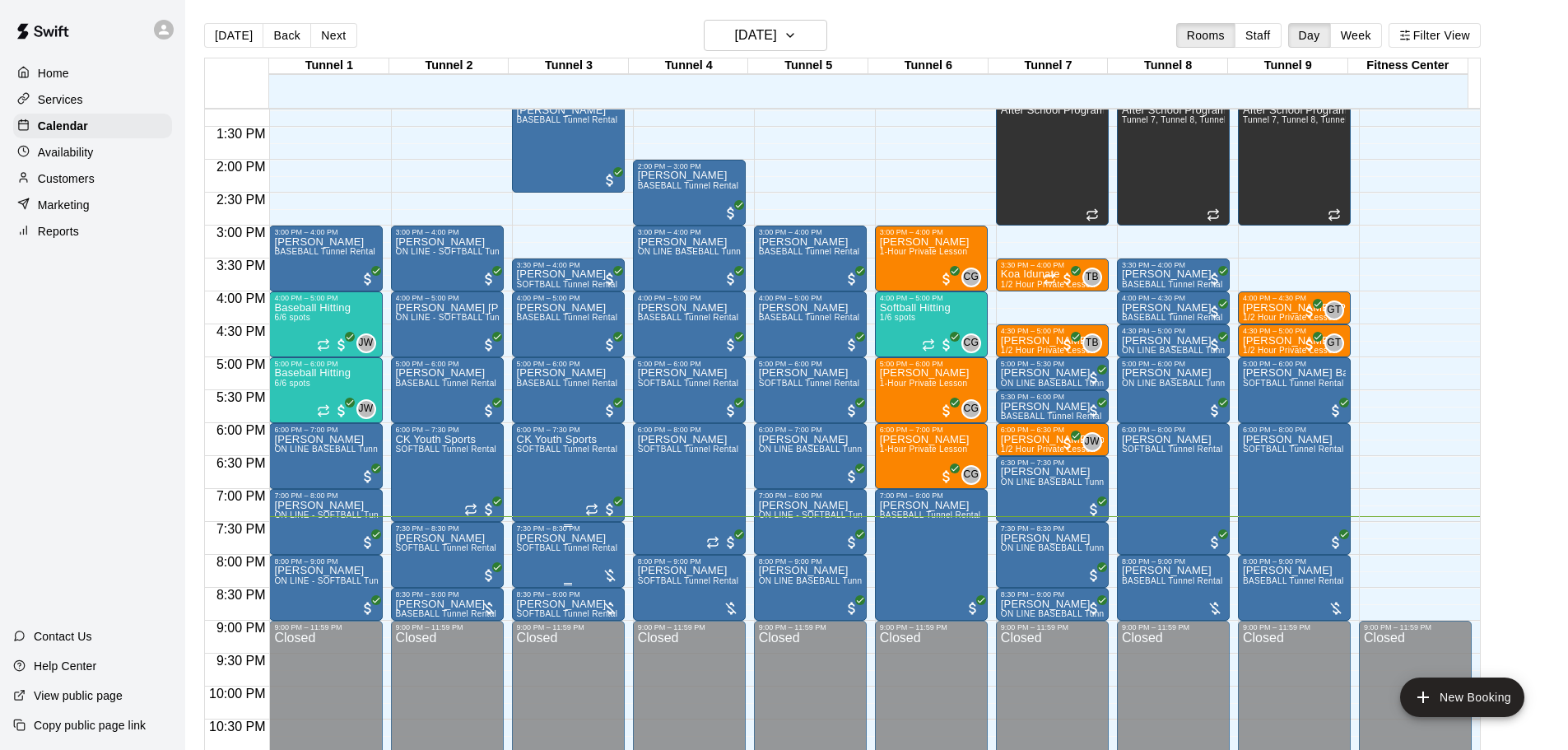
click at [604, 573] on div at bounding box center [609, 575] width 16 height 16
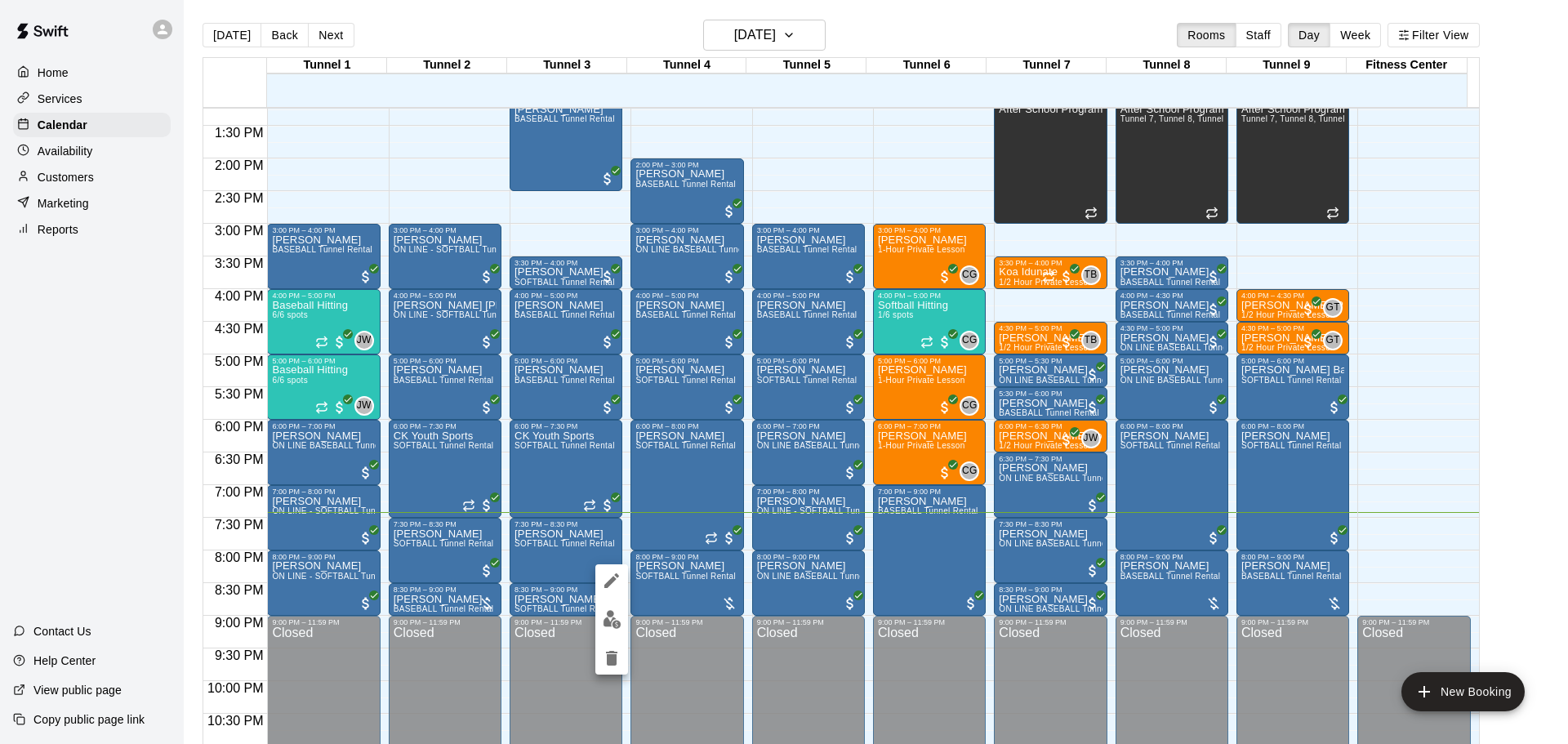
click at [611, 613] on img "edit" at bounding box center [612, 620] width 19 height 19
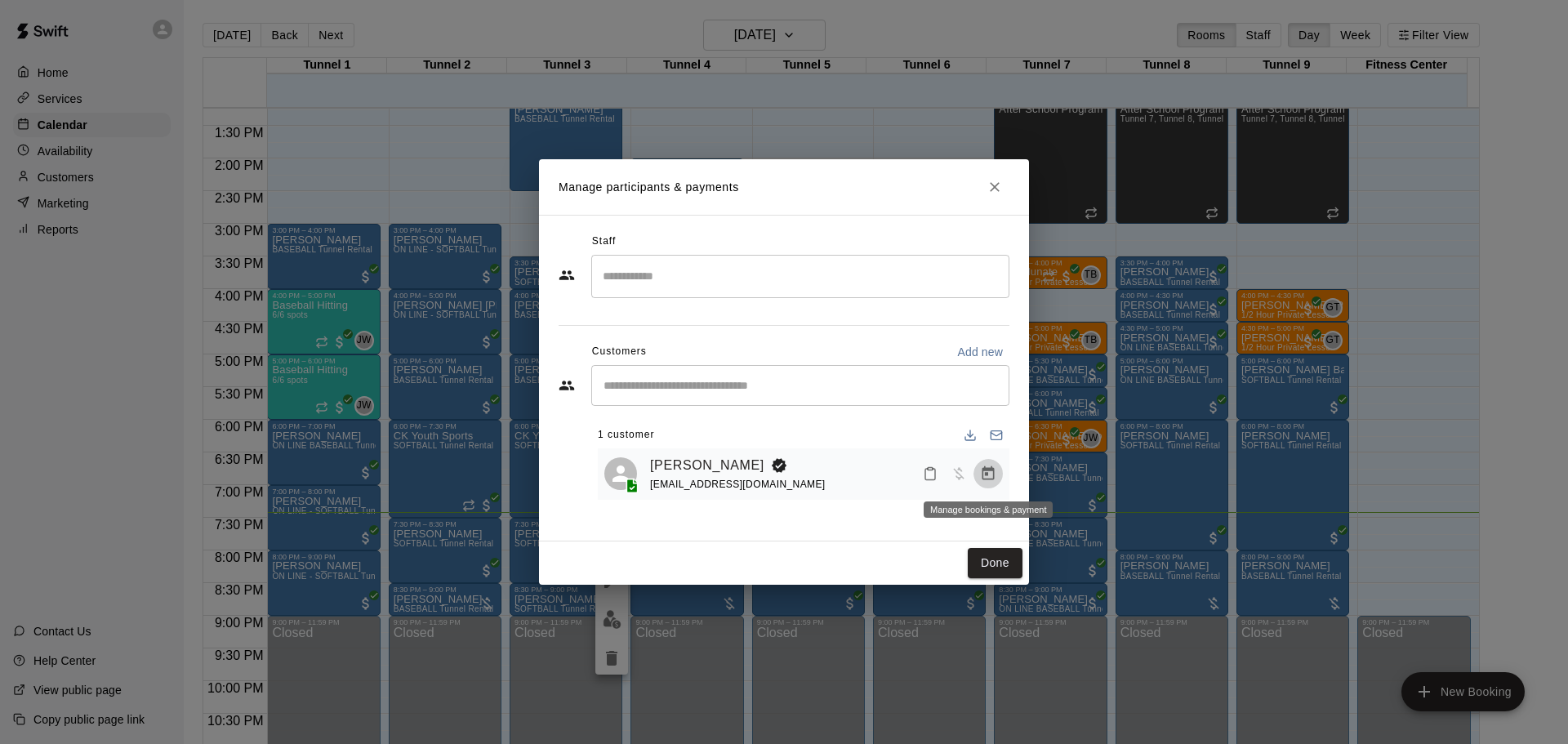
click at [990, 482] on icon "Manage bookings & payment" at bounding box center [988, 473] width 16 height 16
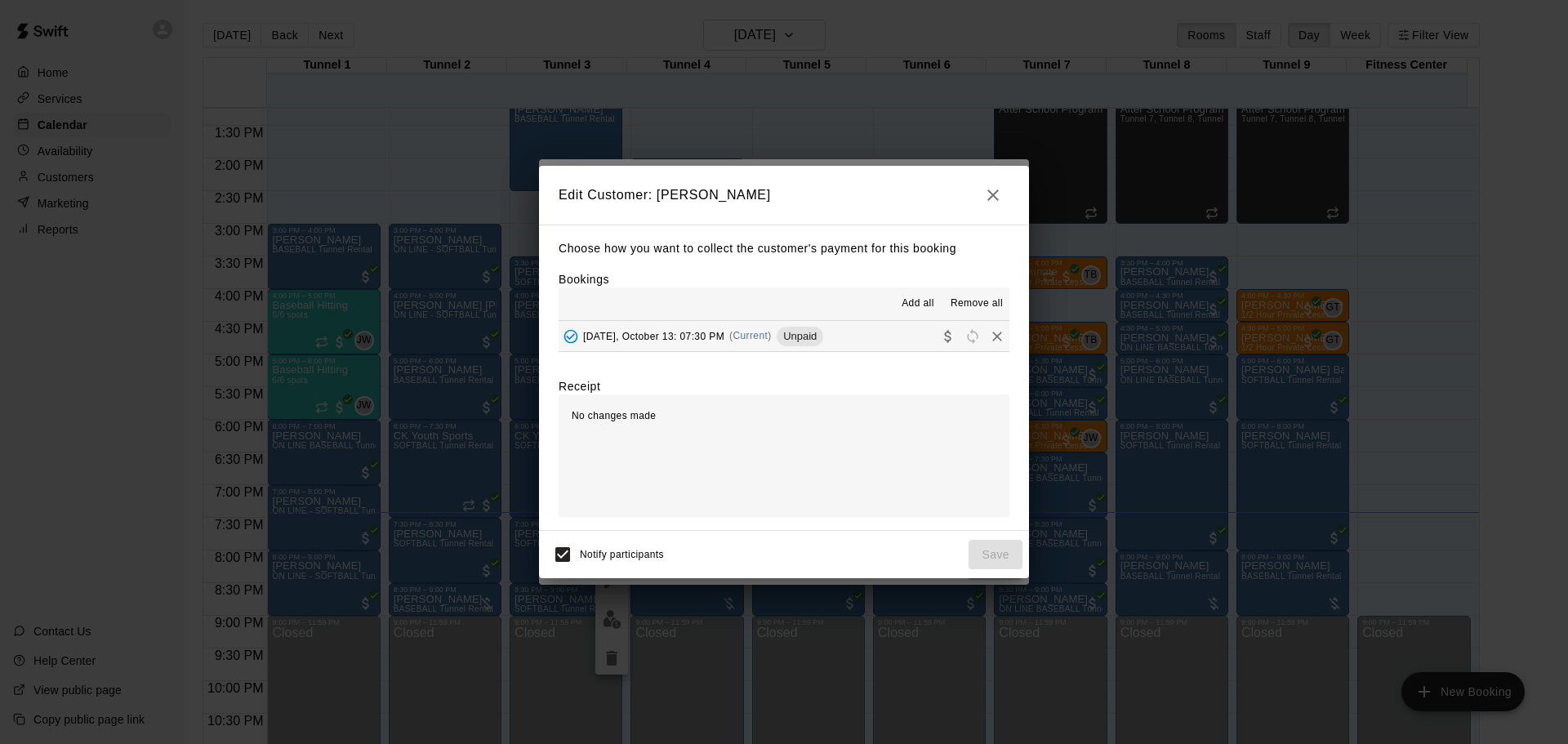
click at [900, 344] on button "[DATE], October 13: 07:30 PM (Current) Unpaid" at bounding box center [784, 336] width 451 height 31
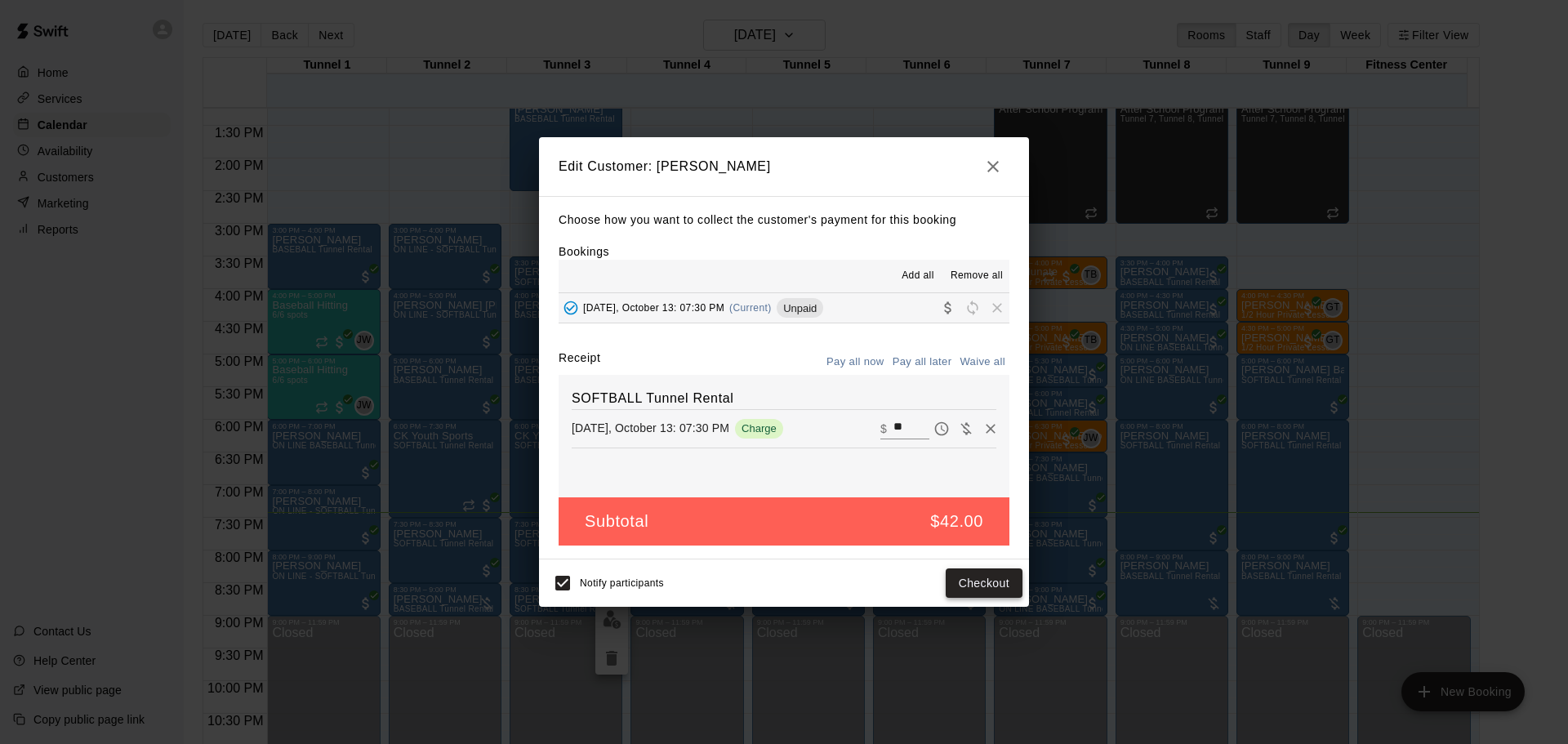
click at [974, 577] on button "Checkout" at bounding box center [984, 584] width 77 height 31
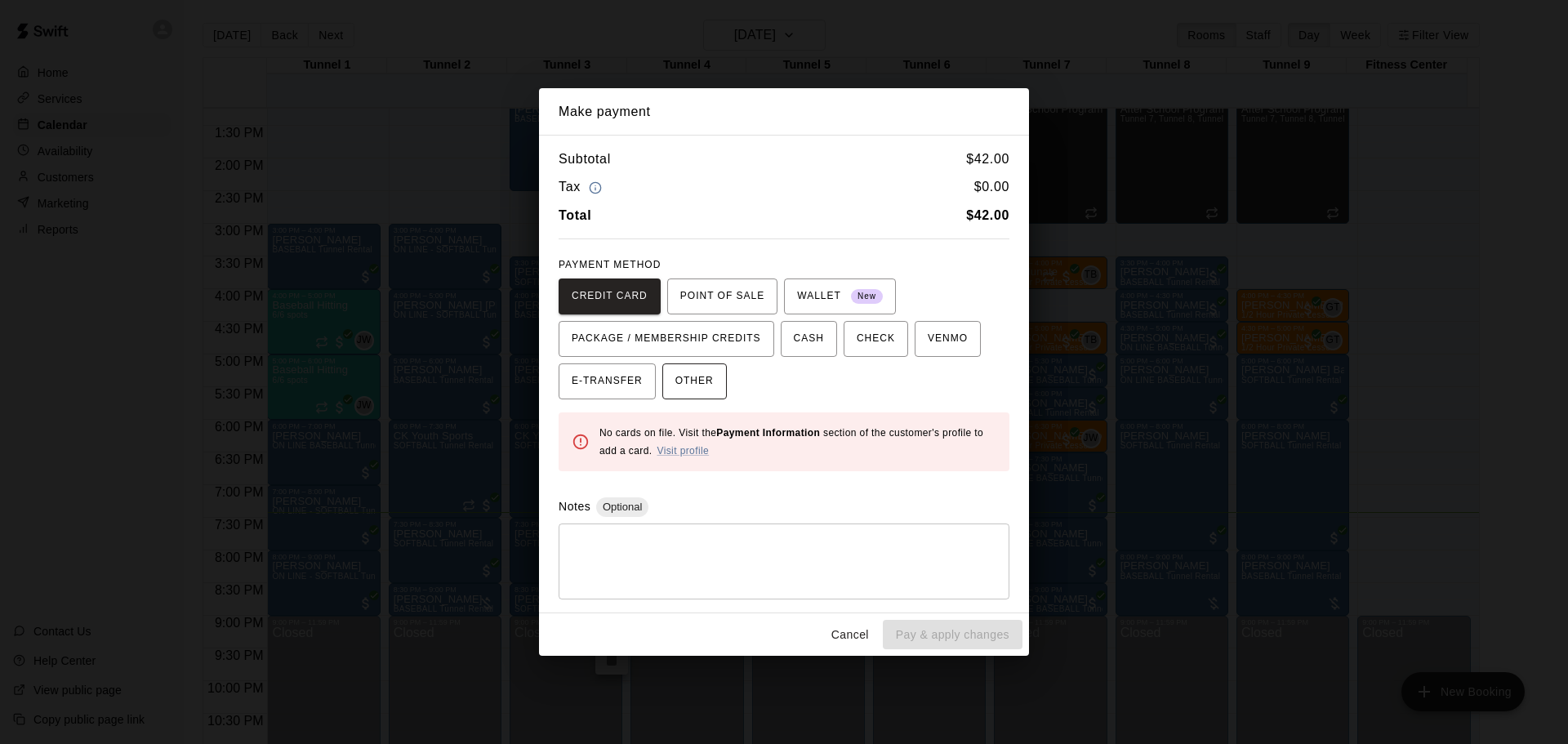
click at [679, 383] on span "OTHER" at bounding box center [695, 381] width 38 height 26
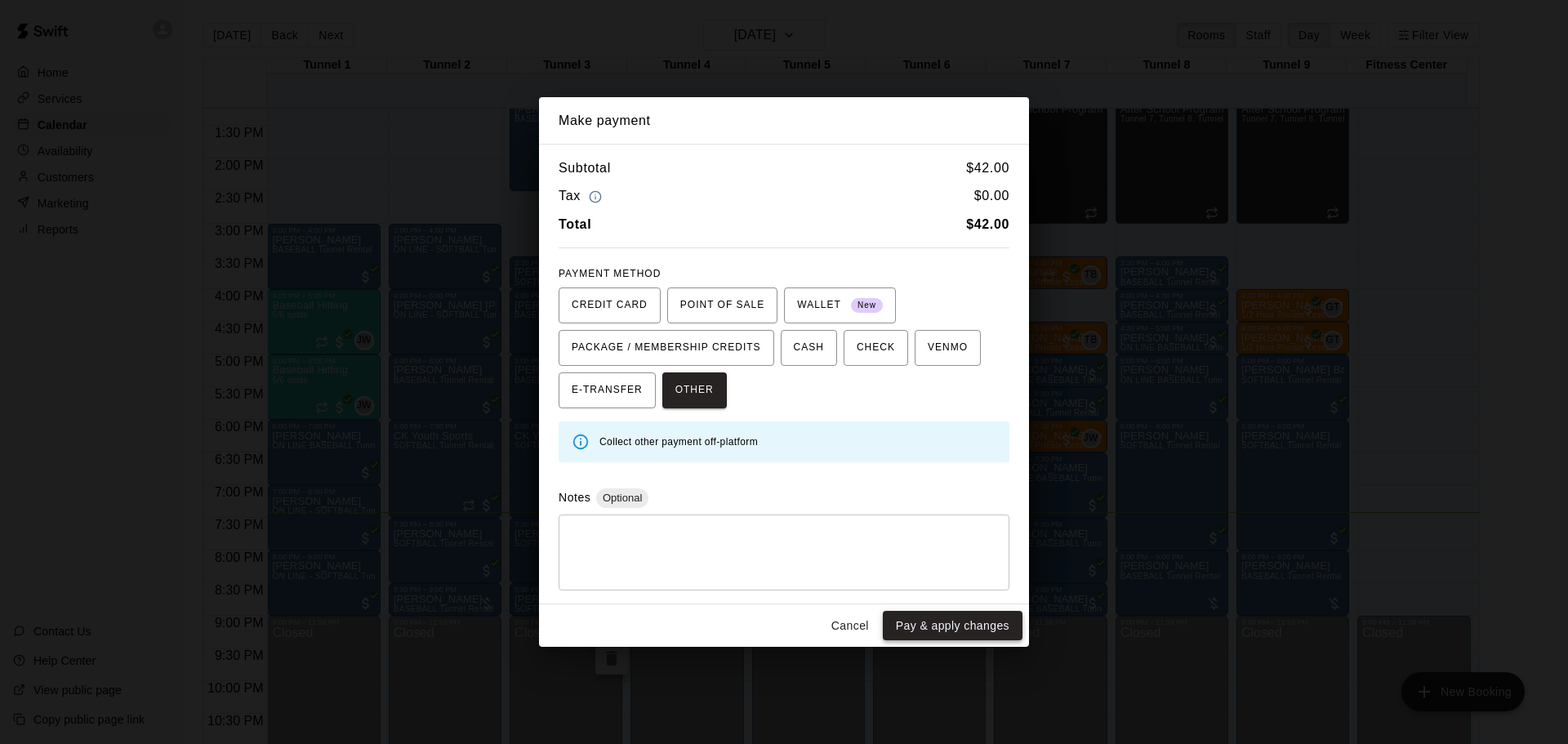
click at [981, 615] on button "Pay & apply changes" at bounding box center [953, 627] width 140 height 31
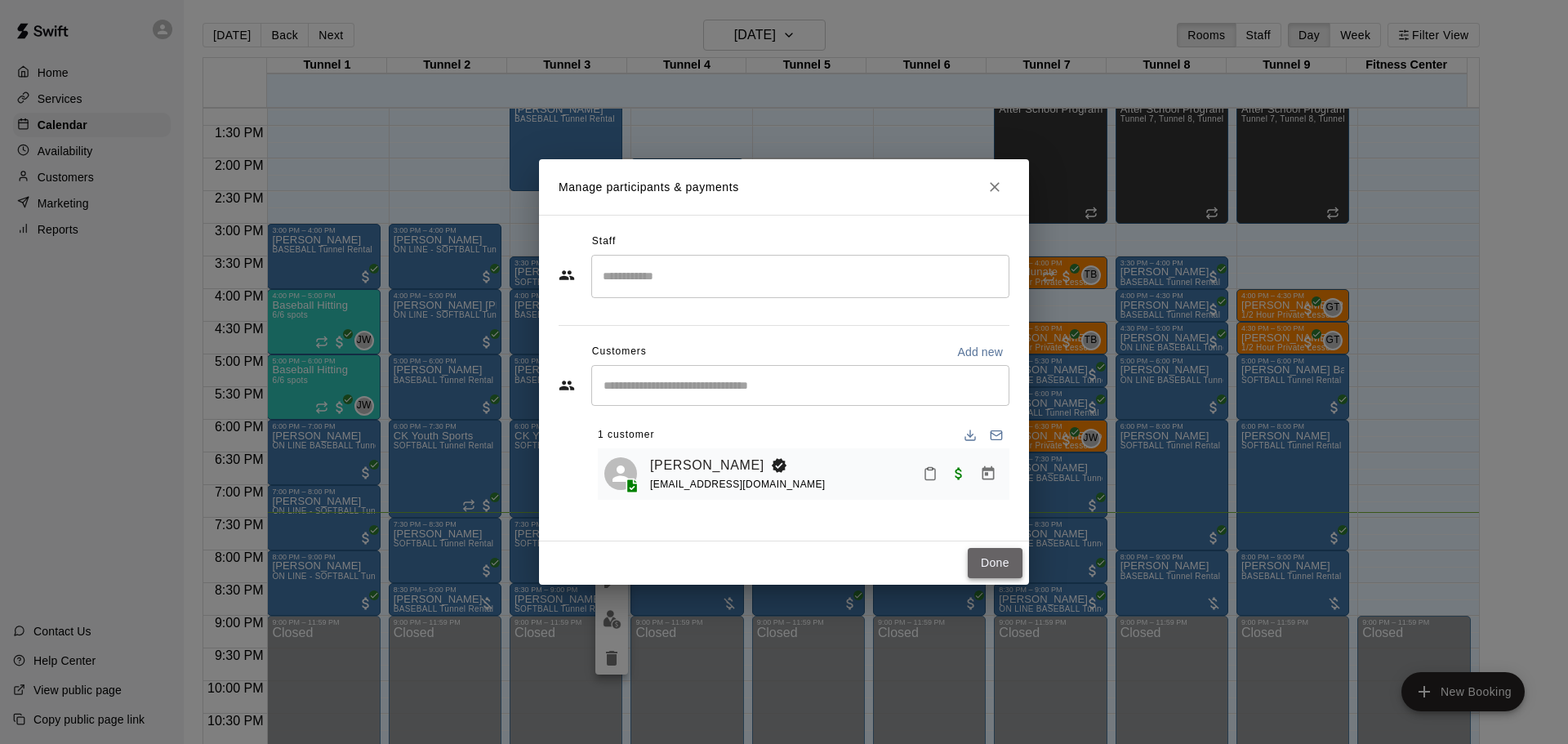
click at [999, 556] on button "Done" at bounding box center [995, 564] width 54 height 31
